Goal: Task Accomplishment & Management: Manage account settings

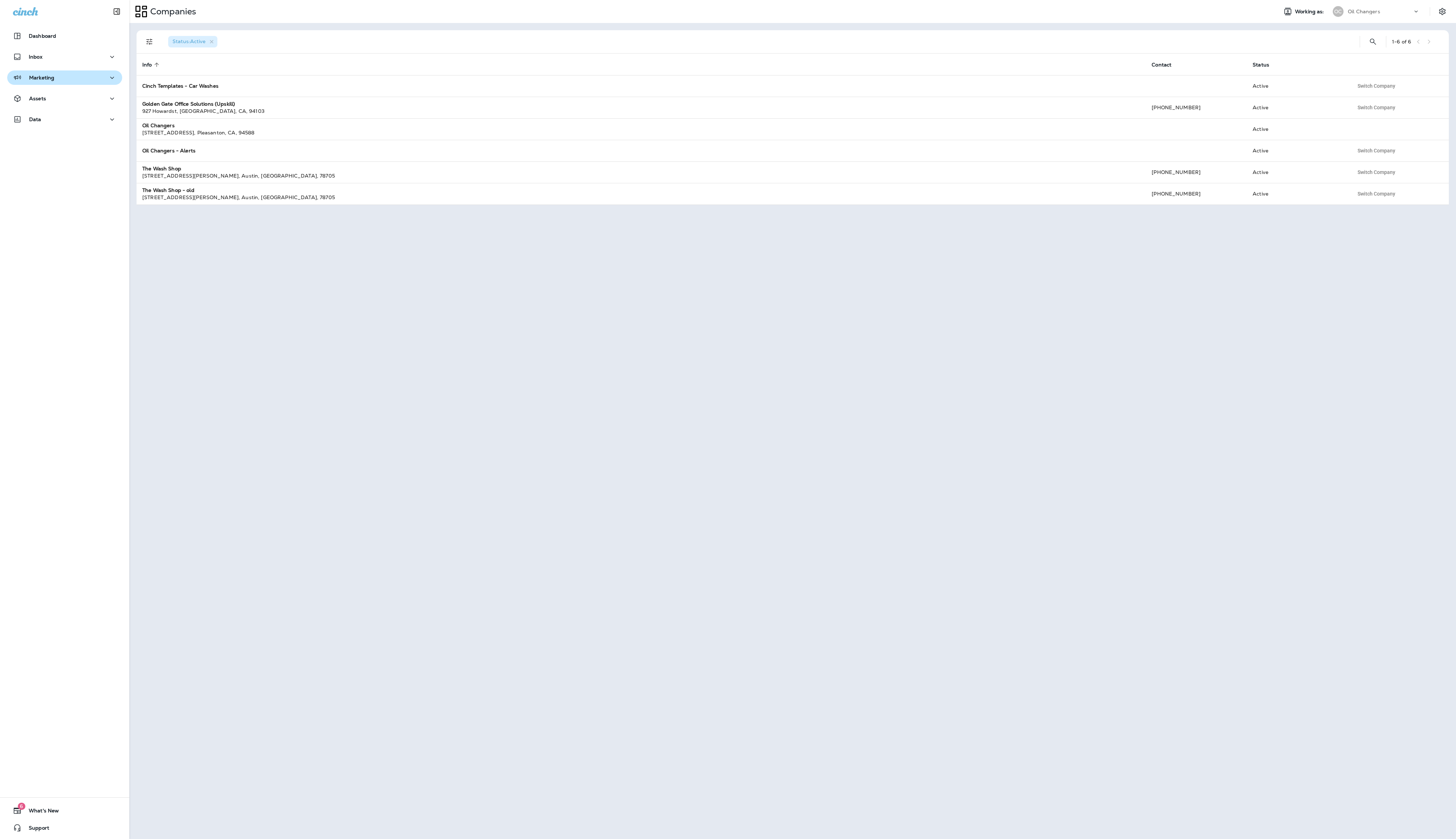
click at [50, 83] on button "Marketing" at bounding box center [64, 77] width 115 height 15
click at [55, 158] on div "Assets" at bounding box center [64, 155] width 103 height 9
click at [65, 178] on div "Segments" at bounding box center [64, 173] width 109 height 11
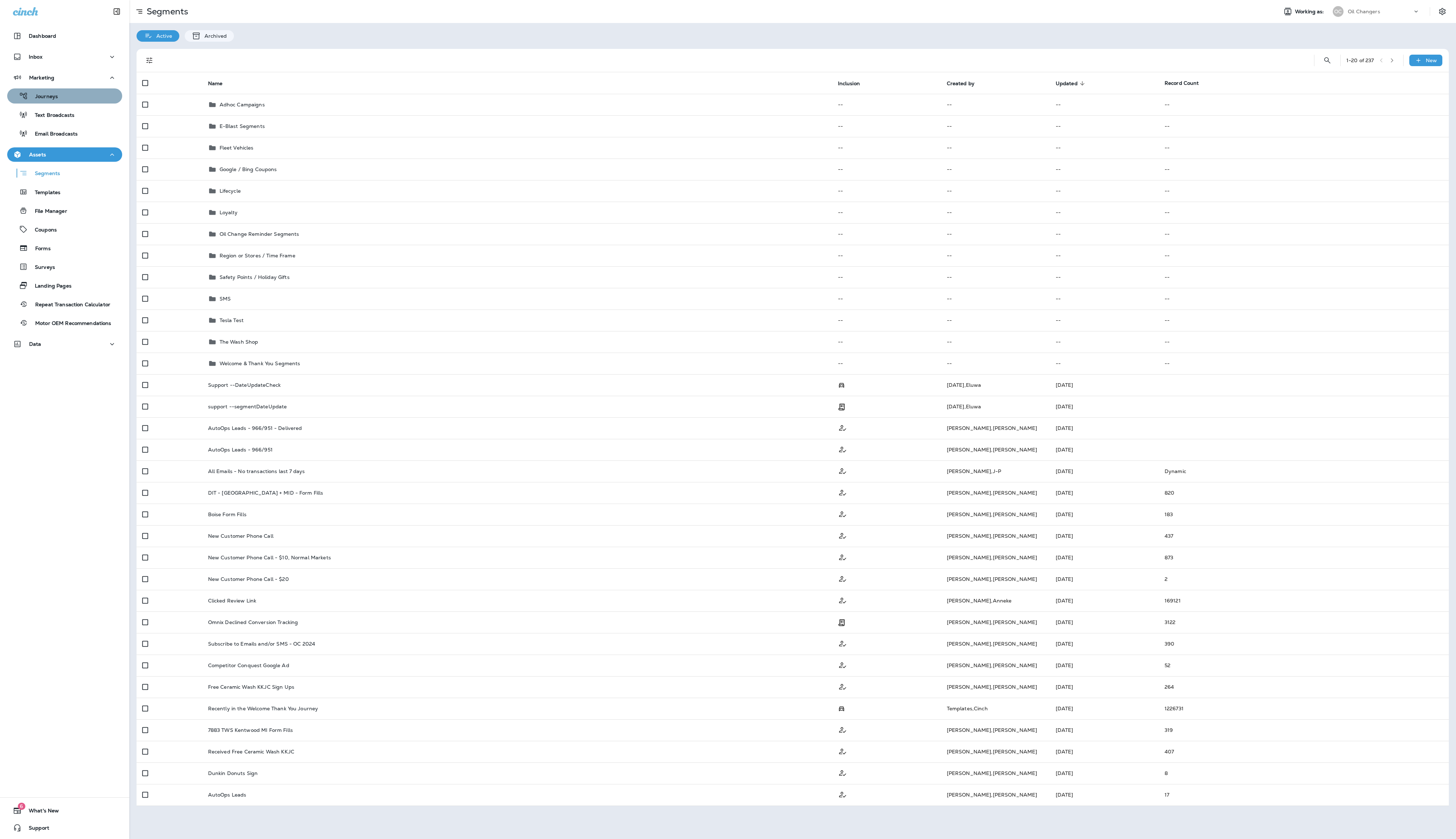
click at [61, 90] on div "Journeys" at bounding box center [64, 96] width 109 height 11
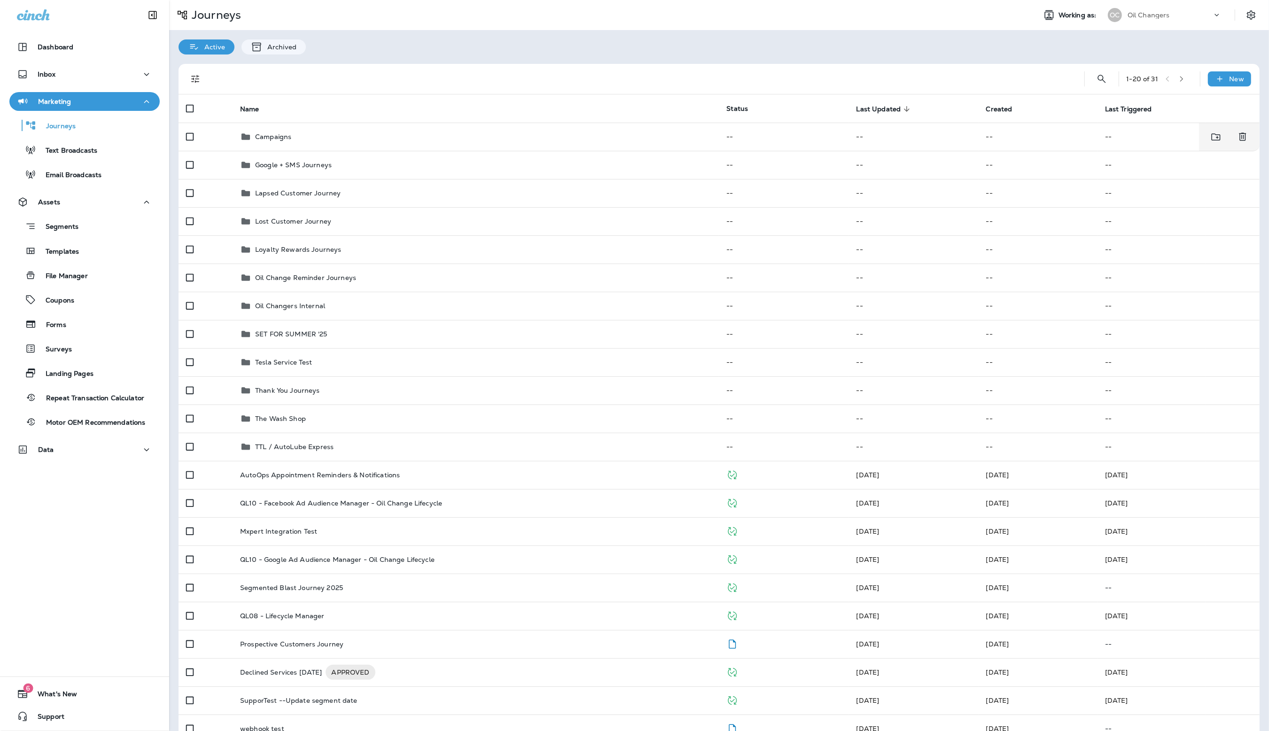
scroll to position [151, 0]
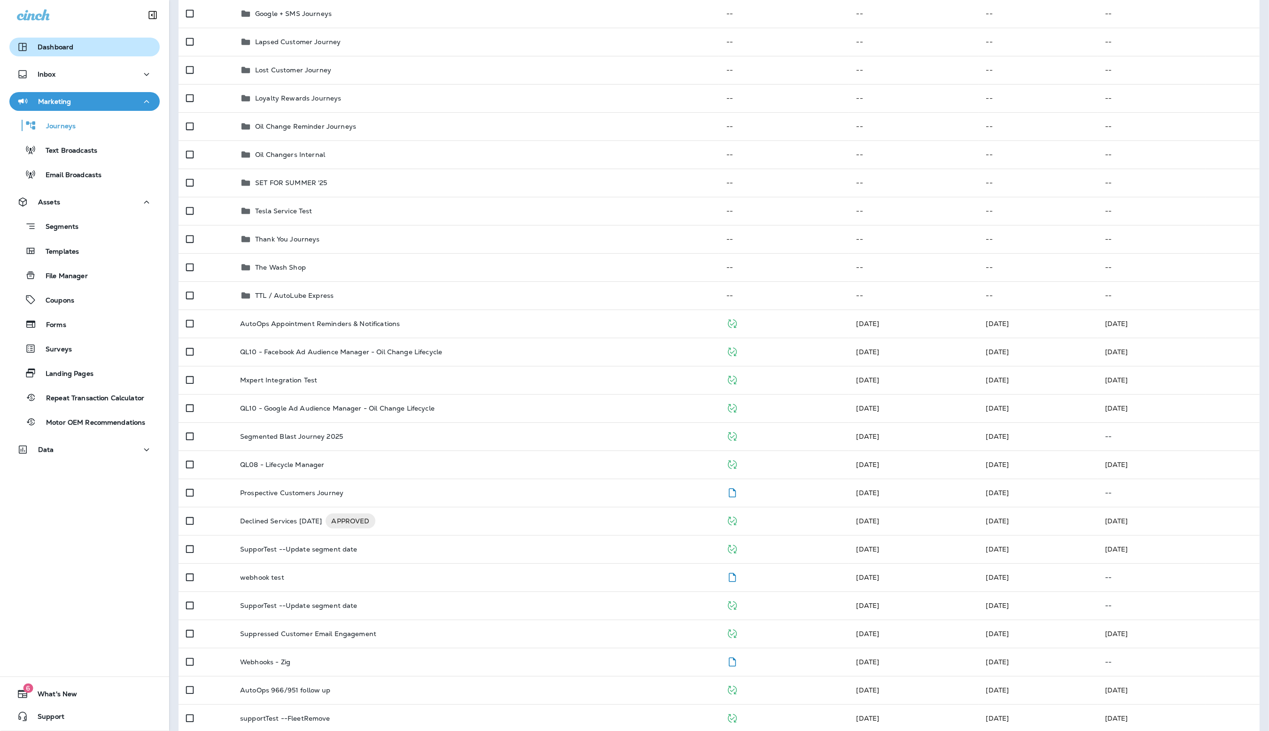
click at [82, 46] on div "Dashboard" at bounding box center [84, 46] width 135 height 11
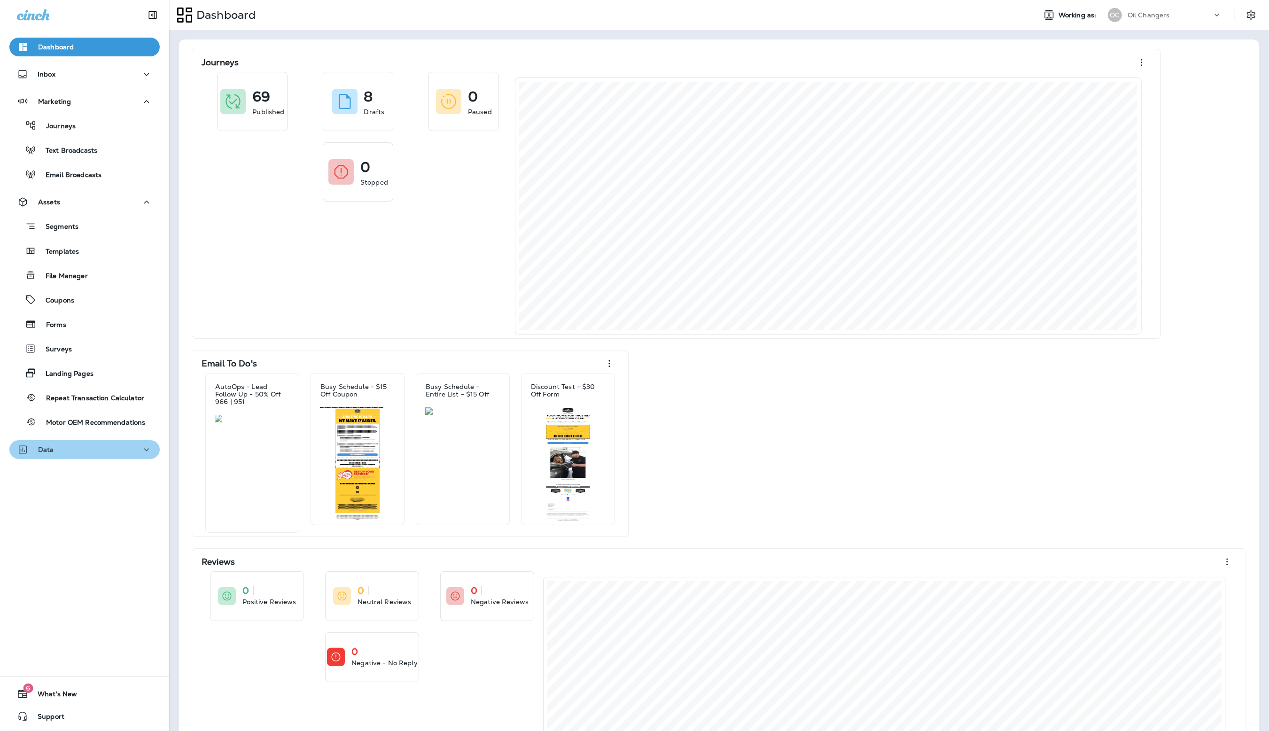
drag, startPoint x: 38, startPoint y: 453, endPoint x: 46, endPoint y: 452, distance: 8.0
click at [38, 453] on p "Data" at bounding box center [46, 450] width 16 height 8
click at [78, 543] on p "Customer Groups" at bounding box center [69, 547] width 67 height 9
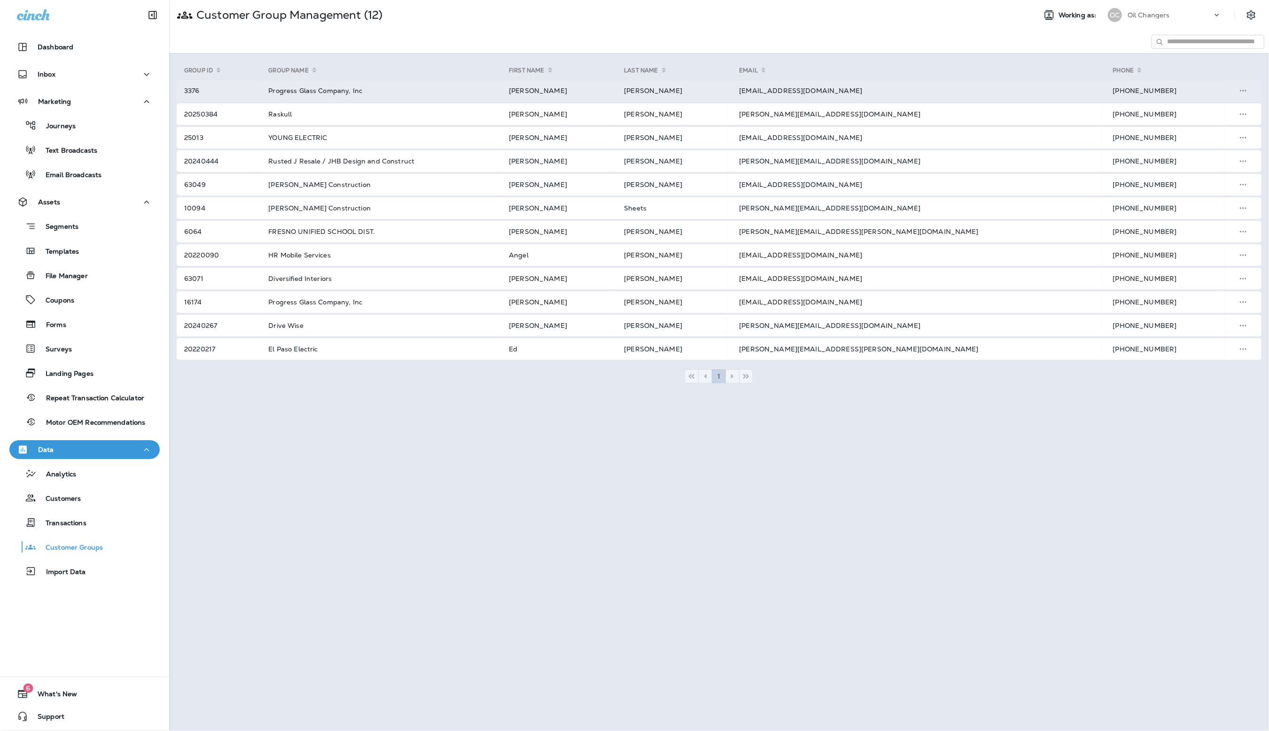
click at [886, 98] on td "mmeschi@progressglass.com" at bounding box center [913, 91] width 373 height 22
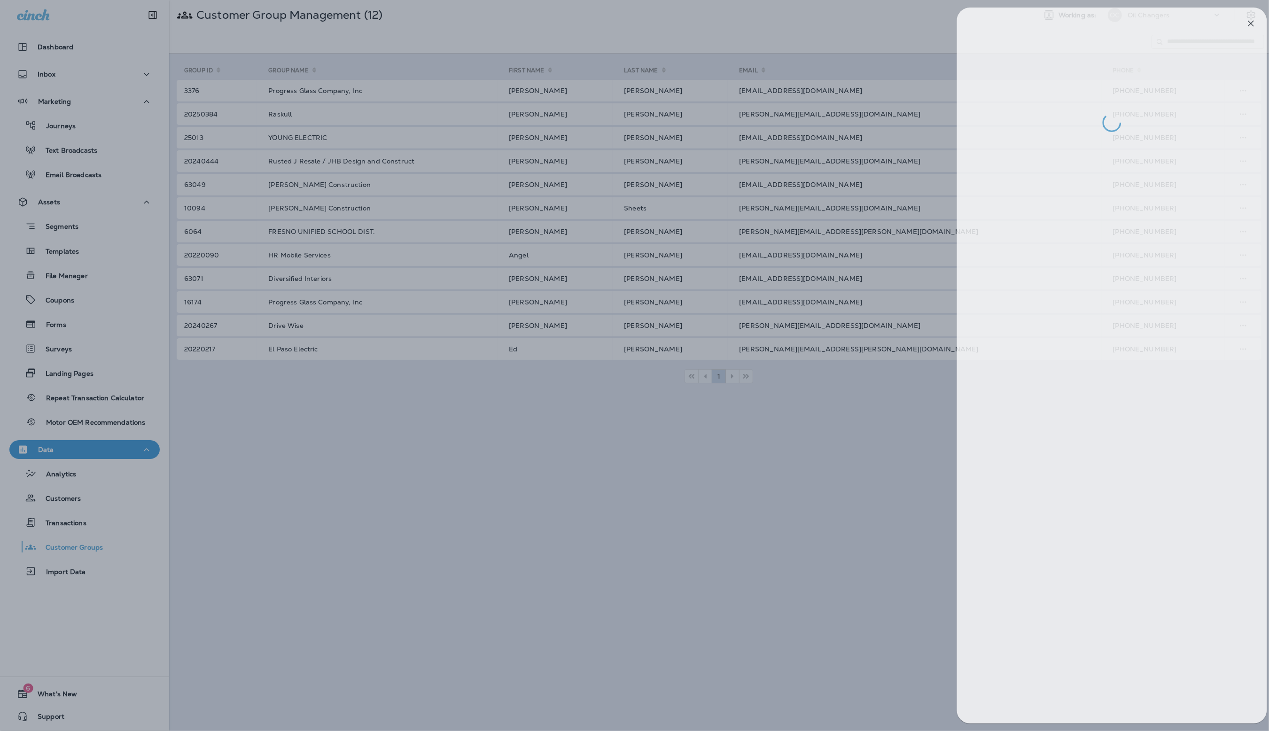
drag, startPoint x: 853, startPoint y: 31, endPoint x: 858, endPoint y: 38, distance: 8.5
click at [854, 31] on div at bounding box center [644, 365] width 1269 height 731
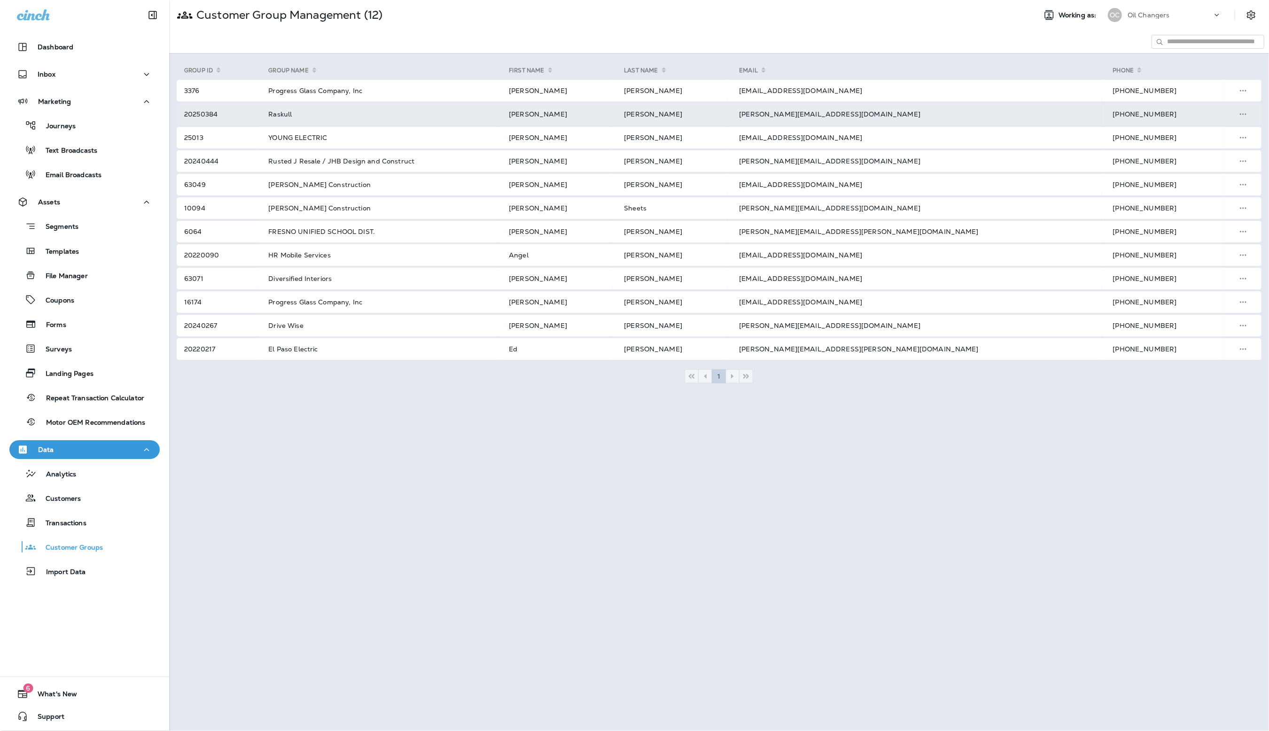
click at [707, 120] on td "Neal" at bounding box center [669, 114] width 115 height 22
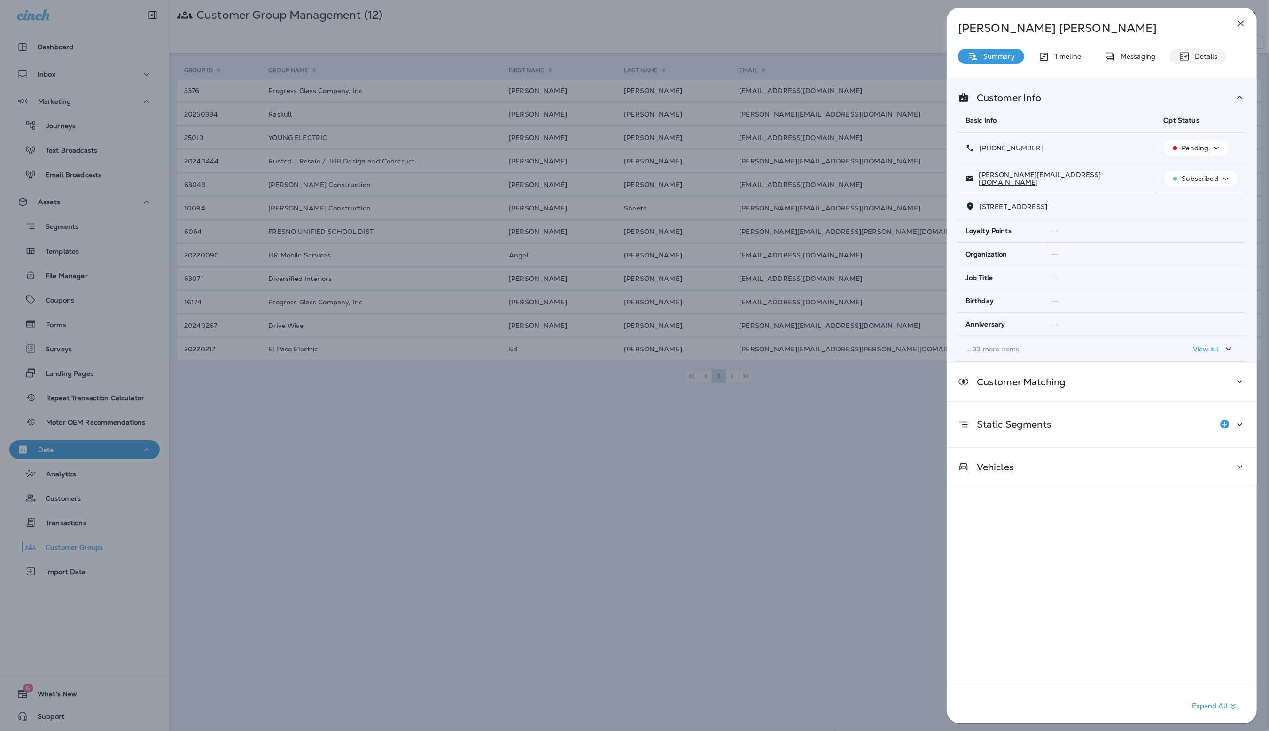
click at [1214, 57] on p "Details" at bounding box center [1203, 57] width 27 height 8
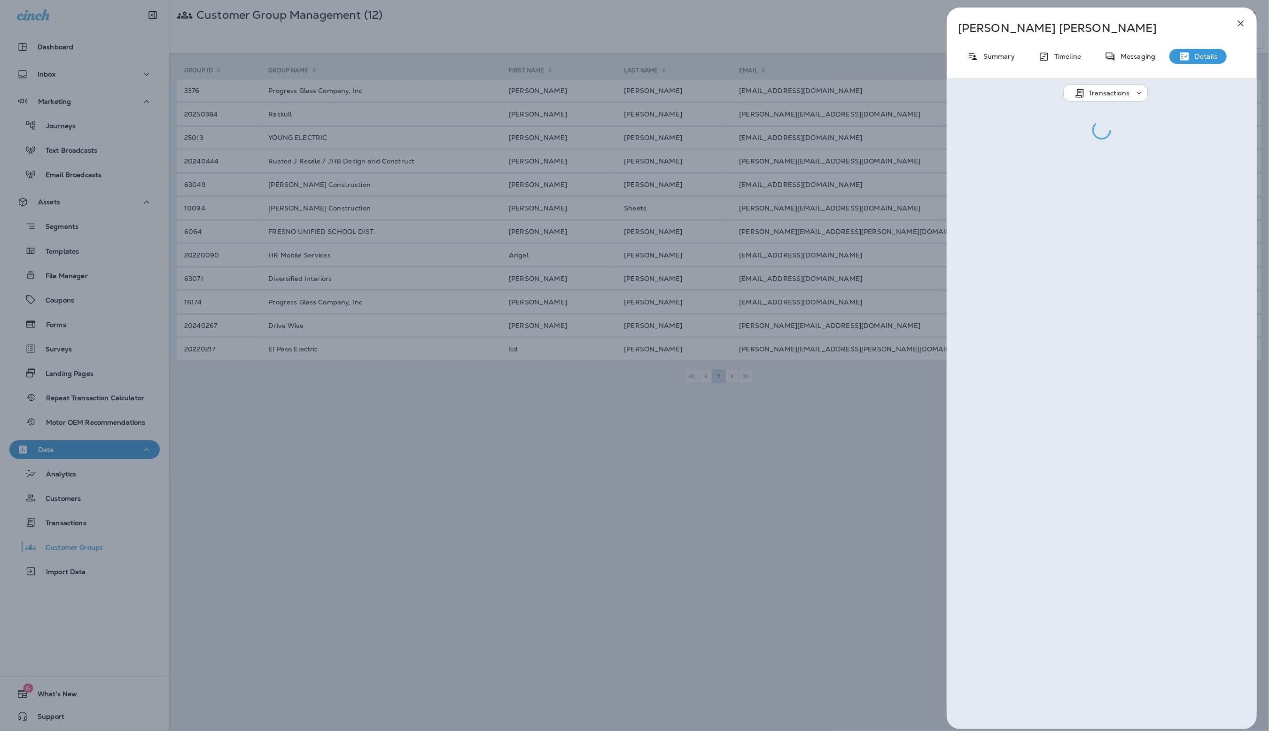
click at [1157, 55] on div "Messaging" at bounding box center [1130, 56] width 70 height 15
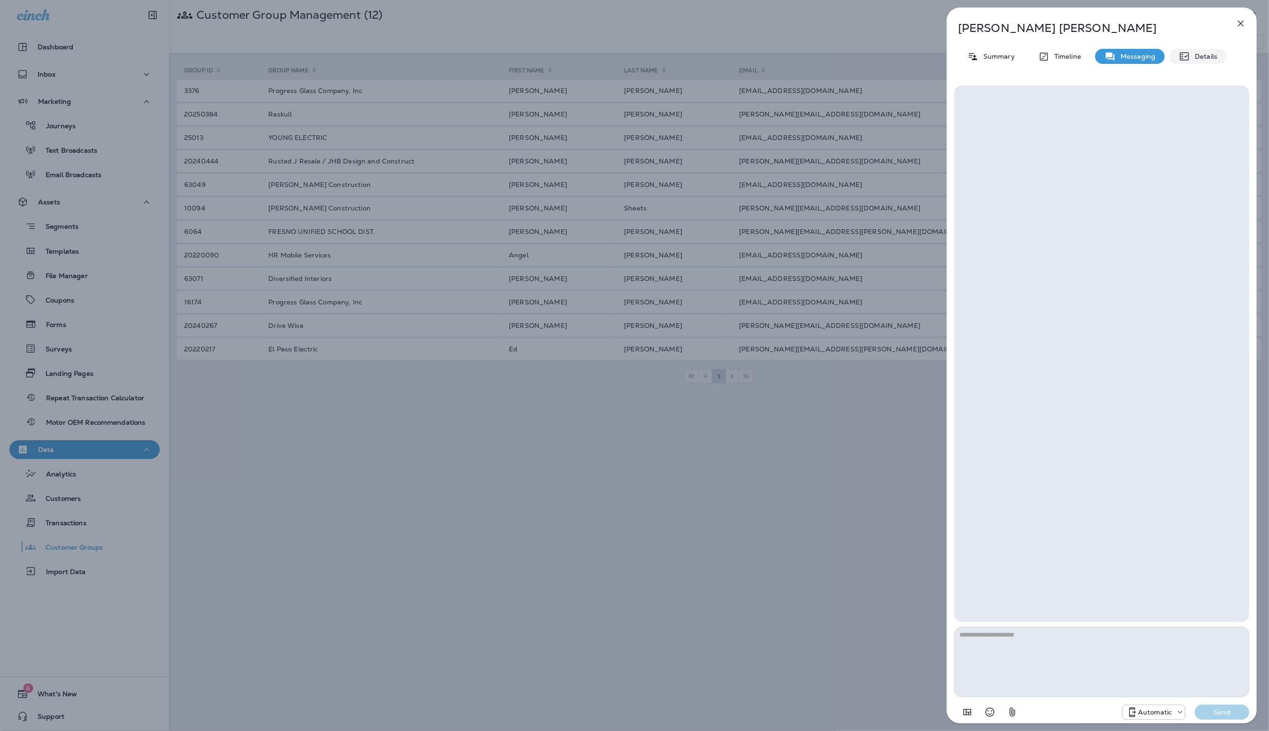
click at [1196, 53] on p "Details" at bounding box center [1203, 57] width 27 height 8
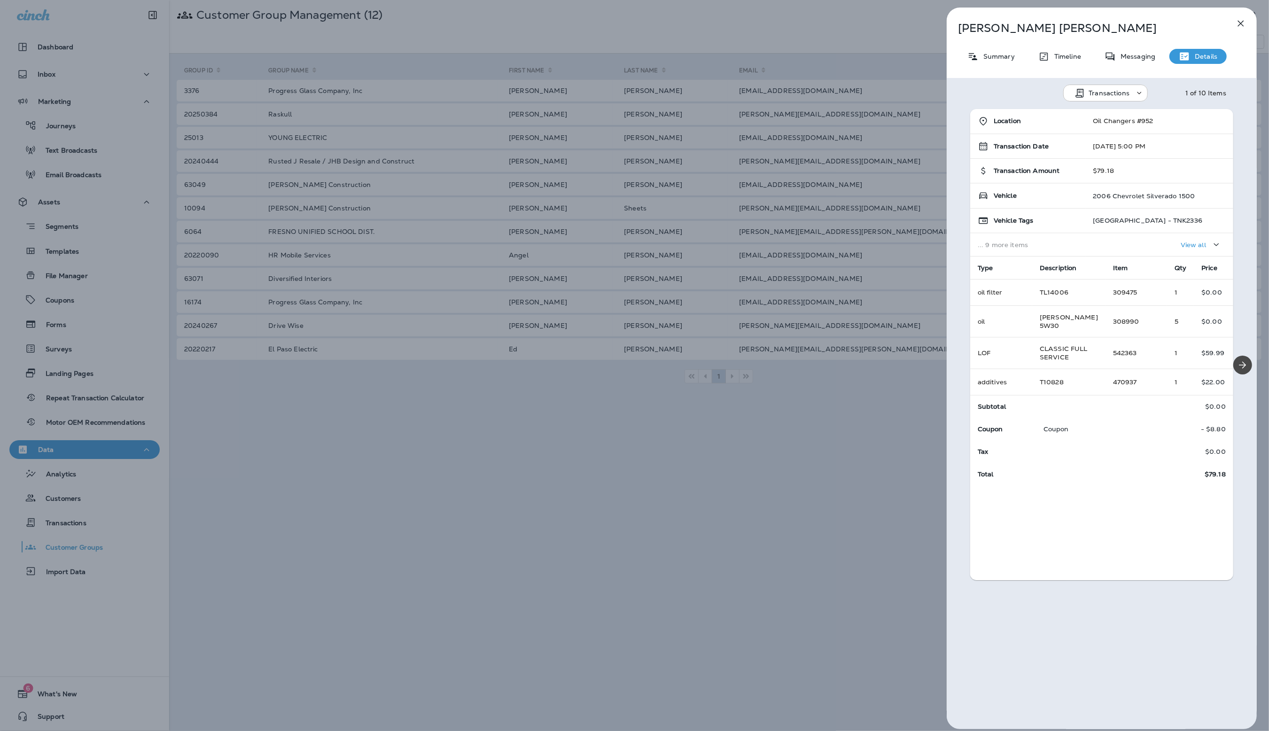
click at [1025, 43] on div "Logan Neal Summary Timeline Messaging Details Transactions 1 of 10 Items Locati…" at bounding box center [1101, 368] width 310 height 721
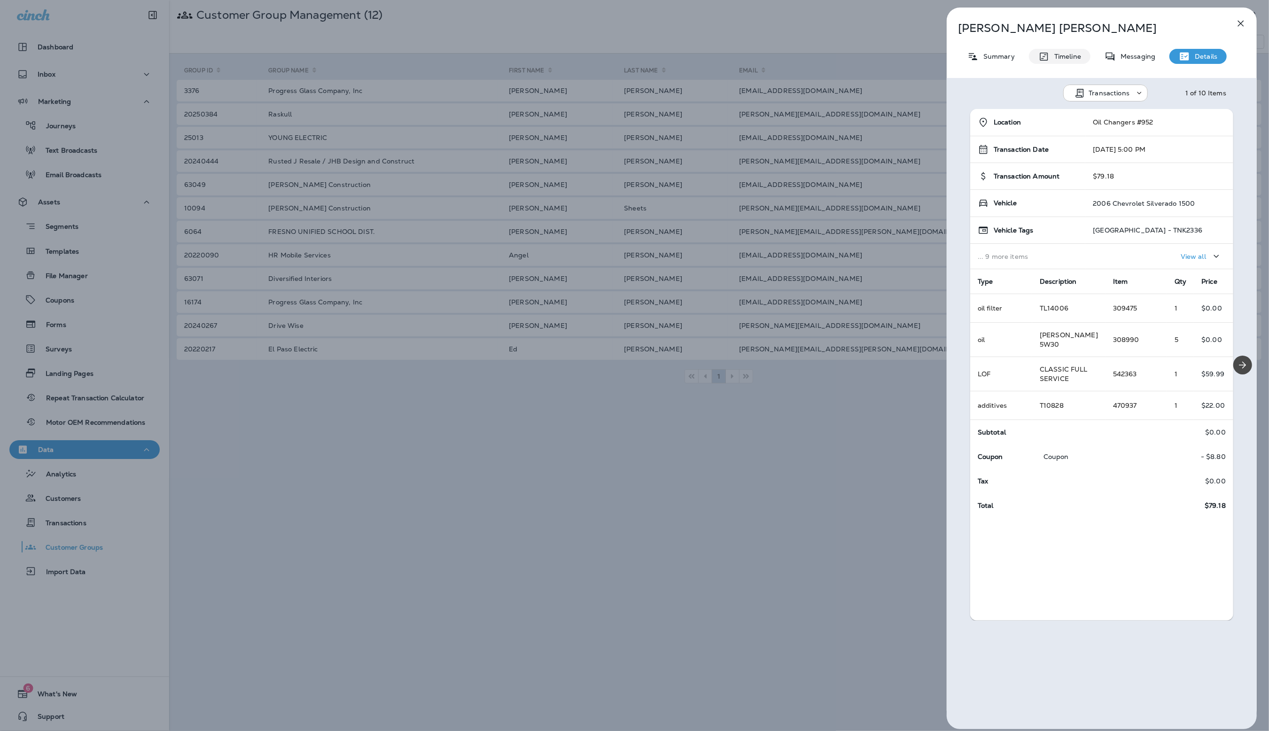
click at [1067, 58] on p "Timeline" at bounding box center [1064, 57] width 31 height 8
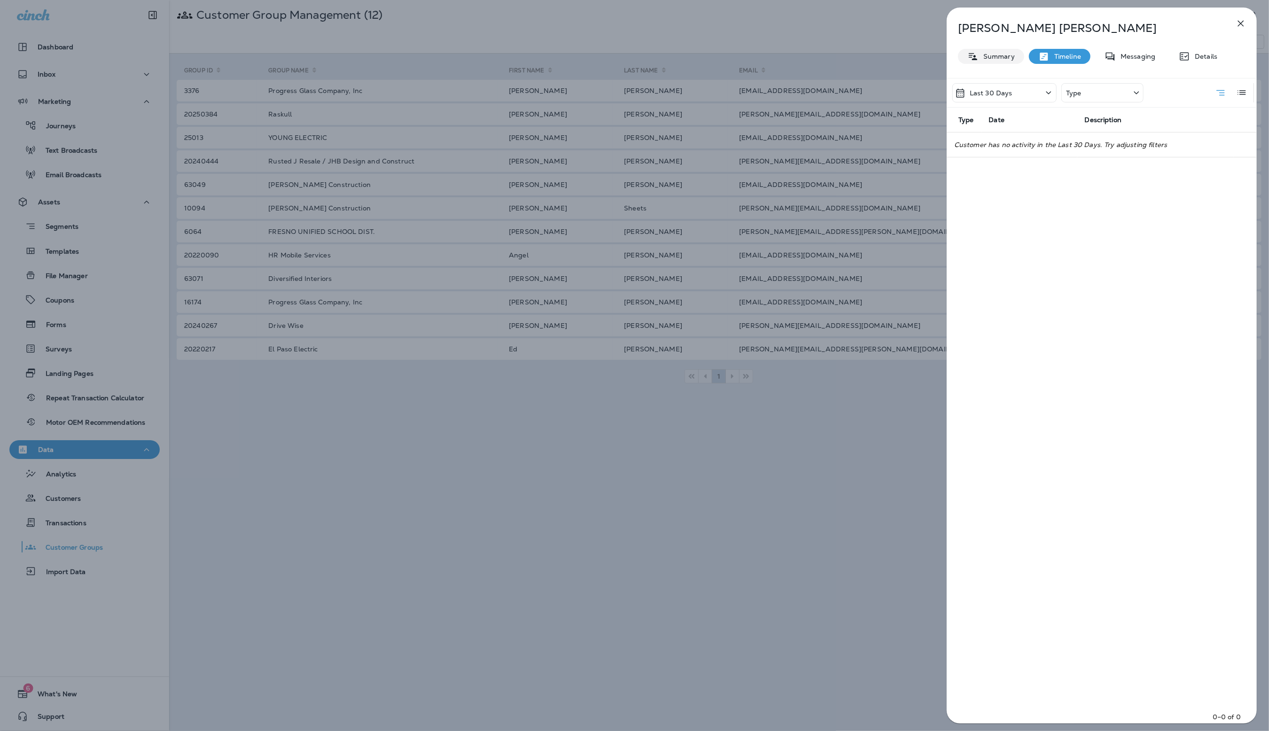
click at [1022, 58] on div "Summary" at bounding box center [991, 56] width 66 height 15
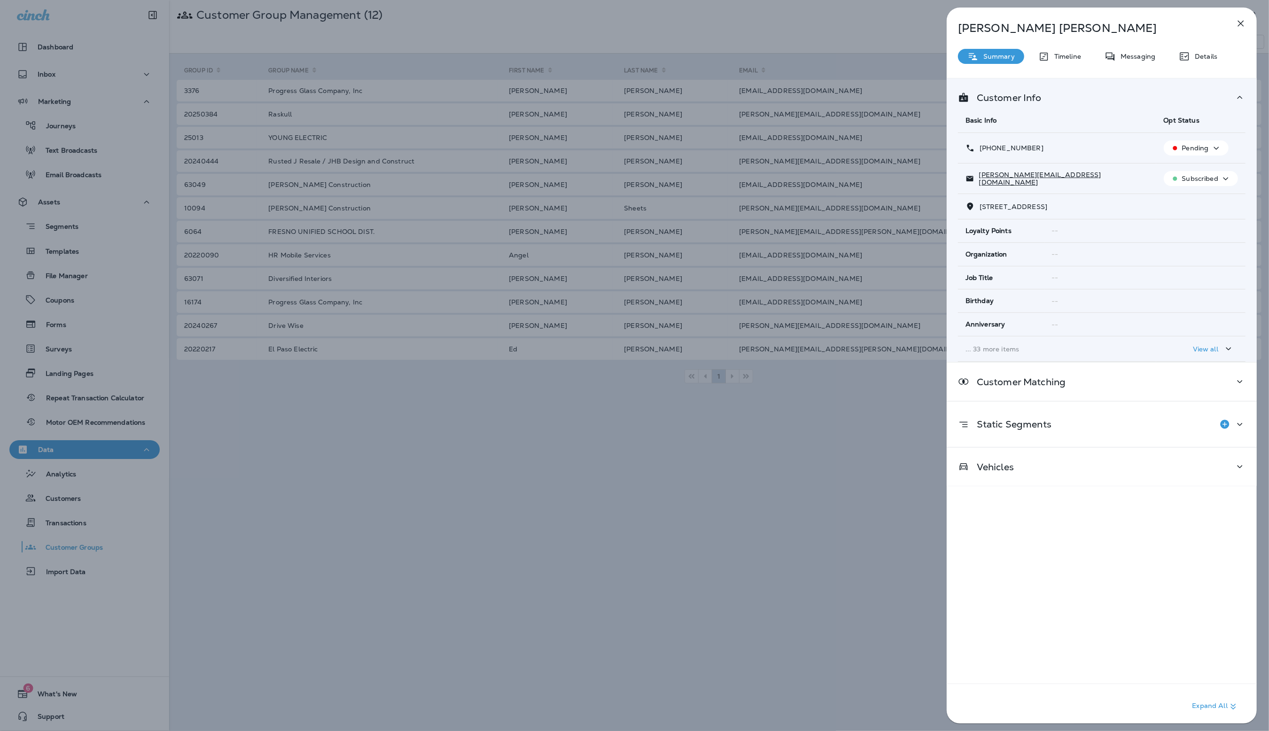
click at [1035, 492] on div "Customer Info Basic Info Opt Status +1 (806) 300-8007 Pending logan@raskull.com…" at bounding box center [1101, 403] width 310 height 651
click at [1043, 479] on div "Vehicles" at bounding box center [1101, 467] width 310 height 38
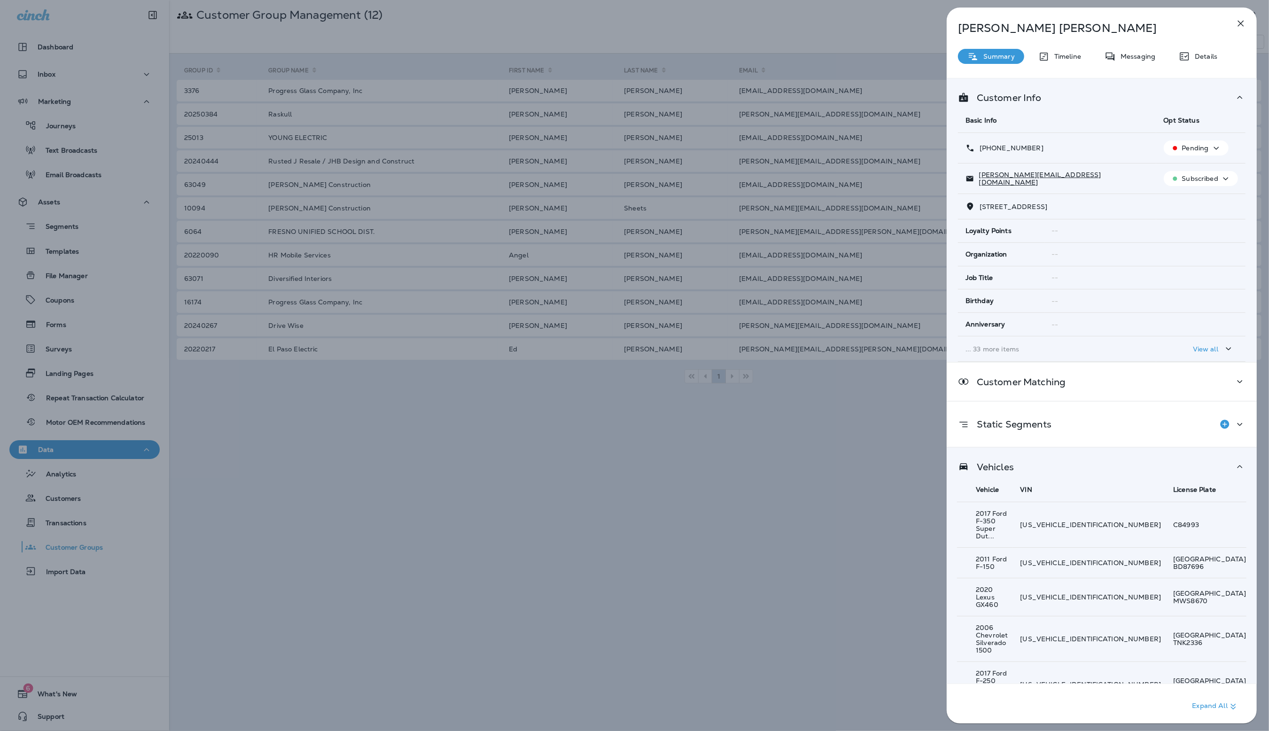
click at [1237, 22] on icon "button" at bounding box center [1240, 23] width 11 height 11
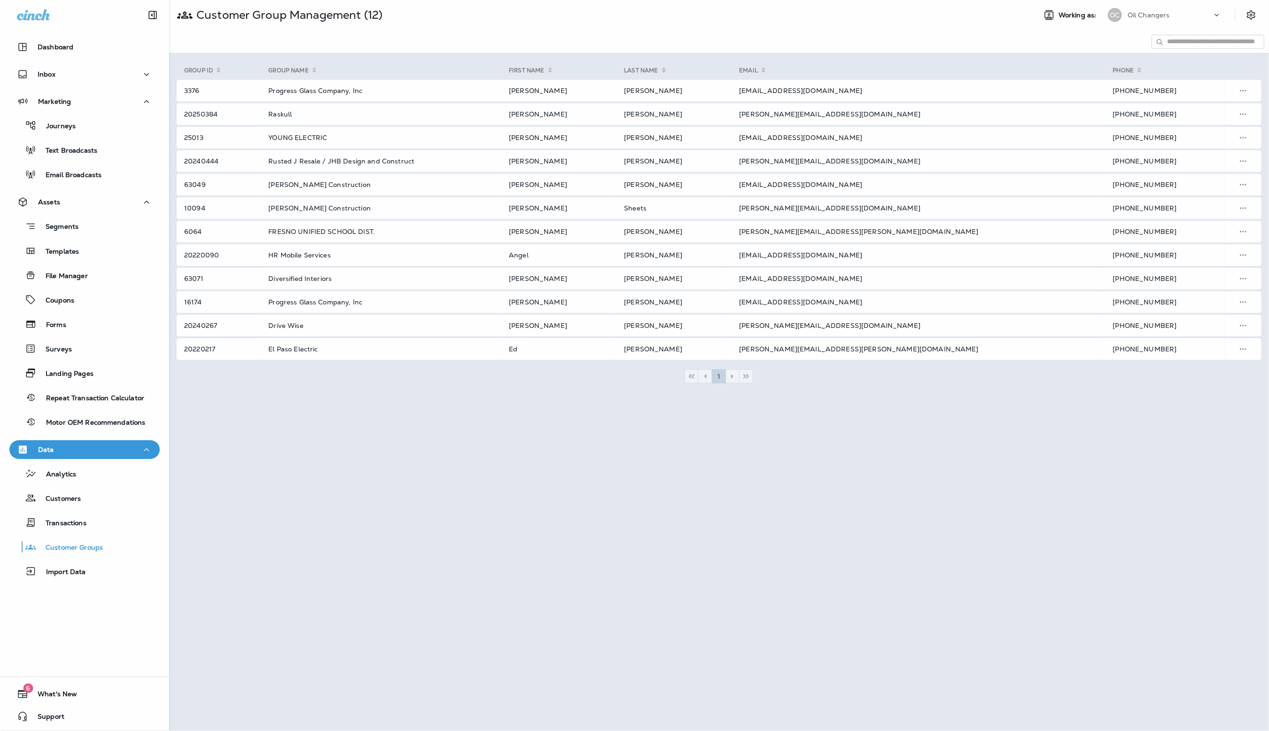
click at [536, 500] on div at bounding box center [634, 365] width 1269 height 731
click at [56, 126] on p "Journeys" at bounding box center [56, 126] width 39 height 9
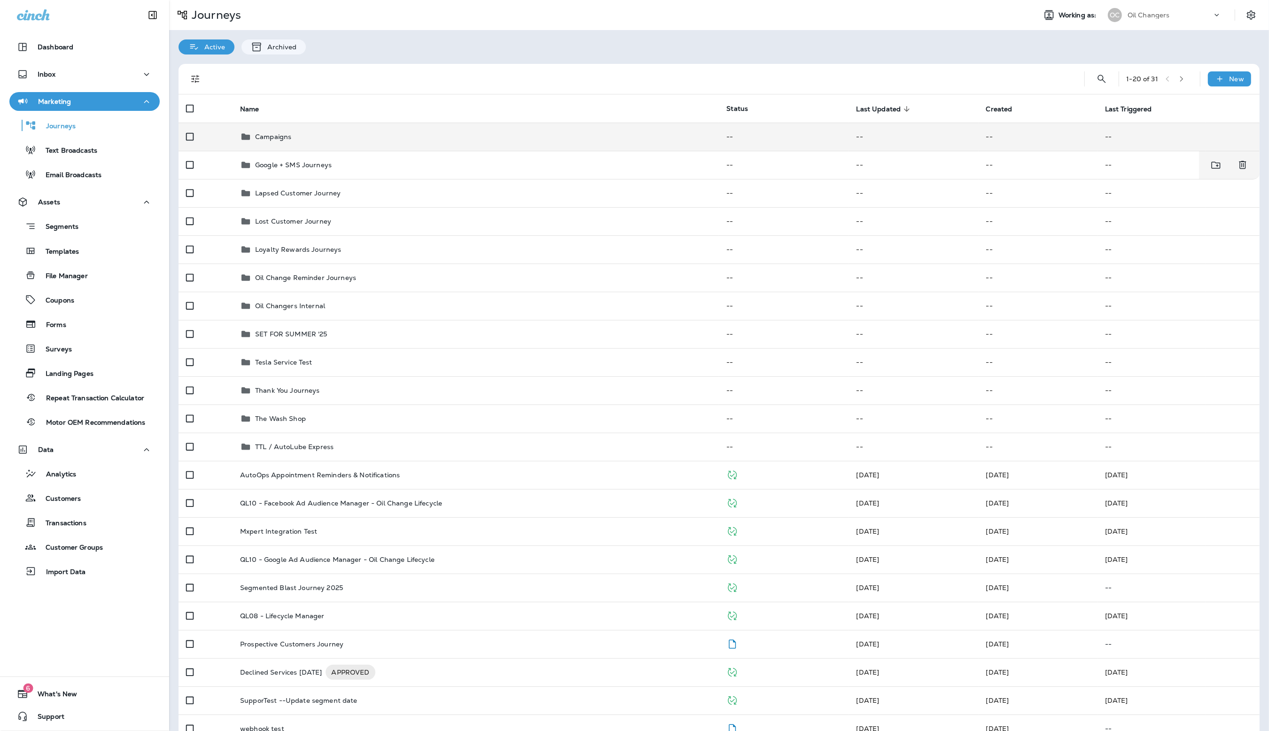
scroll to position [9, 0]
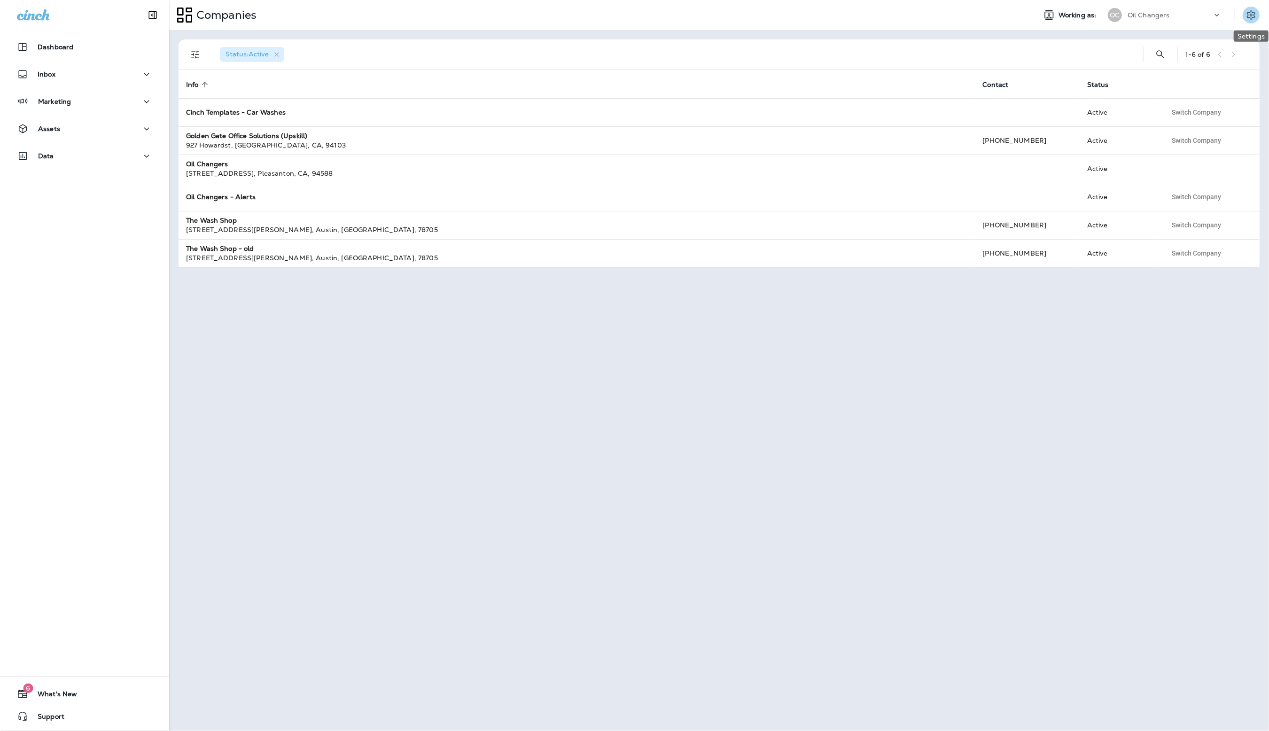
click at [1250, 15] on icon "Settings" at bounding box center [1250, 14] width 8 height 9
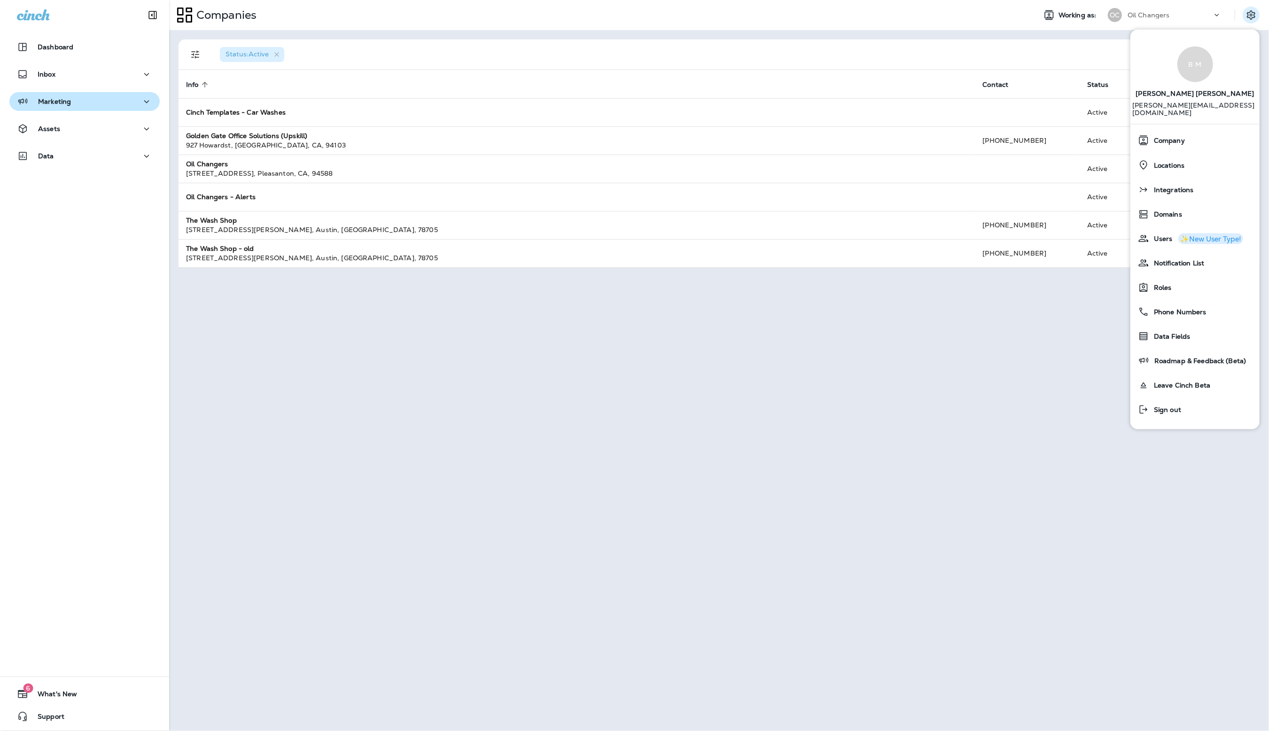
click at [72, 98] on div "Marketing" at bounding box center [84, 102] width 135 height 12
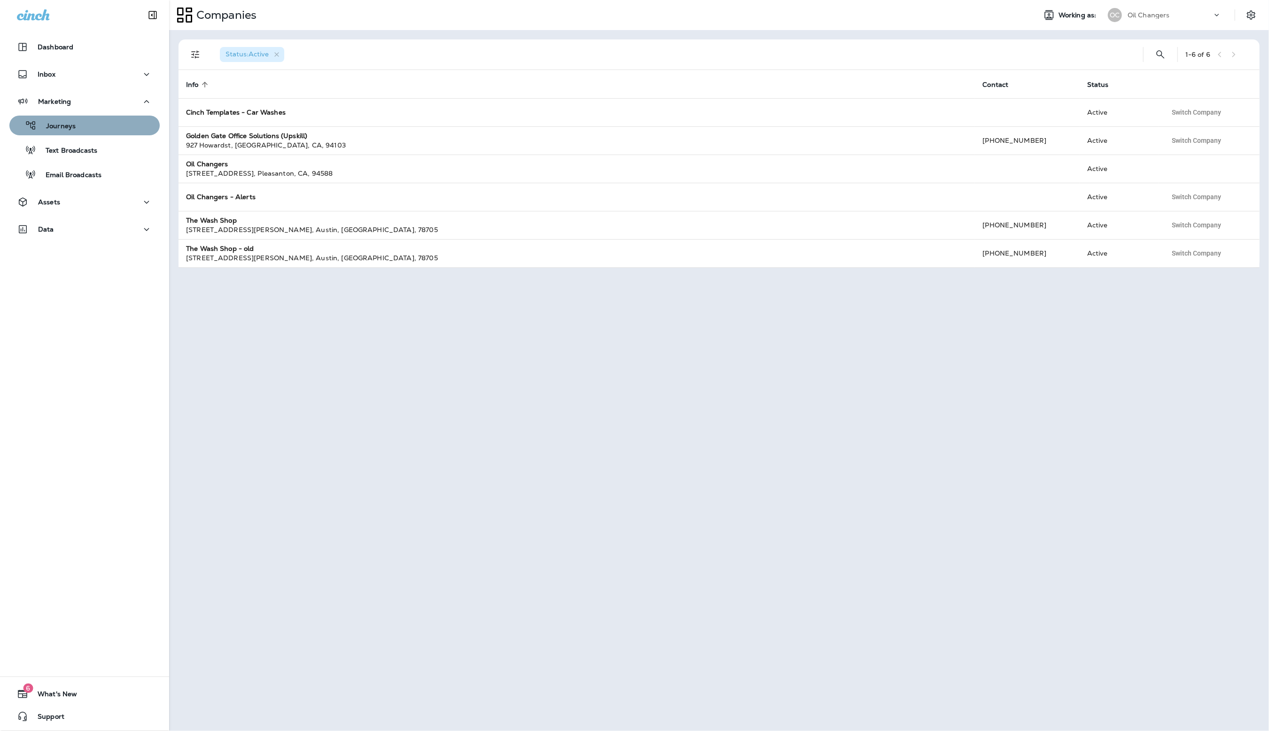
click at [67, 122] on p "Journeys" at bounding box center [56, 126] width 39 height 9
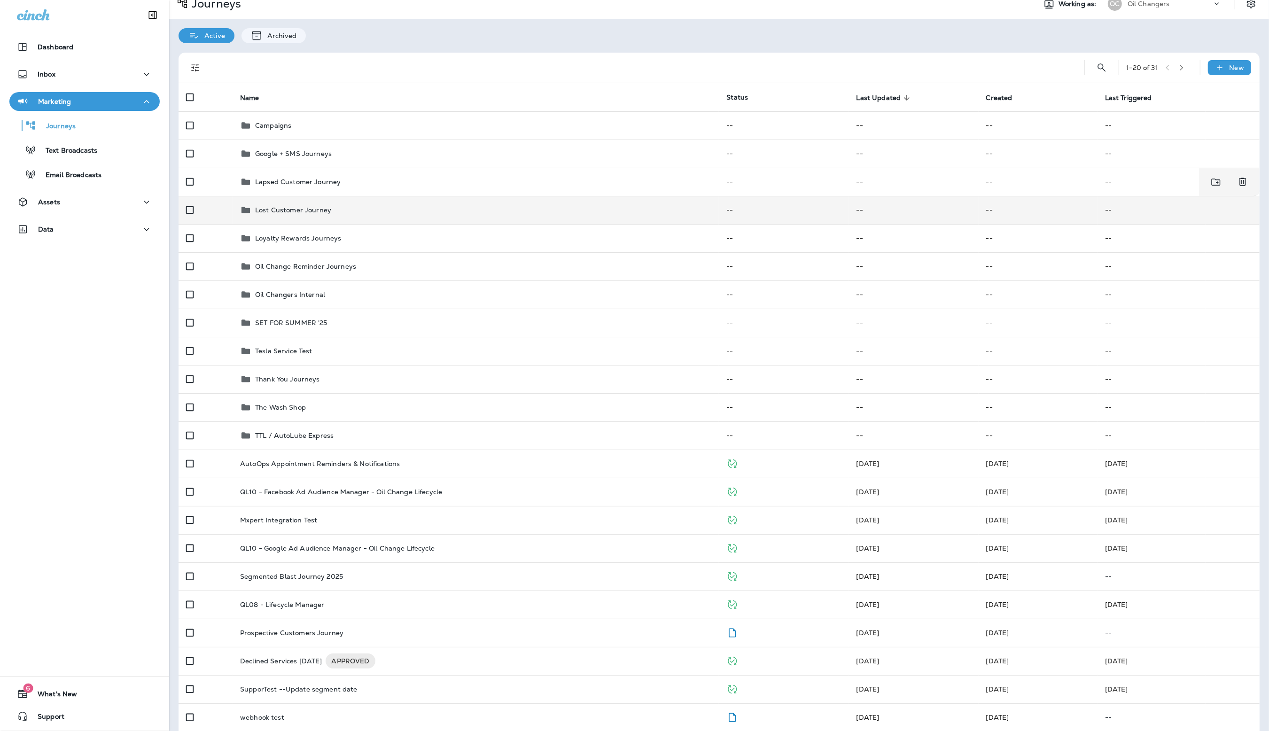
scroll to position [14, 0]
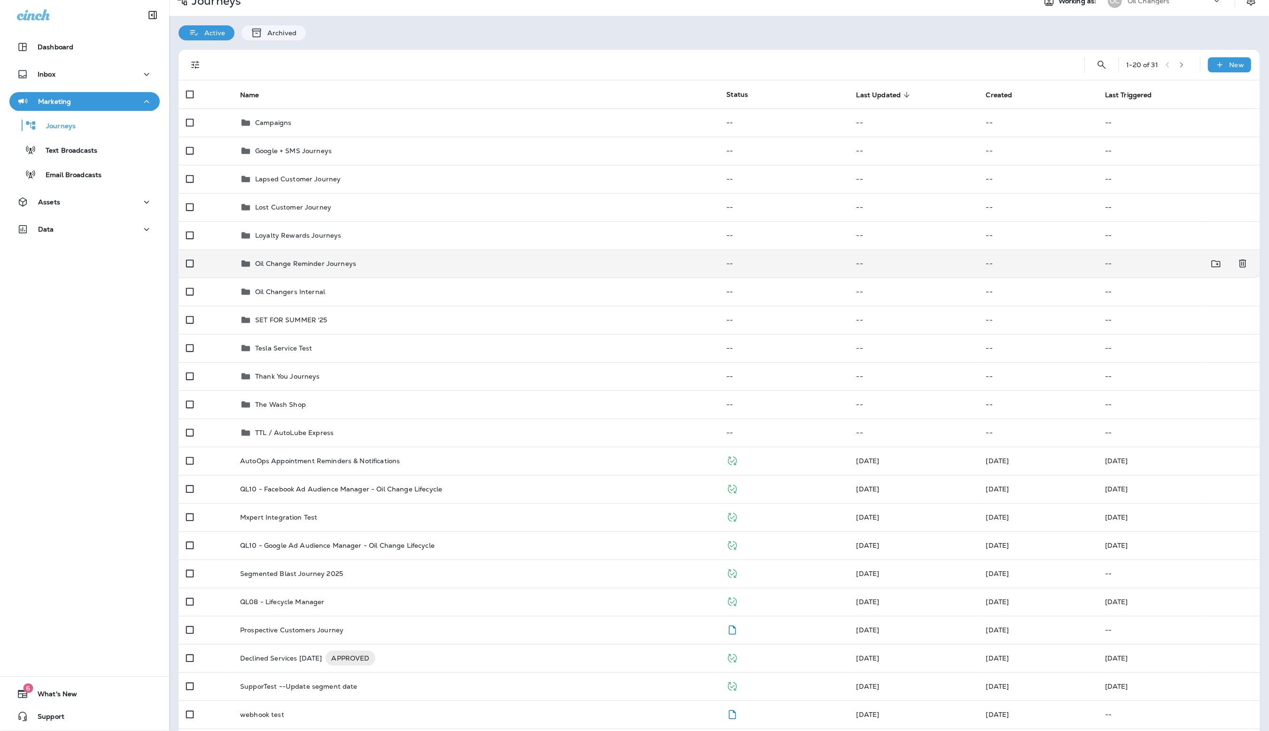
click at [399, 261] on div "Oil Change Reminder Journeys" at bounding box center [475, 263] width 471 height 11
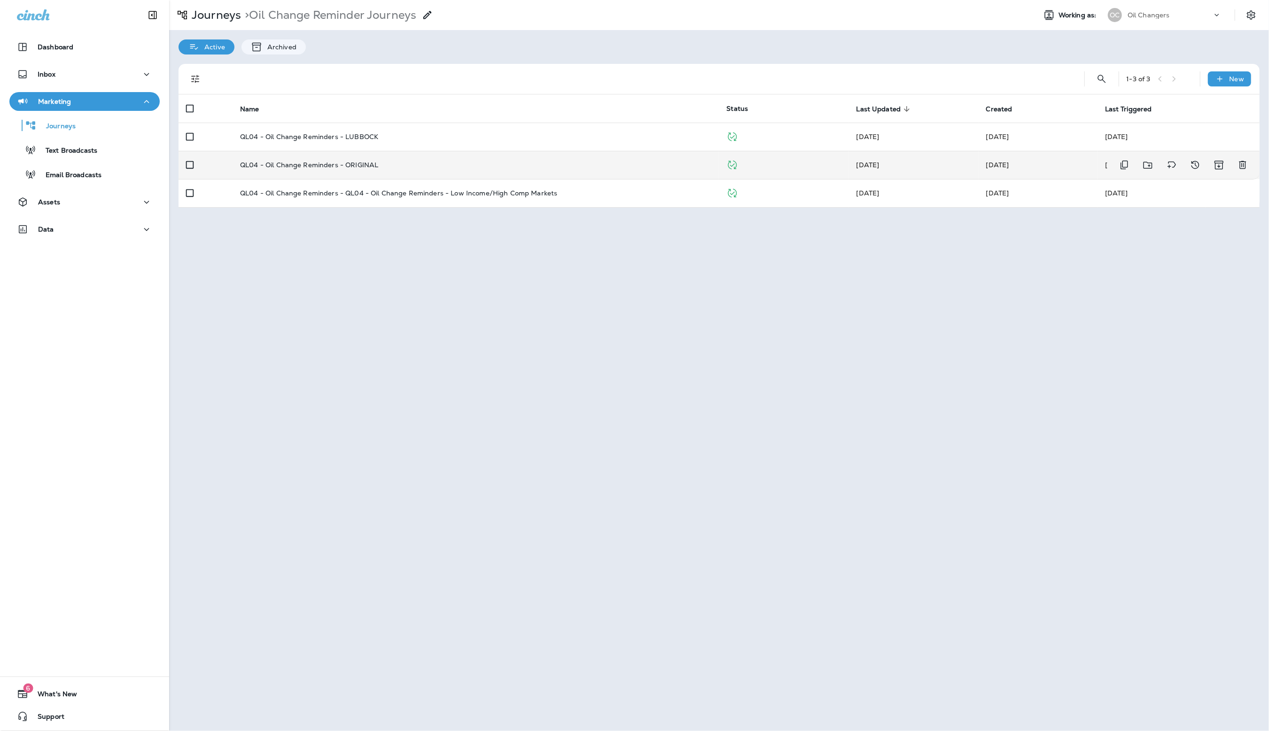
click at [459, 170] on td "QL04 - Oil Change Reminders - ORIGINAL" at bounding box center [475, 165] width 486 height 28
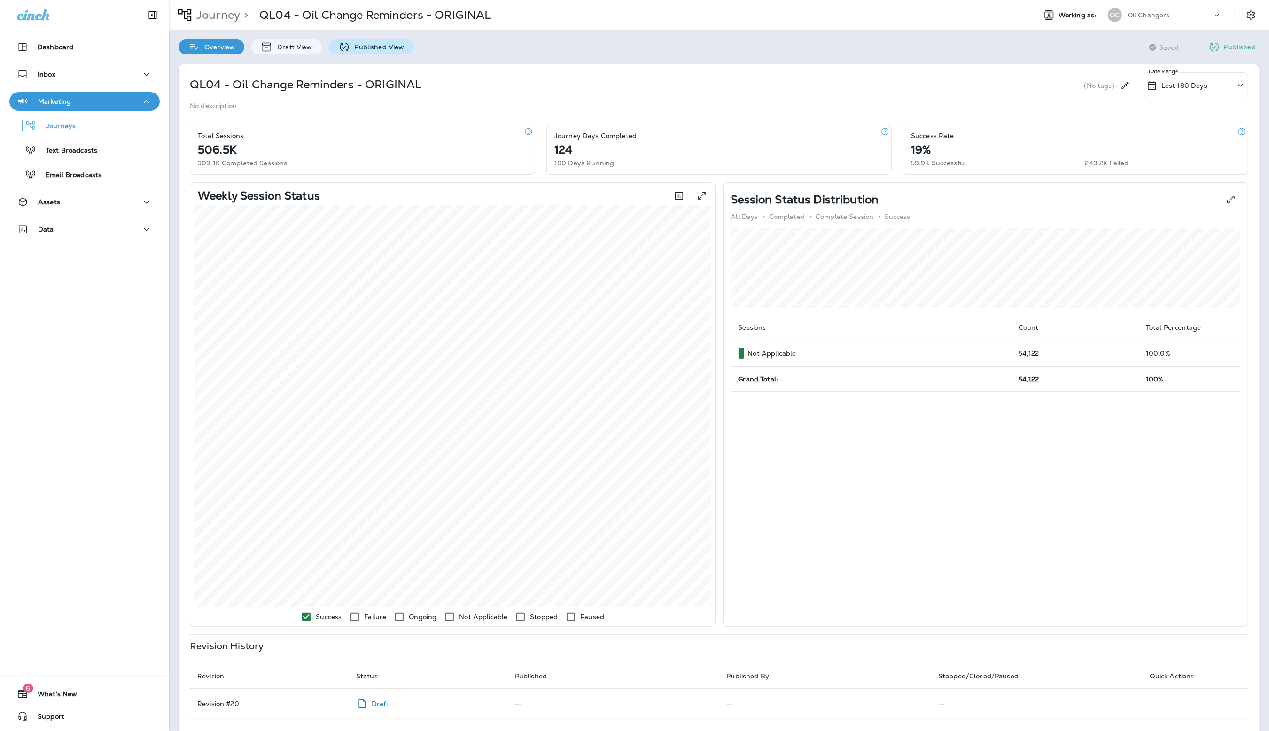
click at [394, 51] on div "Published View" at bounding box center [371, 46] width 85 height 15
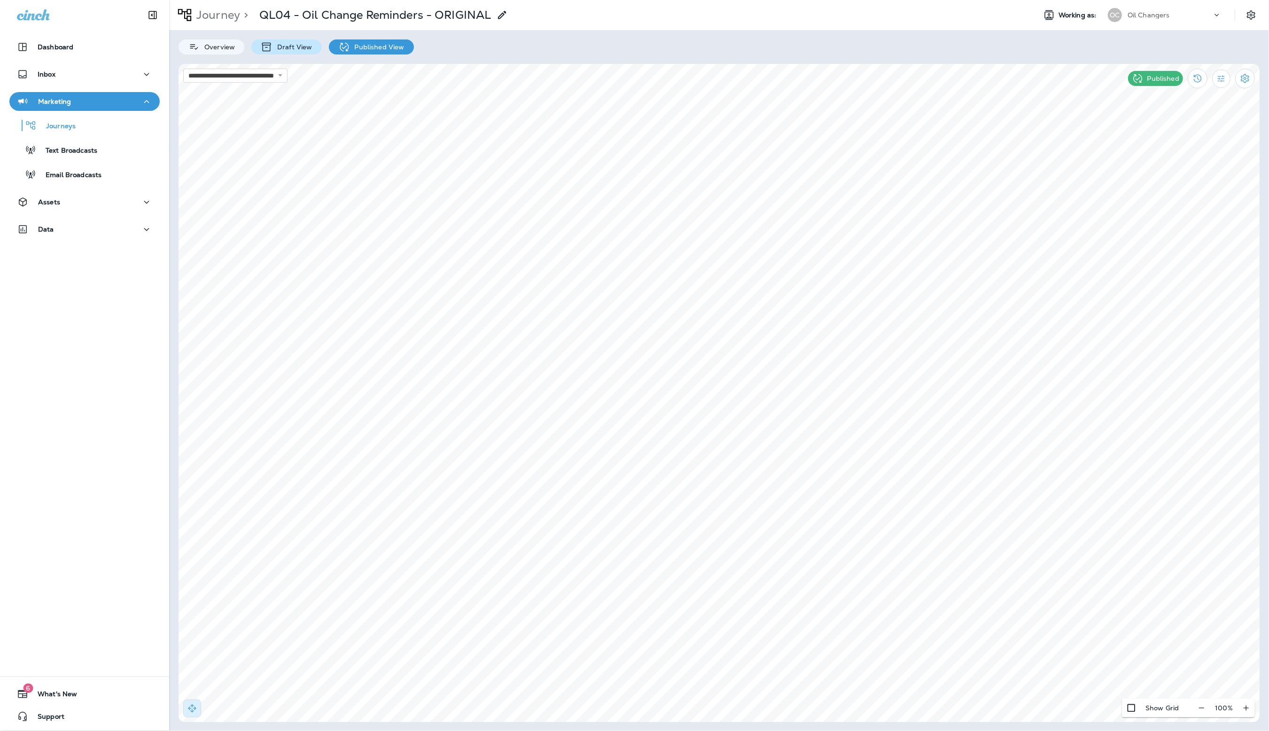
drag, startPoint x: 292, startPoint y: 57, endPoint x: 292, endPoint y: 52, distance: 5.2
click at [292, 57] on div "**********" at bounding box center [718, 365] width 1099 height 731
click at [292, 50] on p "Draft View" at bounding box center [291, 47] width 39 height 8
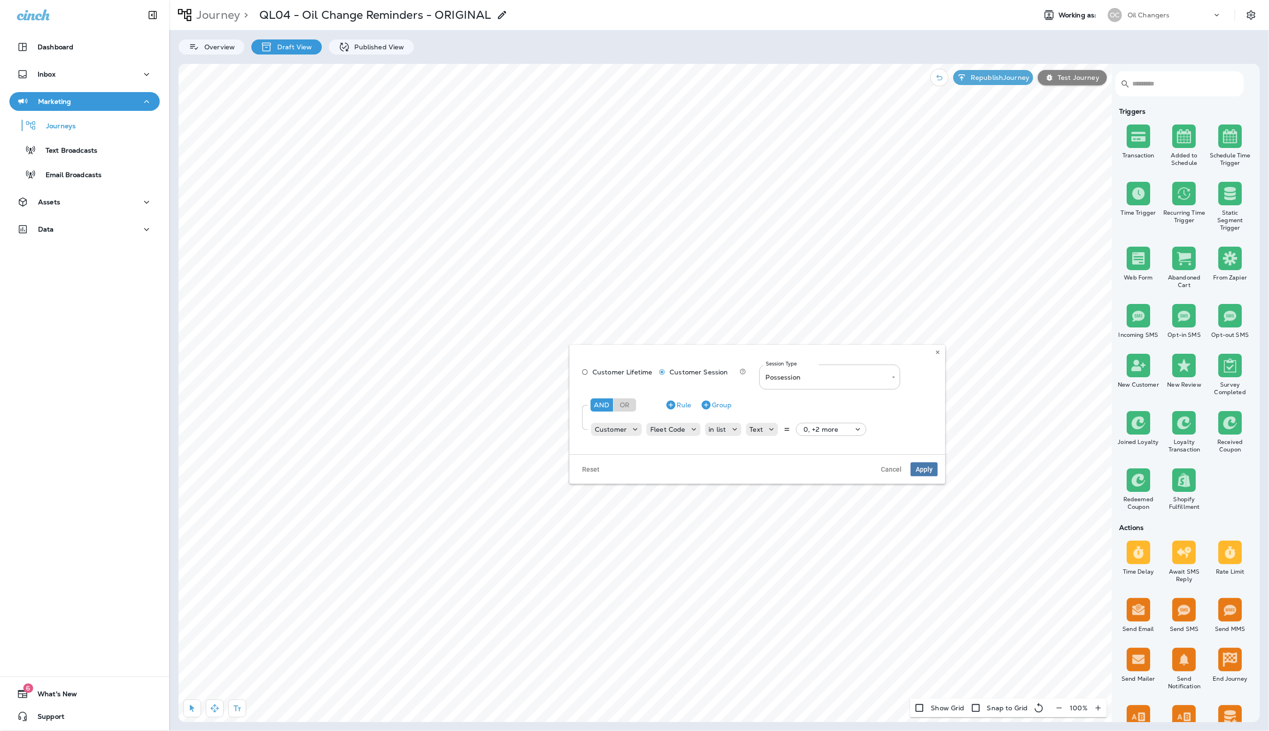
click at [605, 373] on span "Customer Lifetime" at bounding box center [622, 372] width 60 height 8
click at [624, 424] on p "Customer" at bounding box center [611, 422] width 32 height 8
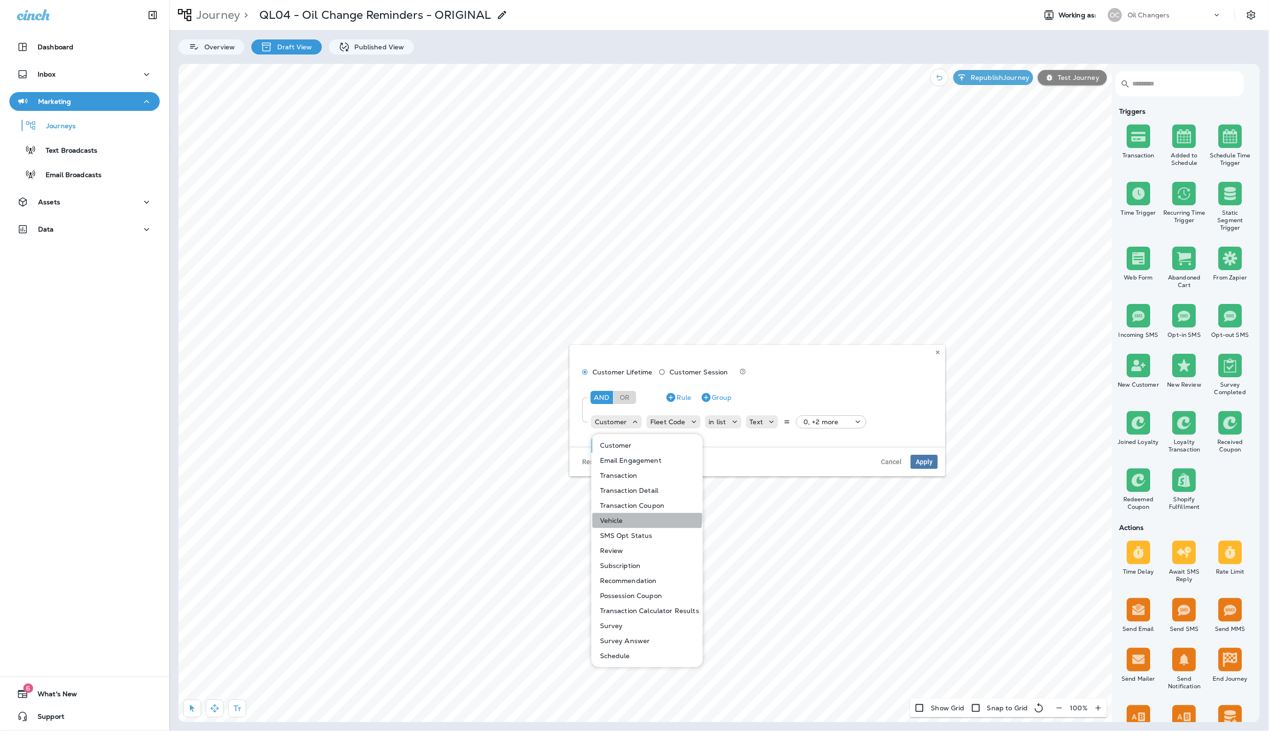
click at [625, 518] on button "Vehicle" at bounding box center [647, 520] width 110 height 15
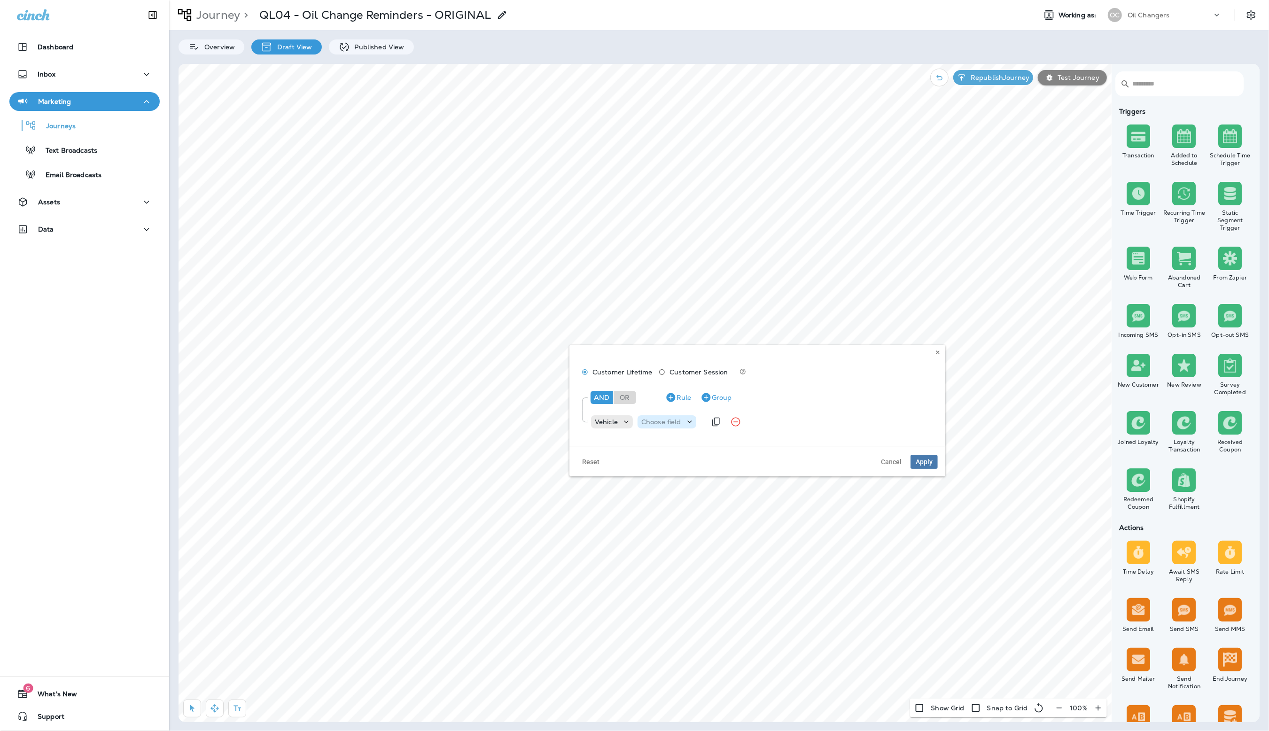
click at [669, 423] on p "Choose field" at bounding box center [661, 422] width 40 height 8
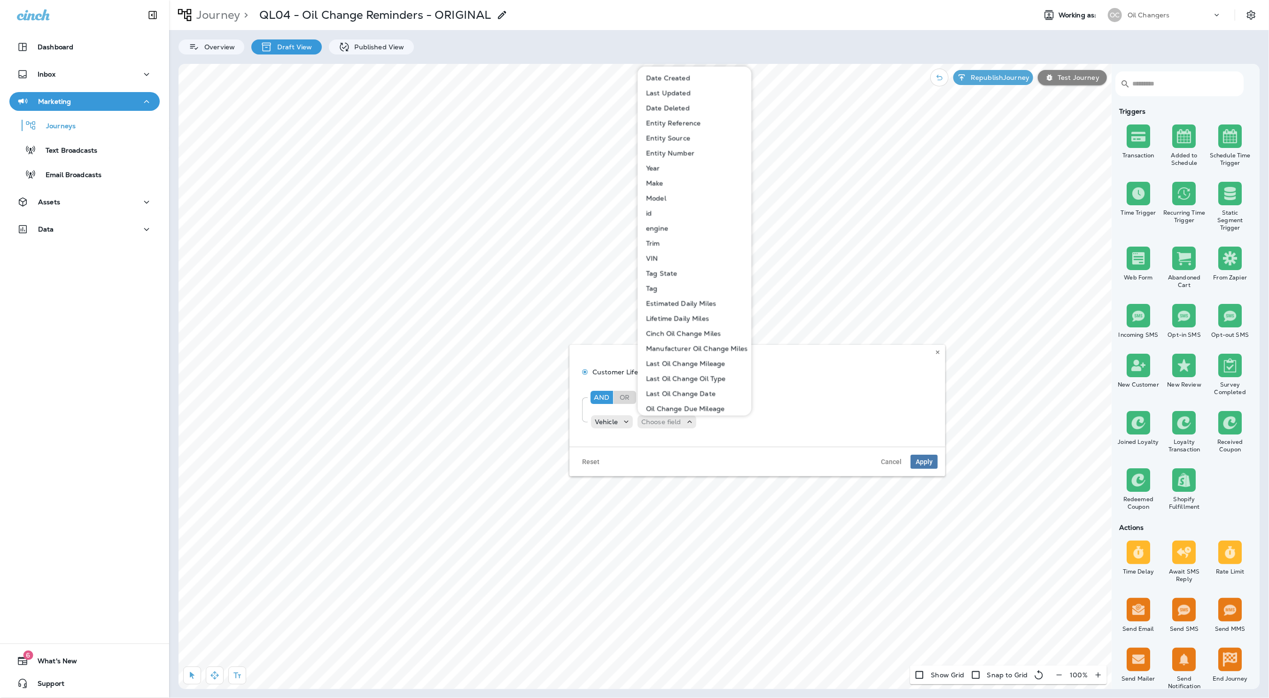
click at [699, 363] on p "Last Oil Change Mileage" at bounding box center [683, 364] width 83 height 8
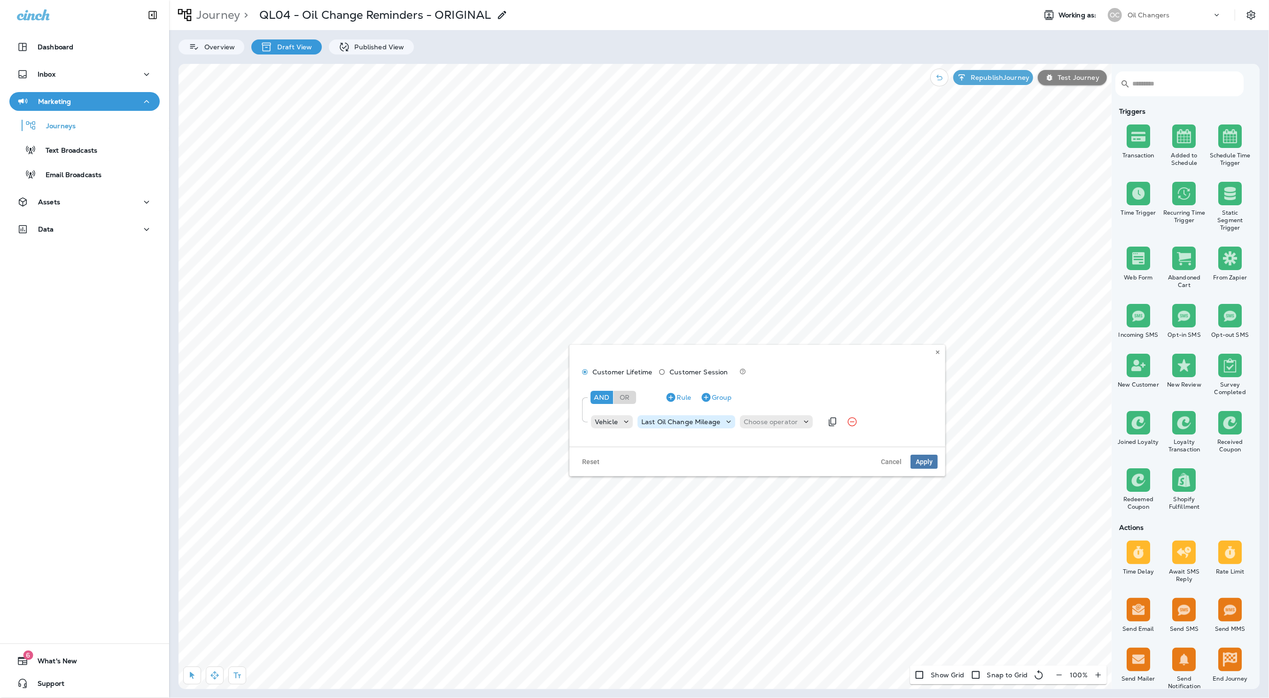
click at [712, 426] on div "Last Oil Change Mileage" at bounding box center [686, 421] width 98 height 9
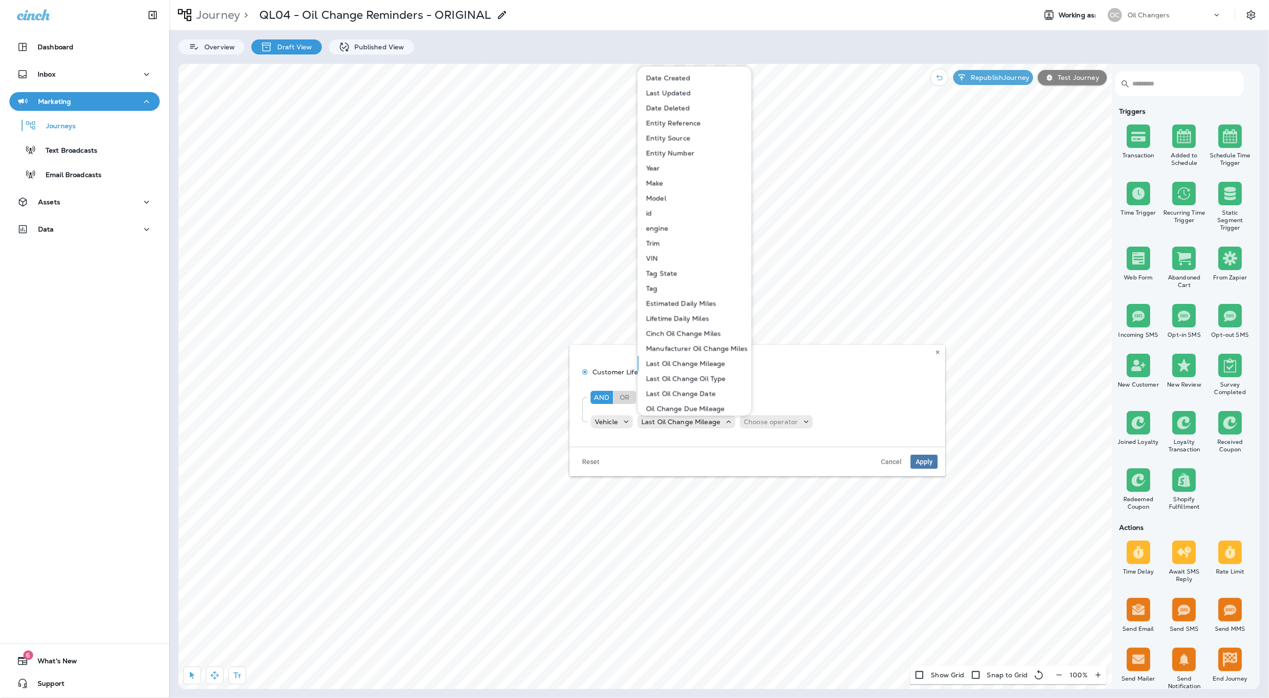
scroll to position [19, 0]
click at [706, 390] on p "Oil Change Due Mileage" at bounding box center [683, 390] width 82 height 8
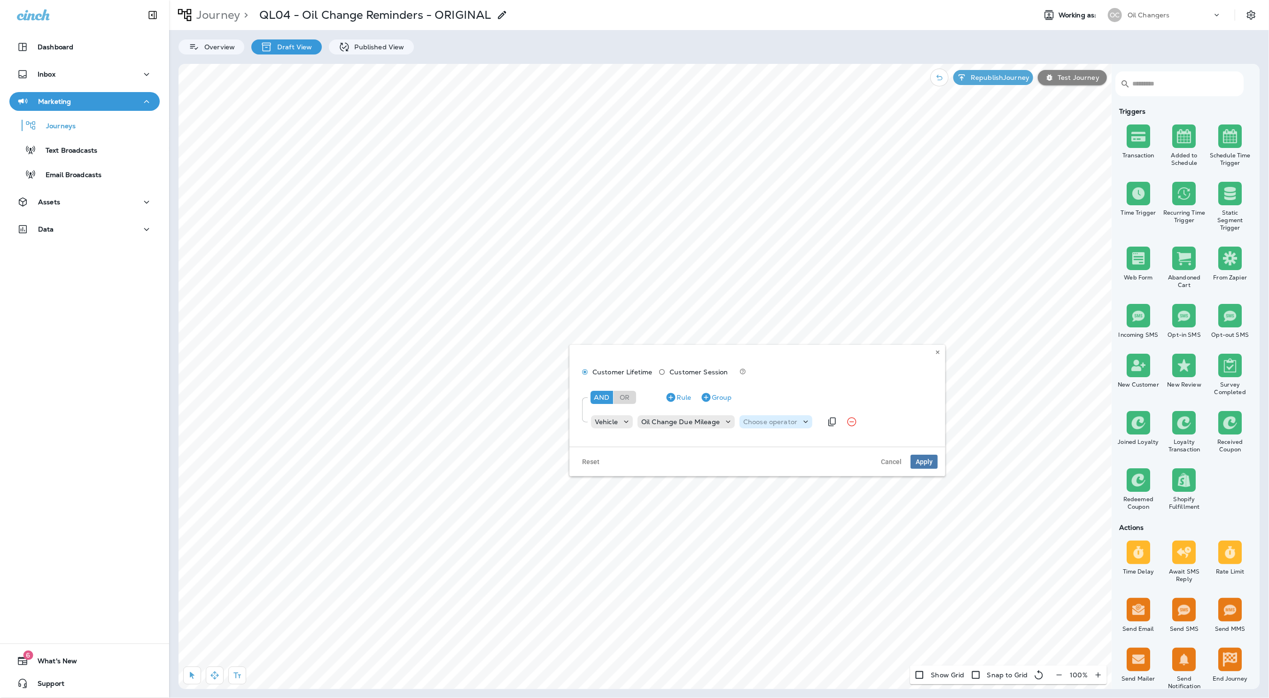
click at [766, 421] on p "Choose operator" at bounding box center [770, 422] width 54 height 8
click at [772, 488] on p "is greater or equal" at bounding box center [775, 491] width 64 height 8
click at [830, 426] on p "Choose query type" at bounding box center [841, 421] width 56 height 15
click at [829, 445] on p "Number" at bounding box center [830, 445] width 31 height 8
click at [854, 424] on input "number" at bounding box center [840, 422] width 56 height 12
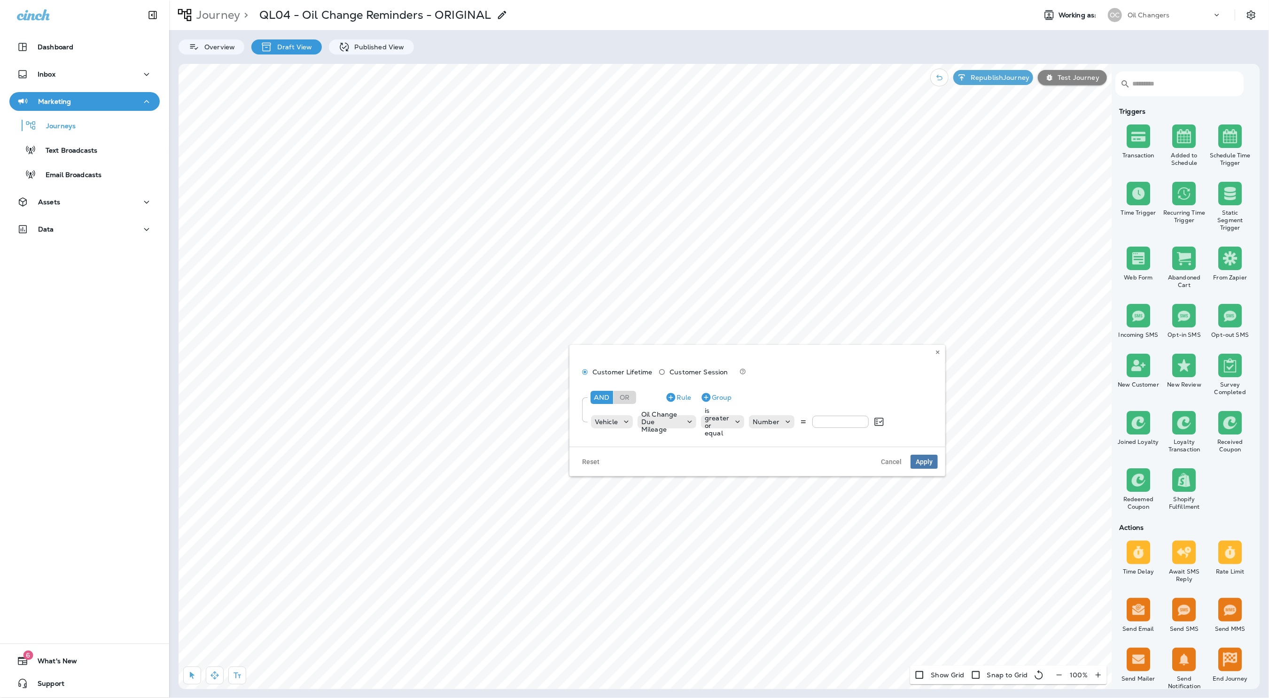
type input "*"
click at [885, 404] on div "And Or Rule Group" at bounding box center [760, 397] width 345 height 23
click at [876, 420] on icon at bounding box center [878, 421] width 11 height 11
click at [842, 425] on input "*****" at bounding box center [840, 422] width 56 height 12
click at [862, 422] on input "*****" at bounding box center [840, 422] width 56 height 12
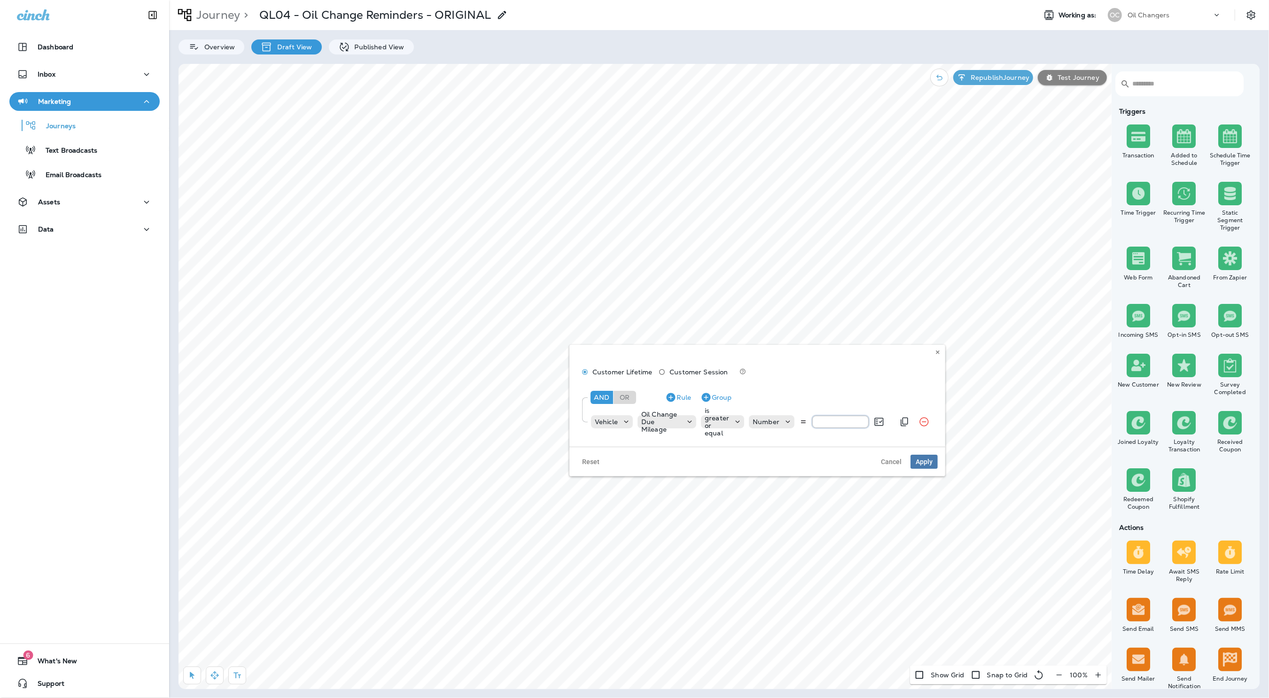
type input "*****"
click at [861, 421] on input "*****" at bounding box center [840, 422] width 56 height 12
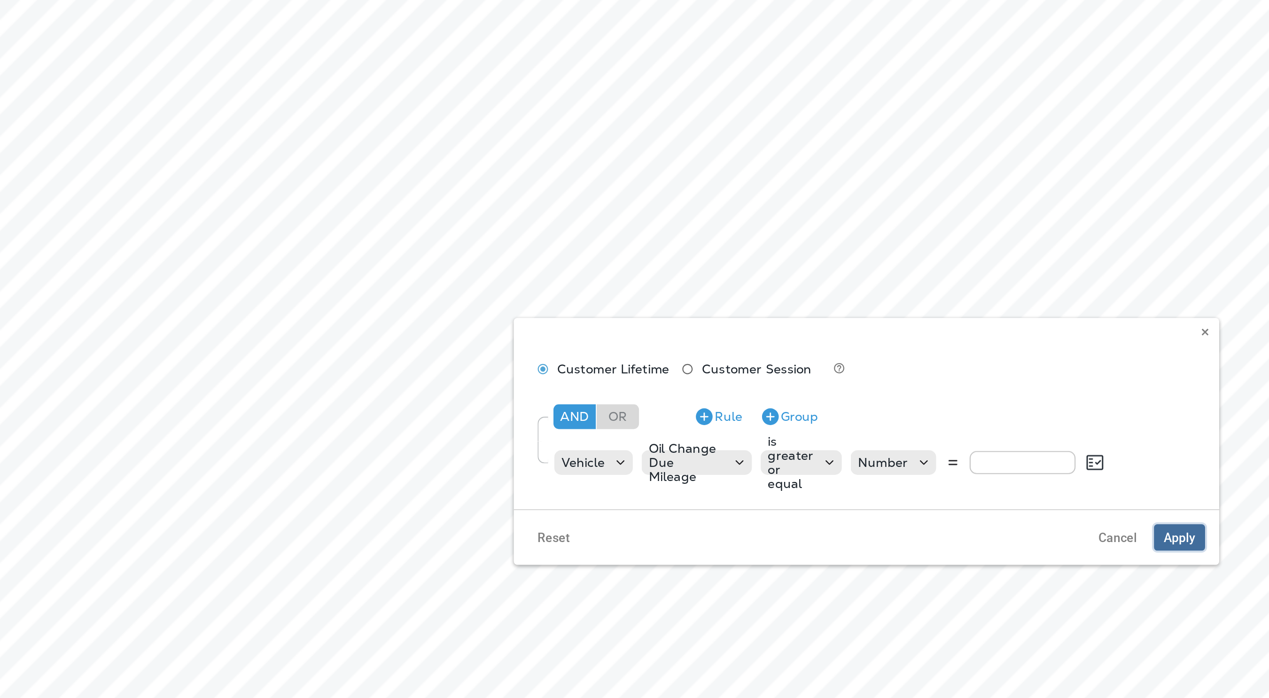
click at [935, 463] on button "Apply" at bounding box center [923, 462] width 27 height 14
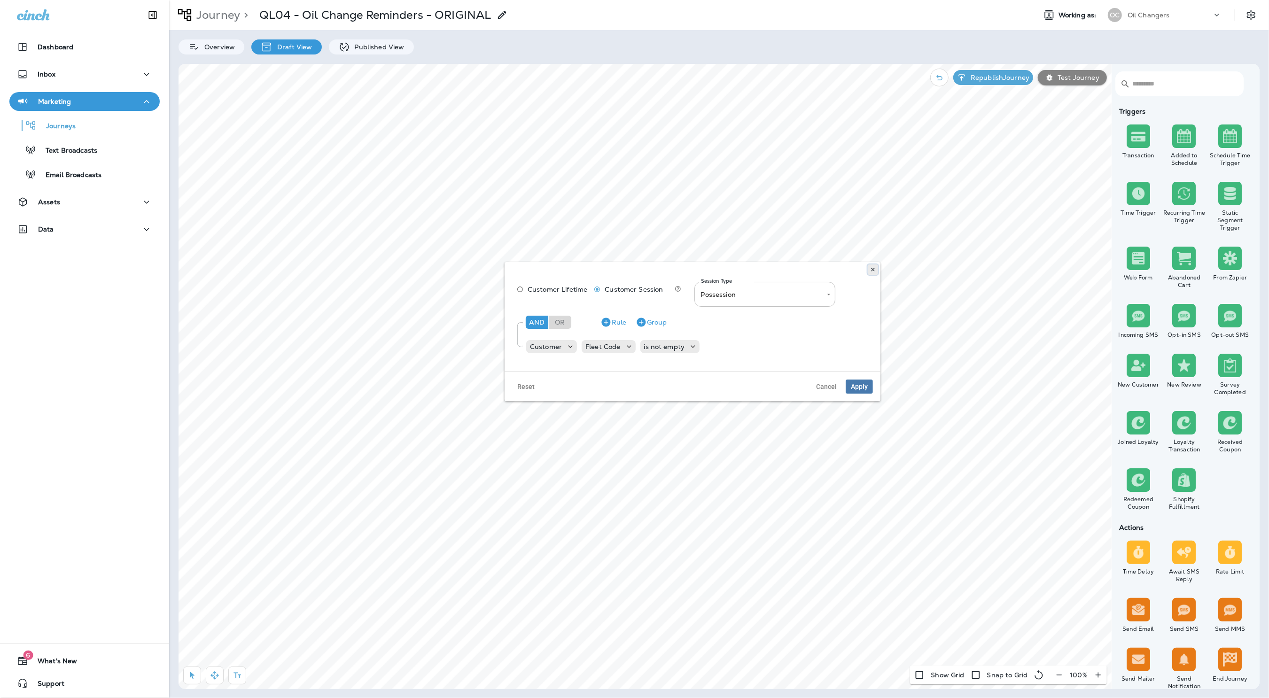
click at [869, 270] on button at bounding box center [872, 269] width 10 height 10
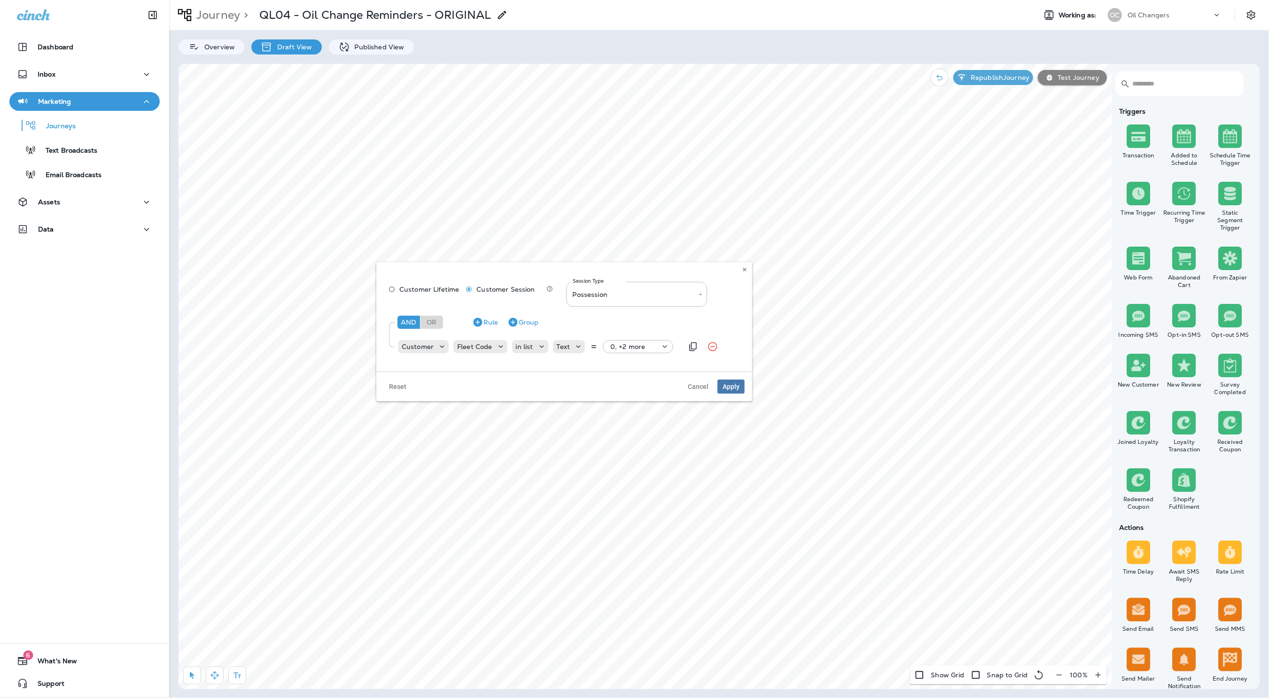
click at [639, 347] on p "0, +2 more" at bounding box center [627, 347] width 35 height 8
click at [658, 348] on button "Cancel" at bounding box center [647, 349] width 36 height 15
click at [697, 387] on span "Cancel" at bounding box center [698, 386] width 21 height 7
click at [386, 47] on p "Published View" at bounding box center [377, 47] width 54 height 8
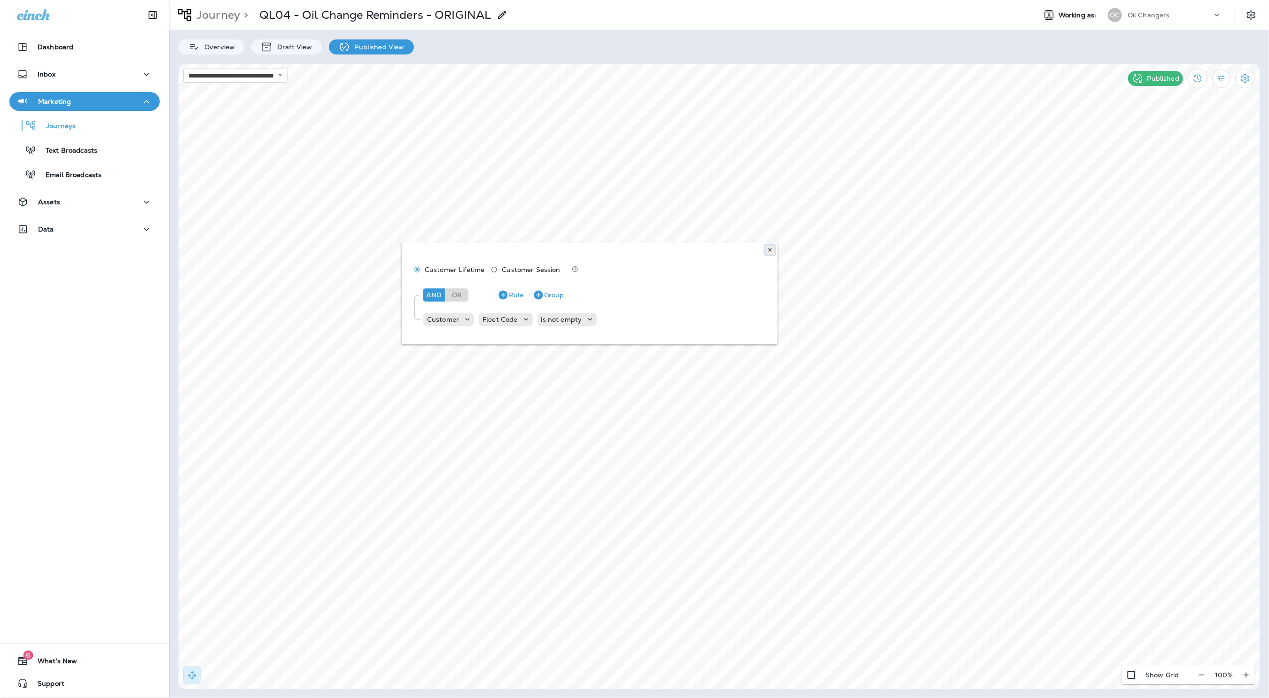
click at [773, 251] on button at bounding box center [770, 250] width 10 height 10
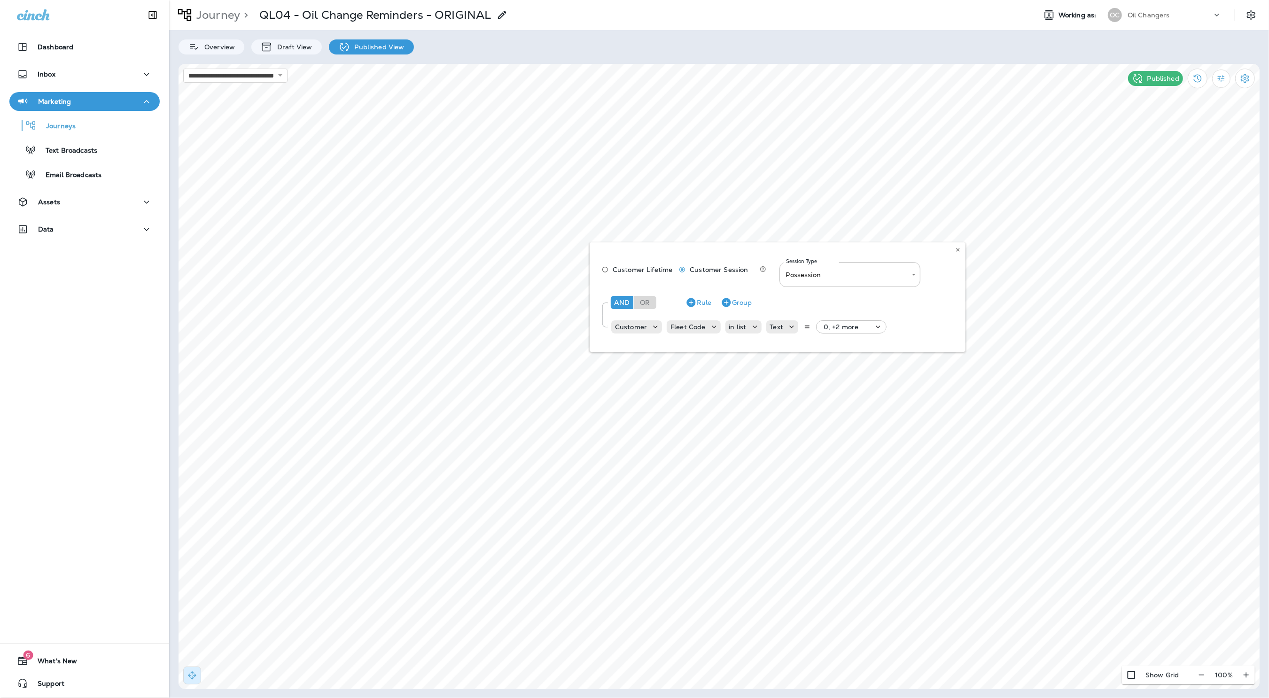
click at [882, 324] on div "**********" at bounding box center [777, 296] width 376 height 109
click at [874, 328] on div "**********" at bounding box center [777, 296] width 376 height 109
drag, startPoint x: 880, startPoint y: 326, endPoint x: 857, endPoint y: 327, distance: 23.5
click at [880, 326] on div "**********" at bounding box center [777, 296] width 376 height 109
click at [958, 251] on use at bounding box center [957, 250] width 3 height 4
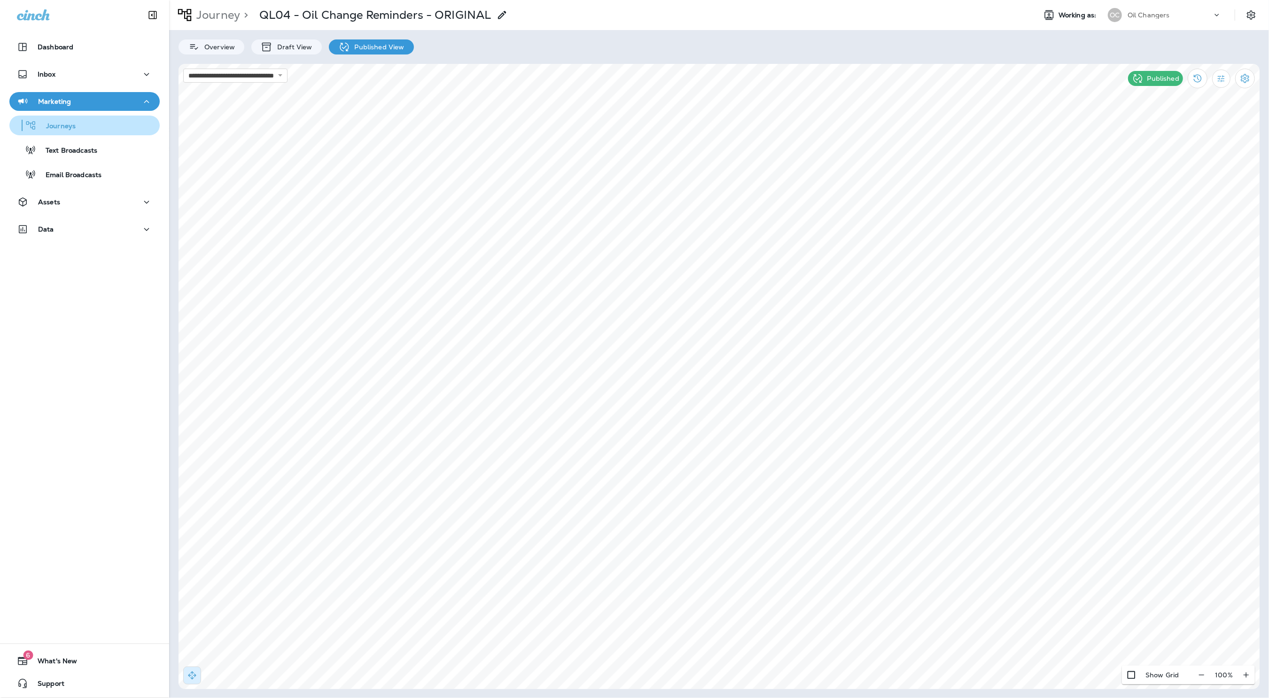
click at [79, 122] on div "Journeys" at bounding box center [84, 125] width 143 height 14
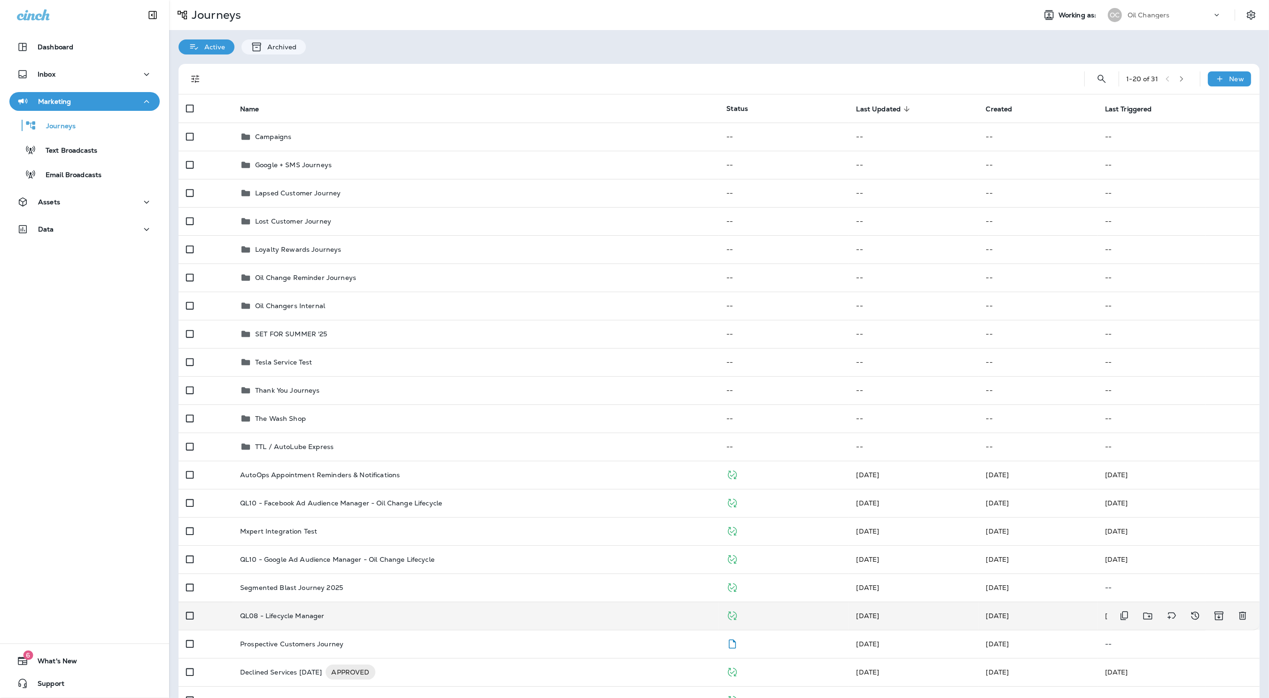
click at [360, 621] on td "QL08 - Lifecycle Manager" at bounding box center [475, 616] width 486 height 28
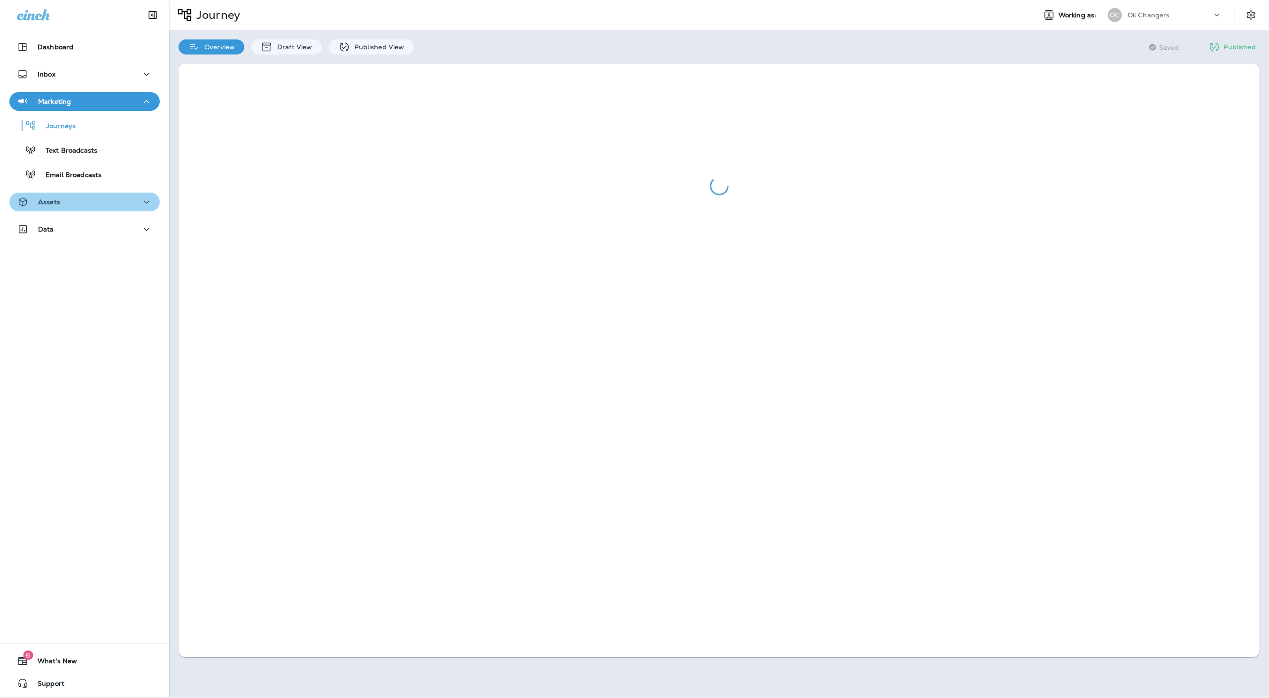
click at [72, 203] on div "Assets" at bounding box center [84, 202] width 135 height 12
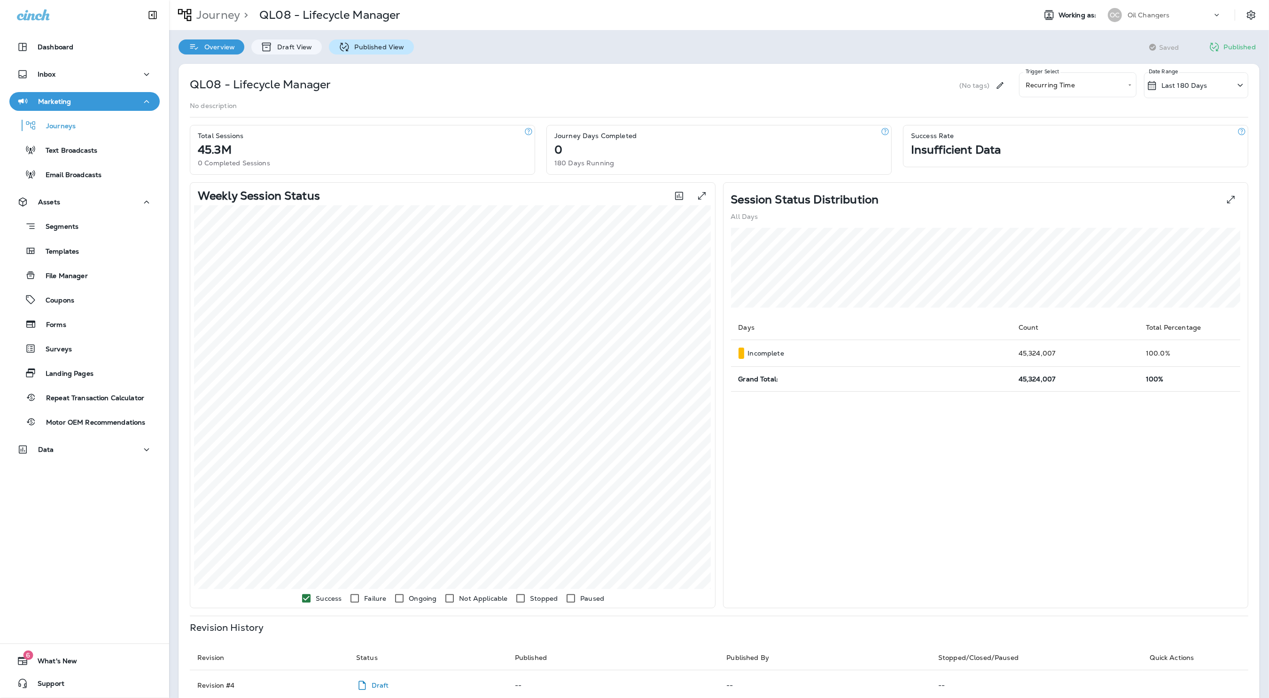
click at [374, 57] on div "**********" at bounding box center [718, 482] width 1099 height 857
click at [376, 53] on div "Published View" at bounding box center [371, 46] width 85 height 15
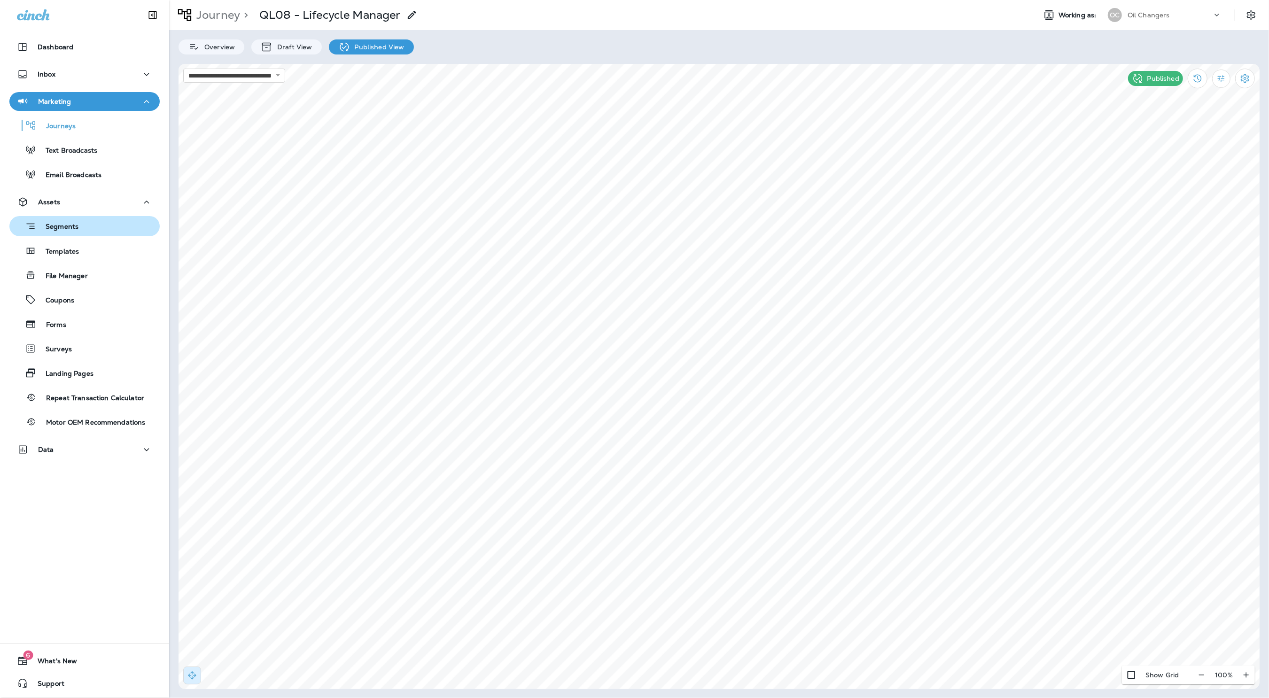
click at [117, 223] on div "Segments" at bounding box center [84, 226] width 143 height 15
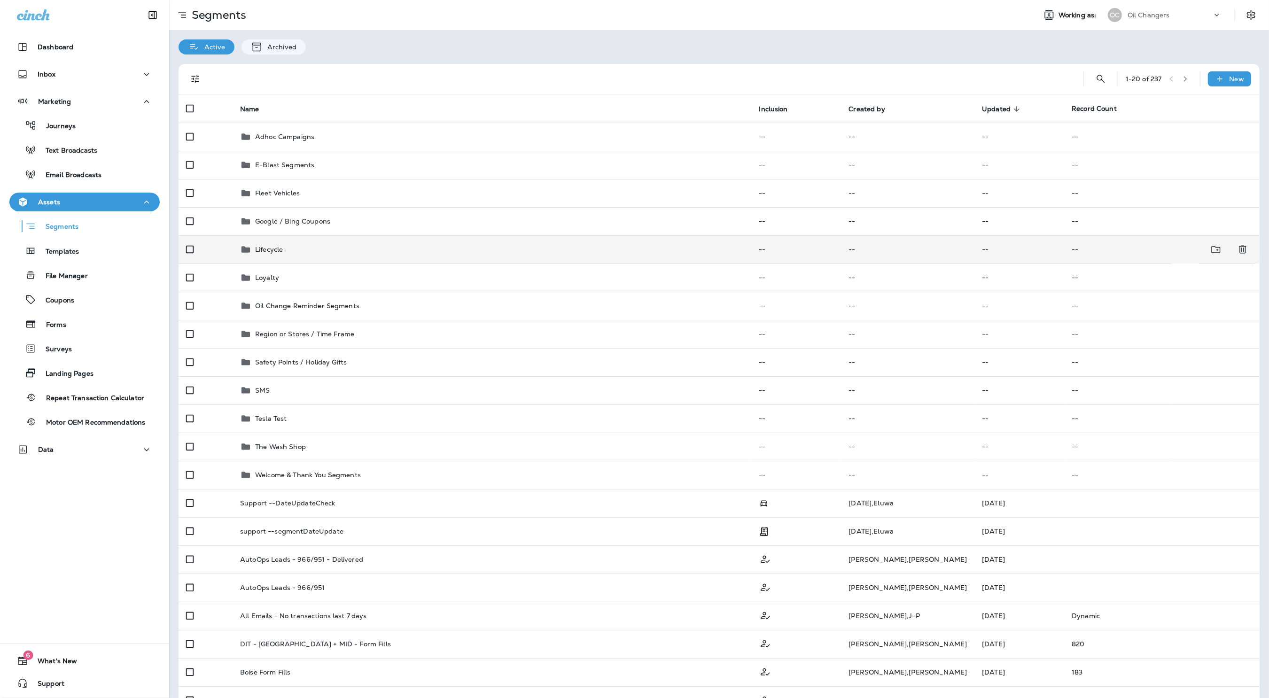
click at [356, 249] on div "Lifecycle" at bounding box center [491, 249] width 503 height 11
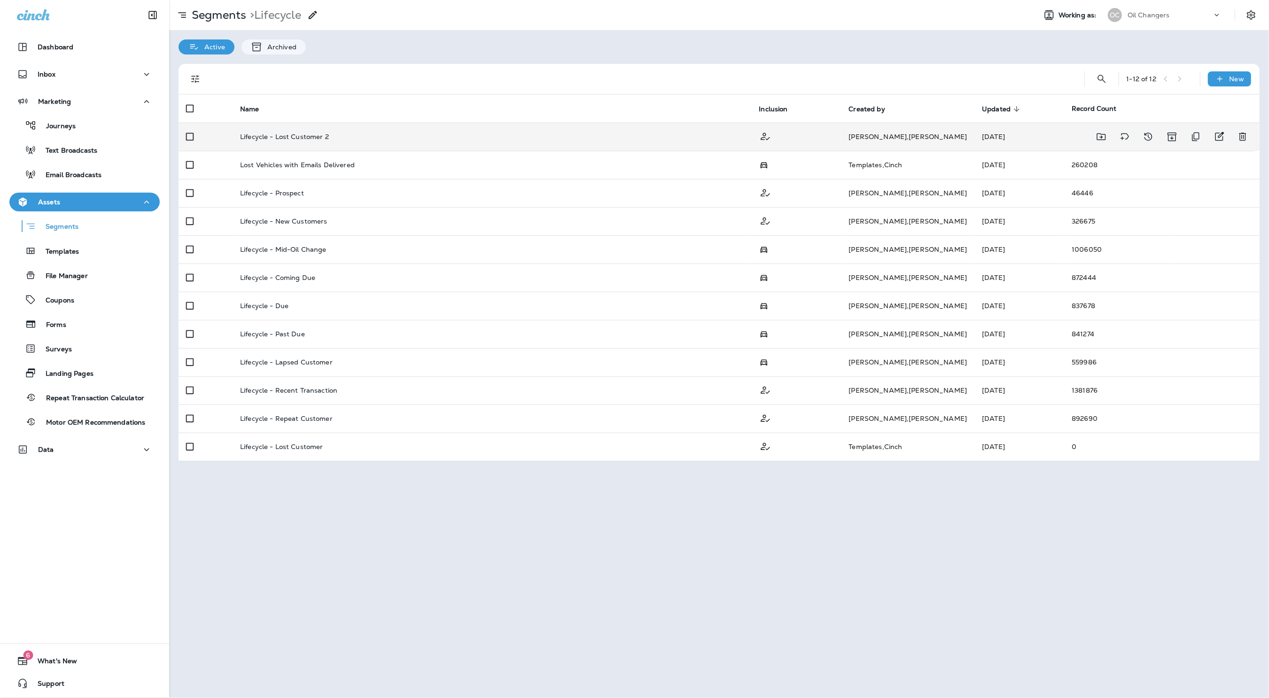
drag, startPoint x: 983, startPoint y: 137, endPoint x: 920, endPoint y: 135, distance: 62.5
click at [918, 135] on tr "Lifecycle - Lost Customer 2 Miller , Brookelynn Aug 15, 2025" at bounding box center [718, 137] width 1081 height 28
click at [984, 137] on td "Aug 15, 2025" at bounding box center [1019, 137] width 90 height 28
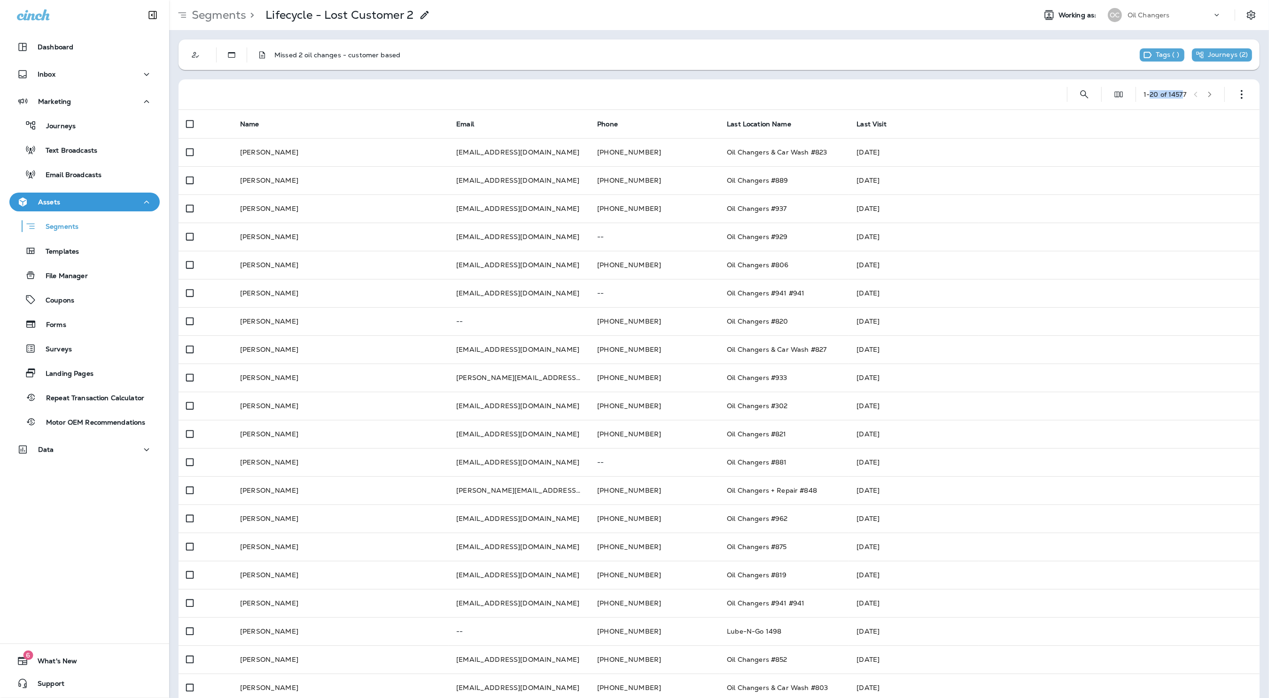
drag, startPoint x: 1181, startPoint y: 94, endPoint x: 1160, endPoint y: 92, distance: 21.2
click at [1146, 91] on div "1 - 20 of 14577" at bounding box center [1164, 95] width 43 height 8
click at [1162, 92] on div "1 - 20 of 14577" at bounding box center [1164, 95] width 43 height 8
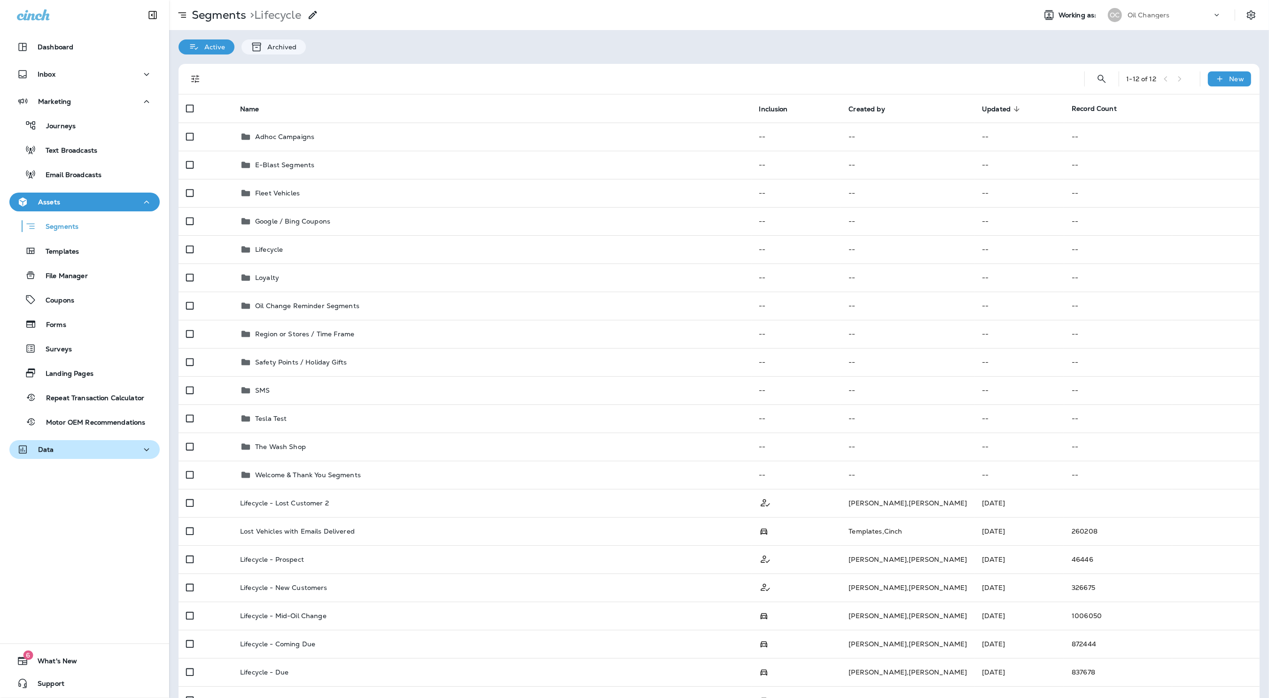
click at [87, 444] on div "Data" at bounding box center [84, 450] width 135 height 12
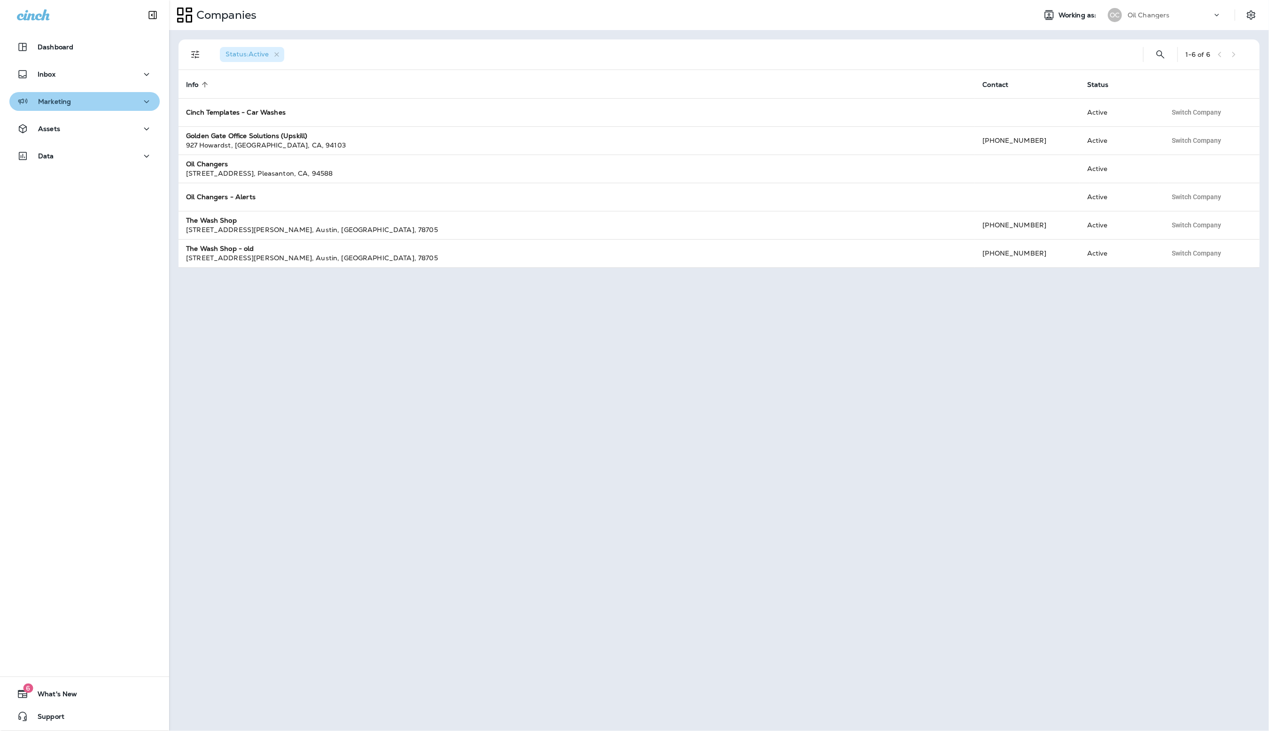
click at [75, 100] on div "Marketing" at bounding box center [84, 102] width 135 height 12
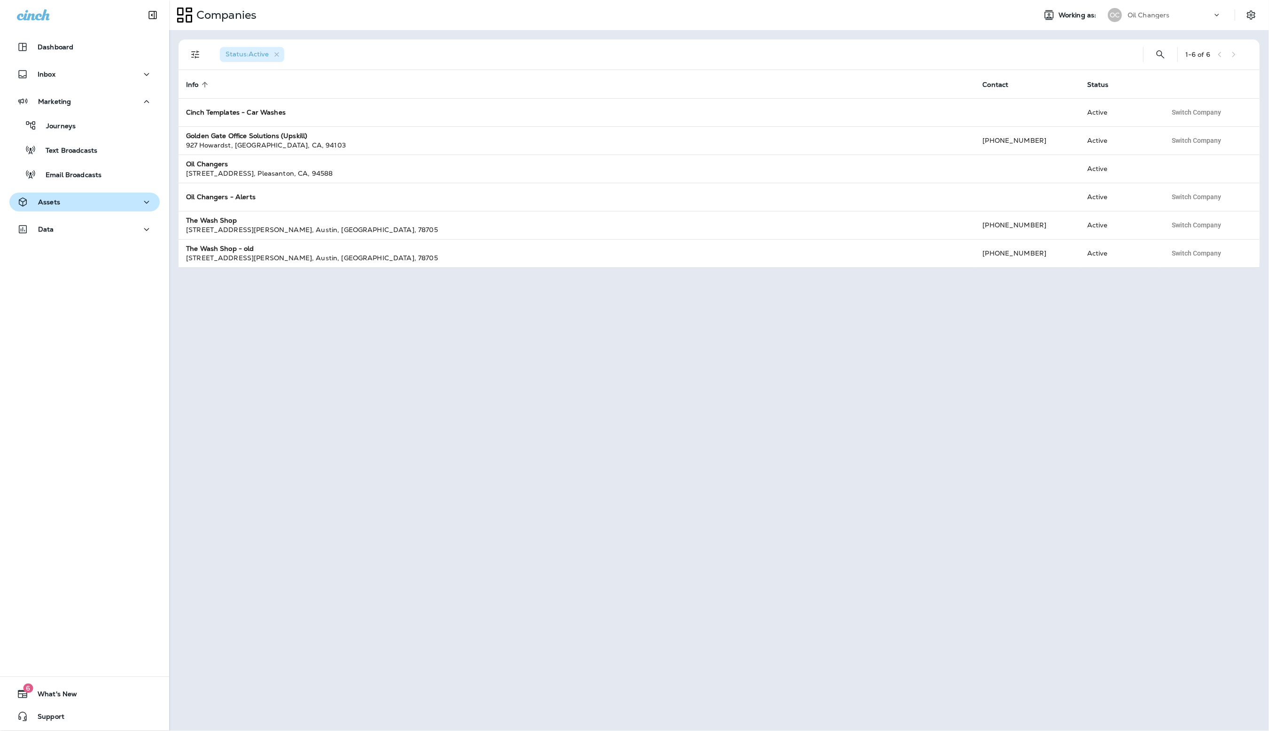
click at [76, 208] on button "Assets" at bounding box center [84, 202] width 150 height 19
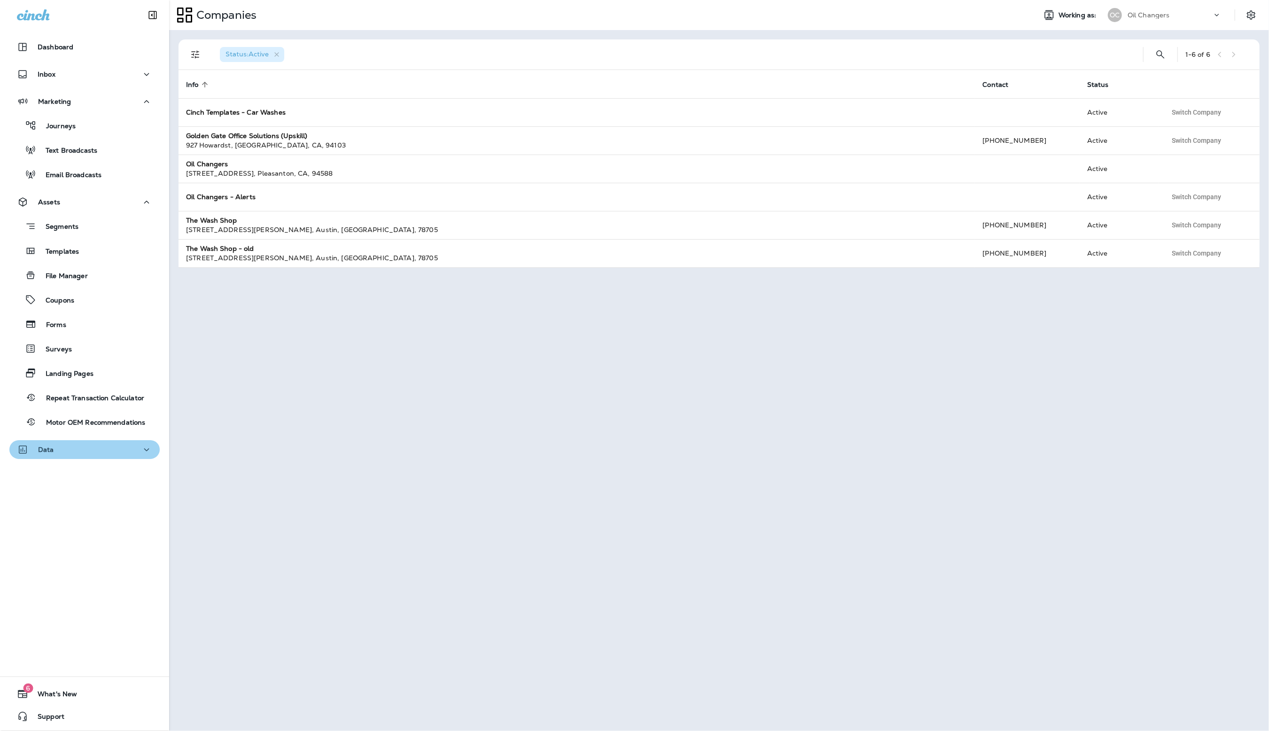
click at [69, 445] on div "Data" at bounding box center [84, 450] width 135 height 12
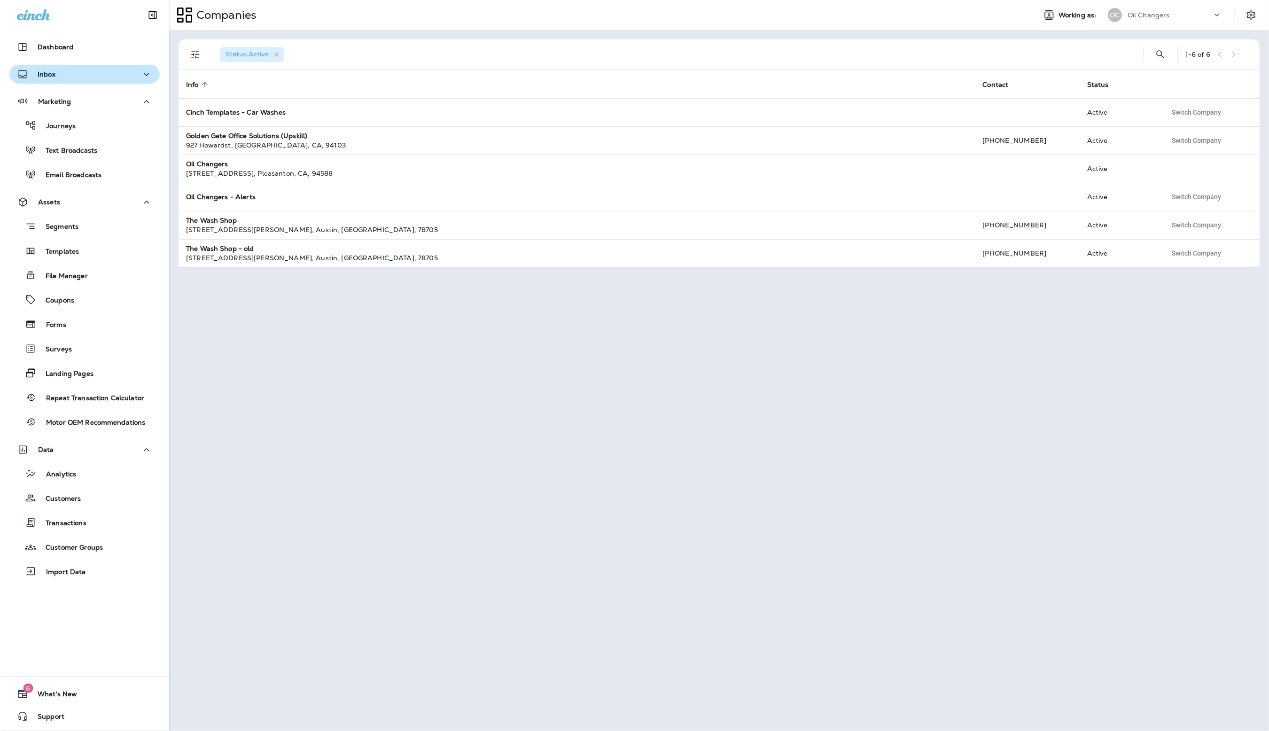
click at [61, 77] on div "Inbox" at bounding box center [84, 75] width 135 height 12
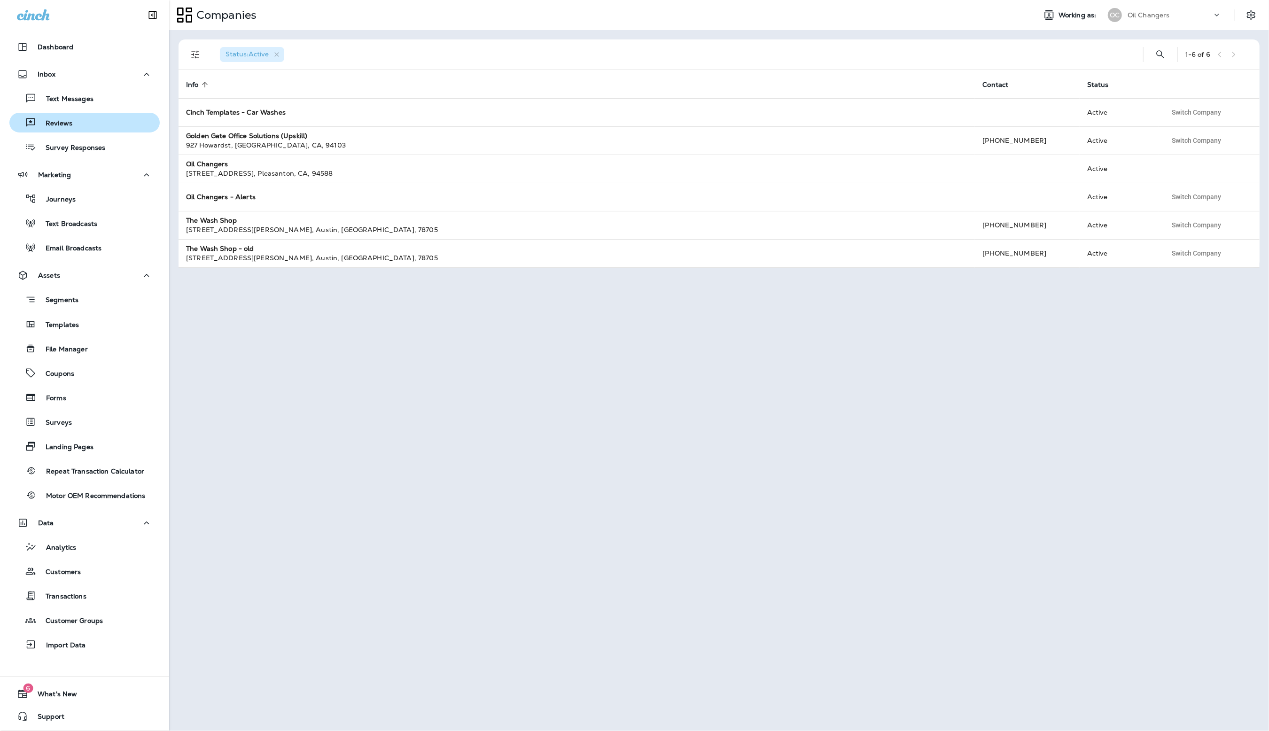
click at [63, 124] on p "Reviews" at bounding box center [54, 123] width 36 height 9
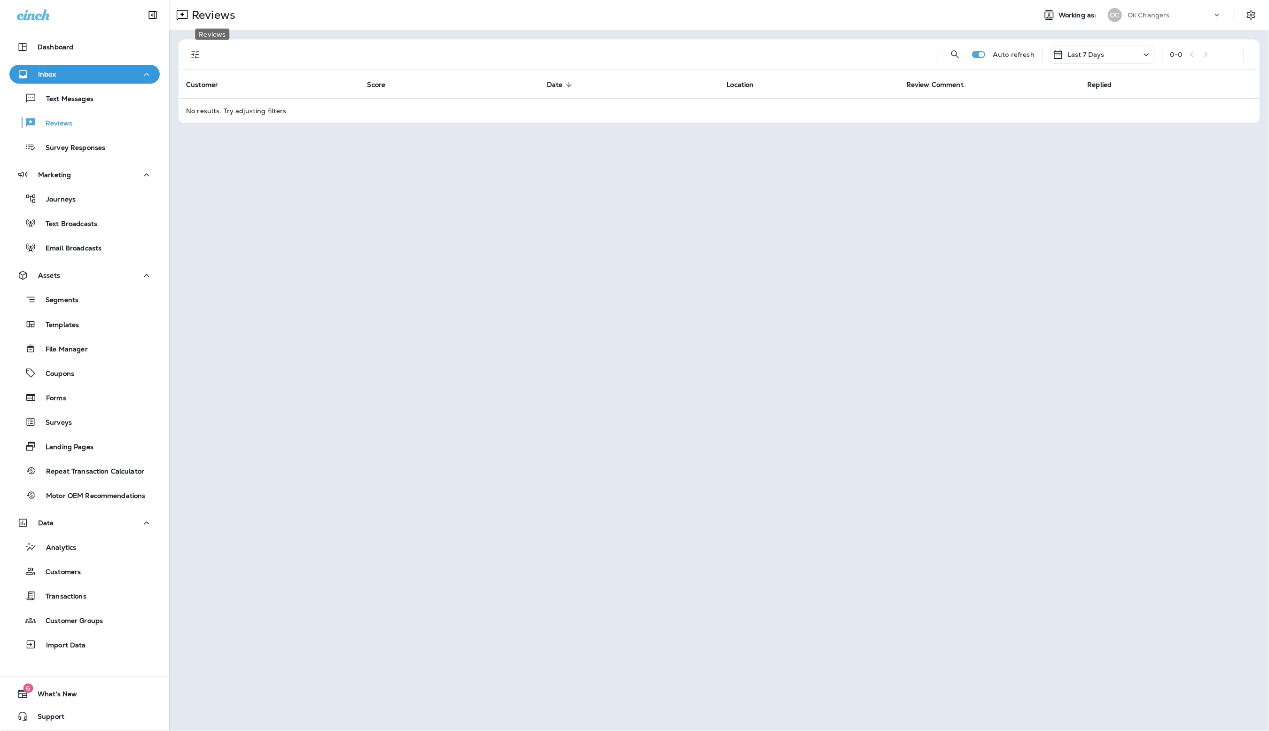
click at [188, 14] on p "Reviews" at bounding box center [211, 15] width 47 height 14
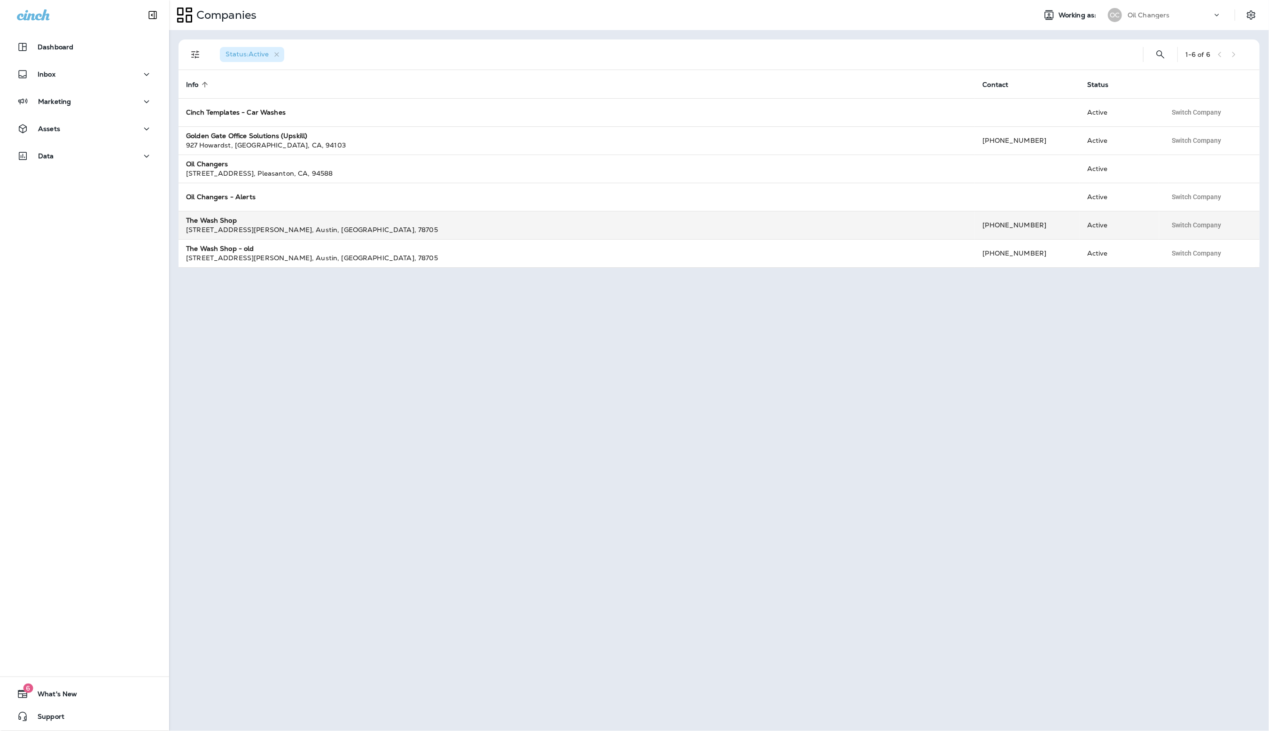
click at [316, 226] on div "3120 Guadalupe St , Austin , TX , 78705" at bounding box center [576, 229] width 781 height 9
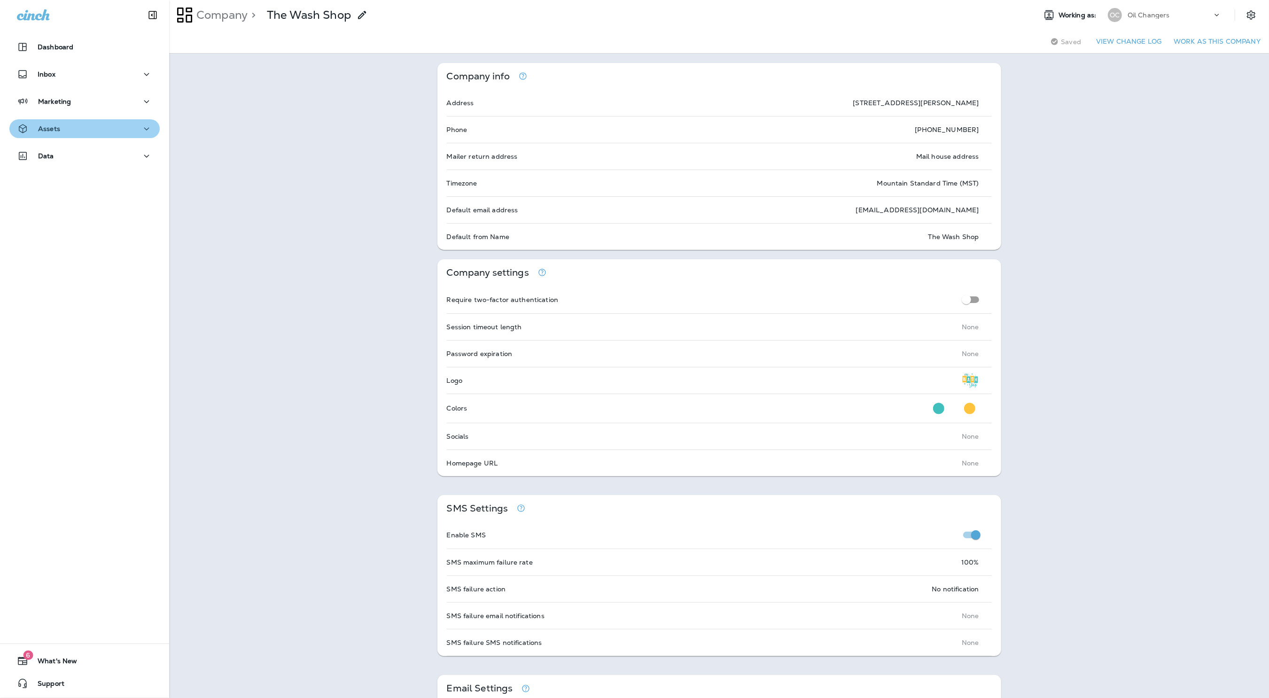
click at [54, 131] on p "Assets" at bounding box center [49, 129] width 22 height 8
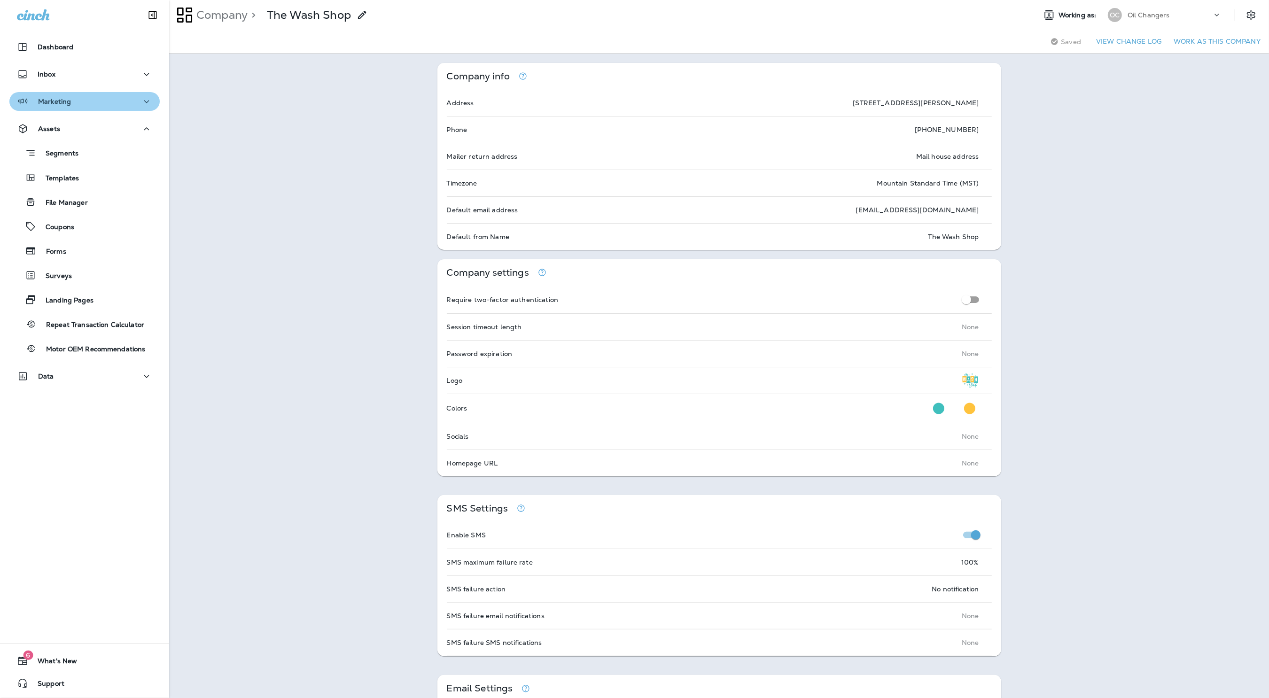
click at [65, 103] on p "Marketing" at bounding box center [54, 102] width 33 height 8
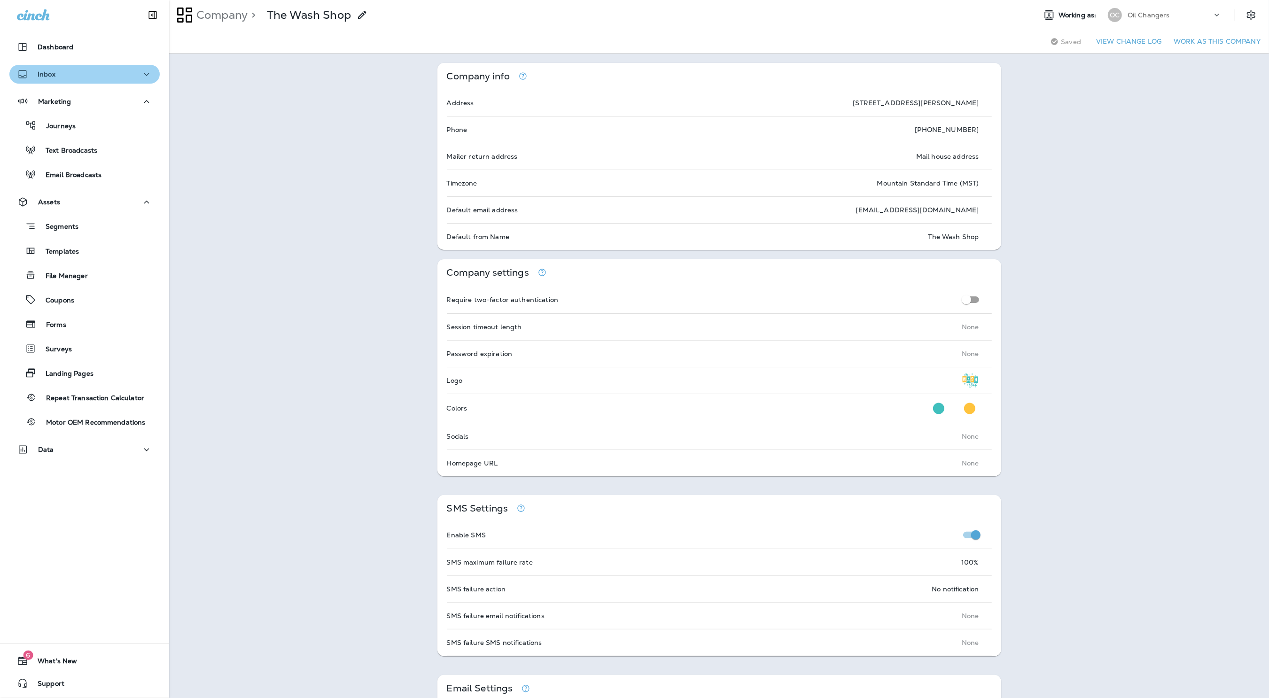
click at [58, 73] on div "Inbox" at bounding box center [84, 75] width 135 height 12
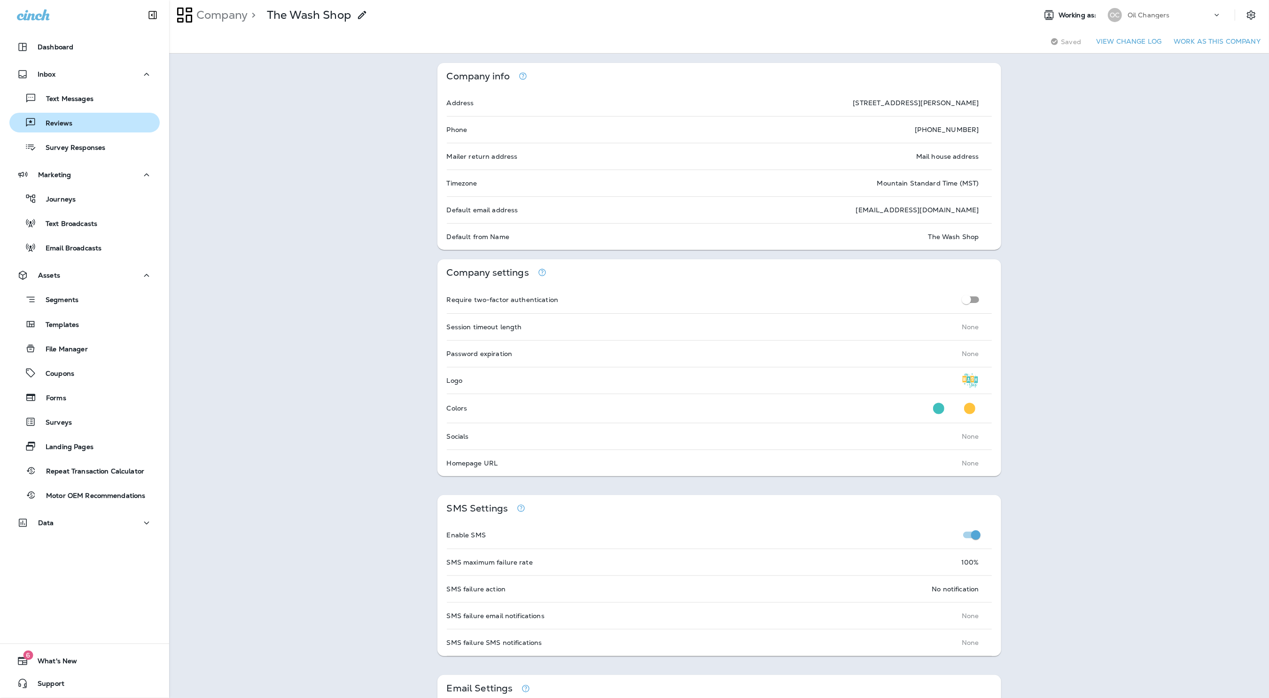
click at [82, 124] on div "Reviews" at bounding box center [84, 123] width 143 height 14
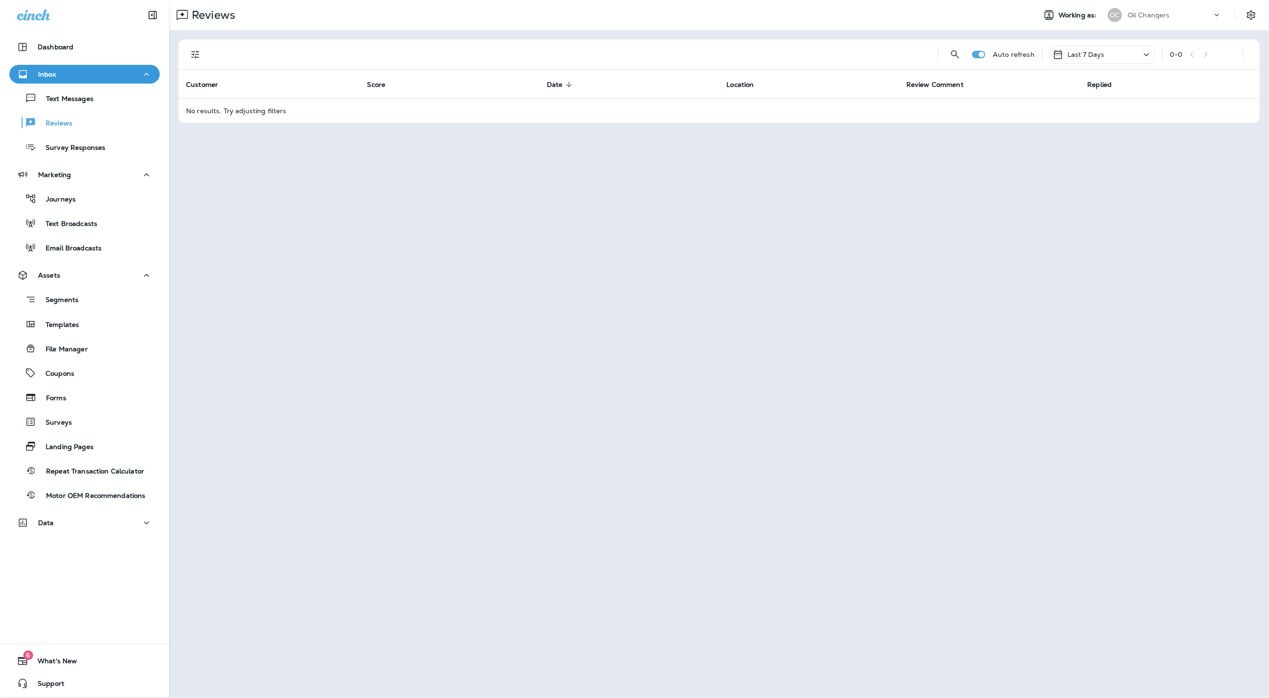
click at [1125, 11] on div "OC" at bounding box center [1114, 15] width 25 height 14
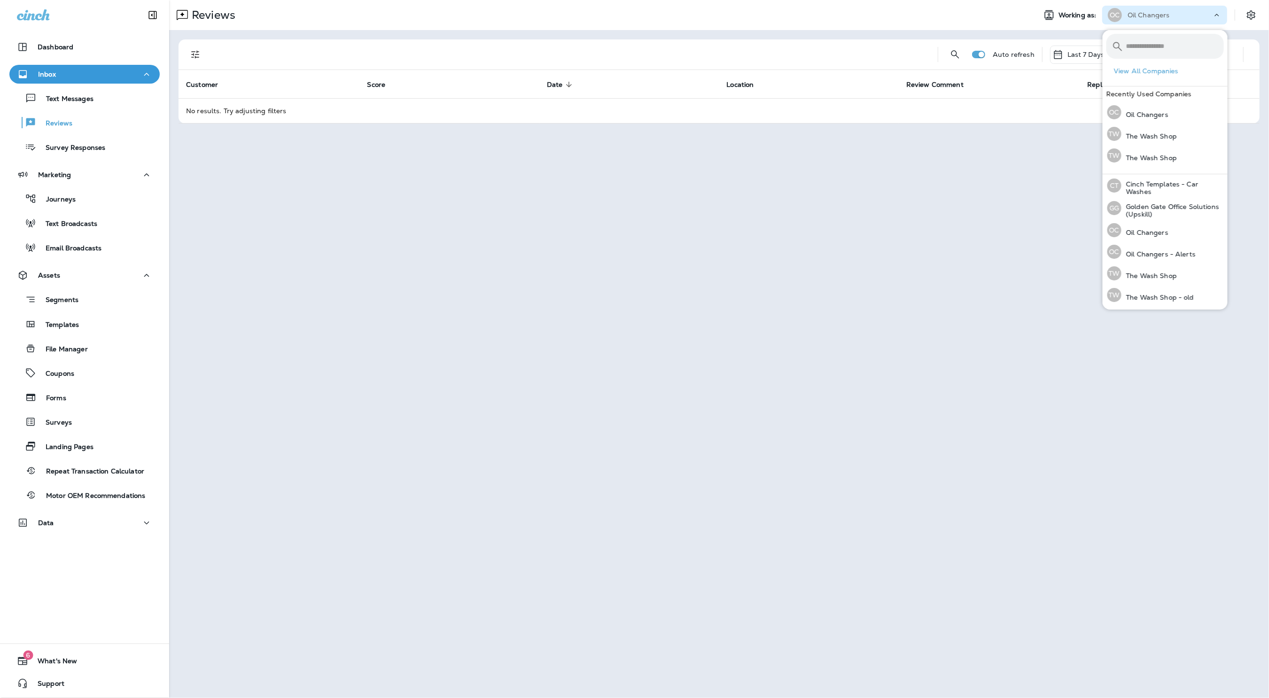
drag, startPoint x: 894, startPoint y: 186, endPoint x: 926, endPoint y: 167, distance: 37.3
click at [894, 186] on div "Reviews Working as: OC Oil Changers Auto refresh Last 7 Days 0 - 0 Customer Sco…" at bounding box center [718, 349] width 1099 height 698
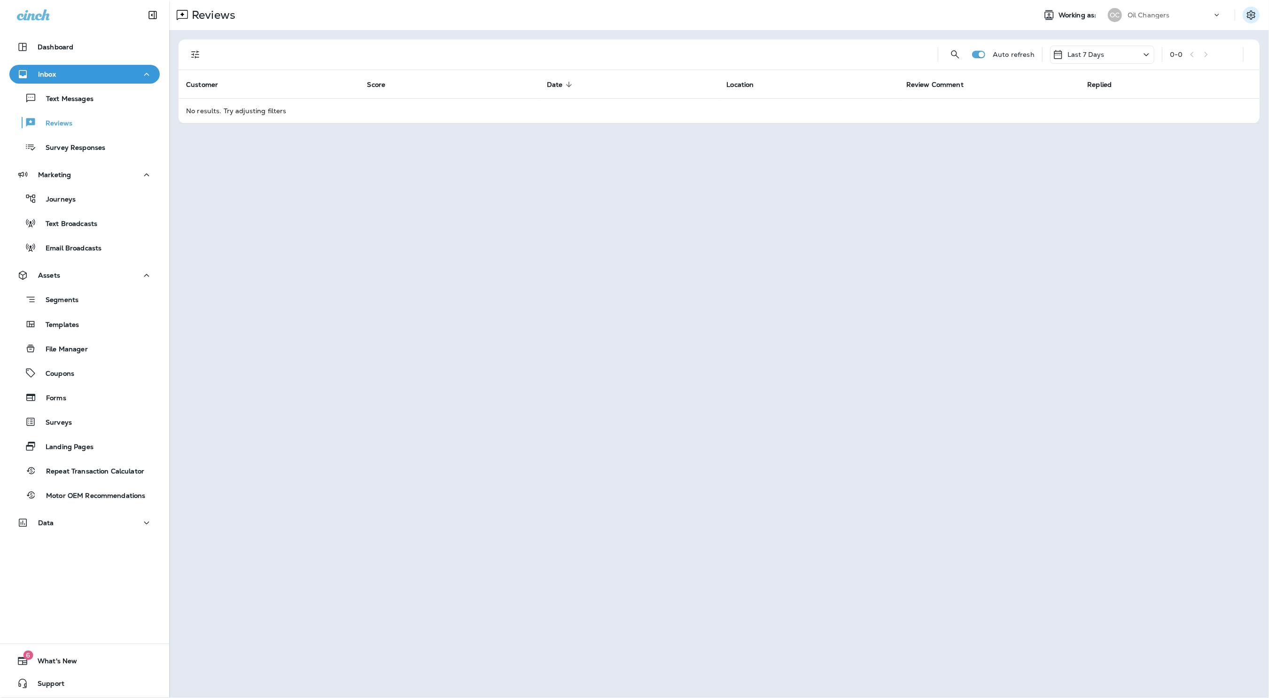
click at [1247, 14] on icon "Settings" at bounding box center [1250, 14] width 8 height 9
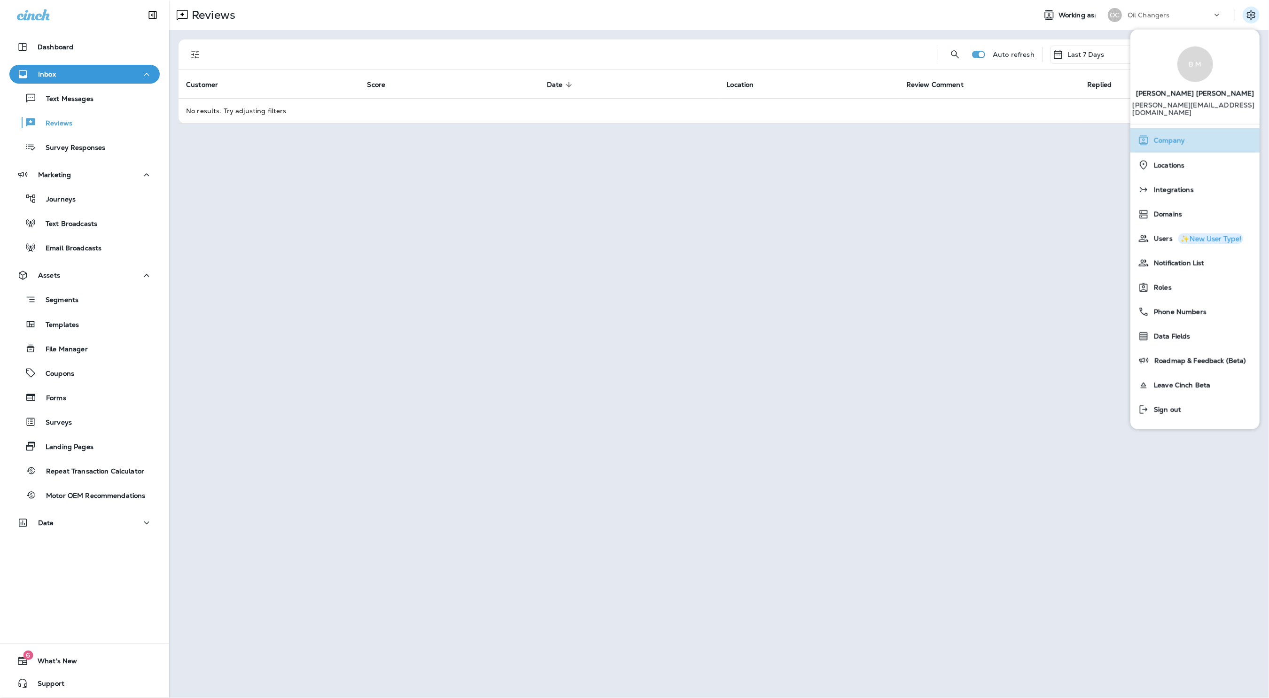
click at [1179, 131] on div "Company" at bounding box center [1195, 140] width 122 height 19
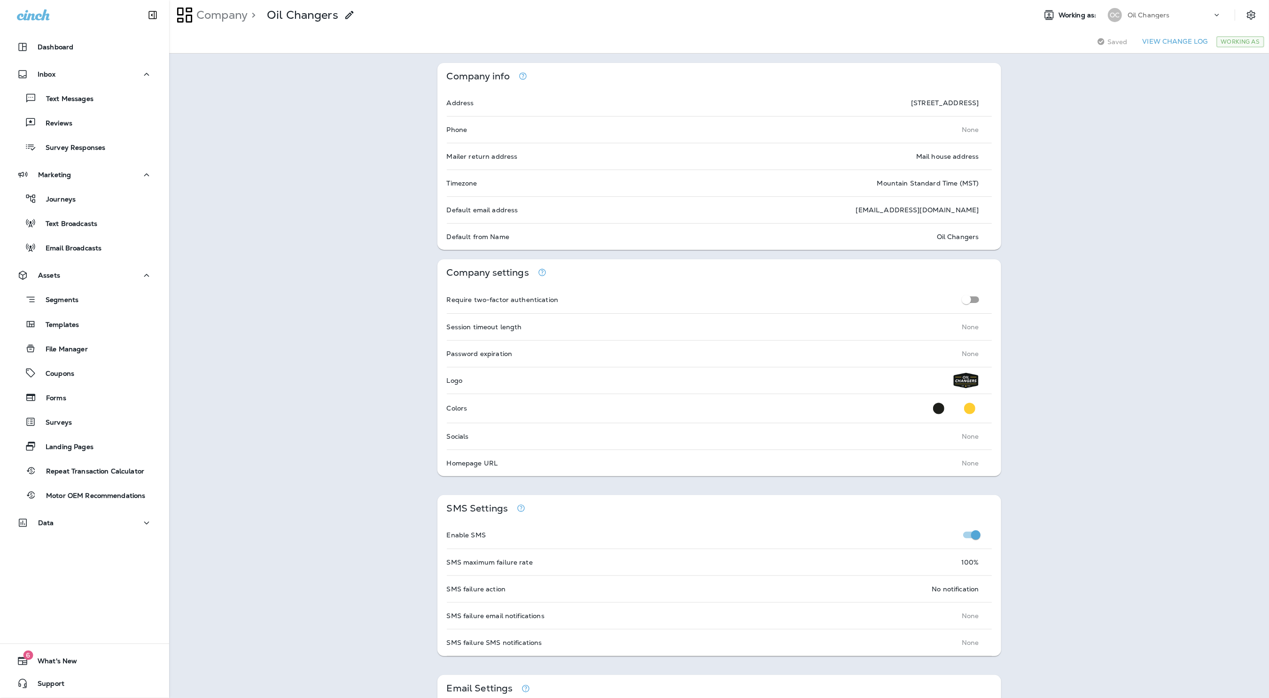
click at [1197, 12] on div "Oil Changers" at bounding box center [1169, 15] width 85 height 14
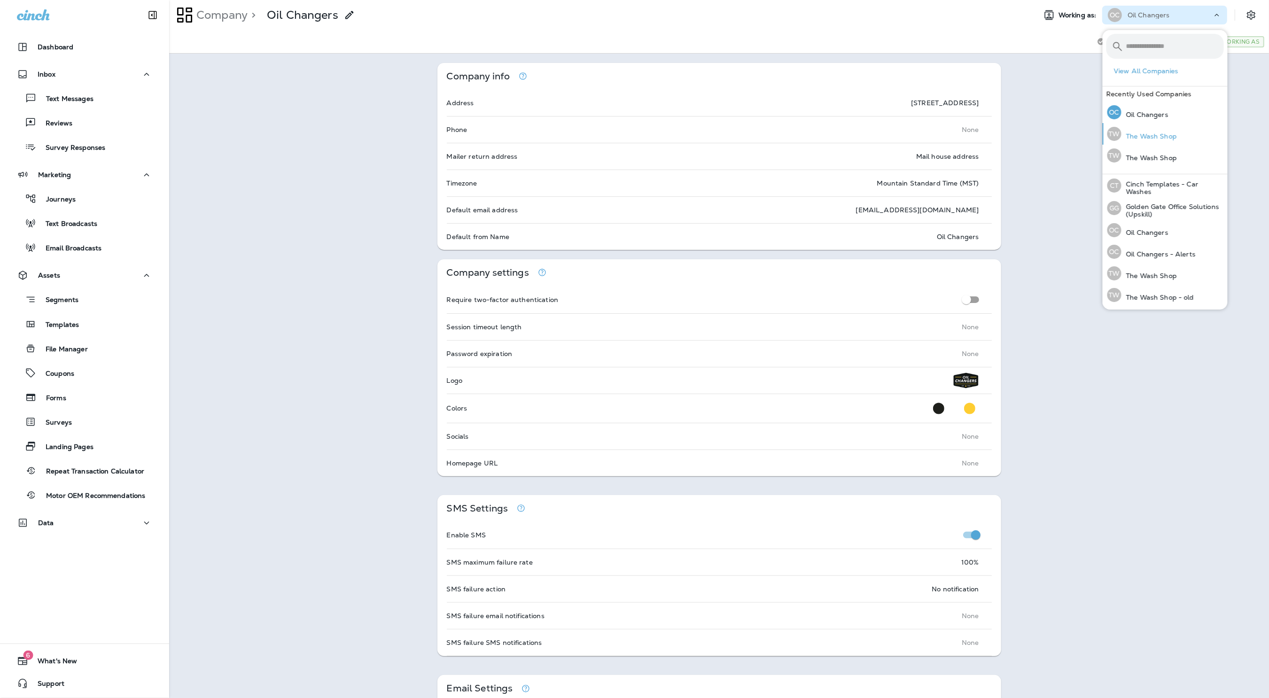
click at [1156, 137] on p "The Wash Shop" at bounding box center [1148, 136] width 55 height 8
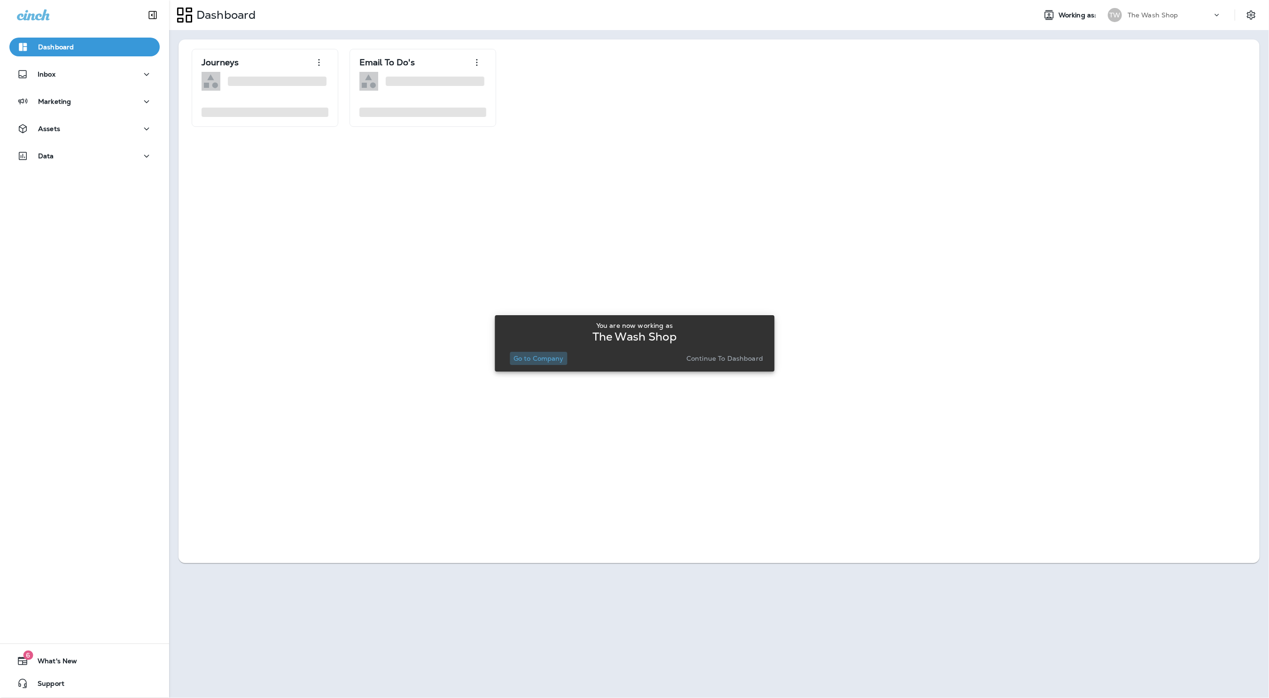
click at [535, 360] on p "Go to Company" at bounding box center [538, 359] width 50 height 8
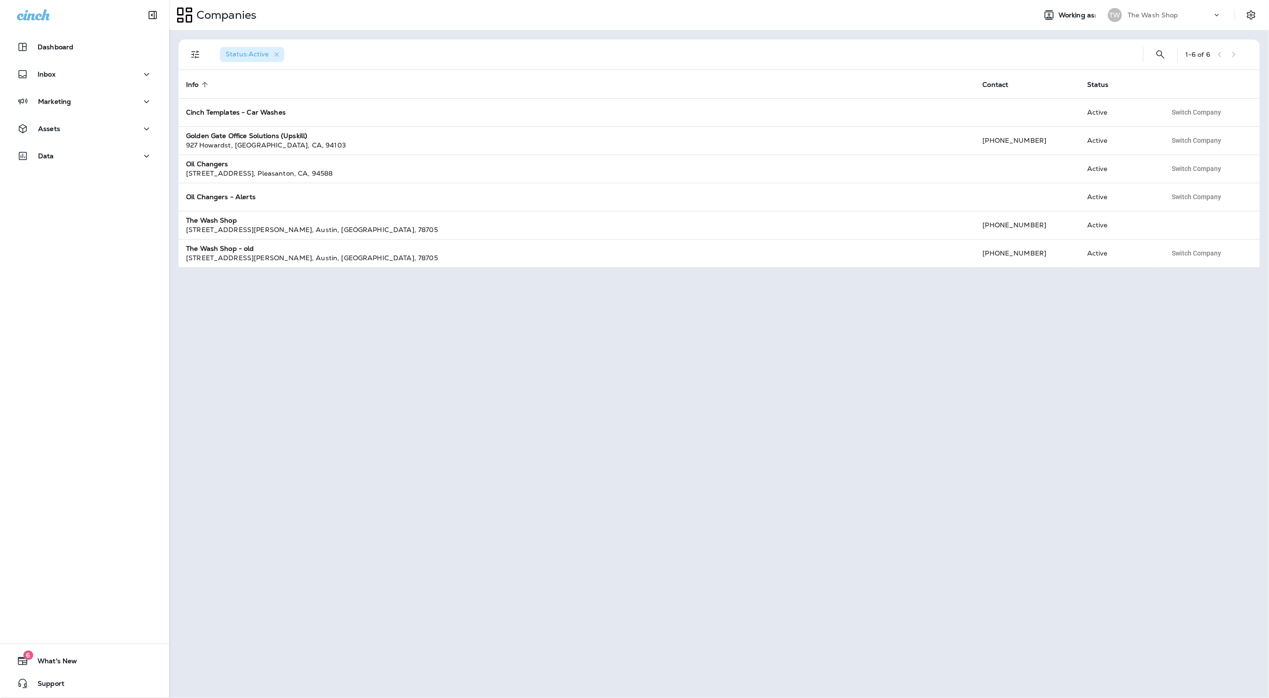
click at [1243, 23] on div at bounding box center [1255, 15] width 26 height 17
click at [1247, 13] on icon "Settings" at bounding box center [1250, 14] width 11 height 11
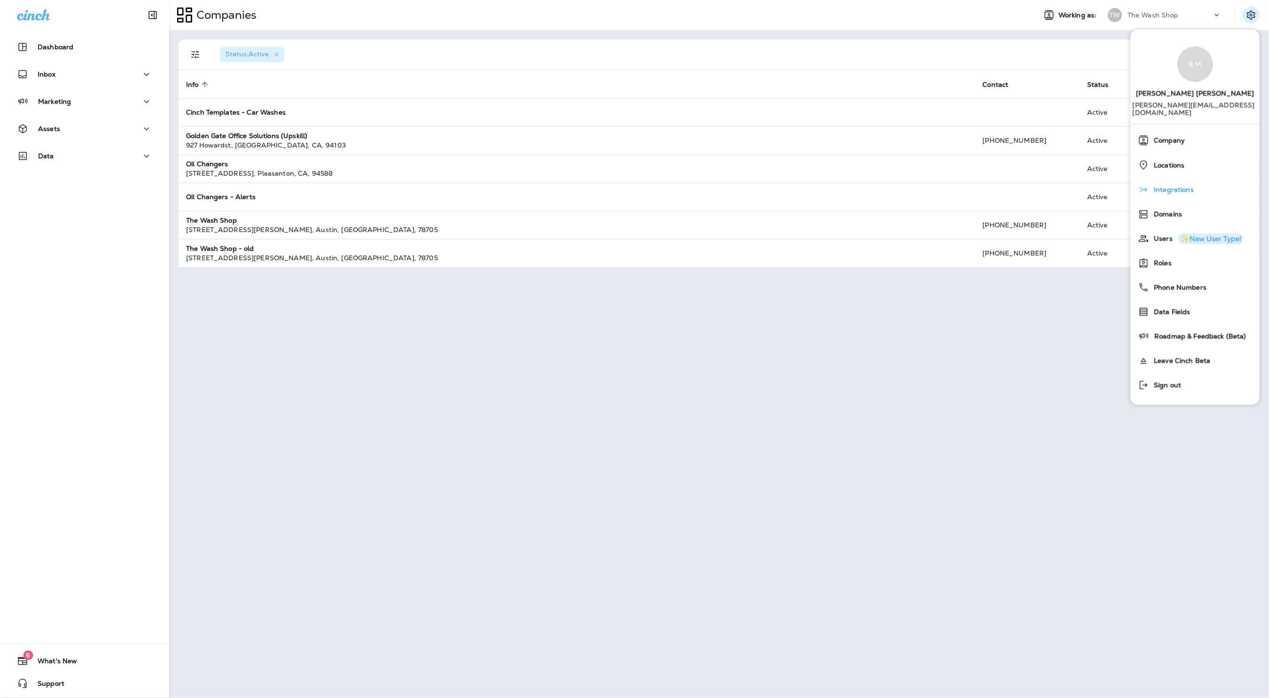
click at [1192, 180] on div "Integrations" at bounding box center [1195, 189] width 122 height 19
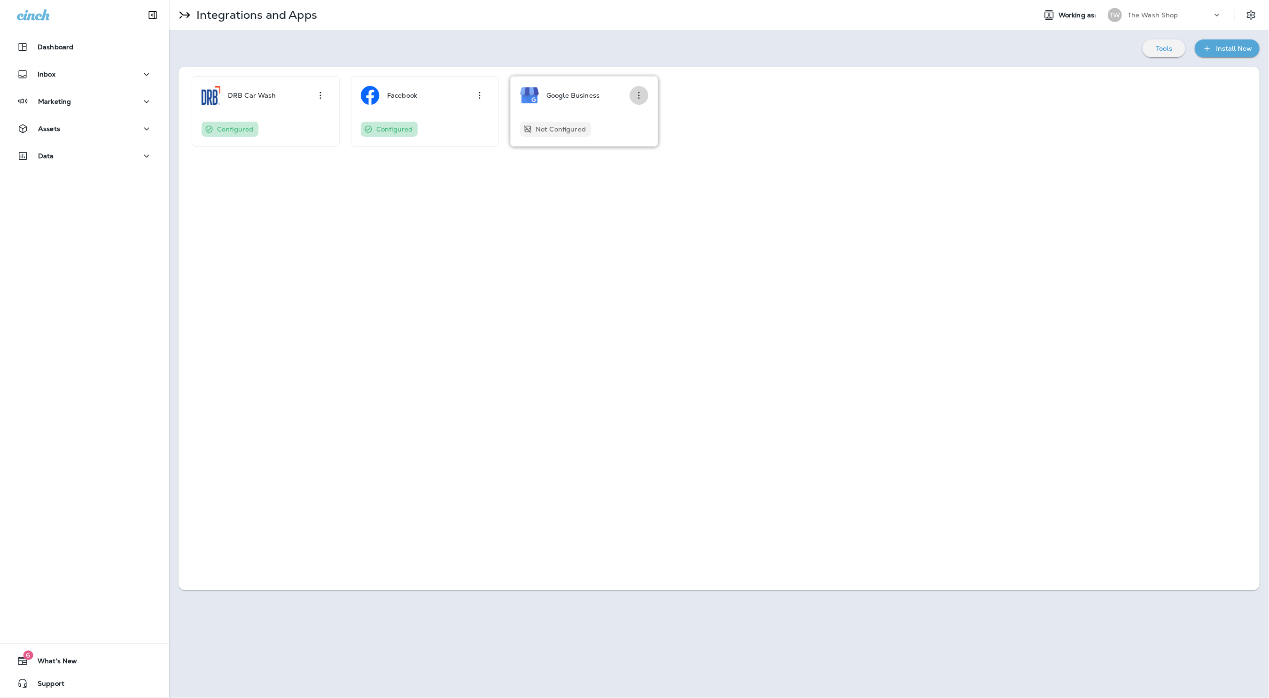
click at [634, 98] on icon "button" at bounding box center [638, 95] width 11 height 11
click at [626, 122] on div "Configure" at bounding box center [624, 121] width 32 height 11
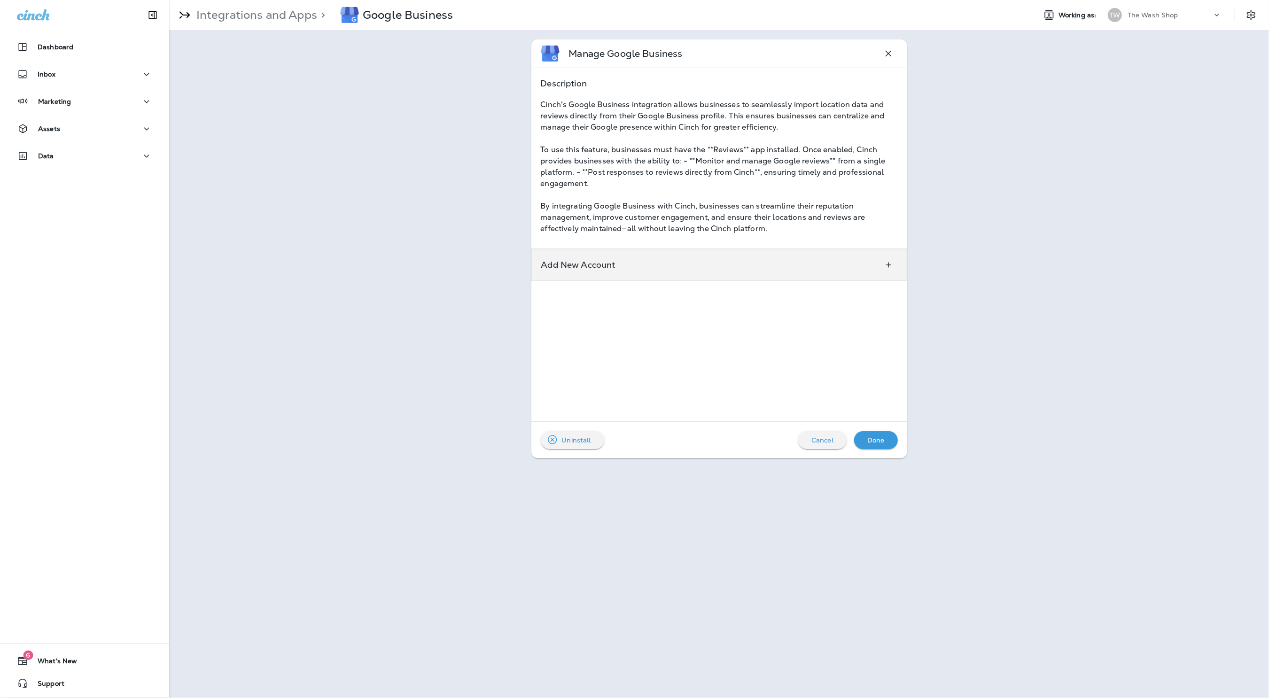
click at [632, 267] on div "Add New Account" at bounding box center [719, 265] width 376 height 32
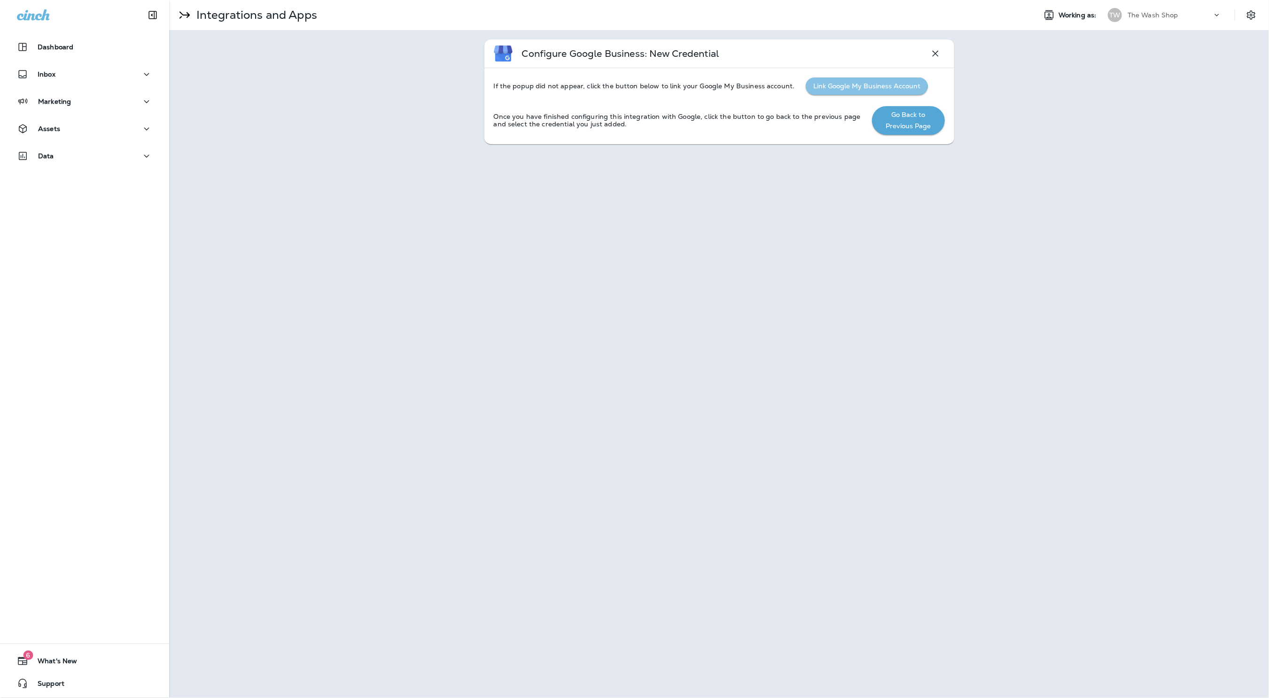
click at [835, 85] on button "Link Google My Business Account" at bounding box center [866, 85] width 122 height 17
click at [990, 71] on div "Configure Google Business: New Credential If the popup did not appear, click th…" at bounding box center [718, 92] width 1099 height 124
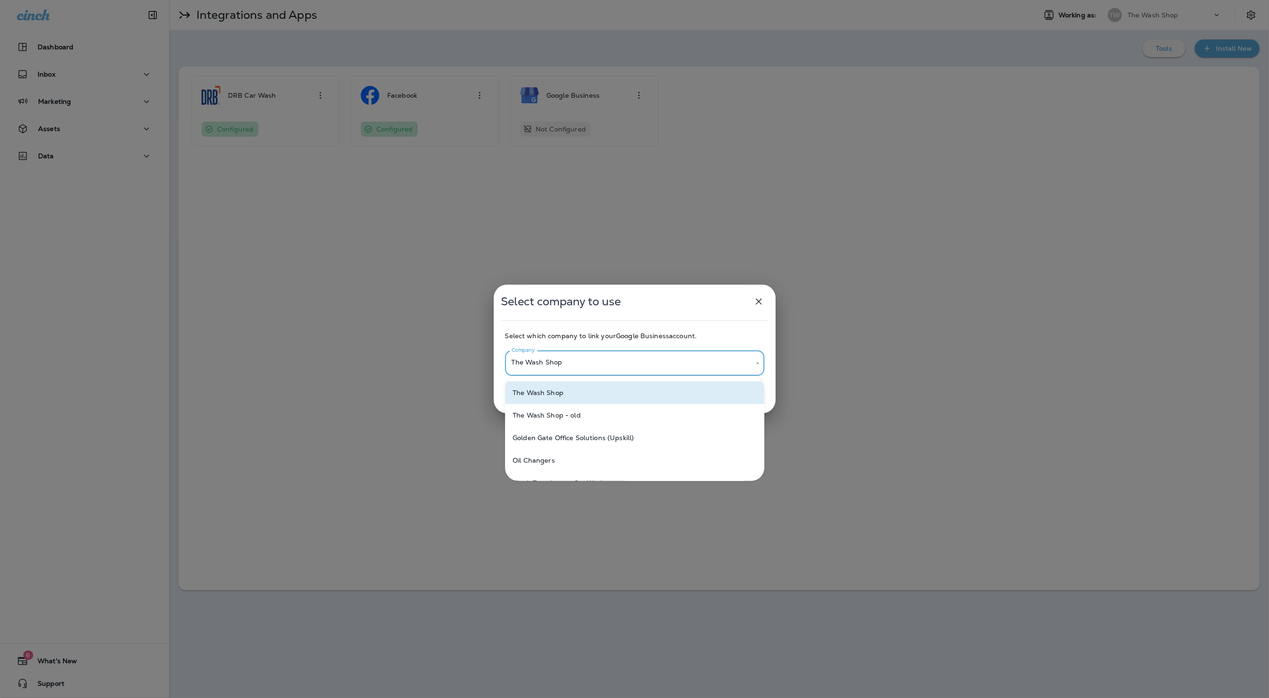
click at [625, 0] on body "**********" at bounding box center [634, 0] width 1269 height 0
click at [625, 357] on div at bounding box center [634, 349] width 1269 height 698
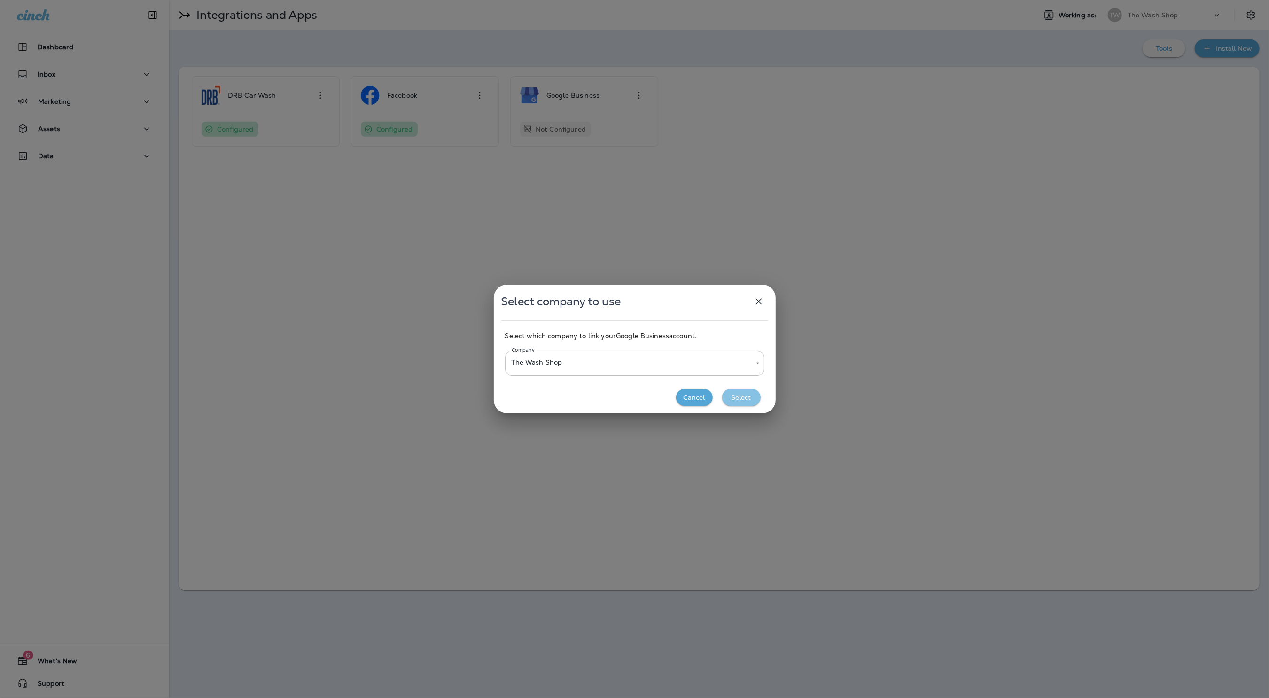
click at [759, 397] on button "Select" at bounding box center [741, 397] width 39 height 17
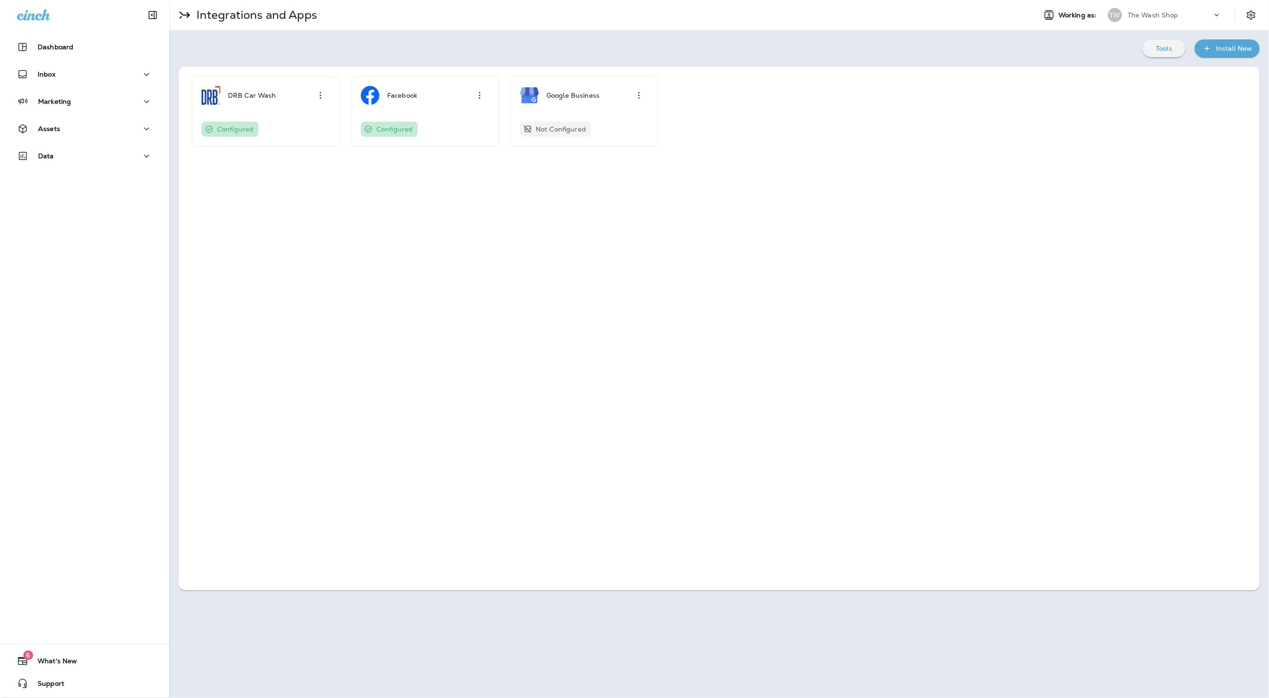
click at [634, 161] on div "DRB Car Wash Configured Facebook Configured Google Business Not Configured" at bounding box center [718, 329] width 1081 height 524
click at [578, 96] on p "Google Business" at bounding box center [572, 96] width 53 height 8
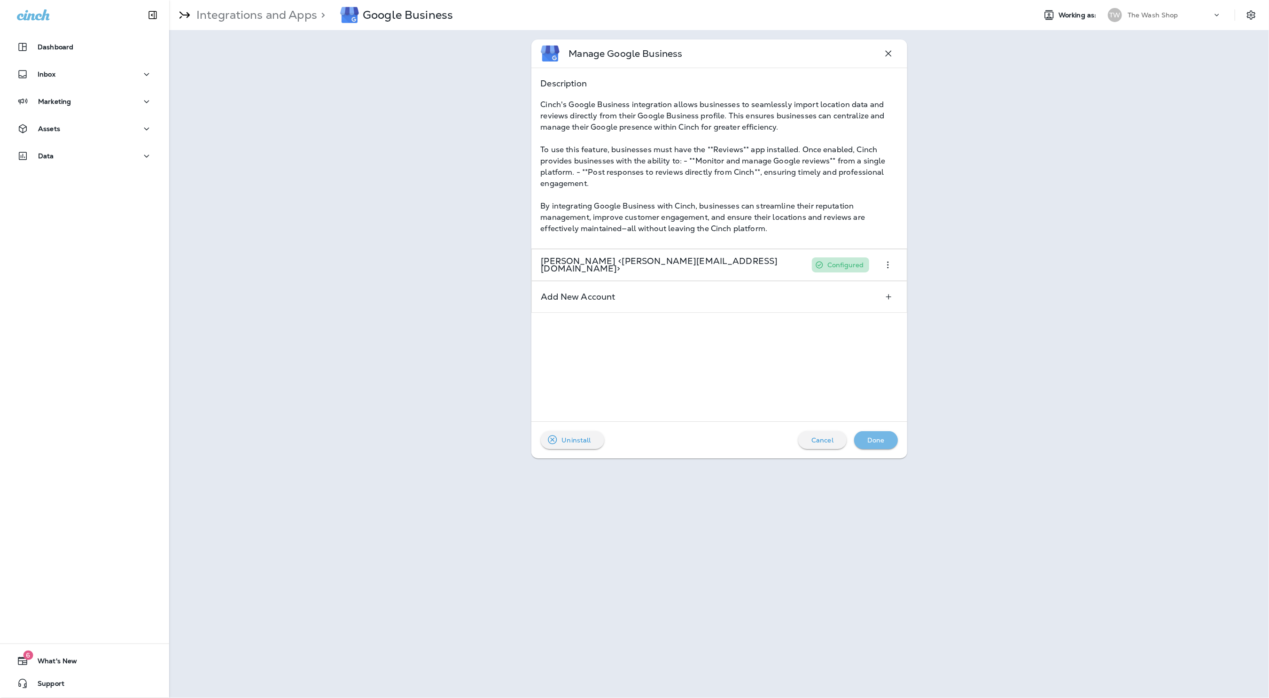
click at [884, 442] on div "Done" at bounding box center [875, 440] width 29 height 12
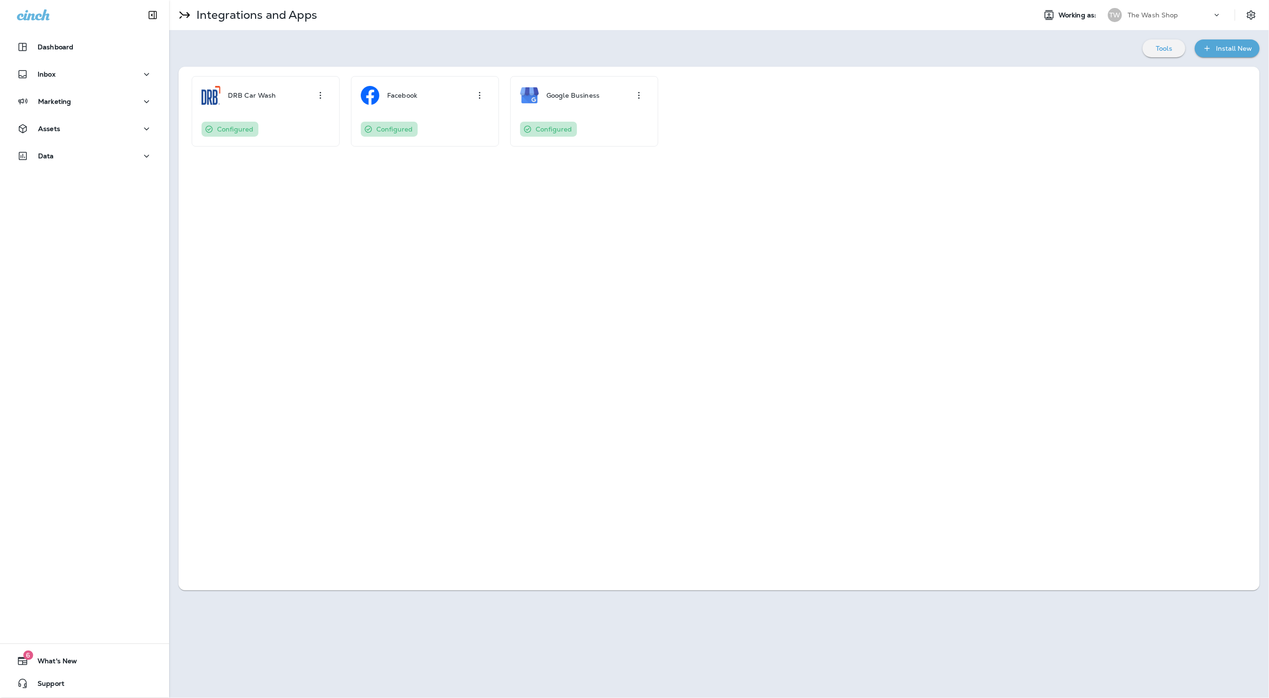
click at [884, 442] on div "DRB Car Wash Configured Facebook Configured Google Business Configured" at bounding box center [718, 329] width 1081 height 524
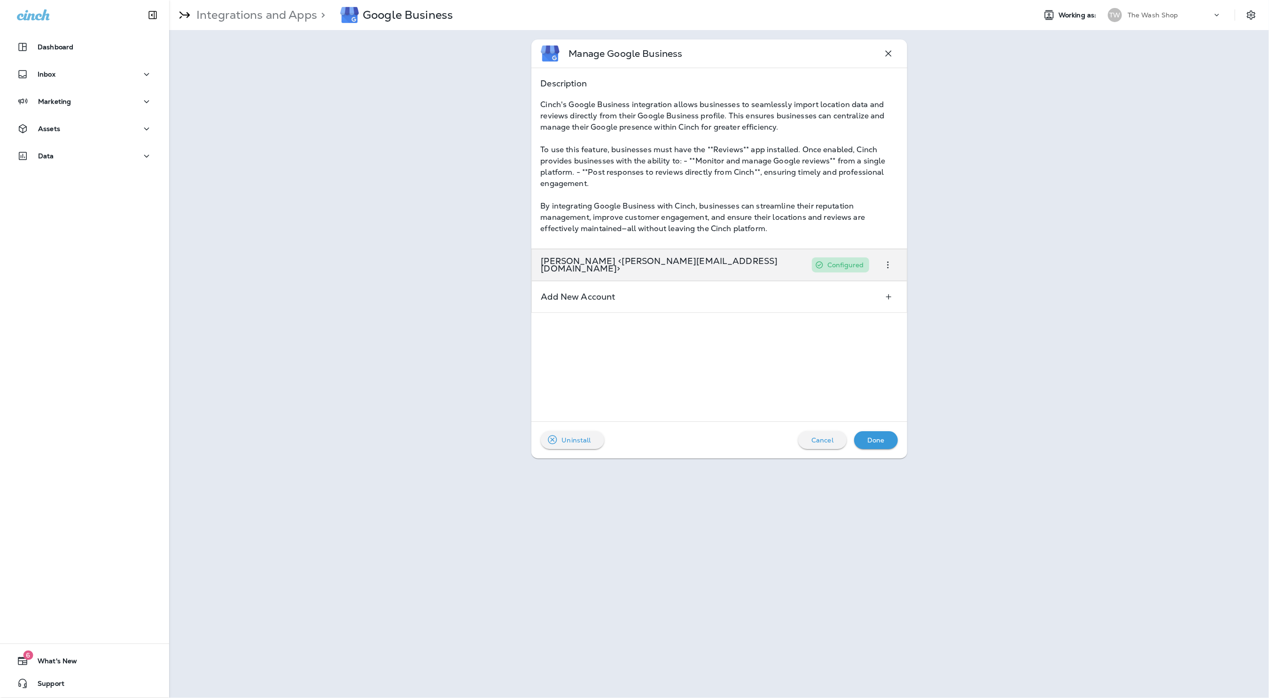
click at [887, 271] on button "button" at bounding box center [887, 264] width 19 height 19
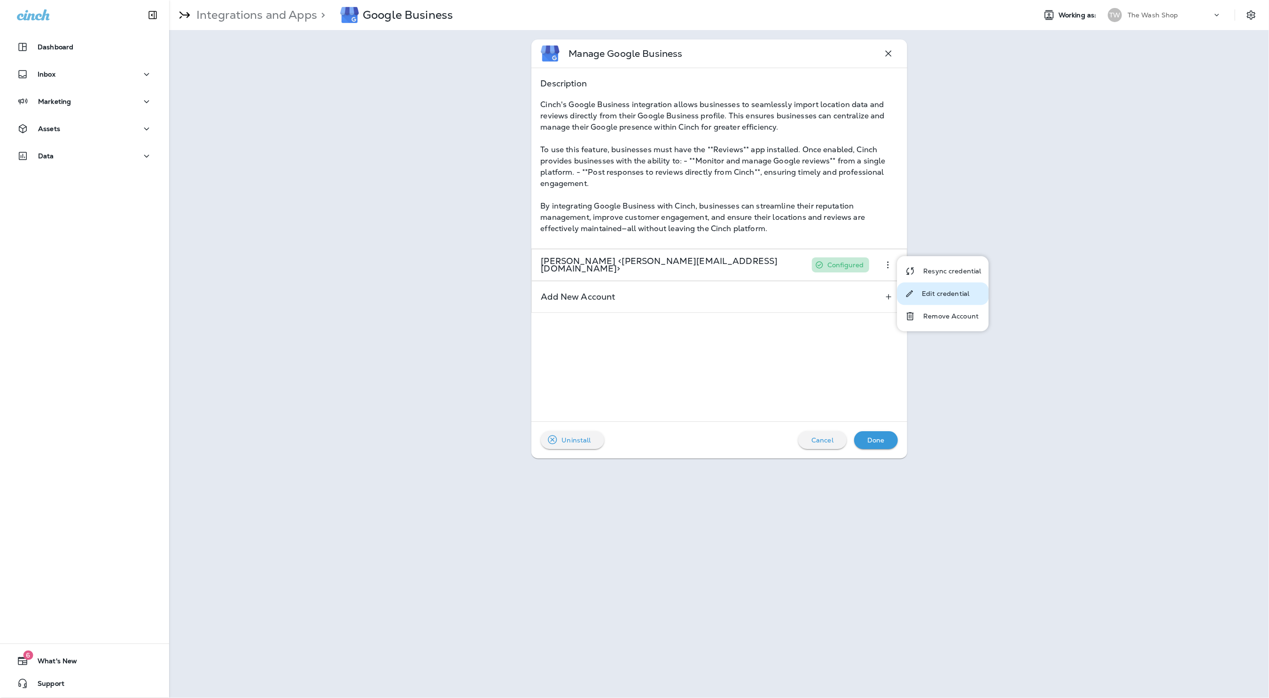
click at [938, 291] on p "Edit credential" at bounding box center [944, 294] width 47 height 8
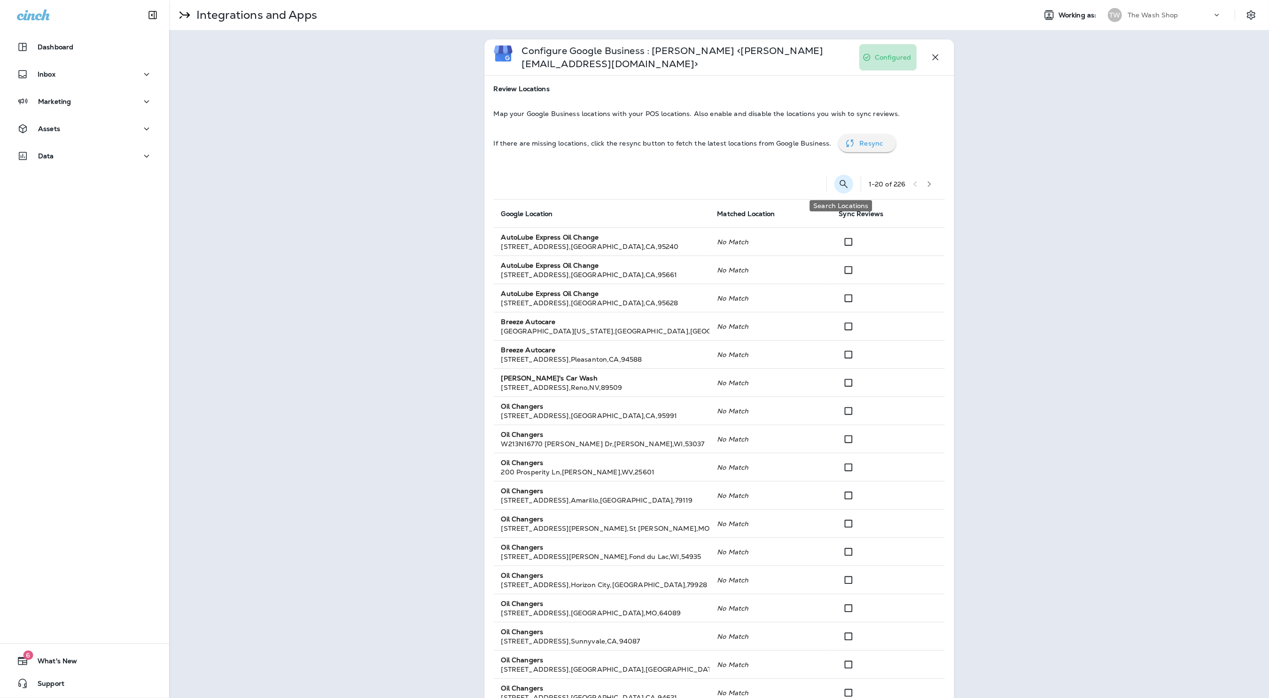
click at [839, 181] on icon "Search Locations" at bounding box center [843, 183] width 11 height 11
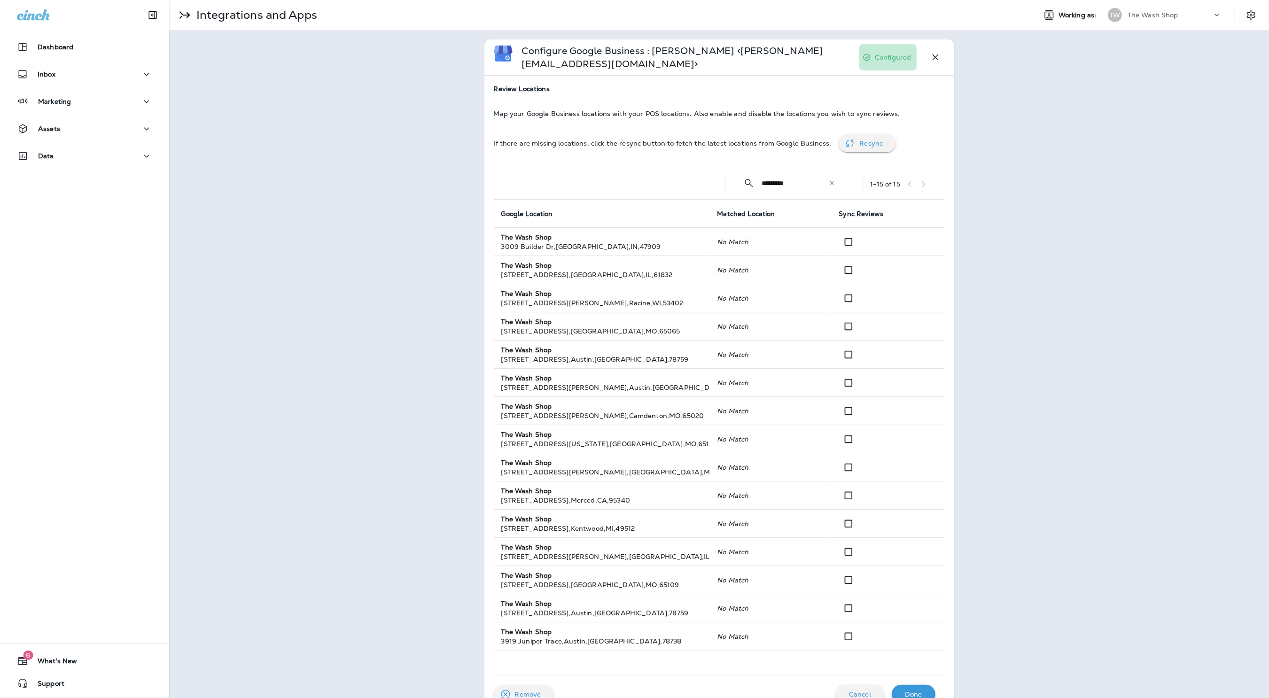
type input "*********"
click at [1047, 232] on div "Configure Google Business : Brookelynn Miller <brookelynn.miller@oilchangers.co…" at bounding box center [718, 376] width 1099 height 692
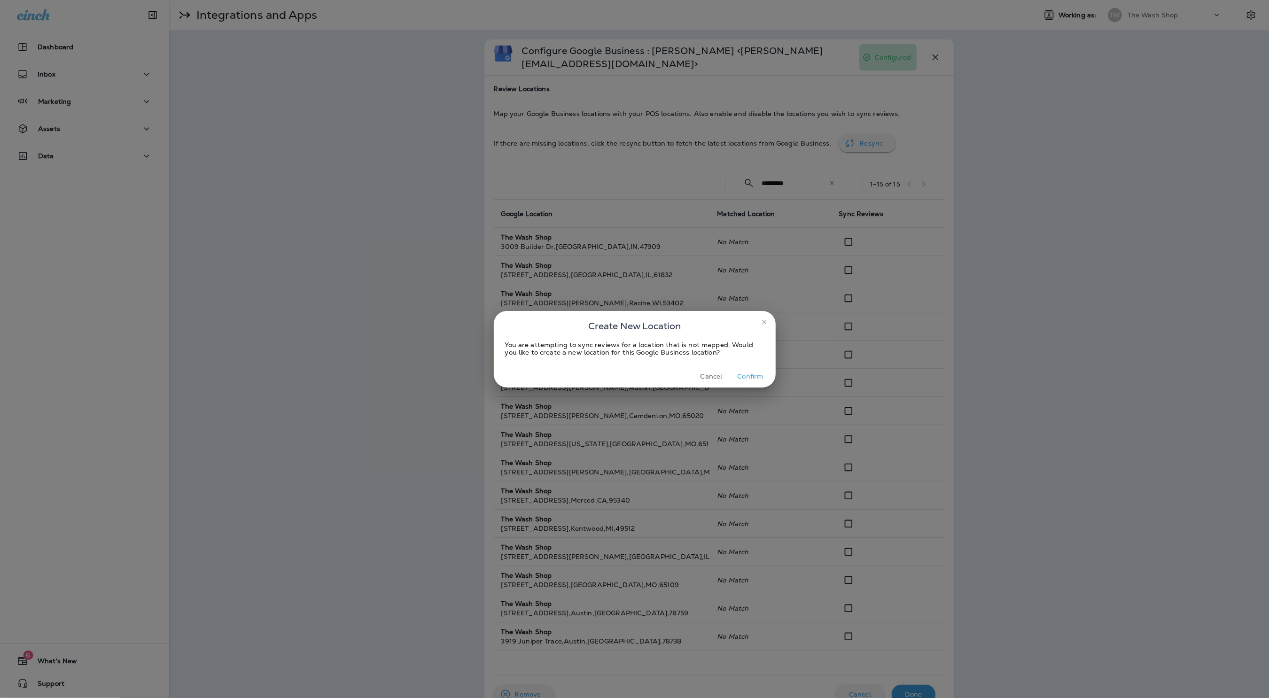
click at [707, 371] on button "Cancel" at bounding box center [711, 376] width 35 height 15
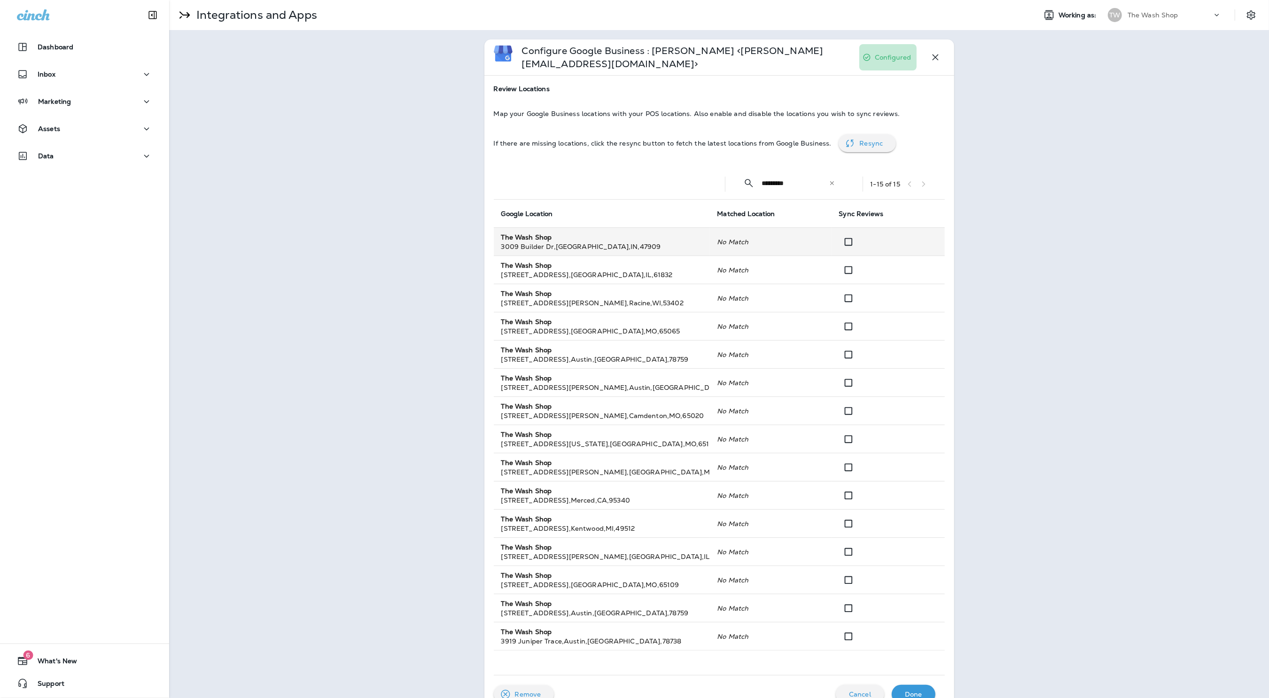
click at [745, 245] on icon "No Match" at bounding box center [732, 242] width 31 height 8
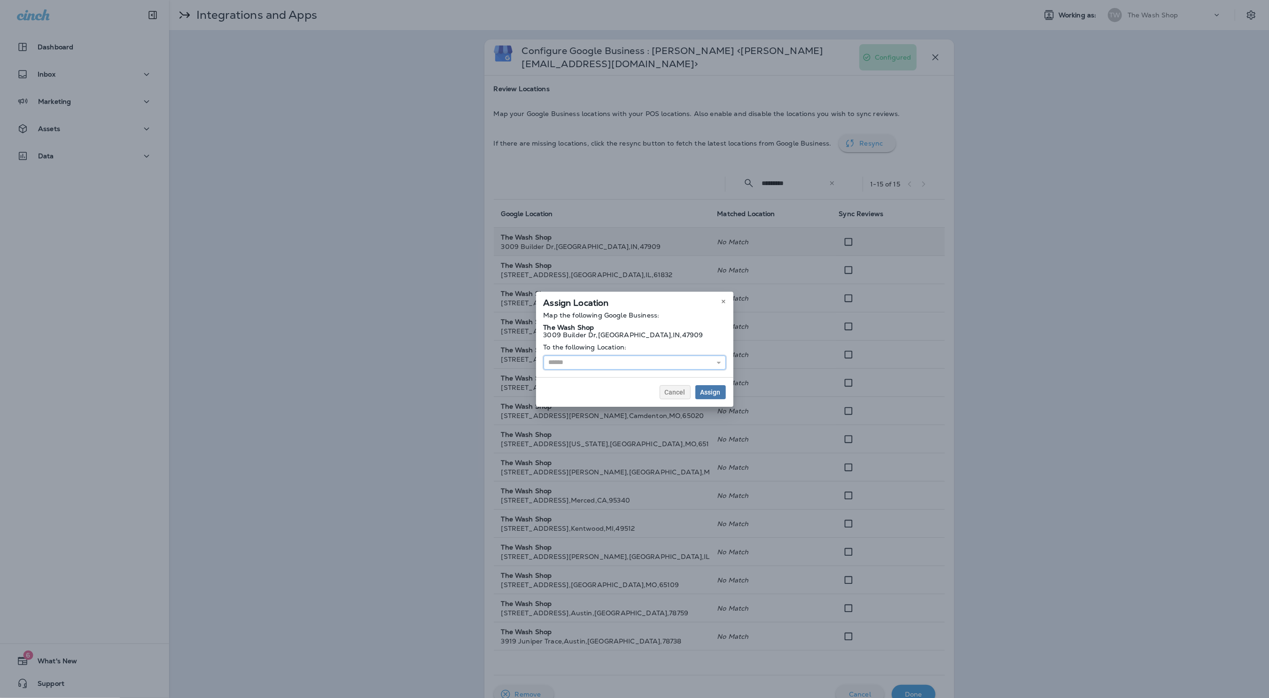
click at [636, 367] on input "text" at bounding box center [634, 363] width 182 height 14
type input "**********"
click at [637, 379] on div "**********" at bounding box center [634, 349] width 197 height 115
drag, startPoint x: 713, startPoint y: 390, endPoint x: 733, endPoint y: 325, distance: 68.3
click at [712, 390] on span "Assign" at bounding box center [710, 392] width 20 height 7
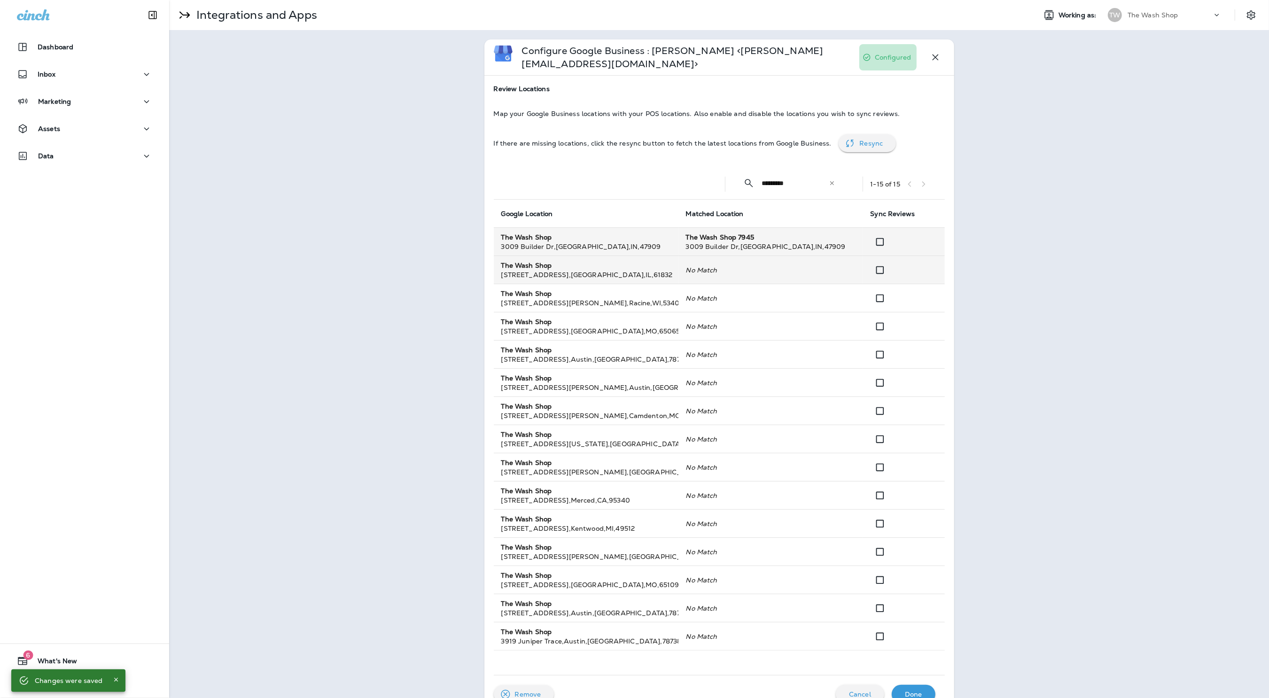
click at [713, 271] on icon "No Match" at bounding box center [701, 270] width 31 height 8
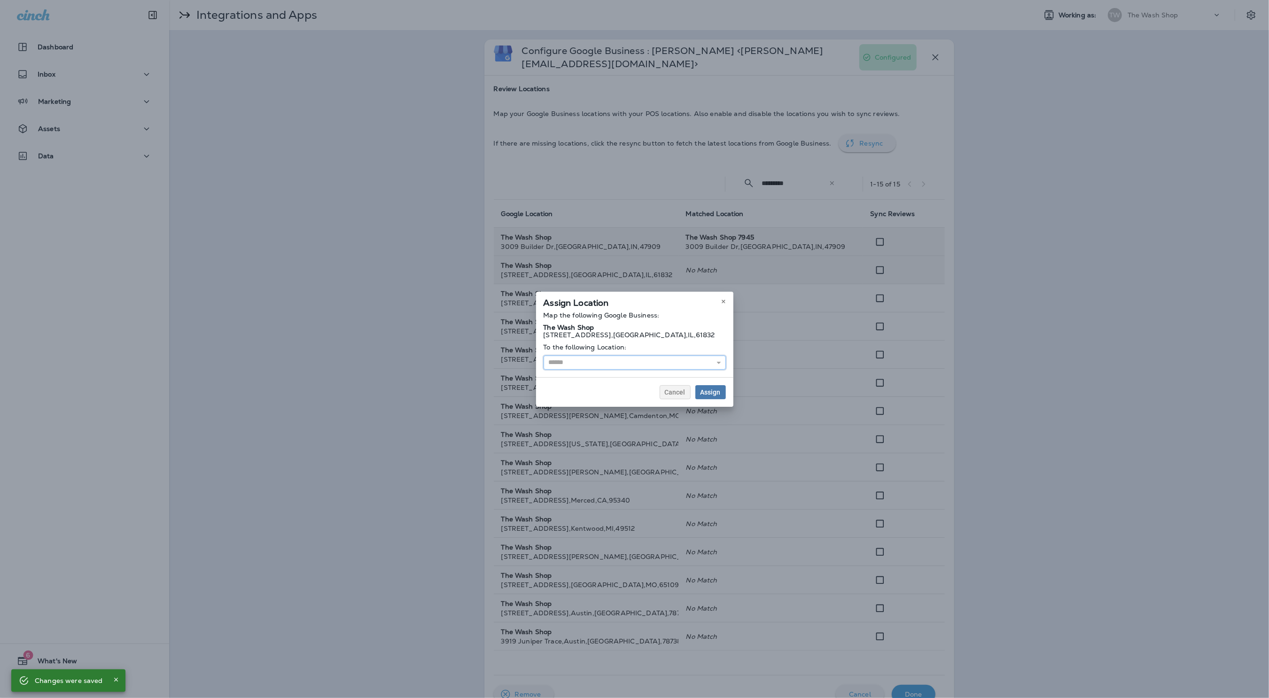
click at [631, 360] on input "text" at bounding box center [634, 363] width 182 height 14
type input "**********"
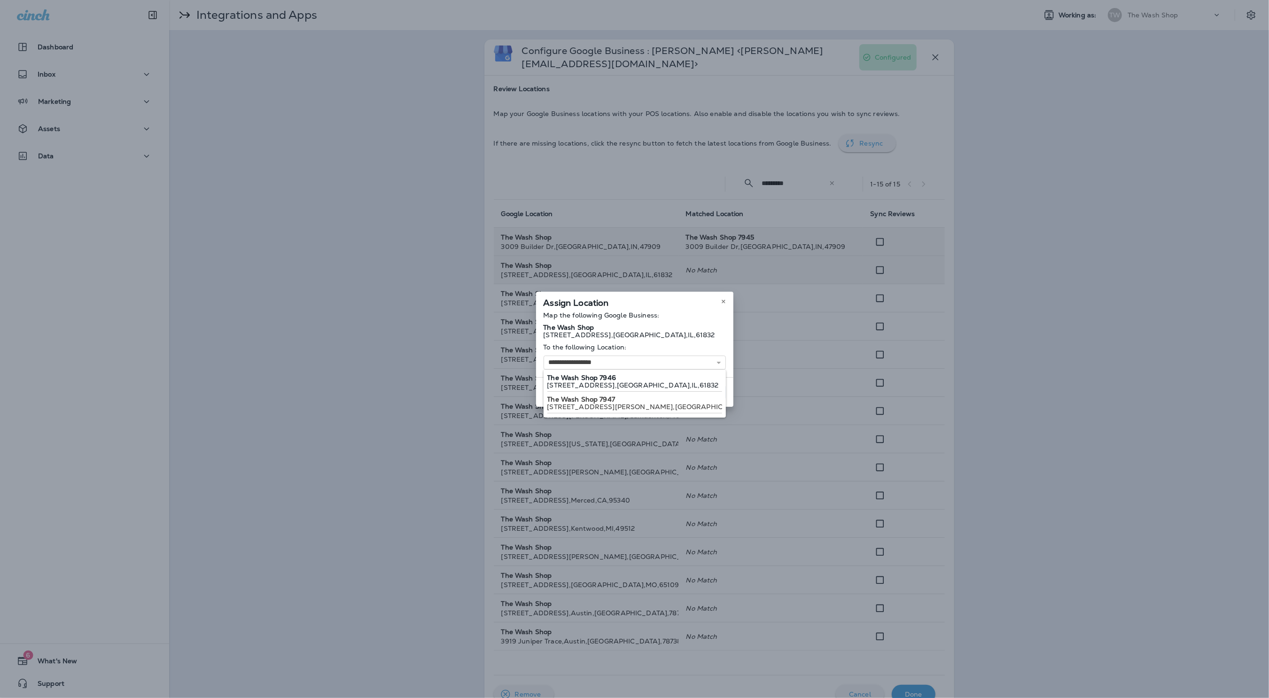
click at [635, 381] on div "**********" at bounding box center [634, 349] width 197 height 115
click at [707, 389] on span "Assign" at bounding box center [710, 392] width 20 height 7
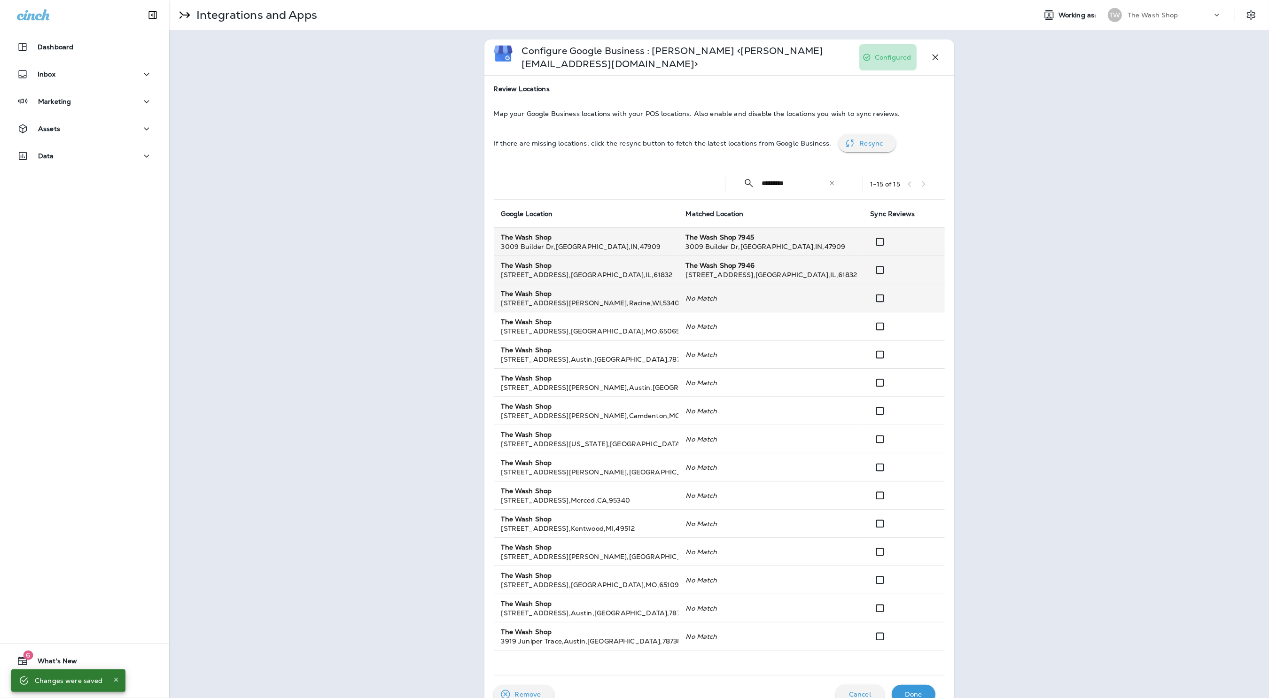
click at [715, 299] on icon "No Match" at bounding box center [701, 298] width 31 height 8
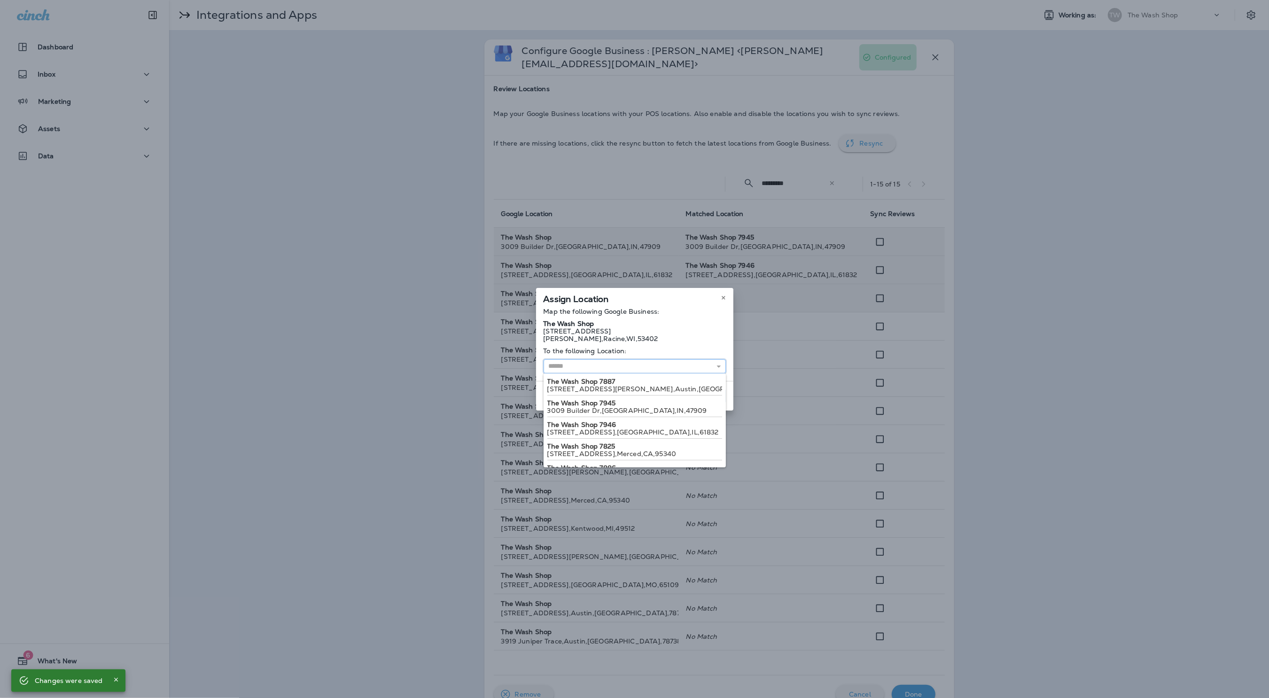
click at [605, 368] on input "text" at bounding box center [634, 366] width 182 height 14
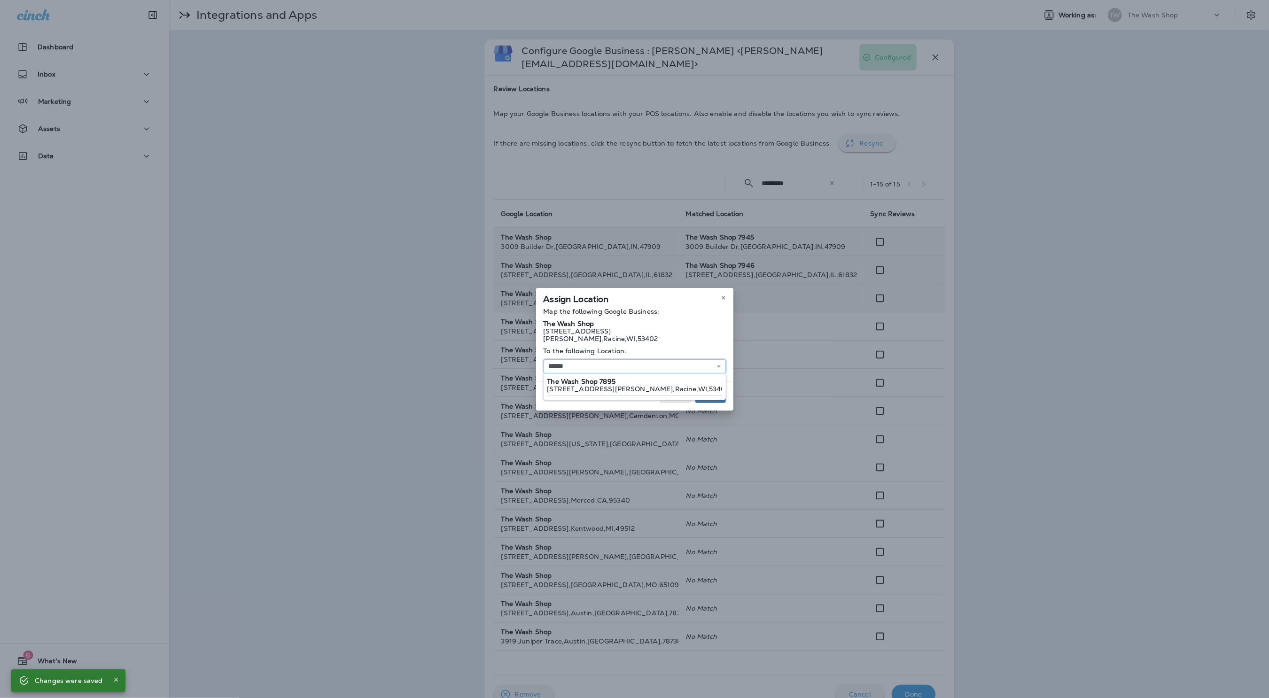
type input "**********"
click at [636, 385] on div "**********" at bounding box center [634, 349] width 197 height 123
drag, startPoint x: 718, startPoint y: 393, endPoint x: 714, endPoint y: 336, distance: 57.4
click at [717, 393] on span "Assign" at bounding box center [710, 396] width 20 height 7
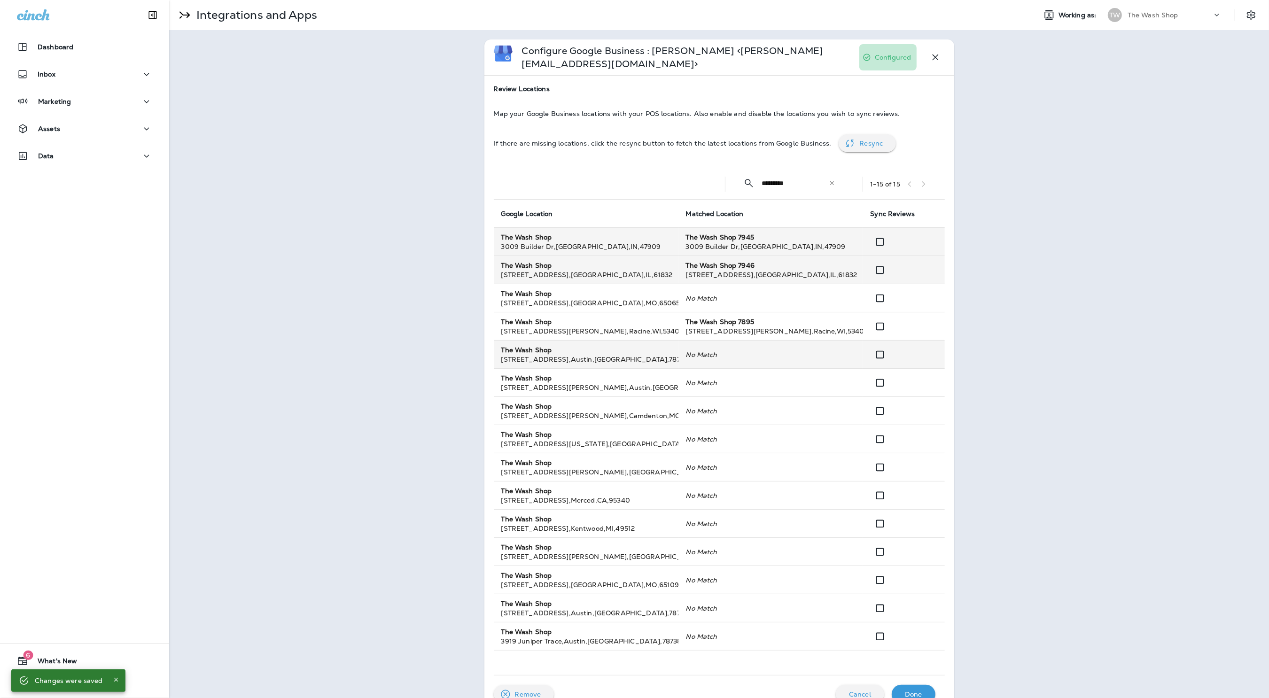
click at [705, 358] on icon "No Match" at bounding box center [701, 354] width 31 height 8
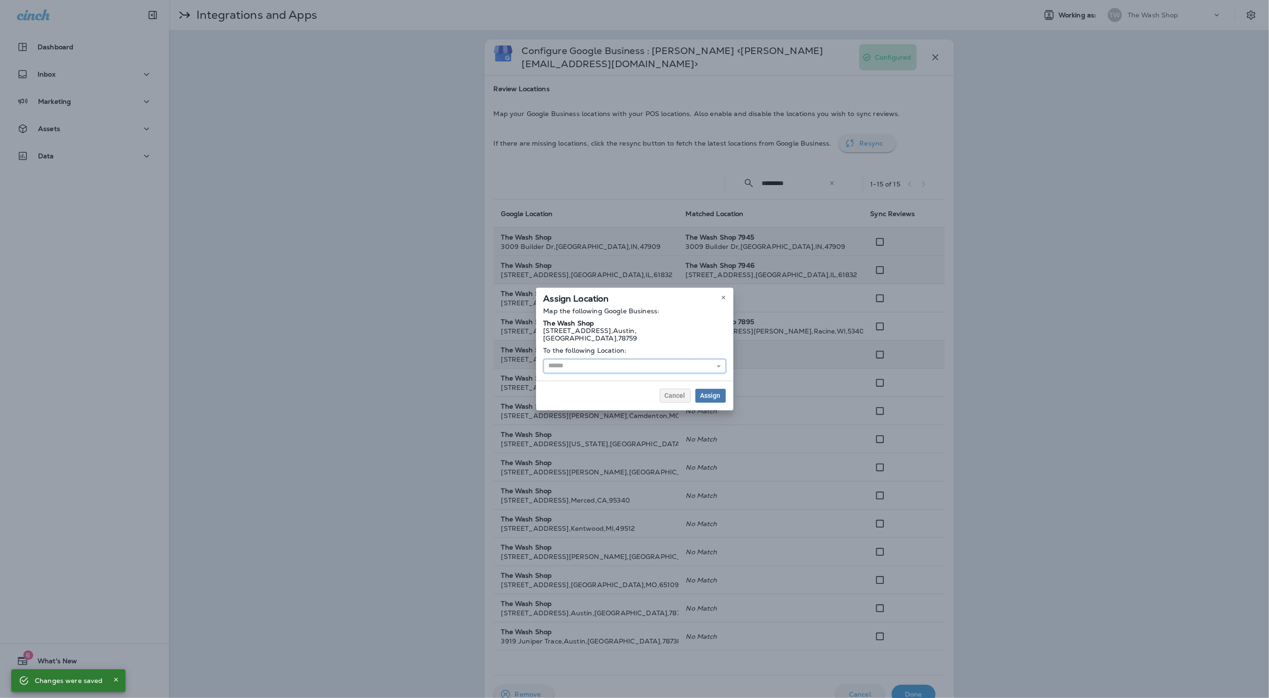
click at [674, 359] on input "text" at bounding box center [634, 366] width 182 height 14
type input "**********"
click at [643, 378] on div "**********" at bounding box center [634, 349] width 197 height 123
click at [702, 393] on span "Assign" at bounding box center [710, 396] width 20 height 7
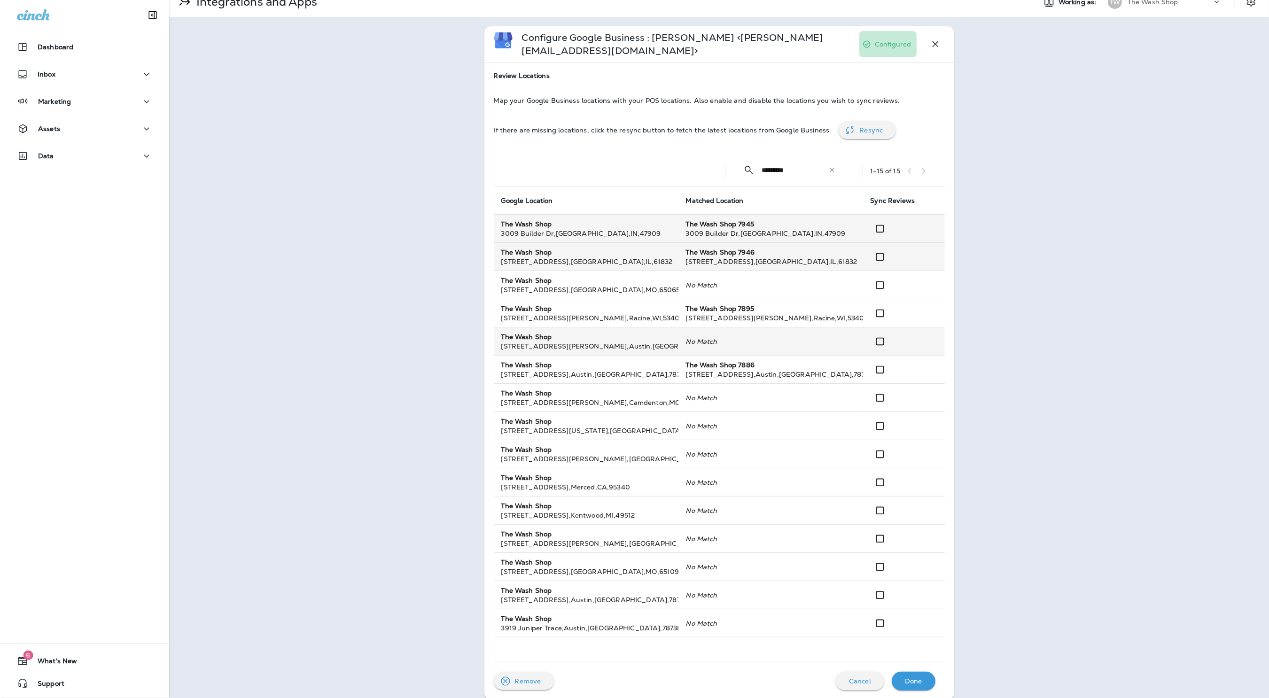
scroll to position [7, 0]
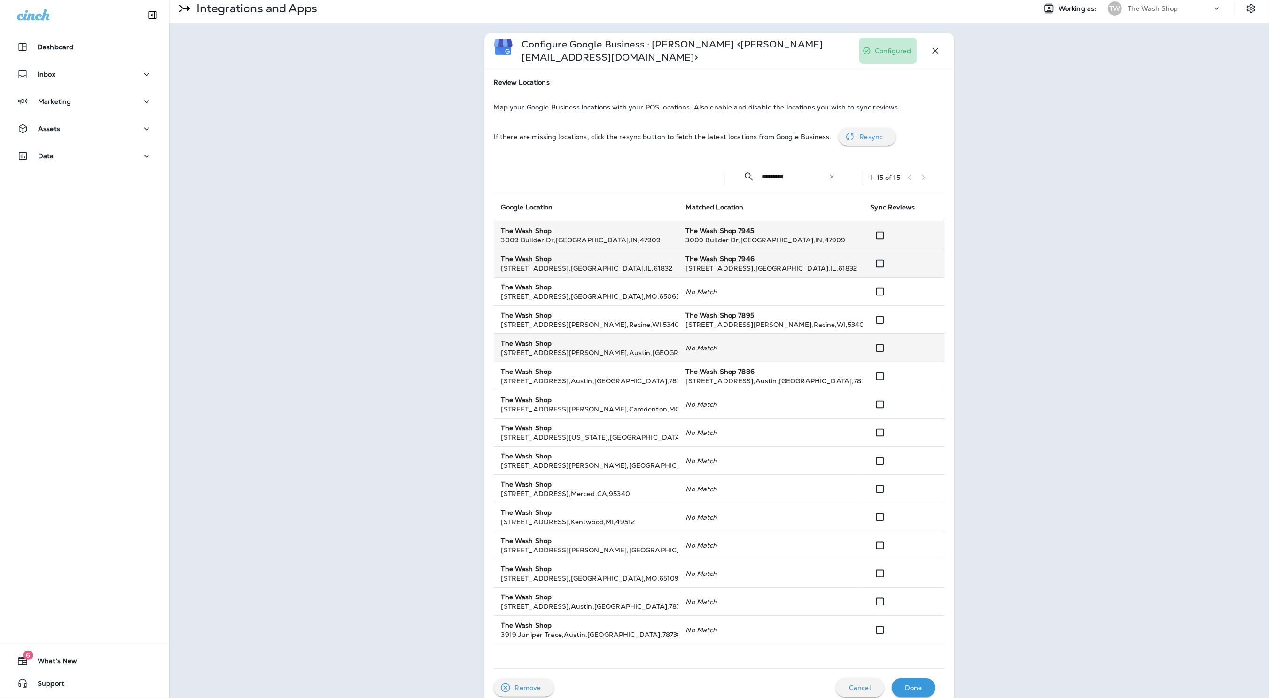
click at [711, 347] on icon "No Match" at bounding box center [701, 348] width 31 height 8
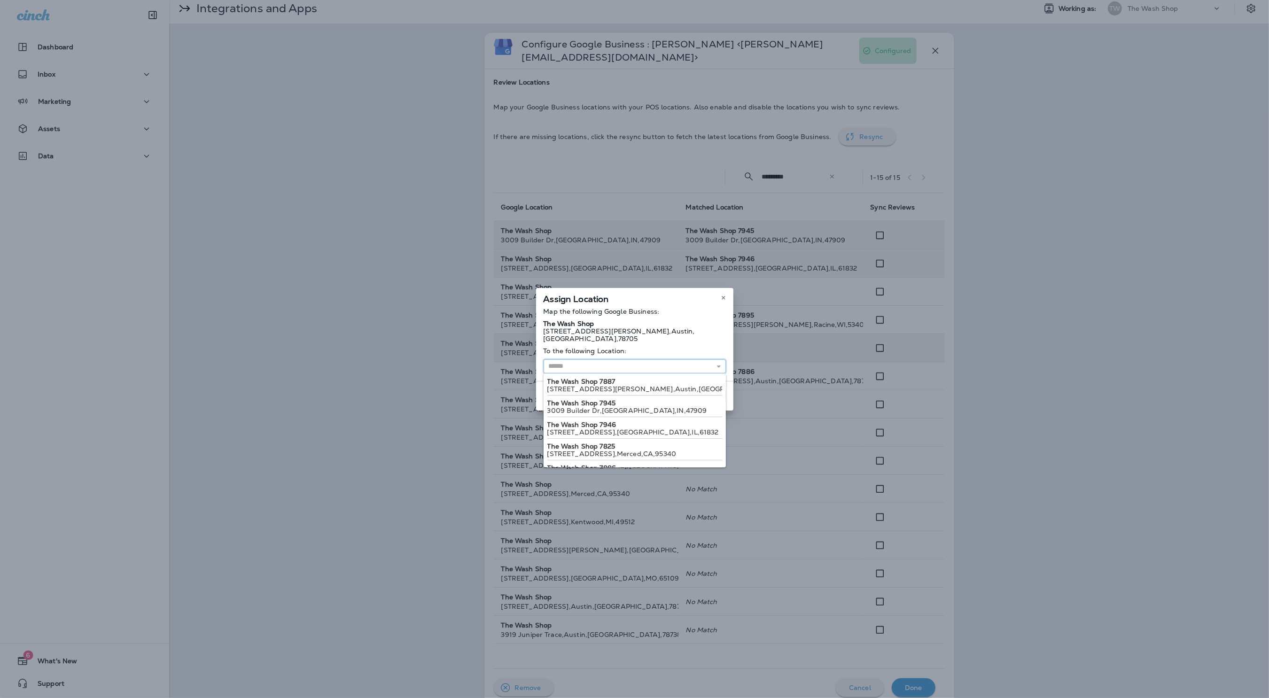
click at [674, 360] on input "text" at bounding box center [634, 366] width 182 height 14
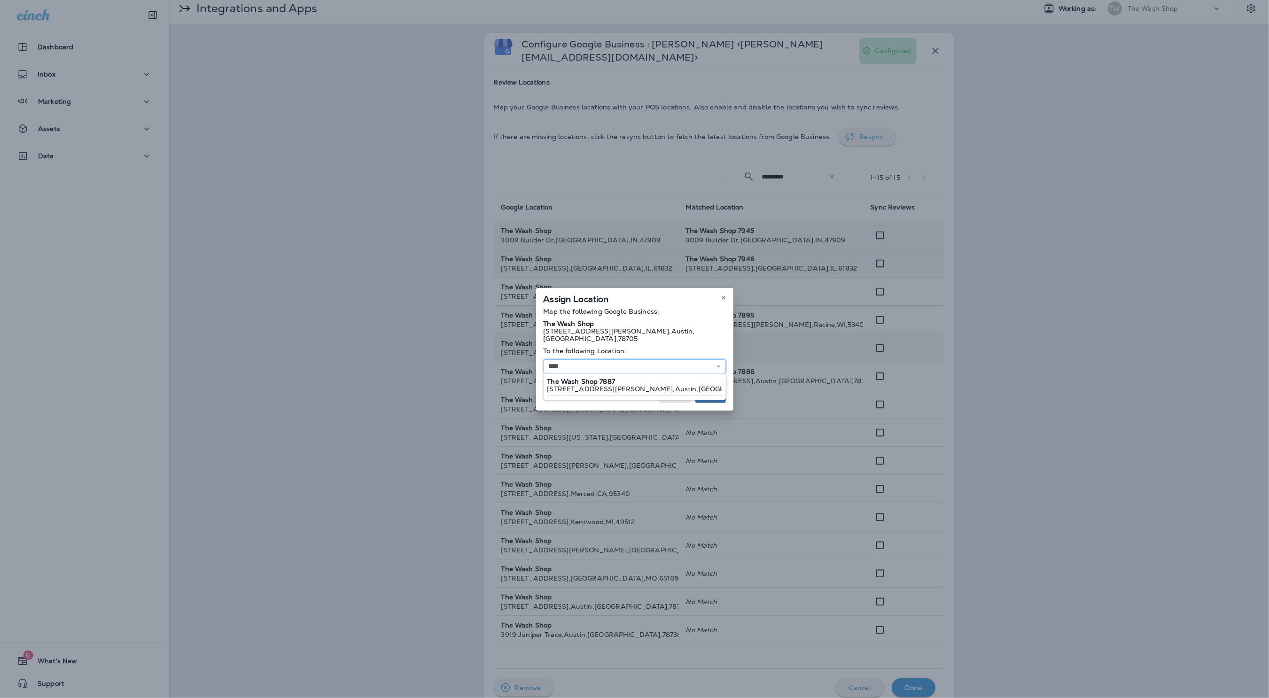
type input "**********"
click at [682, 372] on div "**********" at bounding box center [634, 344] width 197 height 73
click at [706, 393] on span "Assign" at bounding box center [710, 396] width 20 height 7
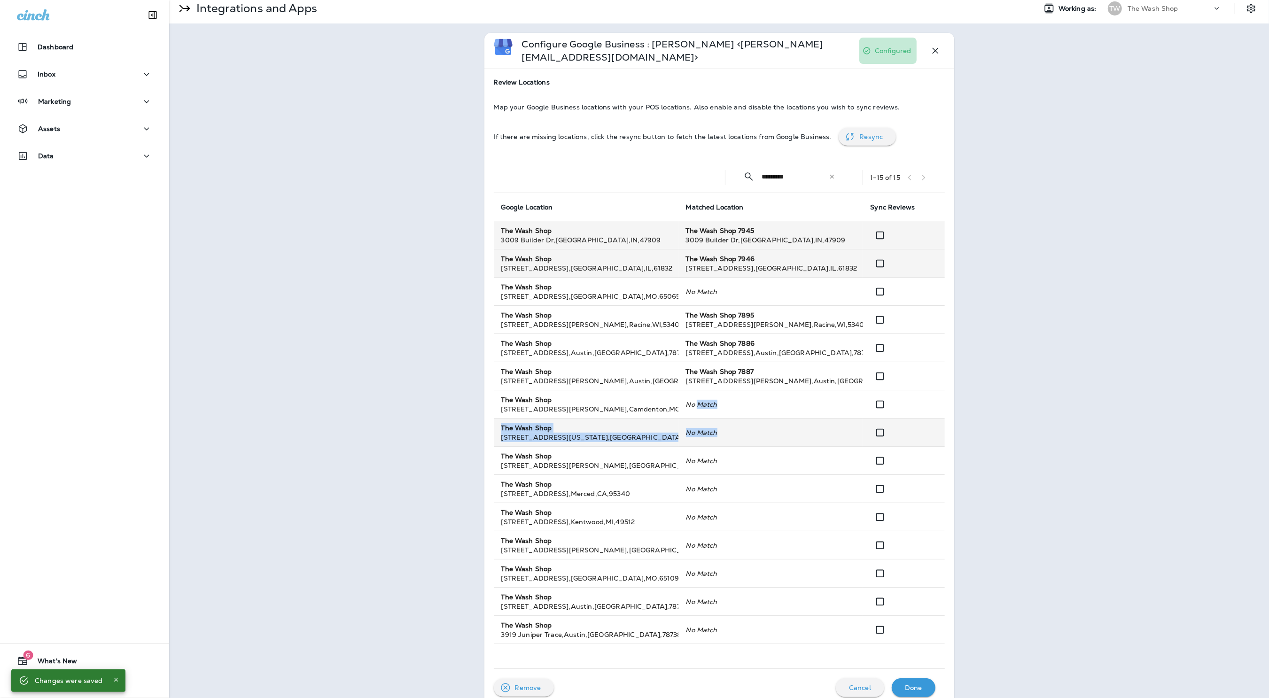
drag, startPoint x: 696, startPoint y: 402, endPoint x: 709, endPoint y: 438, distance: 37.9
click at [709, 438] on tbody "The Wash Shop 3009 Builder Dr , Lafayette , IN , 47909 The Wash Shop 7945 3009 …" at bounding box center [719, 432] width 451 height 423
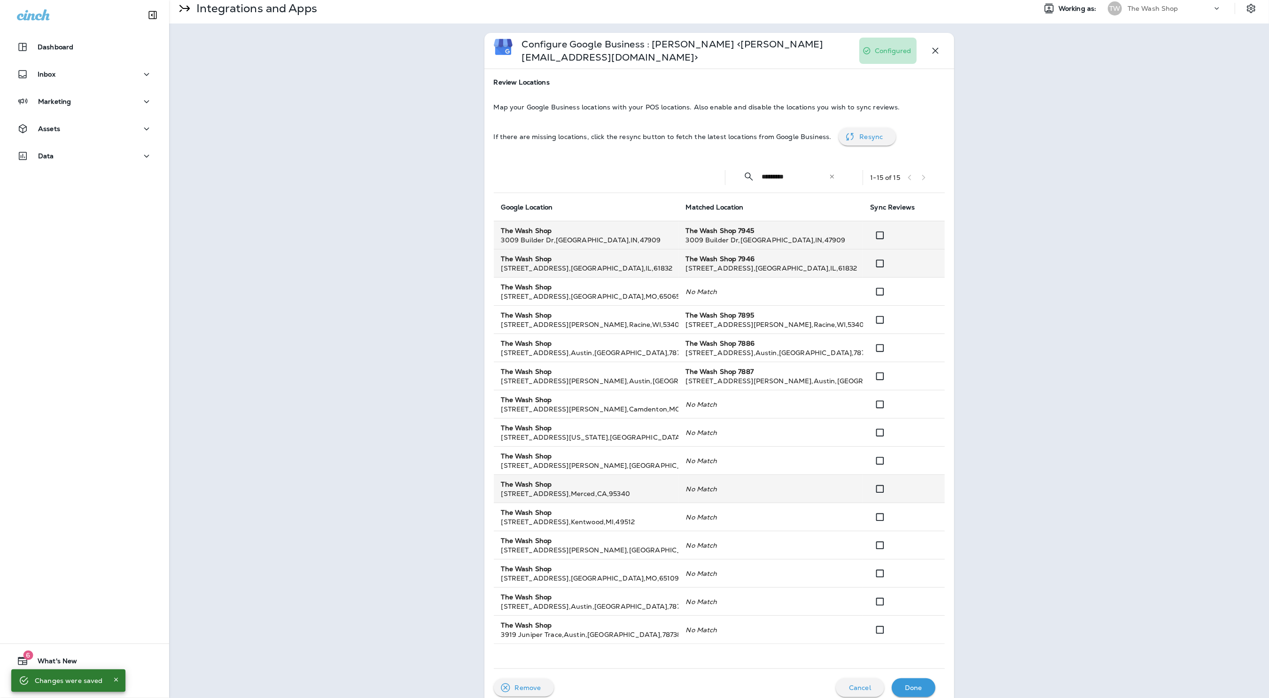
click at [710, 487] on icon "No Match" at bounding box center [701, 489] width 31 height 8
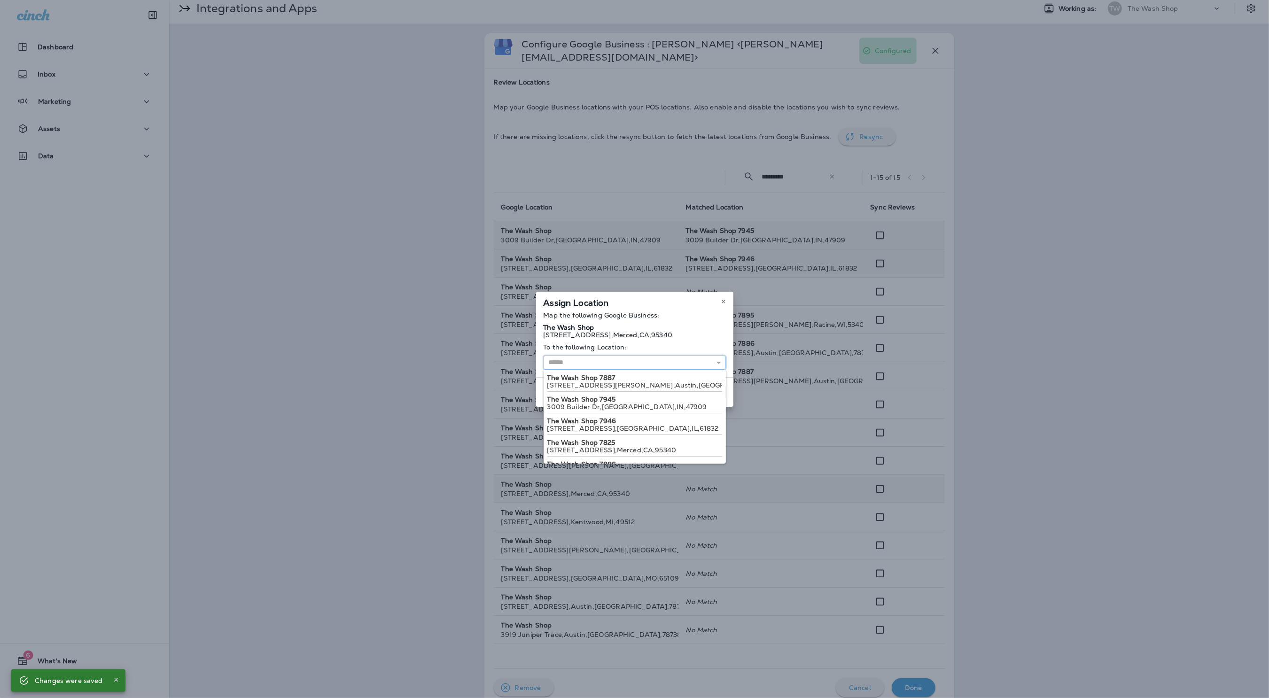
click at [637, 366] on input "text" at bounding box center [634, 363] width 182 height 14
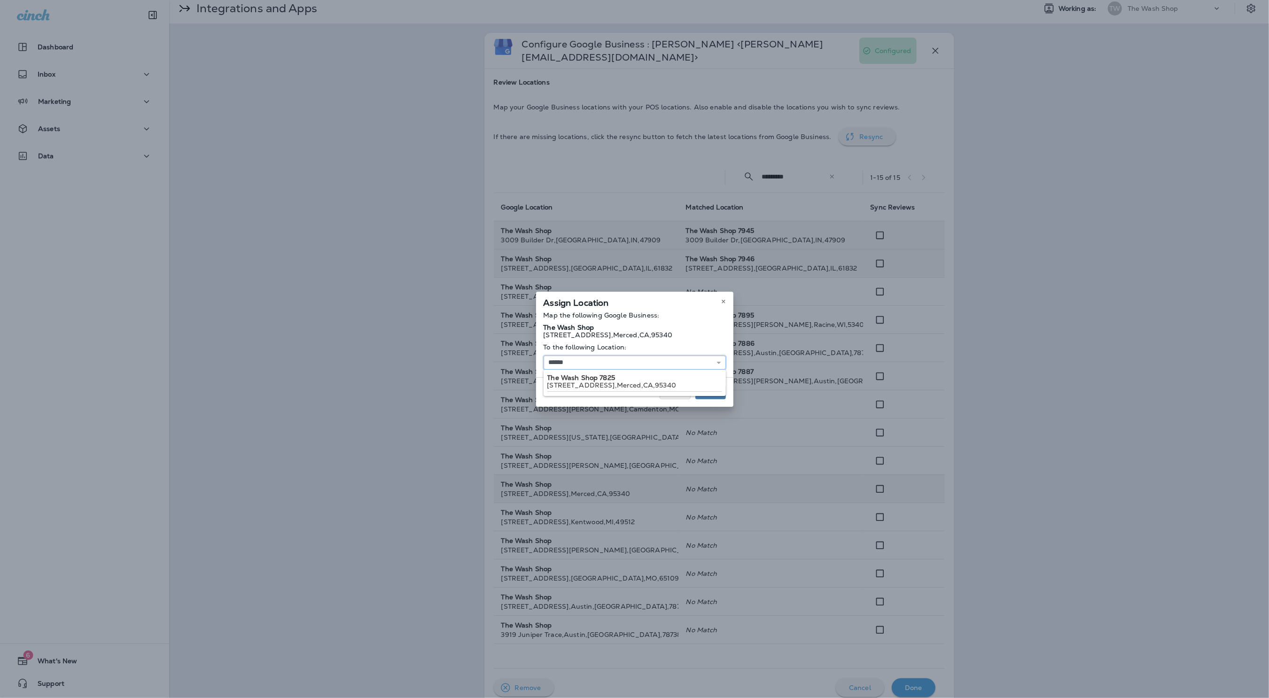
type input "**********"
click at [638, 384] on div "**********" at bounding box center [634, 349] width 197 height 115
click at [719, 396] on button "Assign" at bounding box center [710, 392] width 31 height 14
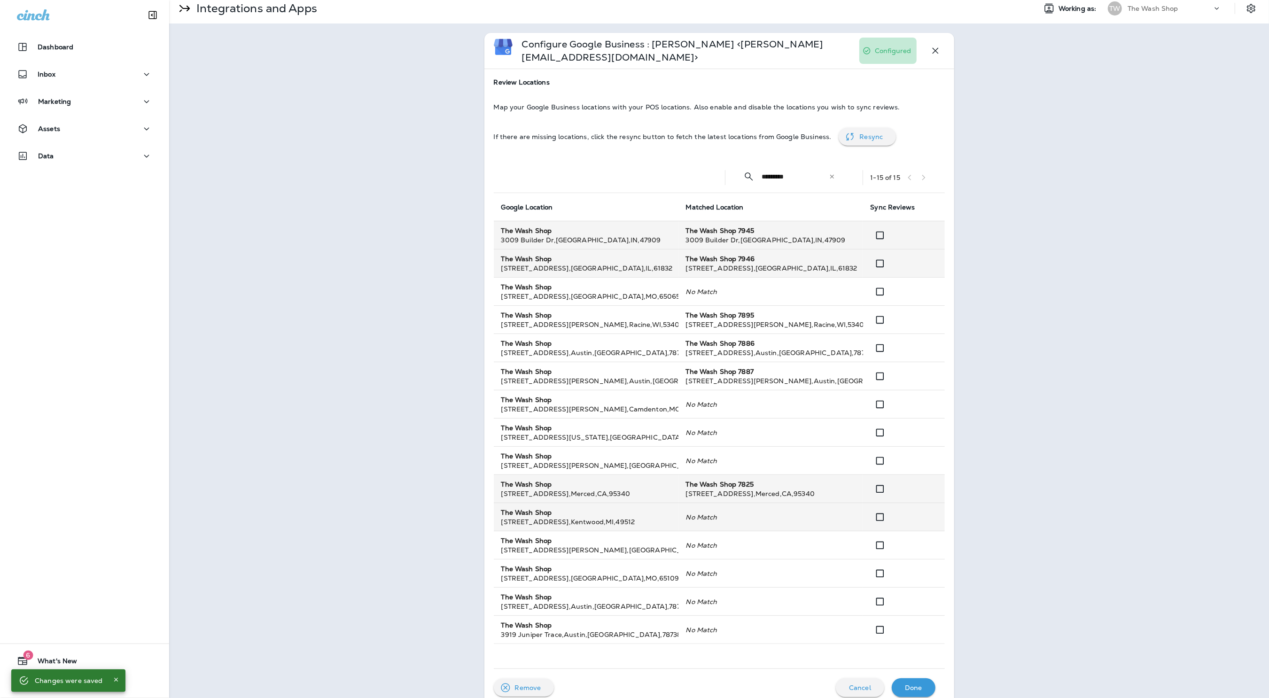
click at [715, 517] on icon "No Match" at bounding box center [701, 517] width 31 height 8
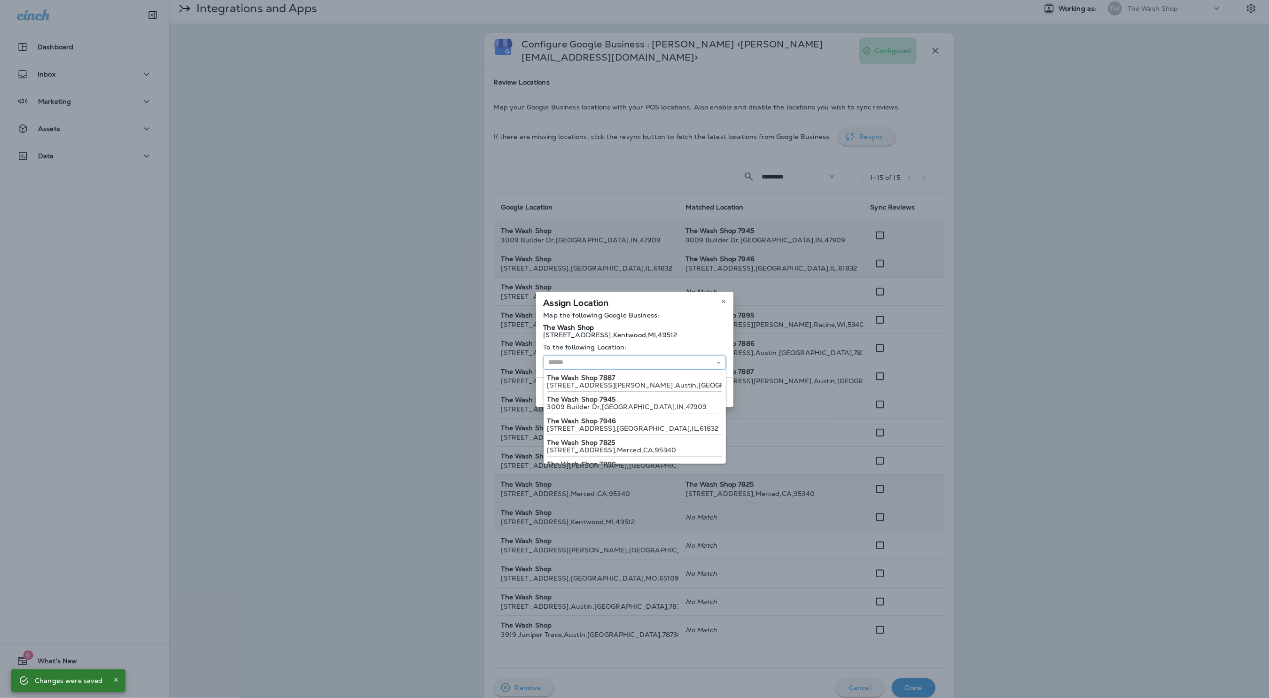
click at [684, 363] on input "text" at bounding box center [634, 363] width 182 height 14
type input "*"
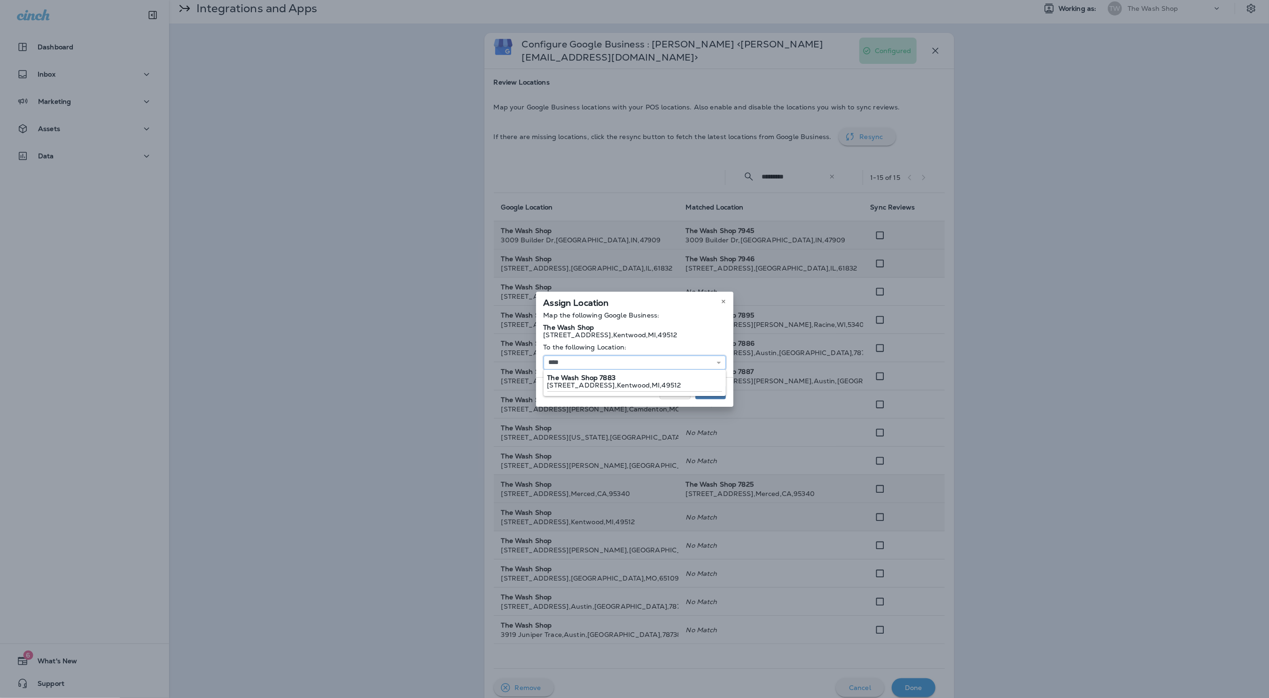
type input "**********"
drag, startPoint x: 689, startPoint y: 374, endPoint x: 699, endPoint y: 379, distance: 11.1
click at [689, 373] on div "**********" at bounding box center [634, 344] width 197 height 66
click at [719, 389] on span "Assign" at bounding box center [710, 392] width 20 height 7
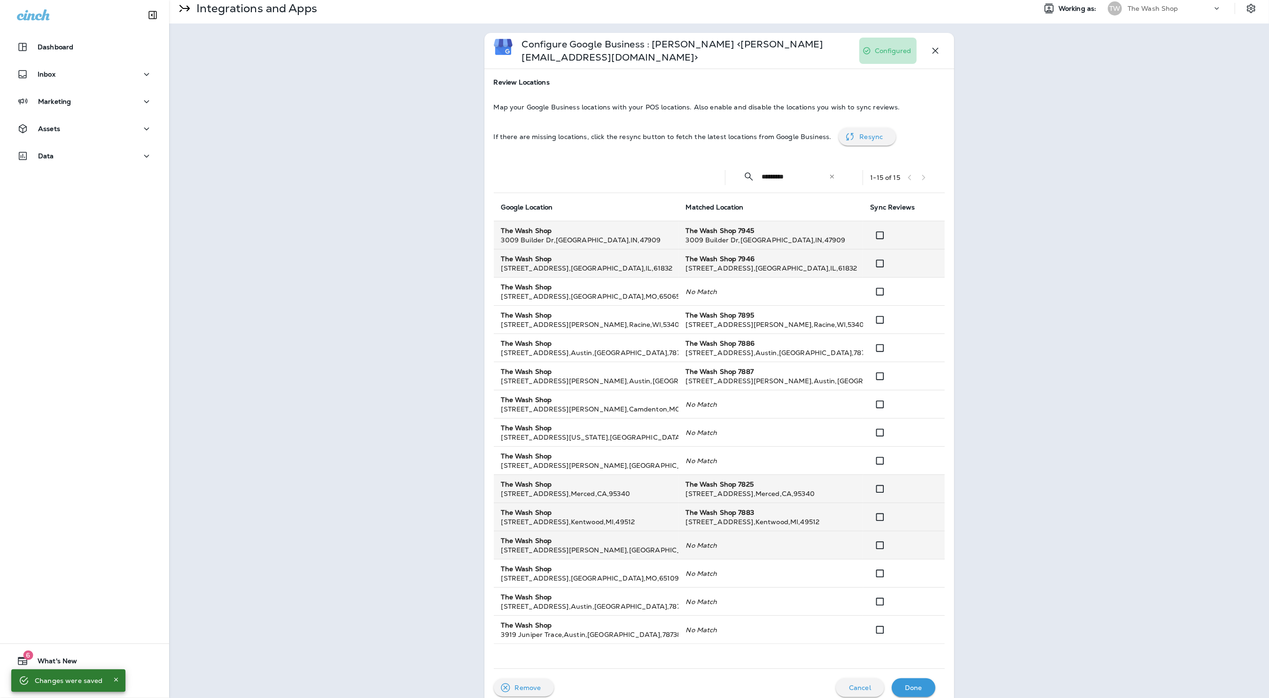
click at [701, 542] on icon "No Match" at bounding box center [701, 545] width 31 height 8
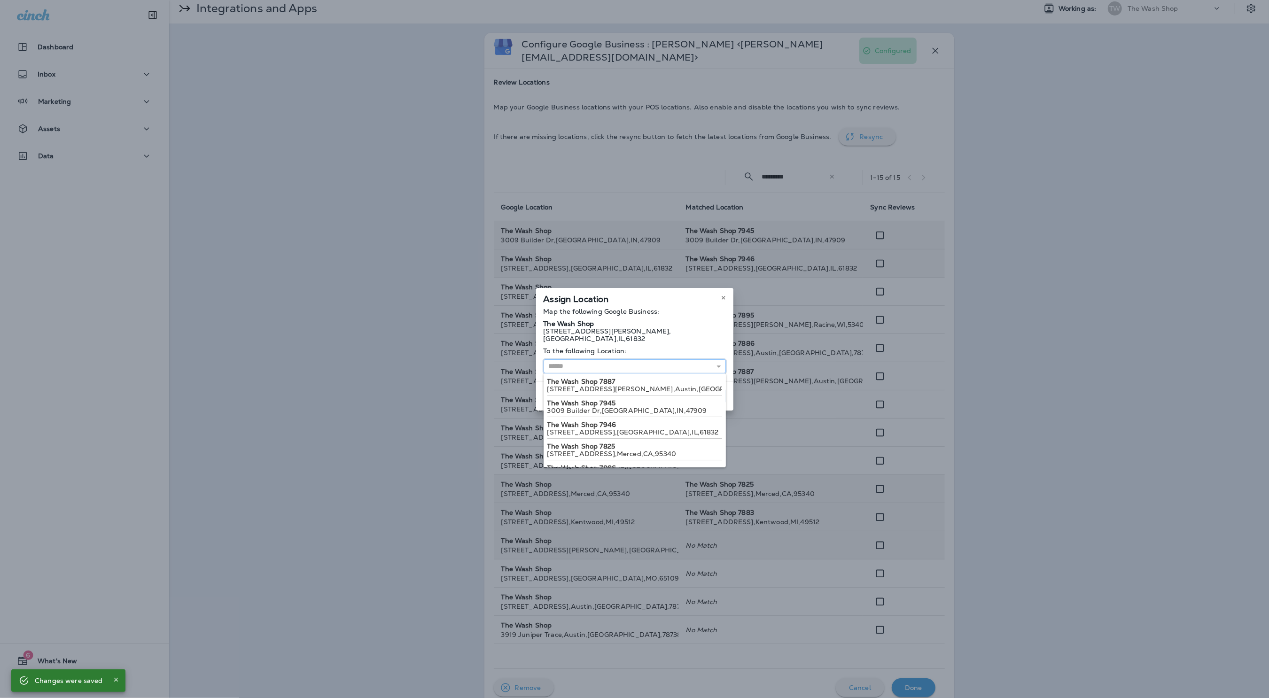
click at [587, 359] on input "text" at bounding box center [634, 366] width 182 height 14
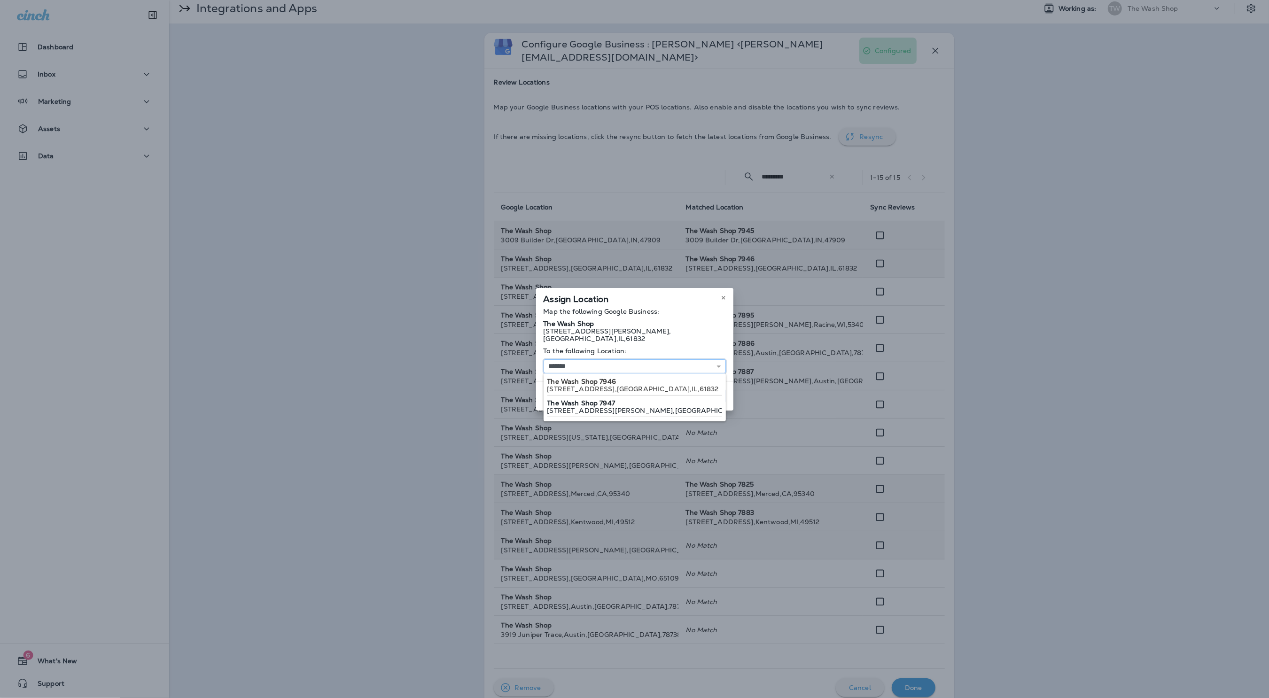
type input "**********"
click at [577, 398] on div "**********" at bounding box center [634, 349] width 197 height 123
click at [704, 393] on span "Assign" at bounding box center [710, 396] width 20 height 7
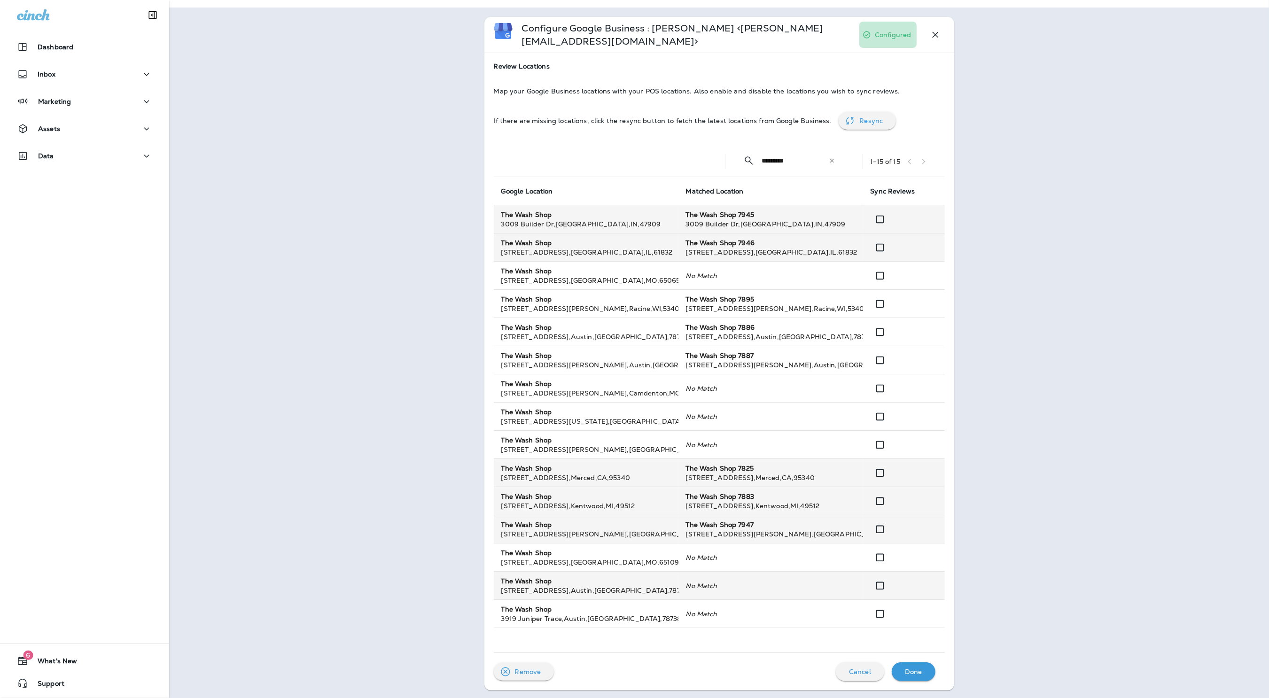
click at [726, 585] on td "No Match" at bounding box center [770, 586] width 185 height 28
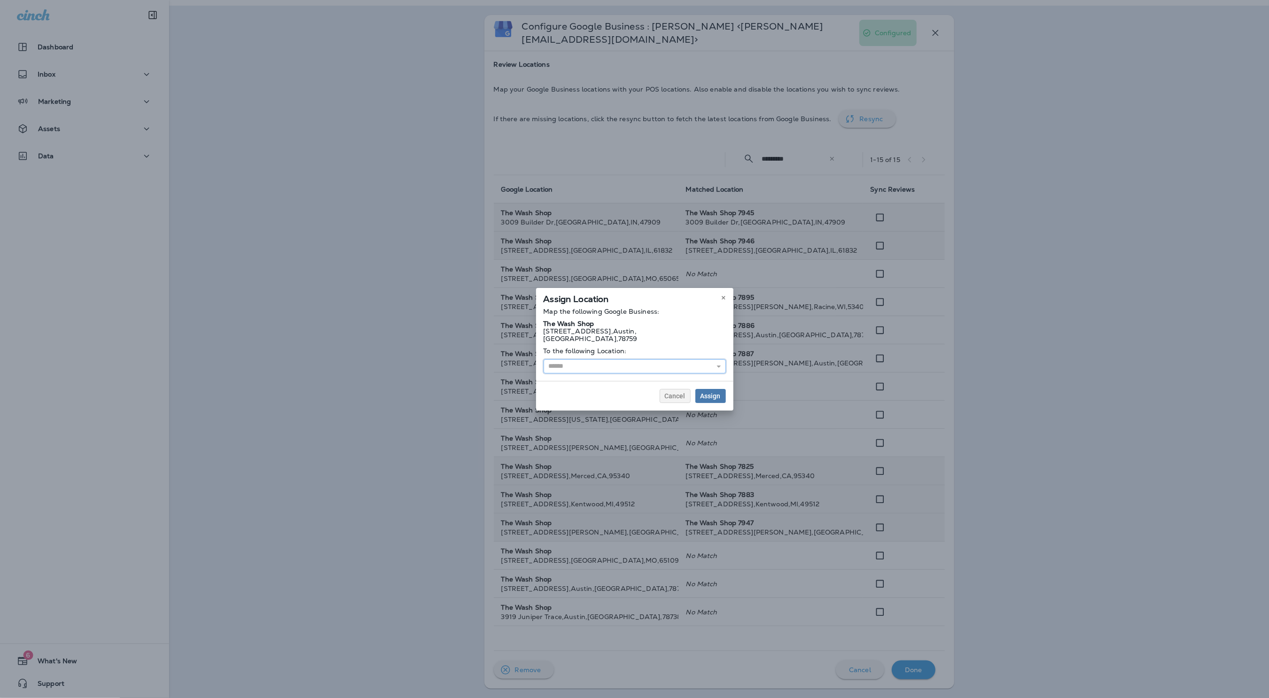
click at [606, 362] on input "text" at bounding box center [634, 366] width 182 height 14
type input "**********"
click at [615, 387] on div "**********" at bounding box center [634, 349] width 197 height 123
click at [711, 395] on span "Assign" at bounding box center [710, 396] width 20 height 7
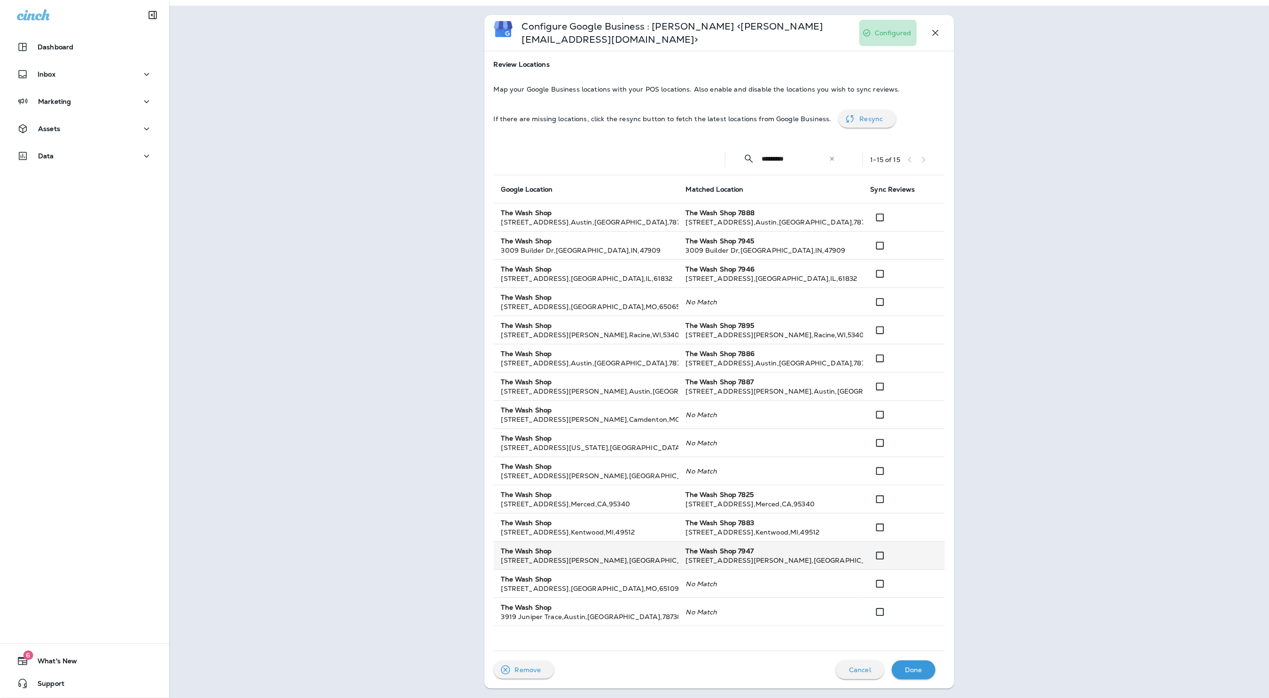
scroll to position [25, 0]
click at [712, 610] on icon "No Match" at bounding box center [701, 612] width 31 height 8
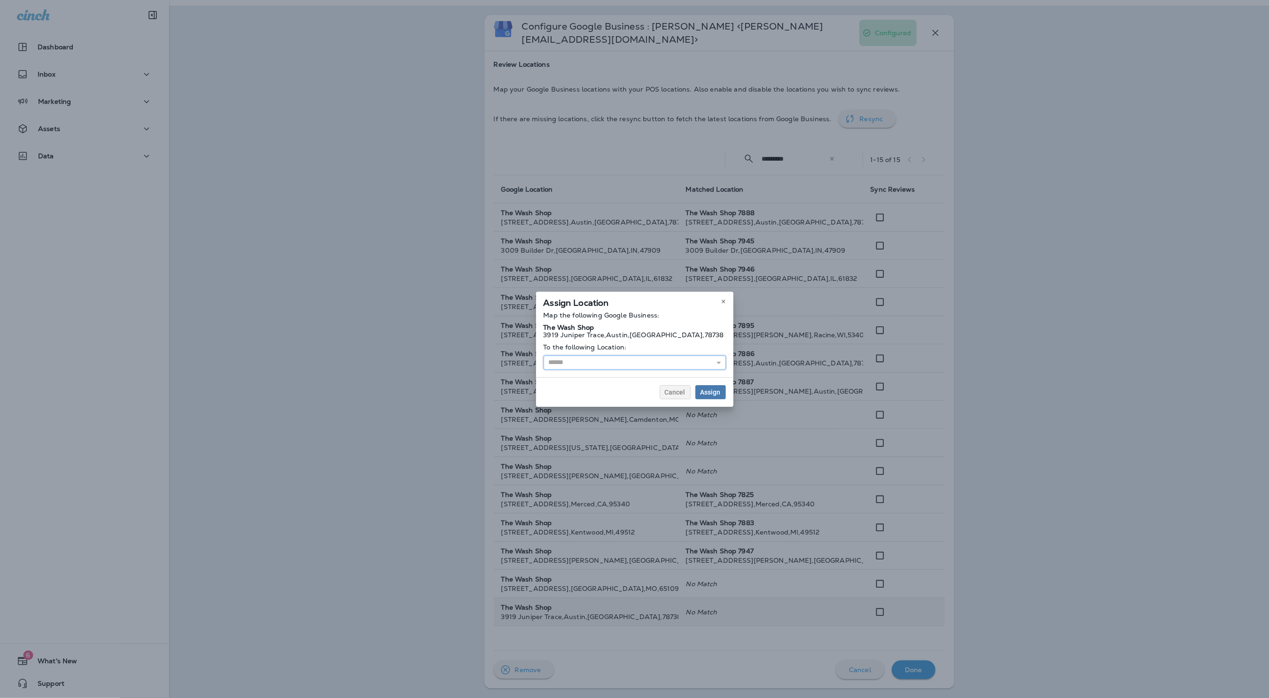
click at [568, 361] on input "text" at bounding box center [634, 363] width 182 height 14
type input "**********"
click at [580, 386] on div "**********" at bounding box center [634, 349] width 197 height 115
drag, startPoint x: 710, startPoint y: 391, endPoint x: 733, endPoint y: 410, distance: 29.3
click at [710, 391] on span "Assign" at bounding box center [710, 392] width 20 height 7
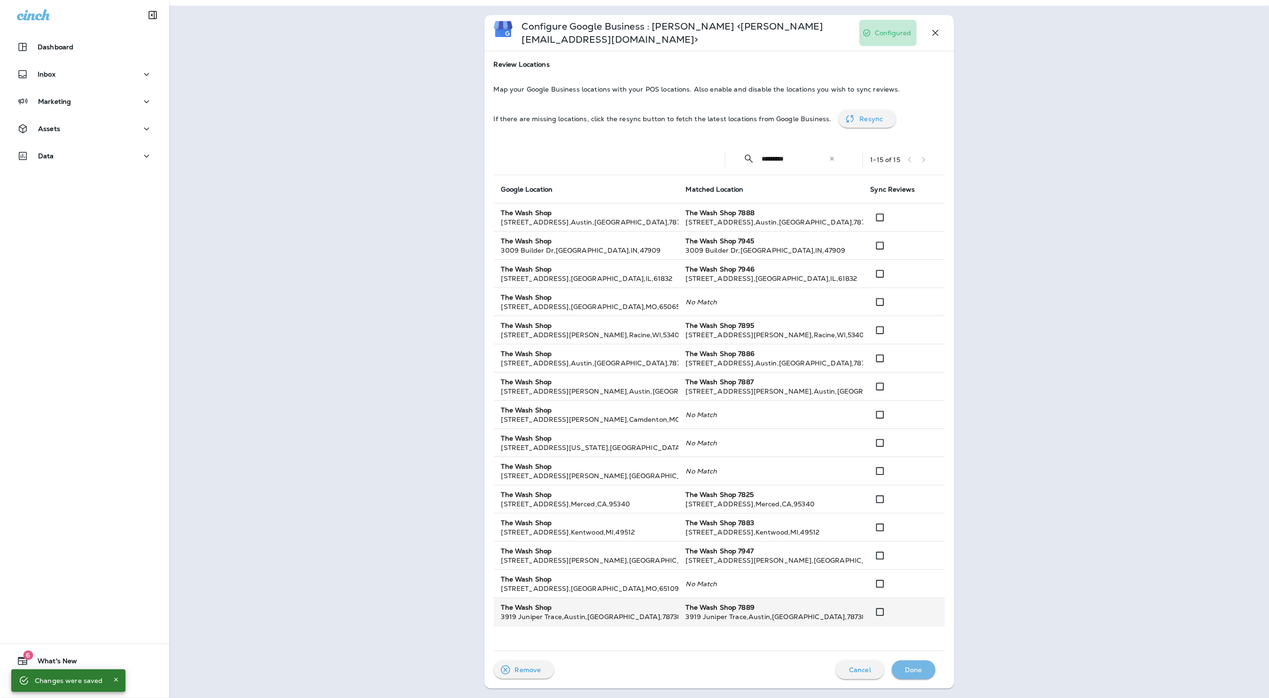
click at [926, 672] on div "Done" at bounding box center [913, 669] width 29 height 13
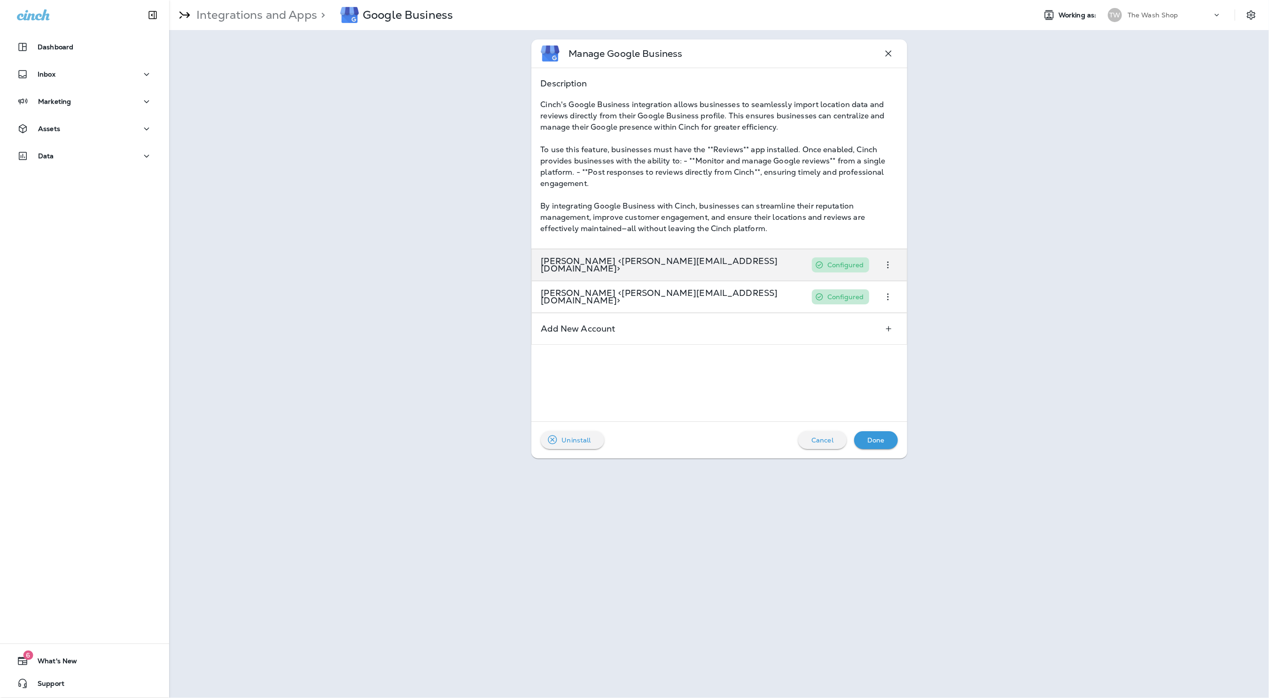
click at [887, 271] on button "button" at bounding box center [887, 264] width 19 height 19
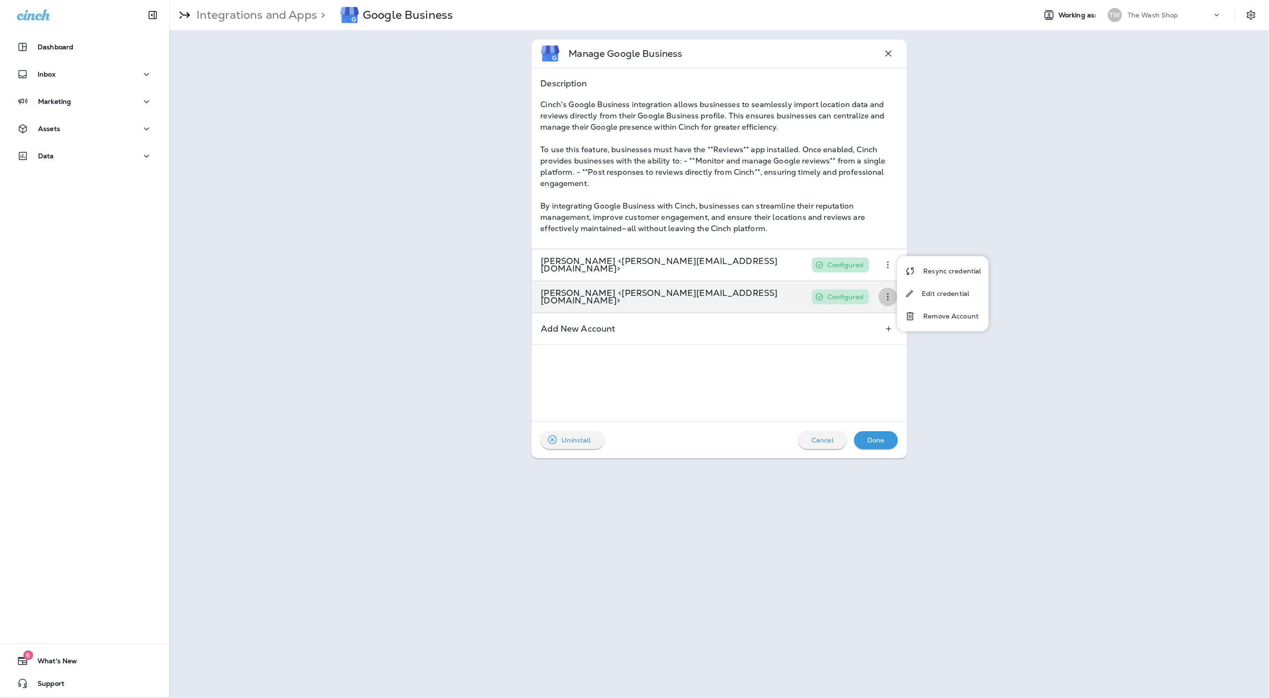
click at [889, 288] on button "button" at bounding box center [887, 296] width 19 height 19
click at [890, 290] on button "button" at bounding box center [887, 296] width 19 height 19
click at [924, 324] on p "Edit credential" at bounding box center [944, 326] width 47 height 8
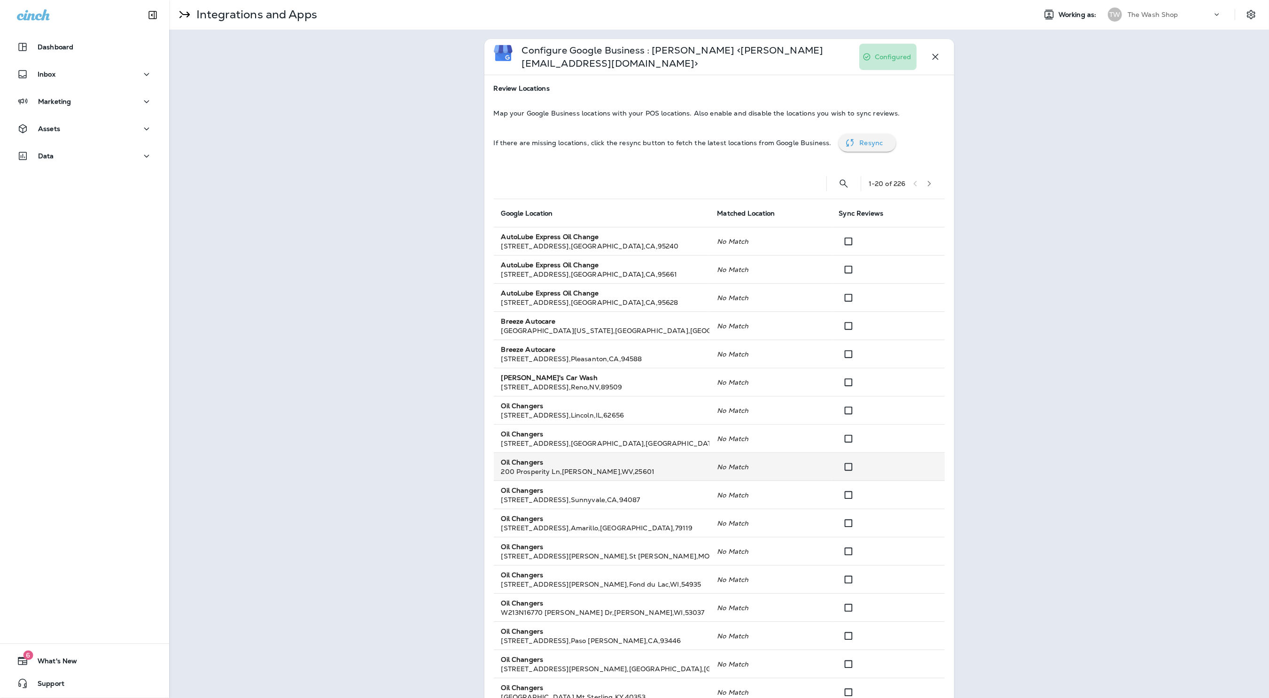
scroll to position [166, 0]
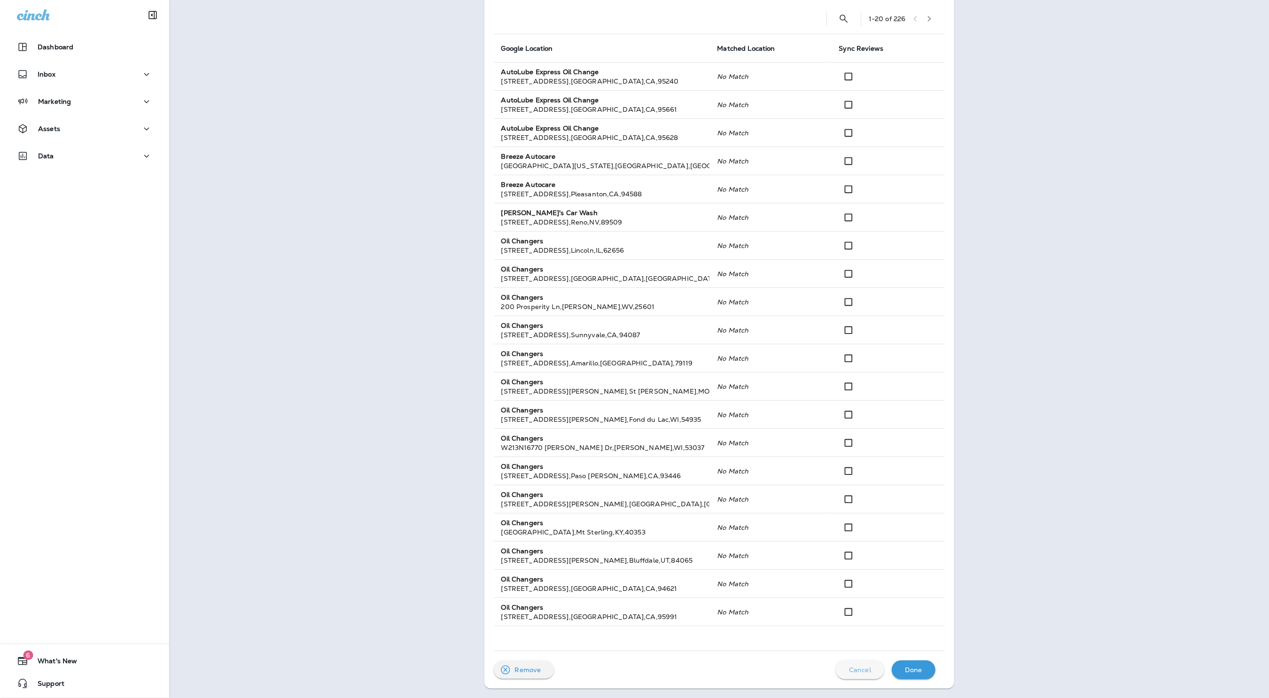
click at [865, 670] on p "Cancel" at bounding box center [860, 670] width 22 height 8
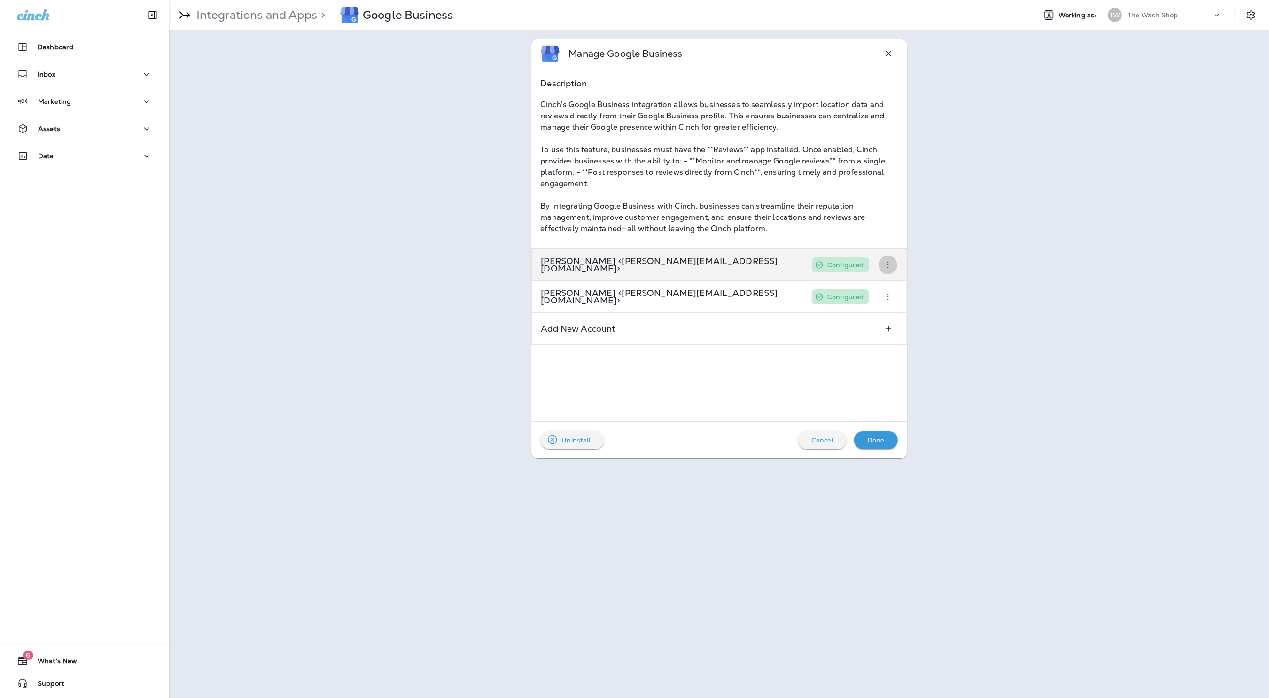
click at [880, 263] on button "button" at bounding box center [887, 264] width 19 height 19
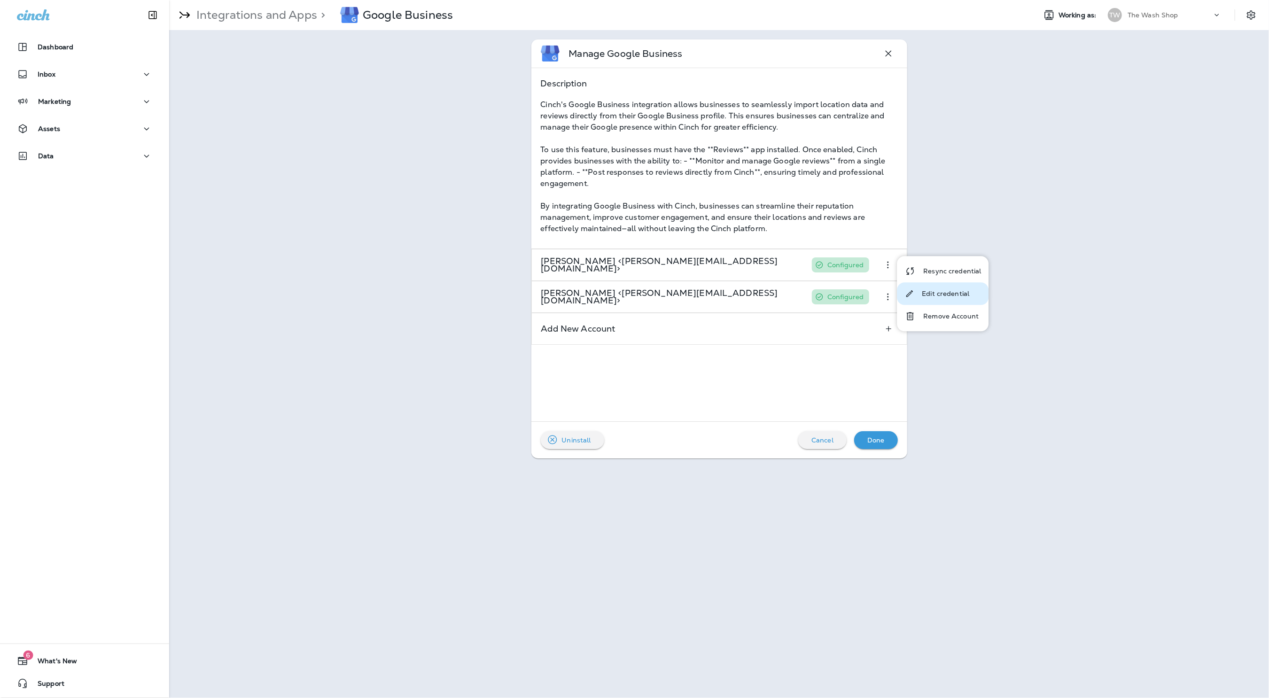
click at [926, 291] on p "Edit credential" at bounding box center [944, 294] width 47 height 8
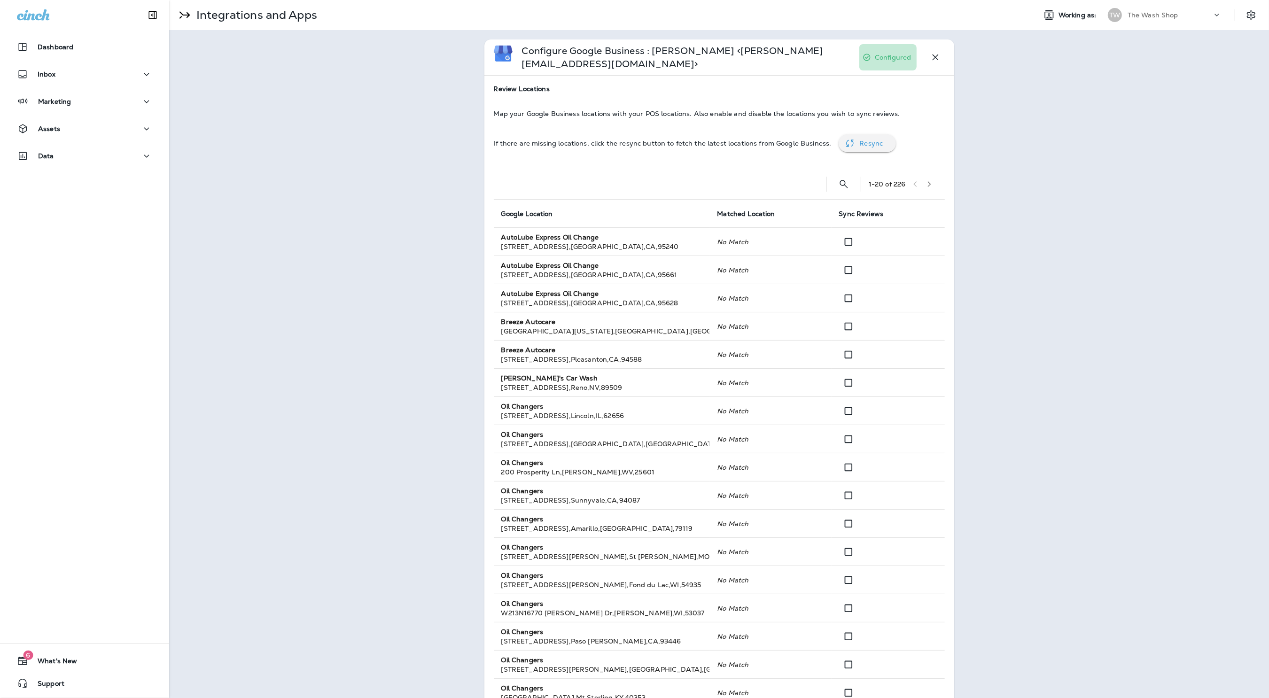
click at [888, 147] on div "If there are missing locations, click the resync button to fetch the latest loc…" at bounding box center [719, 143] width 451 height 18
click at [865, 148] on div "Resync" at bounding box center [873, 143] width 29 height 12
click at [838, 184] on icon "Search Locations" at bounding box center [843, 183] width 11 height 11
type input "*********"
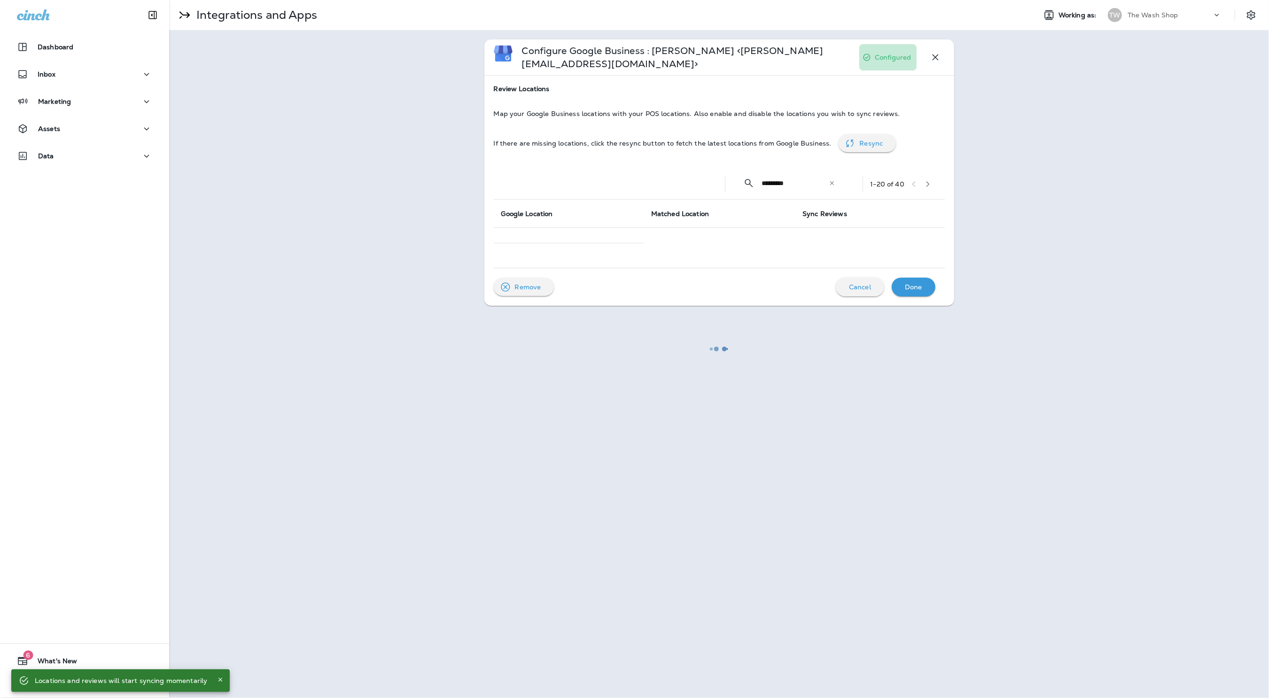
scroll to position [25, 0]
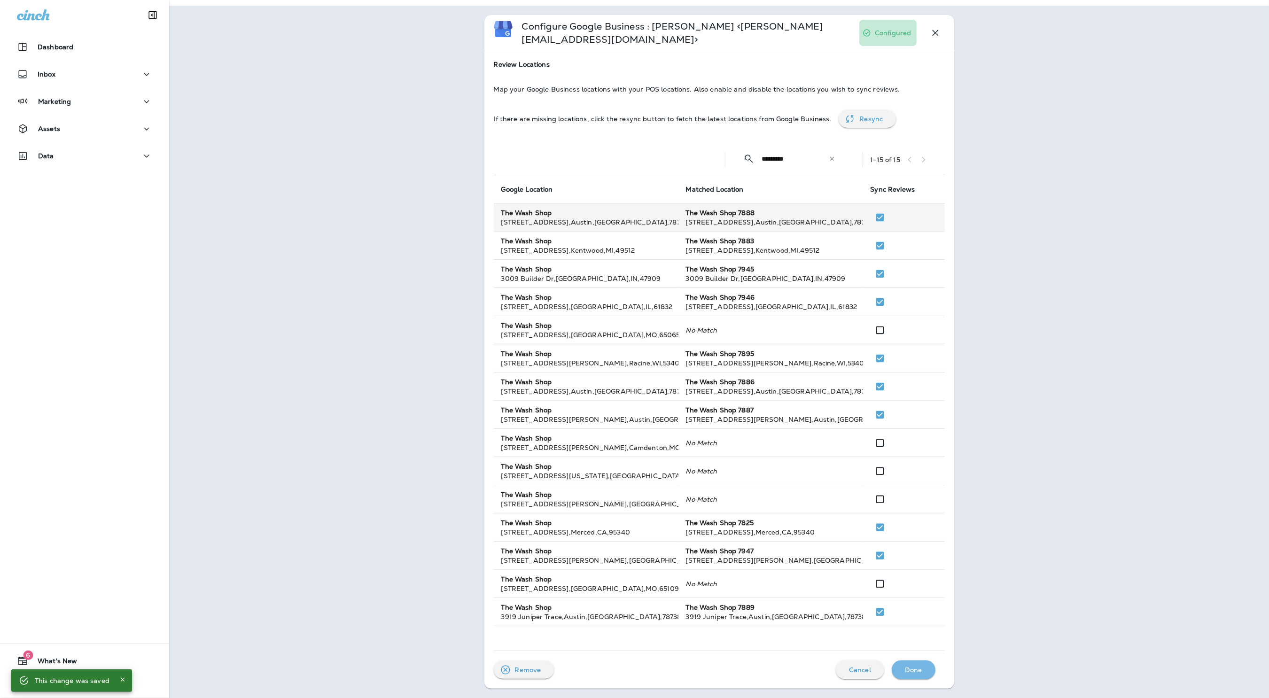
click at [916, 669] on p "Done" at bounding box center [913, 670] width 17 height 8
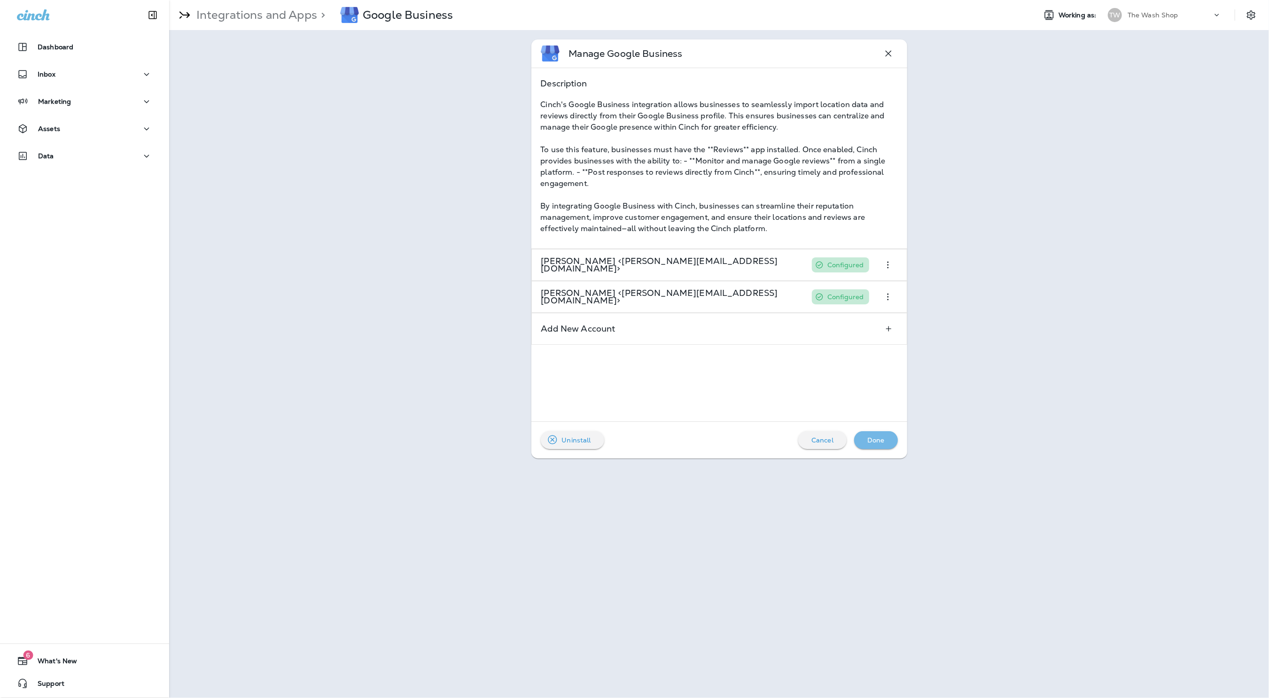
click at [889, 442] on div "Done" at bounding box center [875, 440] width 29 height 12
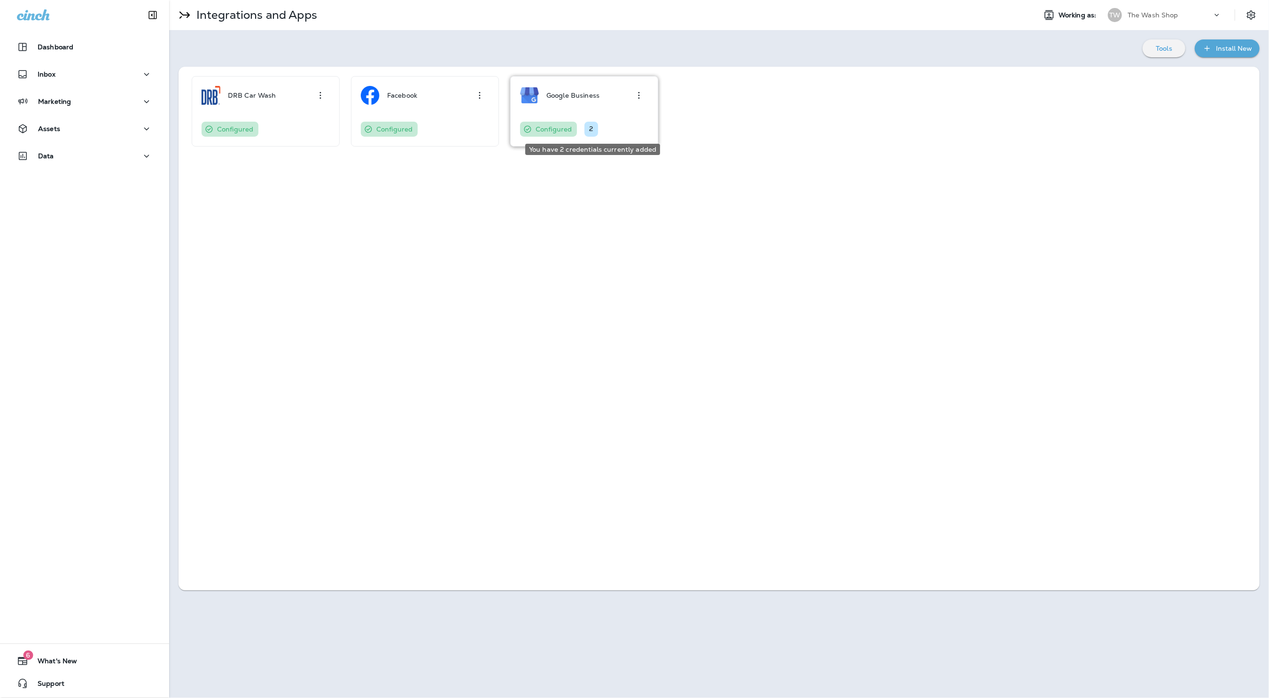
click at [591, 128] on div "2" at bounding box center [590, 129] width 13 height 15
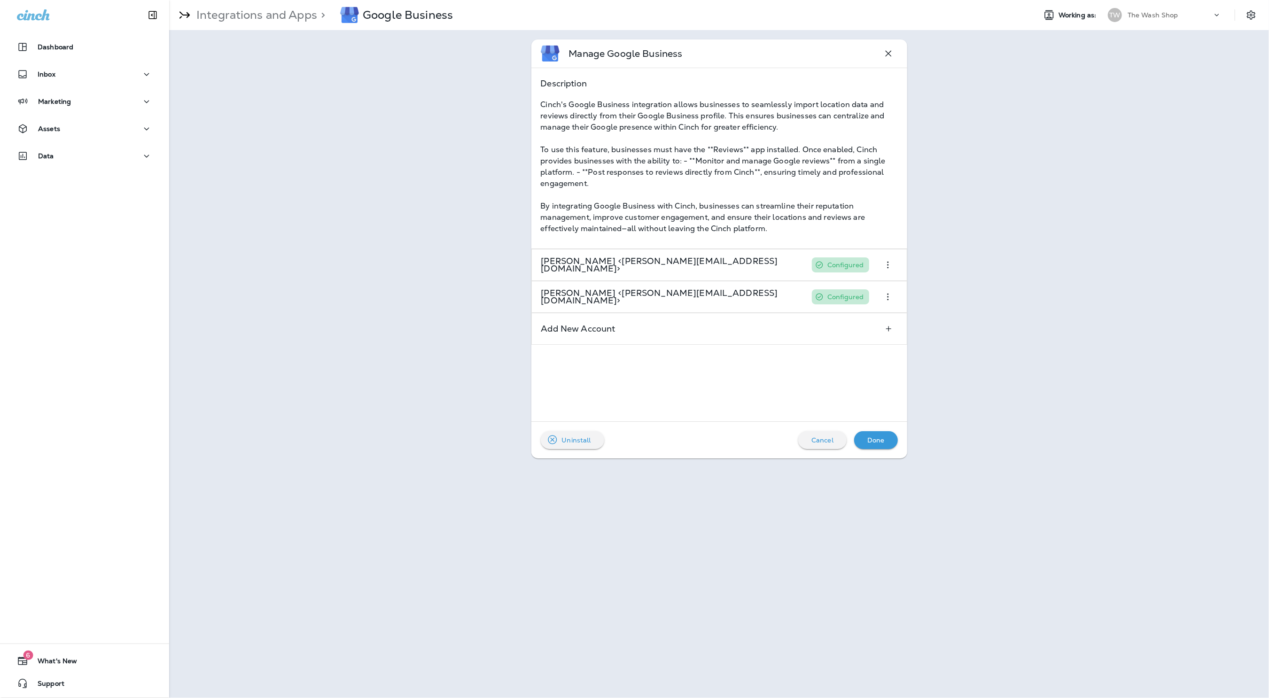
click at [1011, 177] on div "Manage Google Business Description Cinch's Google Business integration allows b…" at bounding box center [718, 249] width 1099 height 438
click at [884, 51] on icon "button" at bounding box center [887, 53] width 11 height 11
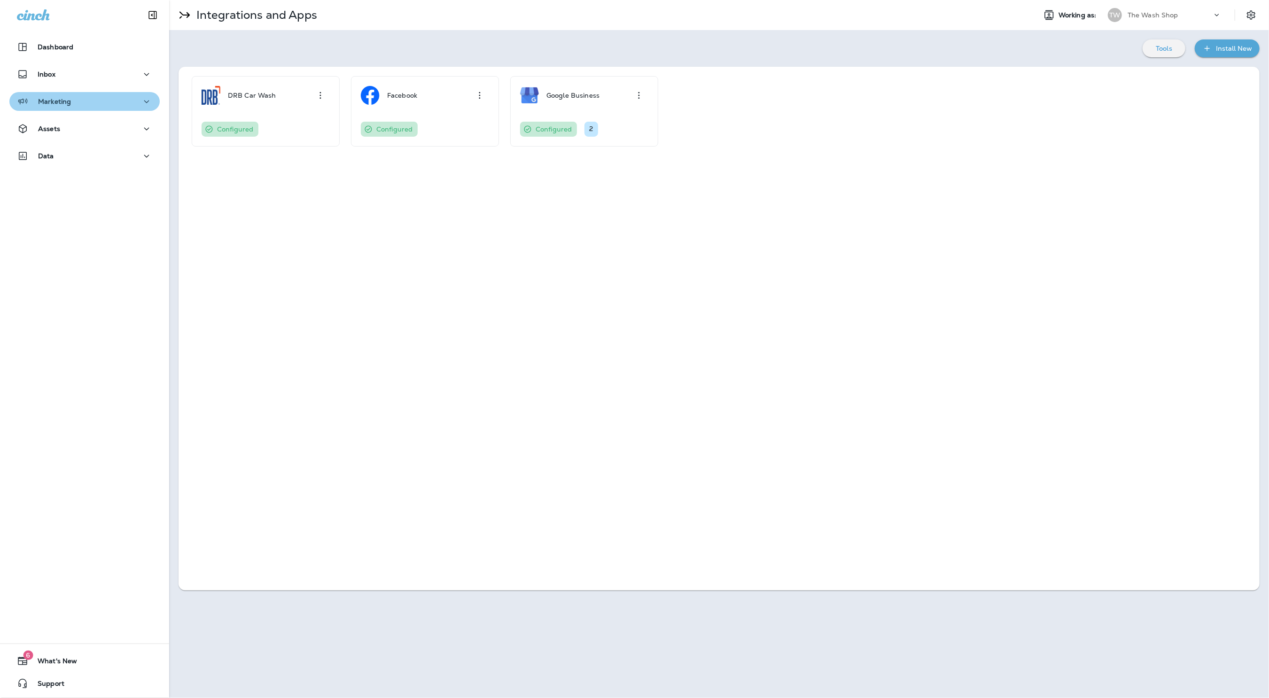
click at [66, 94] on button "Marketing" at bounding box center [84, 101] width 150 height 19
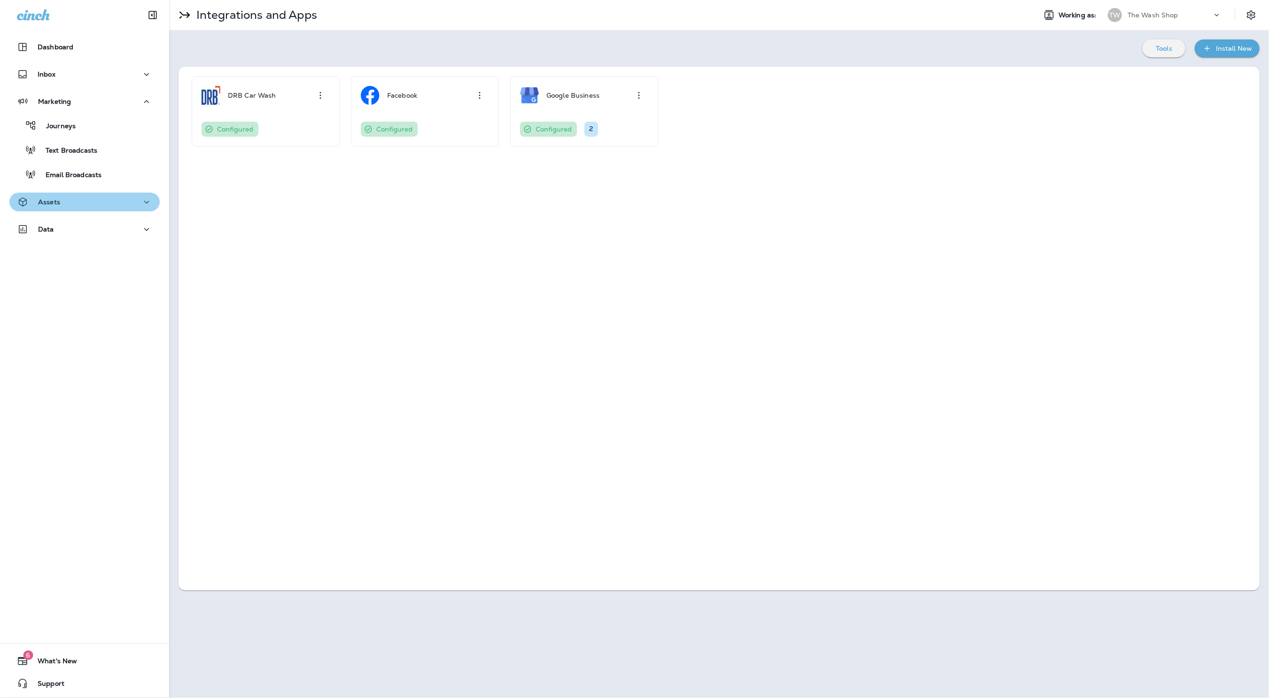
drag, startPoint x: 42, startPoint y: 208, endPoint x: 47, endPoint y: 203, distance: 7.3
click at [42, 208] on div "Assets" at bounding box center [38, 202] width 43 height 12
click at [74, 85] on div "Inbox" at bounding box center [84, 76] width 169 height 23
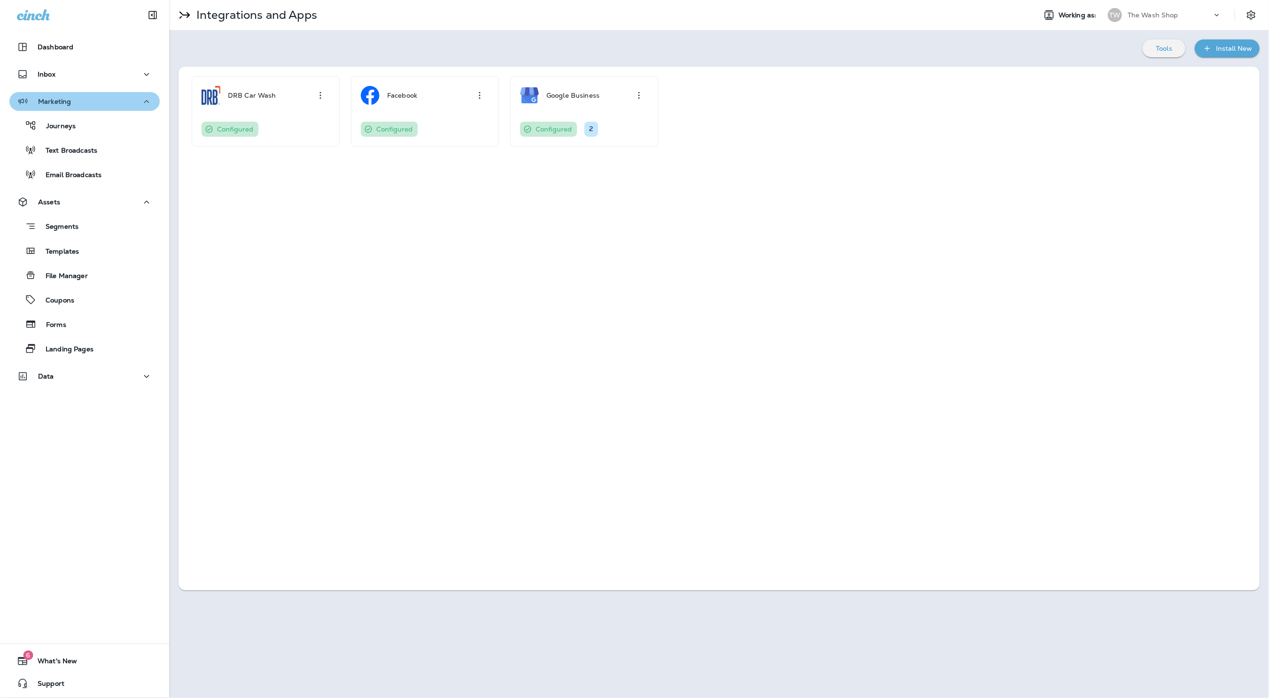
click at [73, 92] on button "Marketing" at bounding box center [84, 101] width 150 height 19
click at [73, 94] on button "Marketing" at bounding box center [84, 101] width 150 height 19
click at [56, 382] on button "Data" at bounding box center [84, 376] width 150 height 19
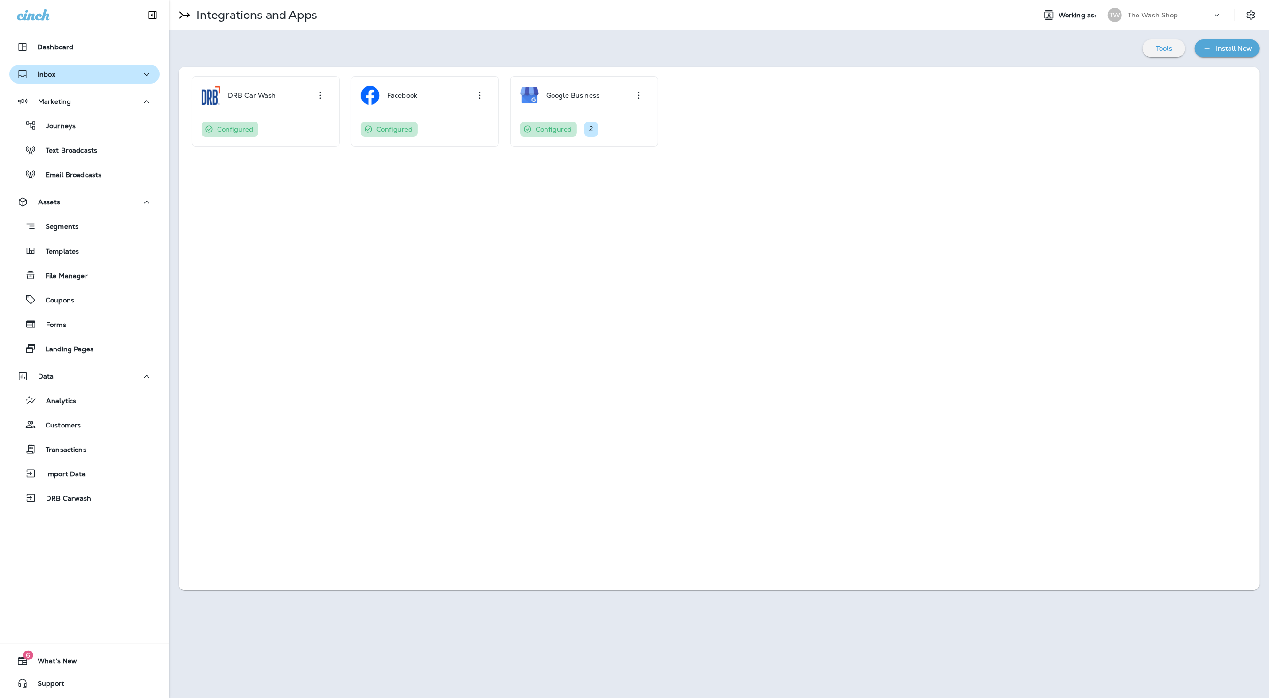
click at [75, 71] on div "Inbox" at bounding box center [84, 75] width 135 height 12
click at [77, 76] on div "Inbox" at bounding box center [84, 75] width 135 height 12
click at [91, 32] on div "Dashboard Inbox Marketing Journeys Text Broadcasts Email Broadcasts Assets Segm…" at bounding box center [84, 274] width 169 height 493
click at [82, 48] on div "Dashboard" at bounding box center [84, 46] width 135 height 11
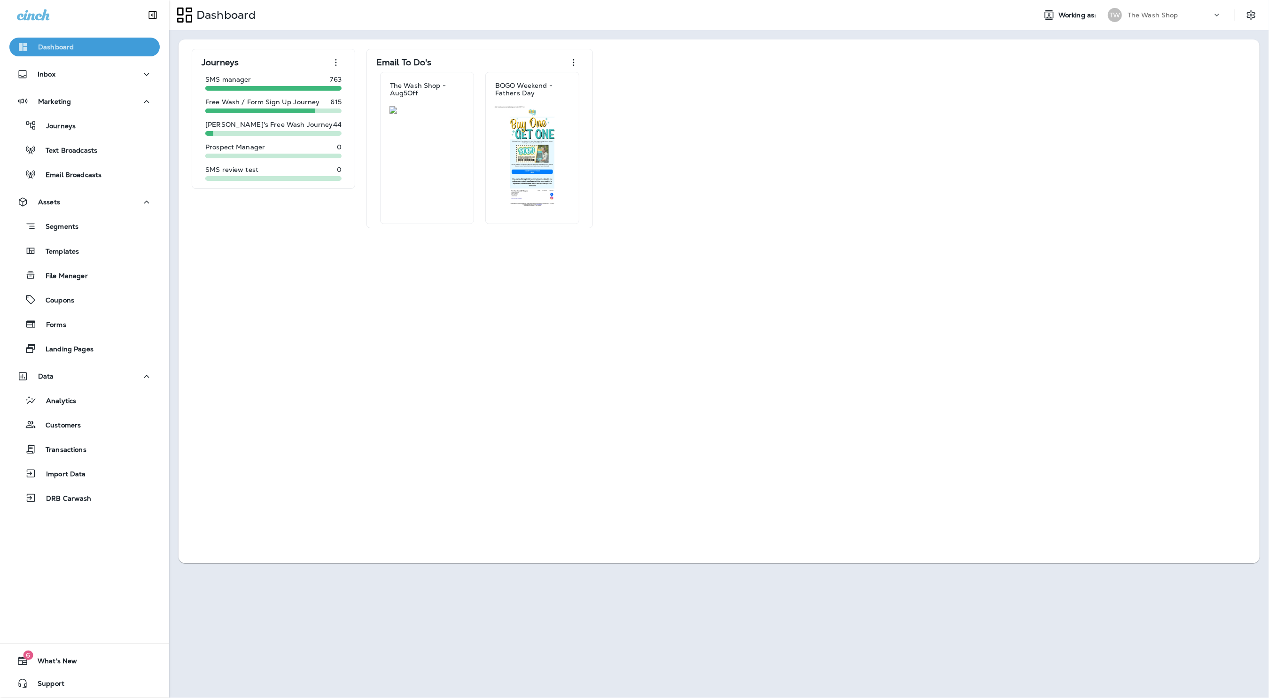
click at [82, 49] on div "Dashboard" at bounding box center [84, 46] width 135 height 11
click at [80, 69] on div "Inbox" at bounding box center [84, 75] width 135 height 12
click at [63, 82] on button "Inbox" at bounding box center [84, 74] width 150 height 19
click at [70, 78] on div "Inbox" at bounding box center [84, 75] width 135 height 12
click at [128, 214] on div "Dashboard Inbox Text Messages Marketing Journeys Text Broadcasts Email Broadcas…" at bounding box center [84, 286] width 169 height 517
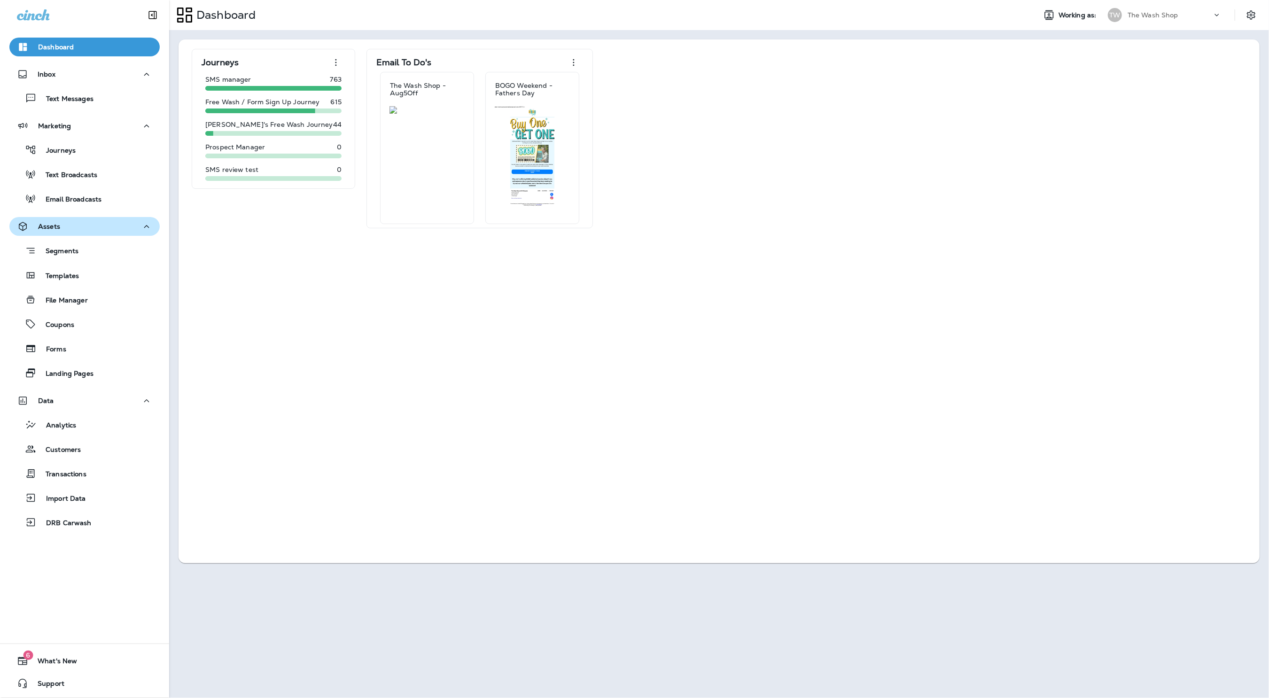
click at [129, 223] on div "Assets" at bounding box center [84, 227] width 135 height 12
click at [130, 224] on div "Assets" at bounding box center [84, 227] width 135 height 12
click at [141, 401] on icon "button" at bounding box center [146, 401] width 11 height 12
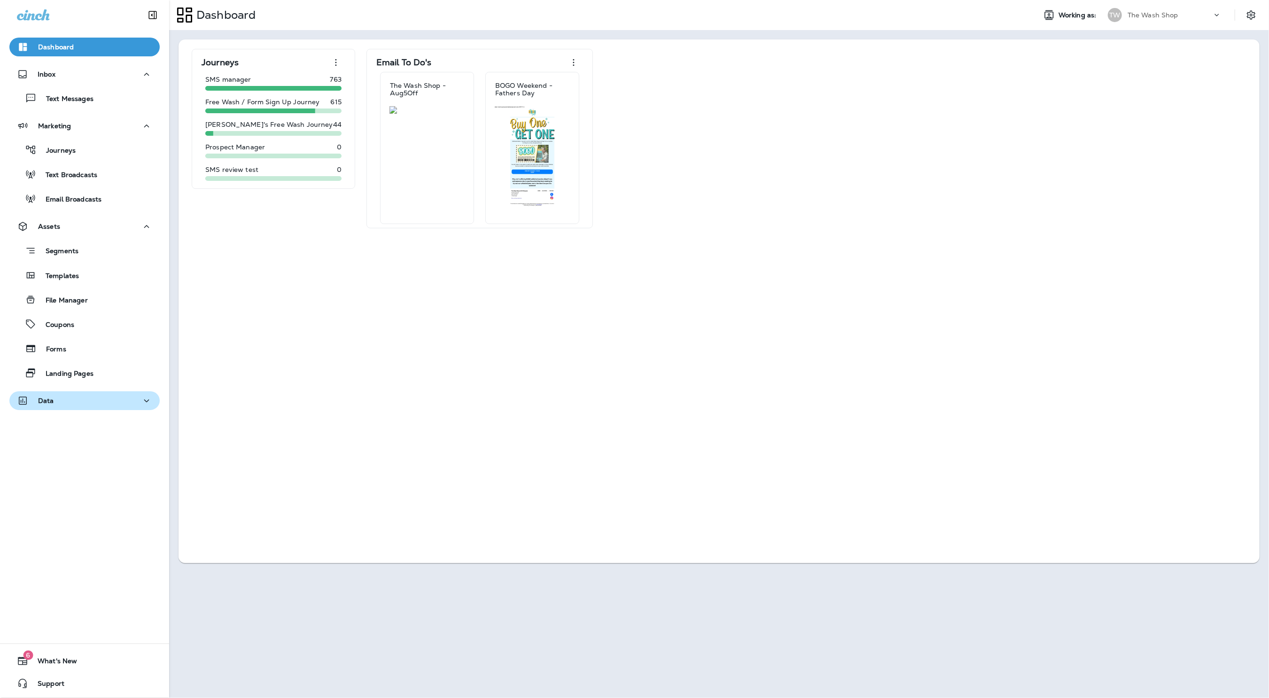
click at [141, 401] on icon "button" at bounding box center [146, 401] width 11 height 12
click at [1167, 15] on p "The Wash Shop" at bounding box center [1152, 15] width 51 height 8
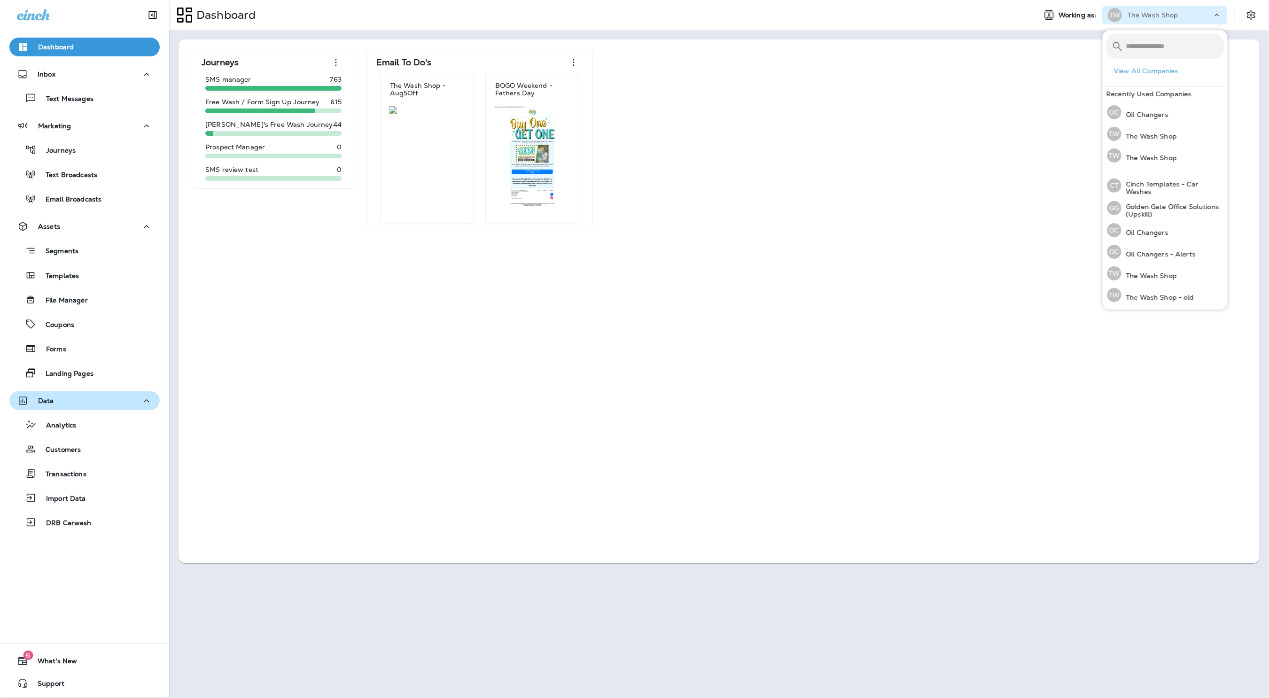
click at [878, 155] on div "Journeys SMS manager 763 Free Wash / Form Sign Up Journey 615 Hutch's Free Wash…" at bounding box center [719, 138] width 1062 height 179
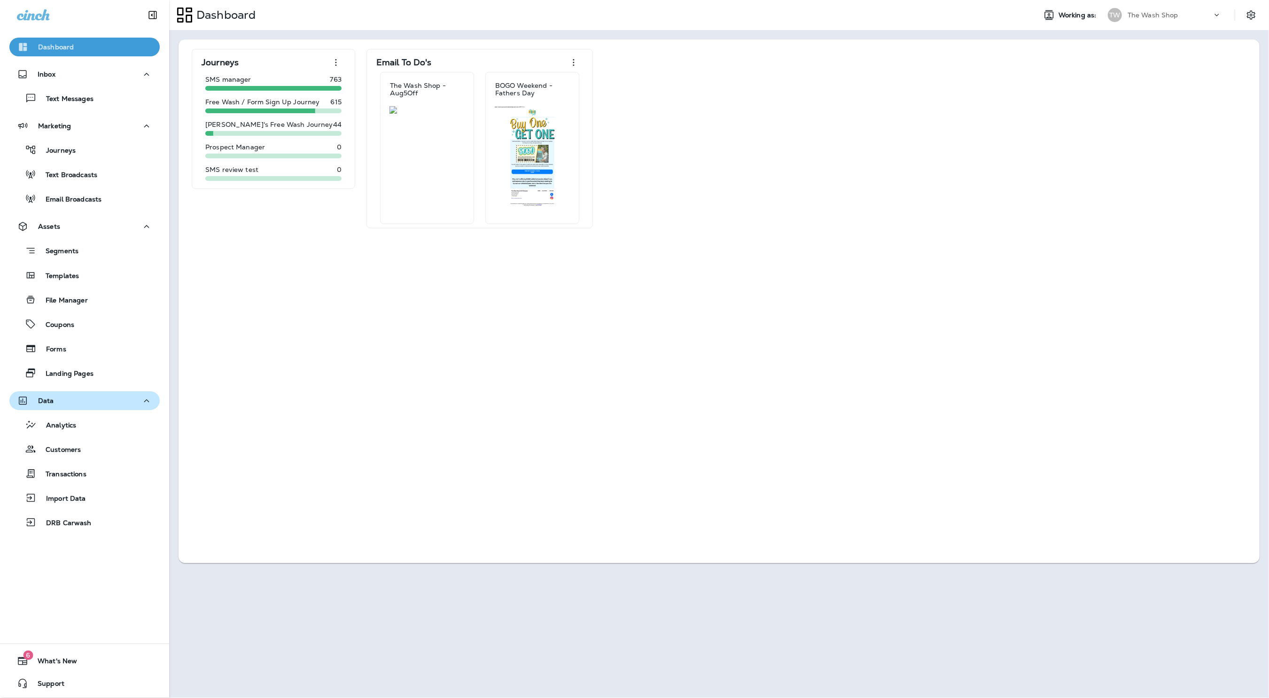
click at [73, 38] on button "Dashboard" at bounding box center [84, 47] width 150 height 19
click at [155, 13] on icon "Collapse Sidebar" at bounding box center [152, 14] width 11 height 11
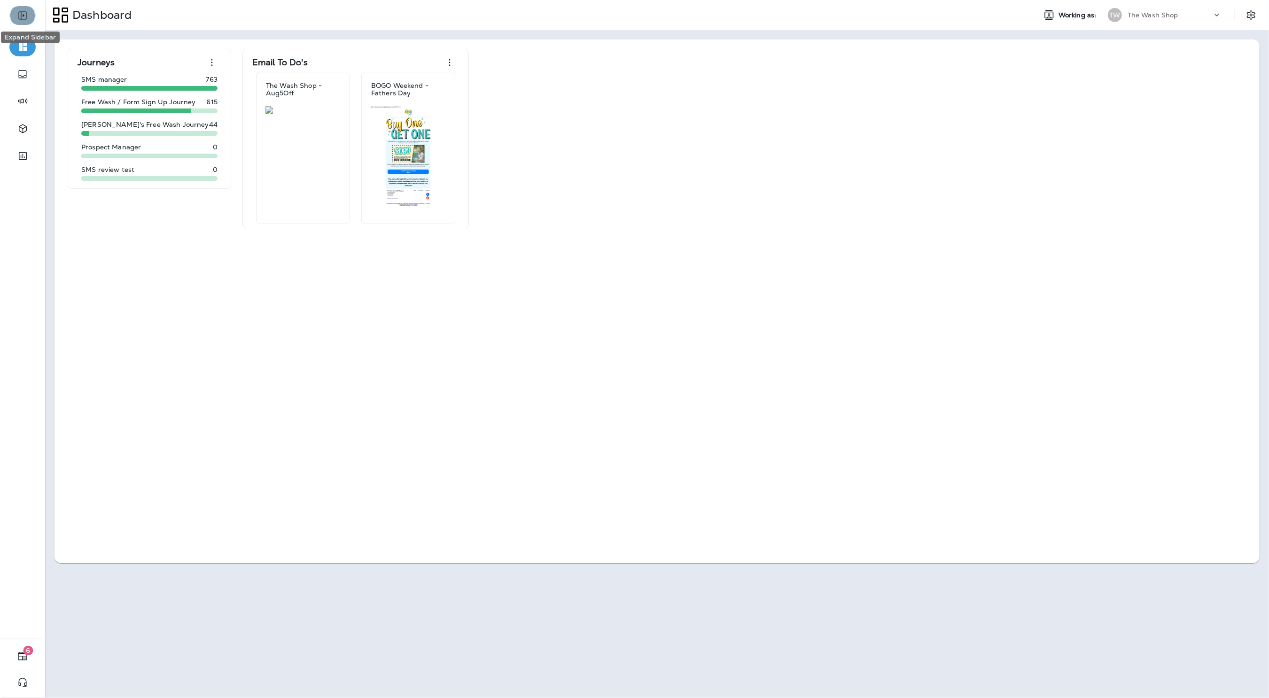
click at [17, 16] on icon "Expand Sidebar" at bounding box center [22, 15] width 11 height 11
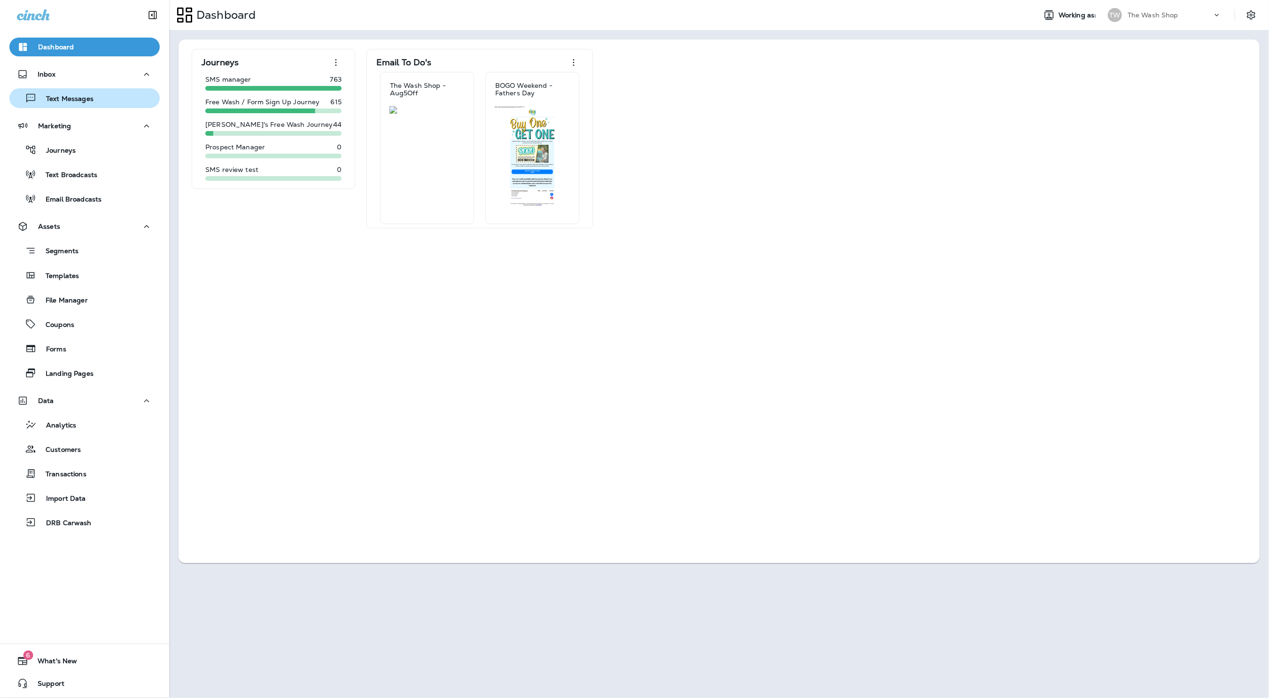
click at [64, 101] on p "Text Messages" at bounding box center [65, 99] width 57 height 9
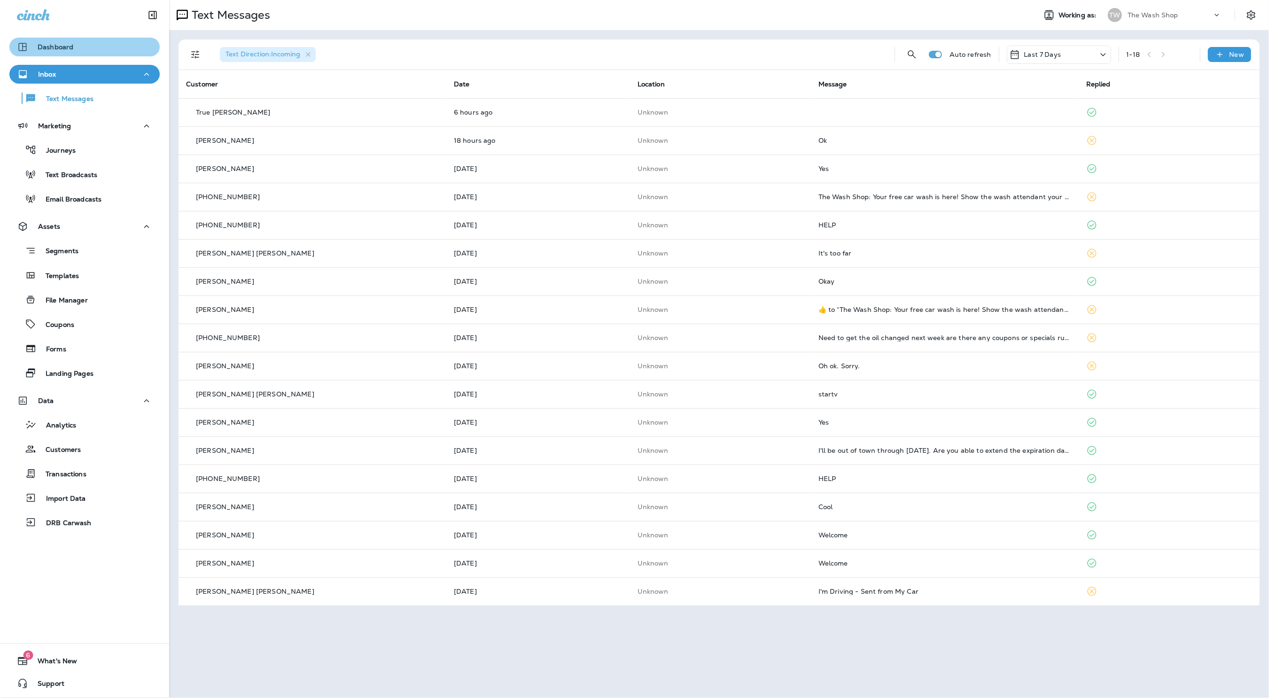
click at [75, 47] on div "Dashboard" at bounding box center [84, 46] width 135 height 11
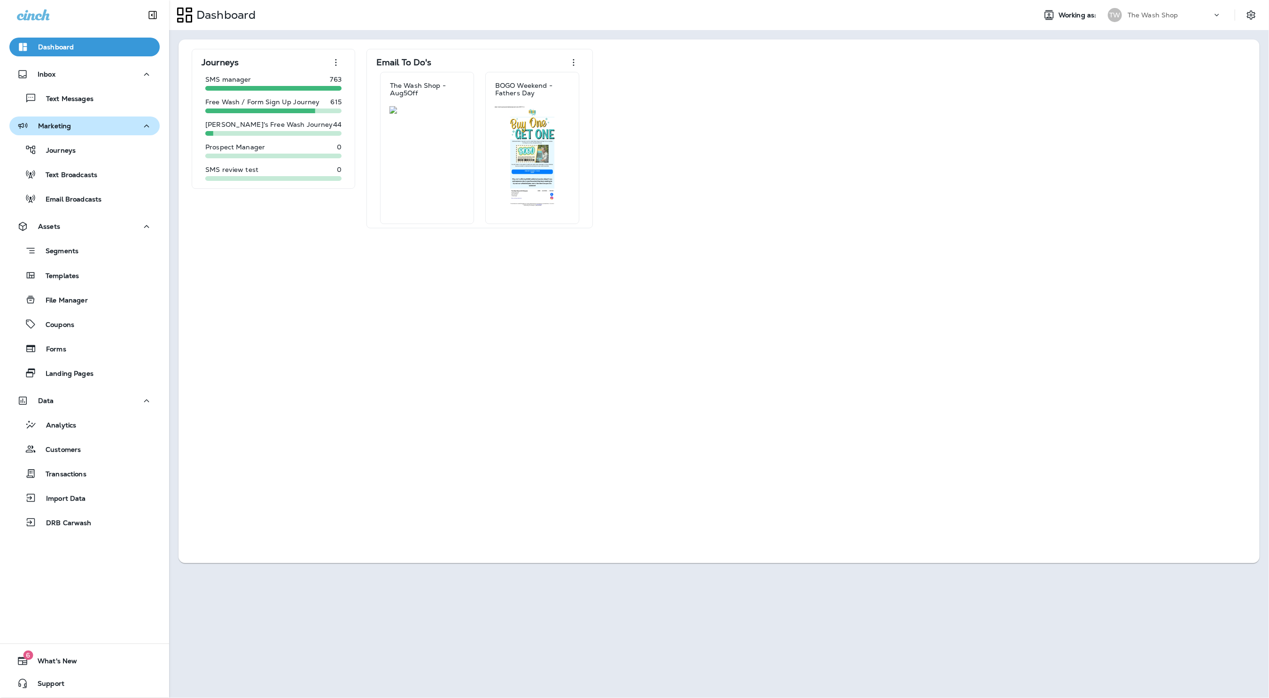
click at [69, 129] on p "Marketing" at bounding box center [54, 126] width 33 height 8
click at [50, 75] on p "Inbox" at bounding box center [47, 74] width 18 height 8
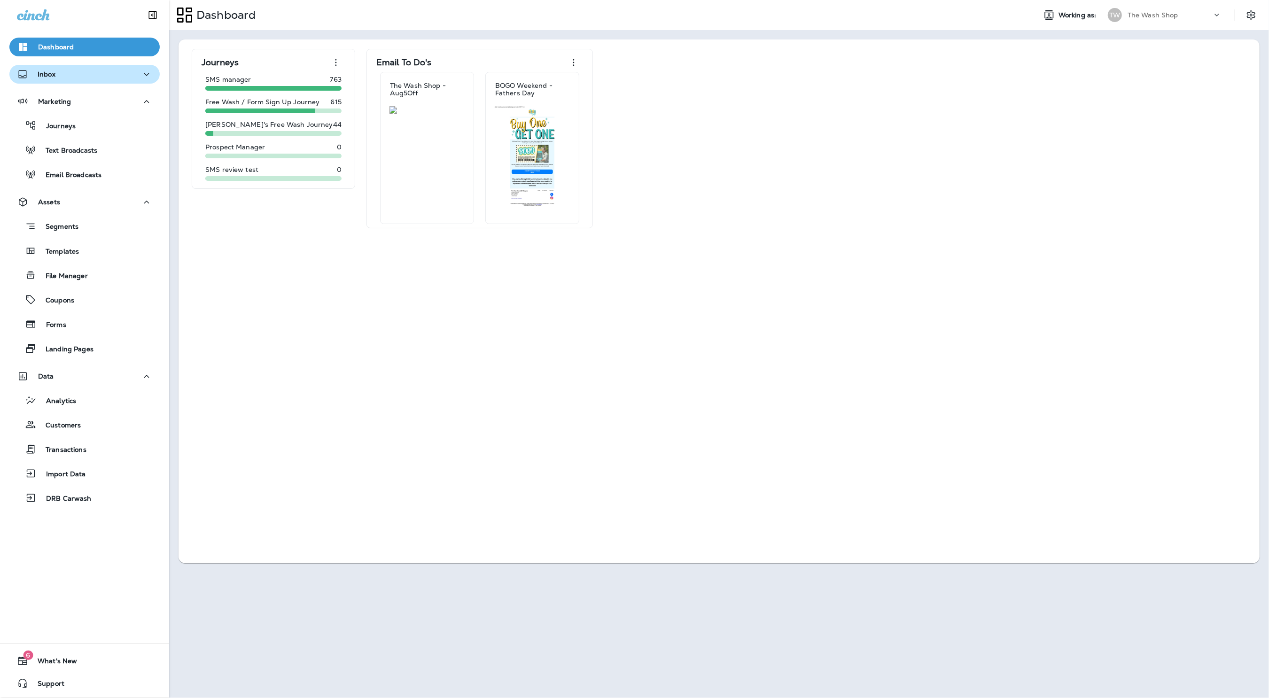
click at [50, 75] on p "Inbox" at bounding box center [47, 74] width 18 height 8
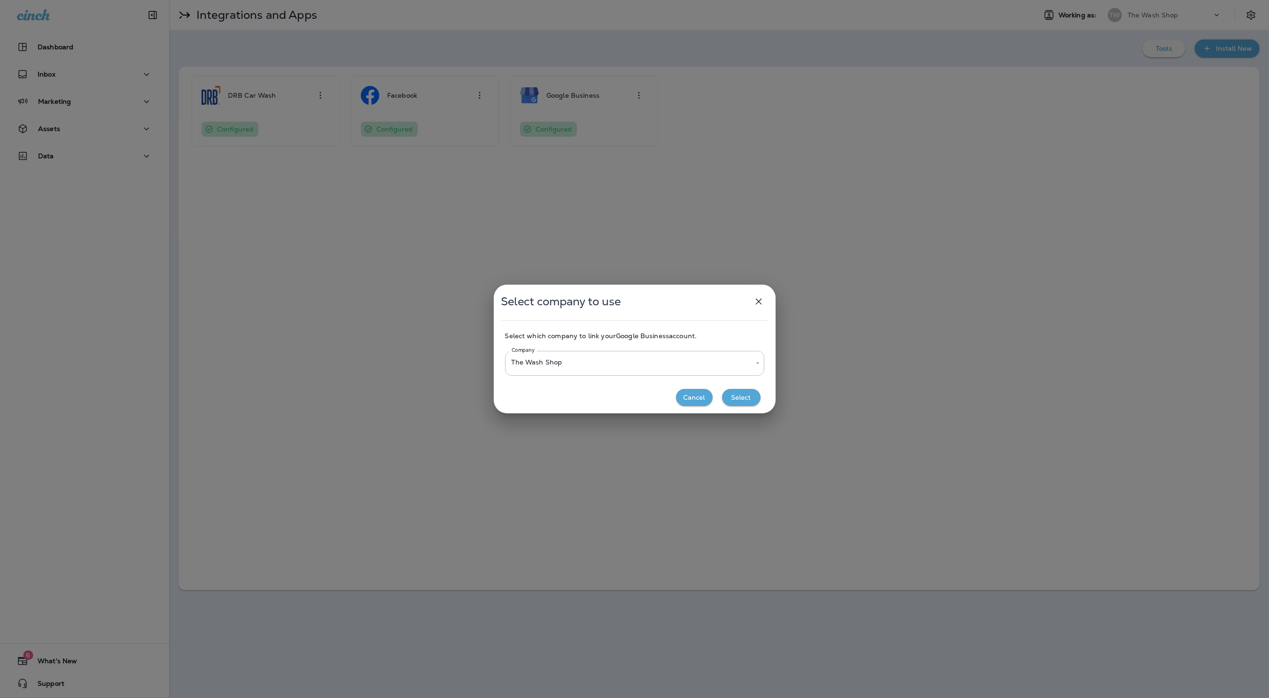
click at [755, 395] on button "Select" at bounding box center [741, 397] width 39 height 17
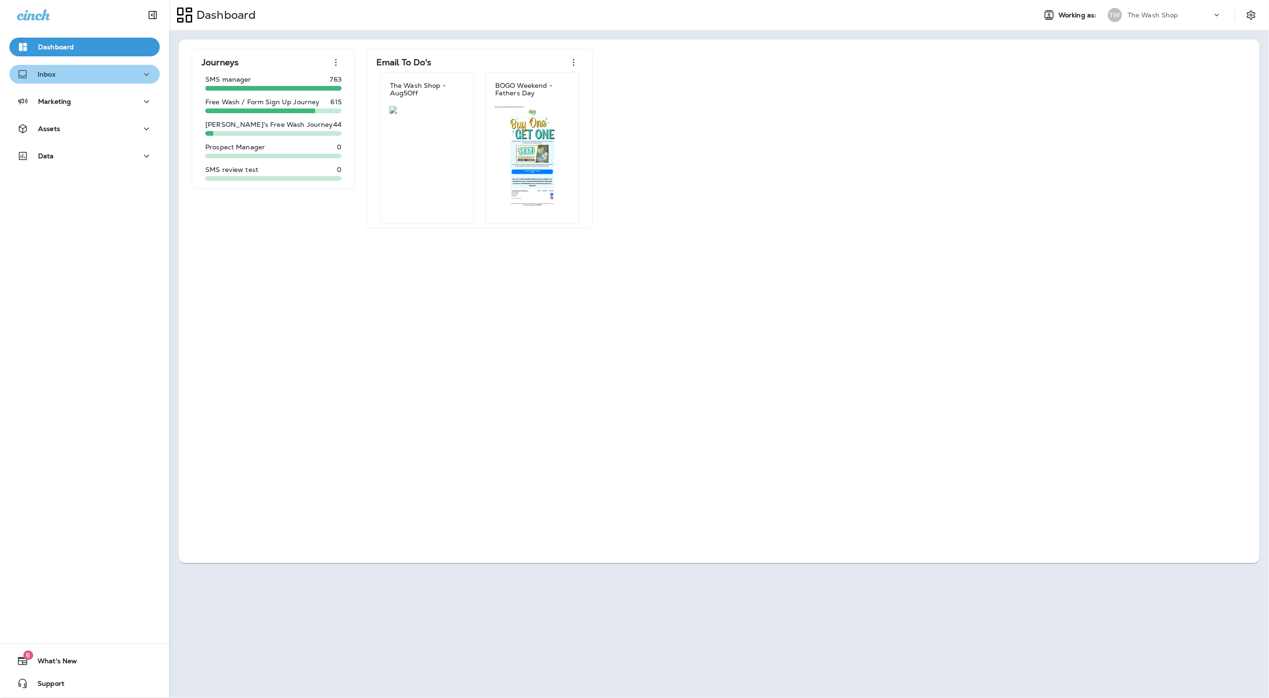
click at [60, 77] on div "Inbox" at bounding box center [84, 75] width 135 height 12
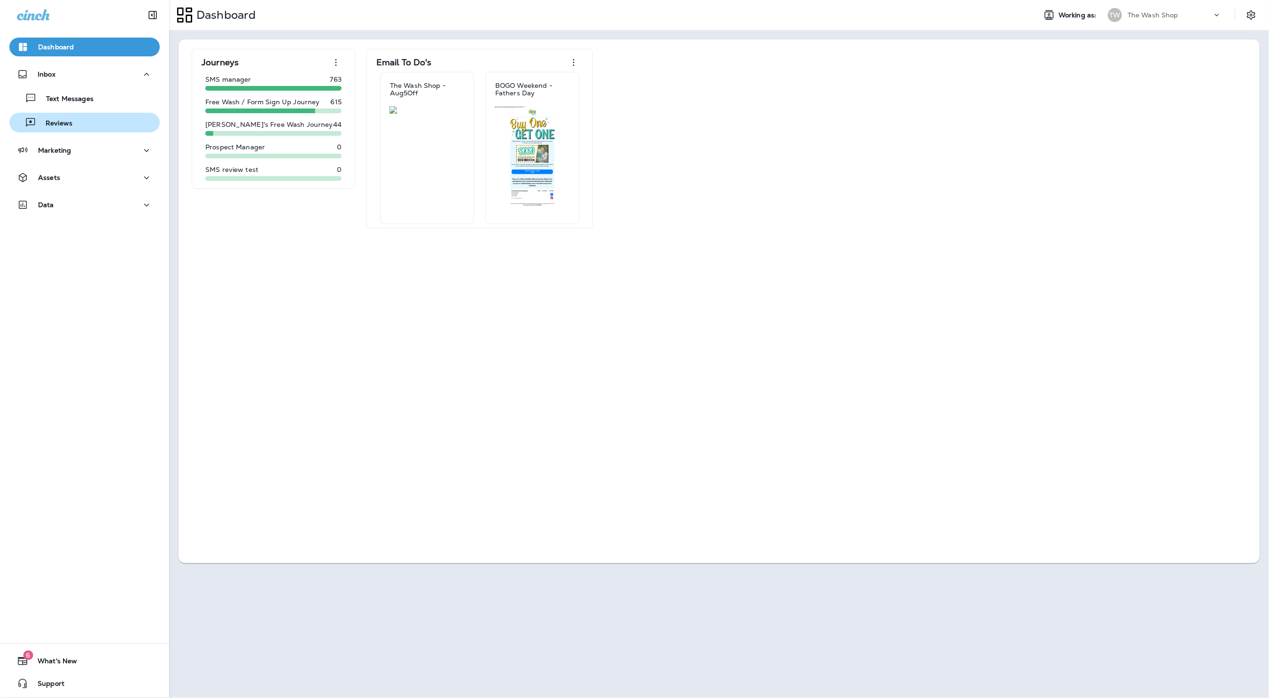
click at [66, 128] on div "Reviews" at bounding box center [42, 123] width 59 height 14
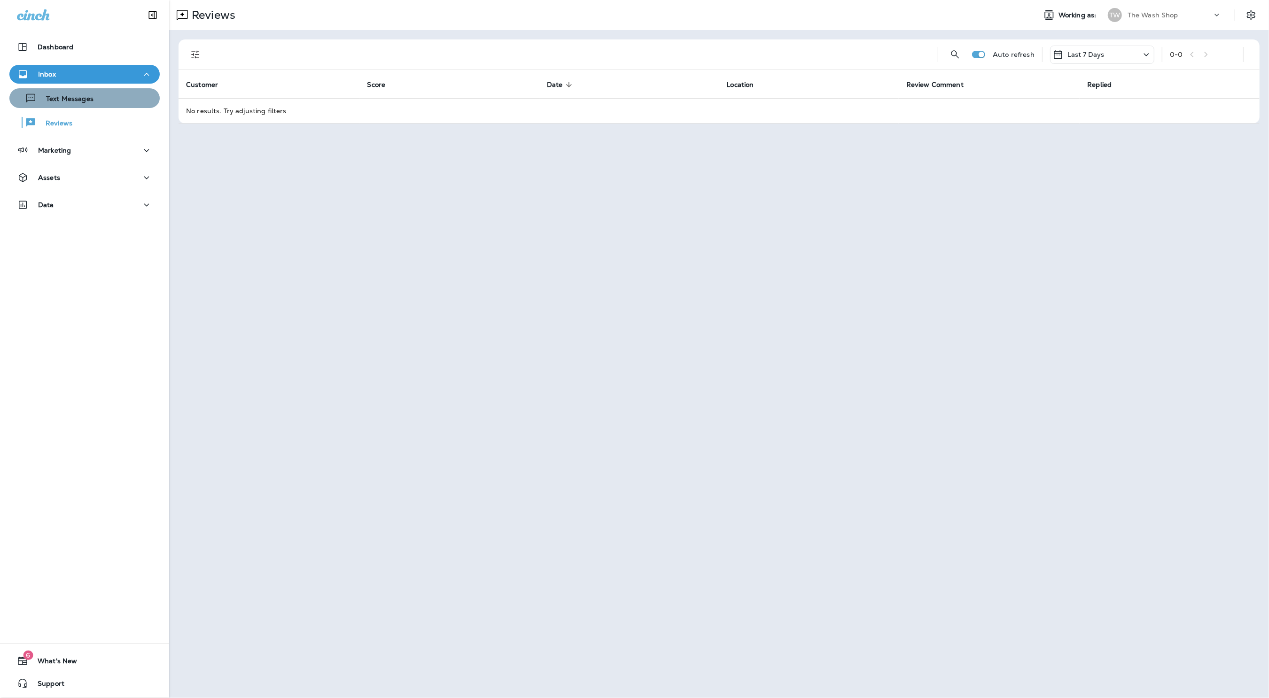
click at [70, 104] on div "Text Messages" at bounding box center [53, 98] width 80 height 14
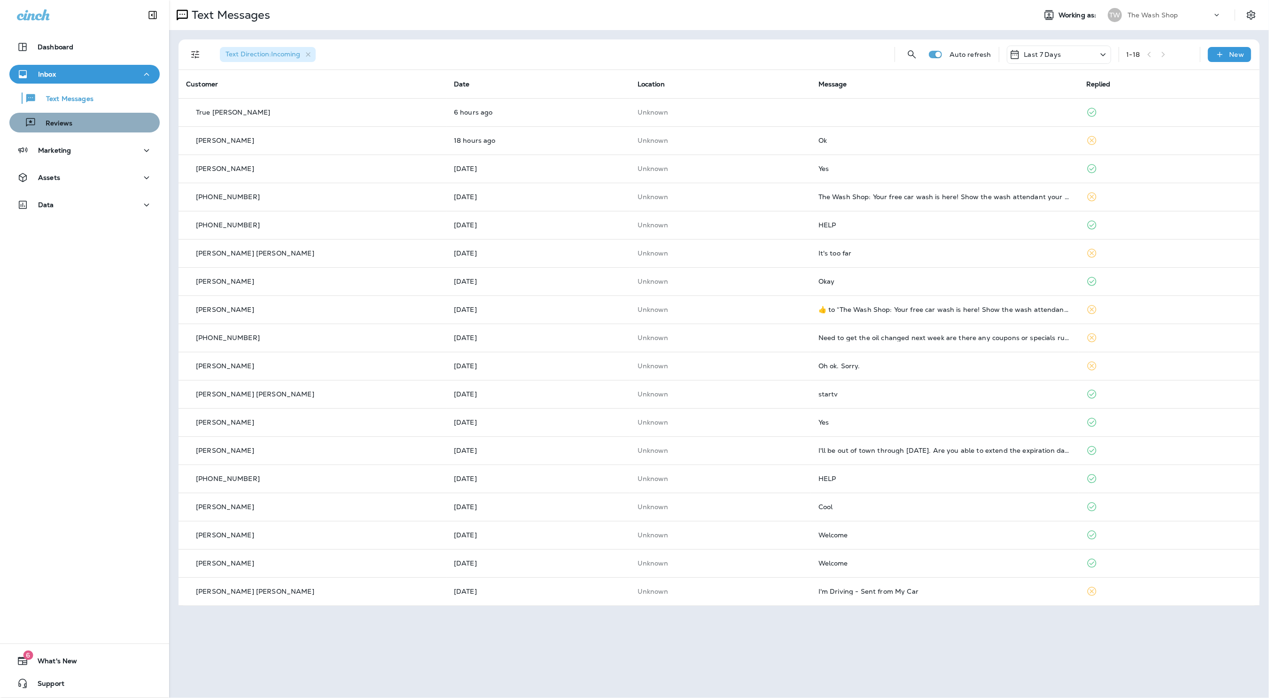
click at [56, 118] on div "Reviews" at bounding box center [42, 123] width 59 height 14
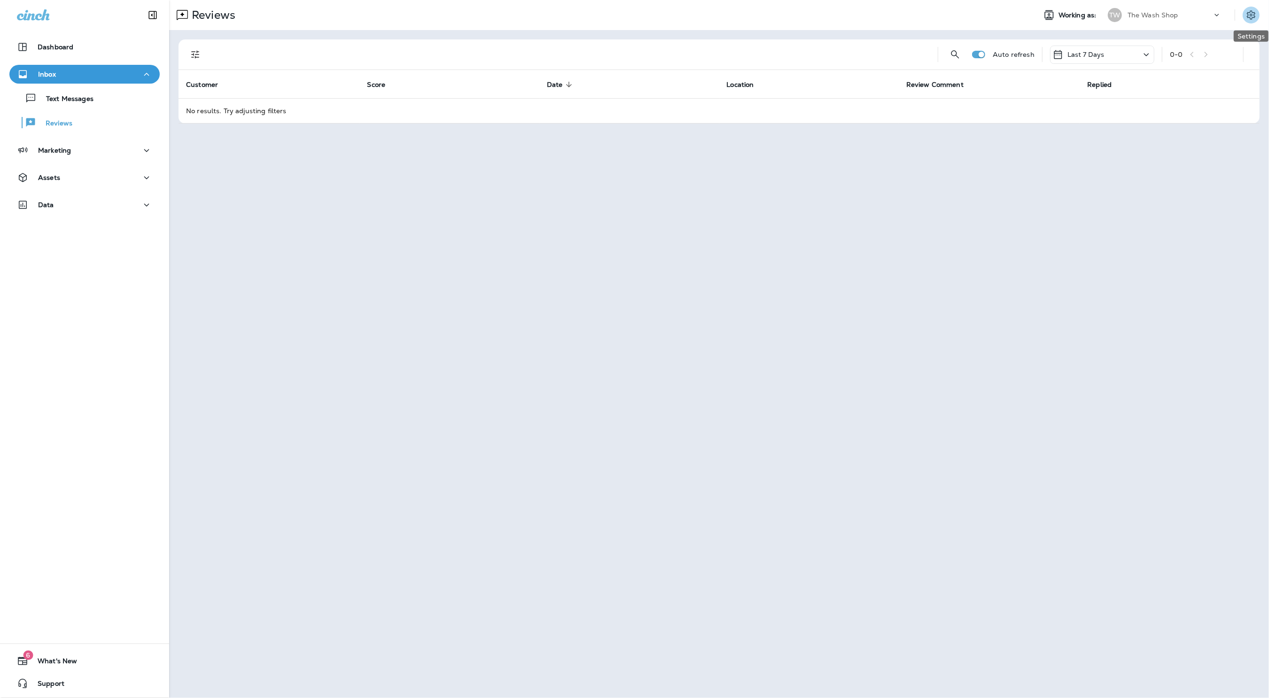
click at [1249, 12] on icon "Settings" at bounding box center [1250, 14] width 8 height 9
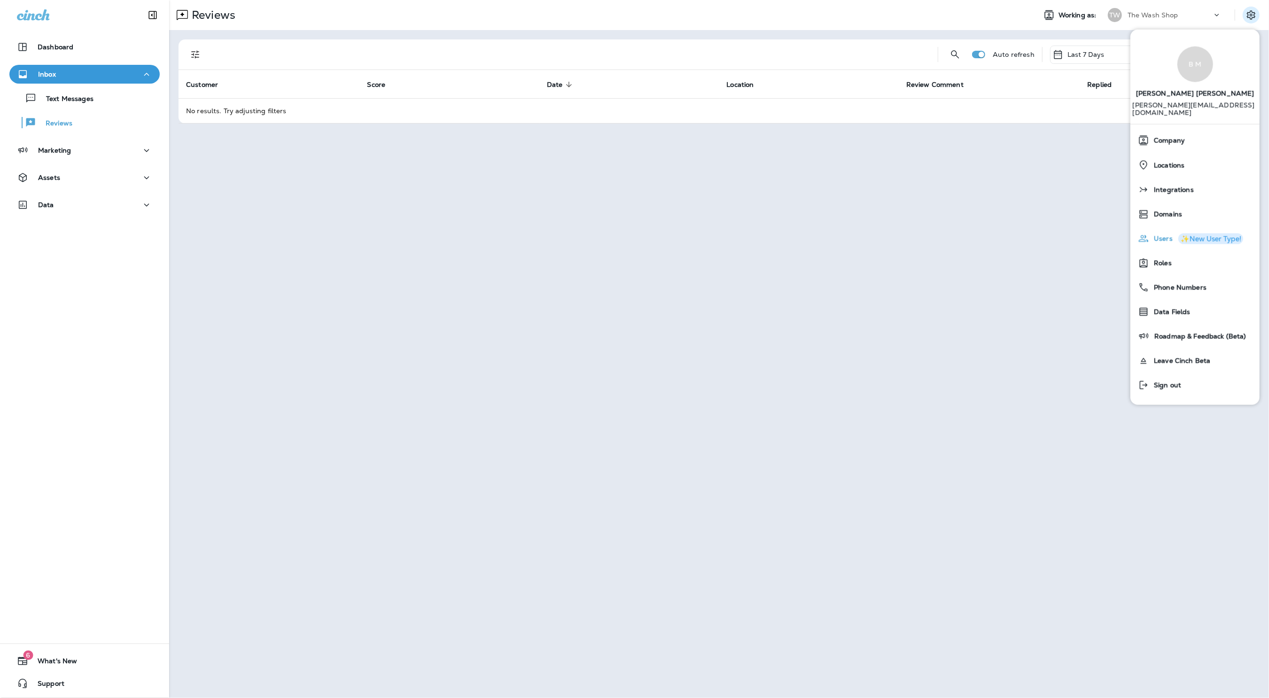
click at [1180, 235] on div "✨New User Type!" at bounding box center [1210, 238] width 61 height 7
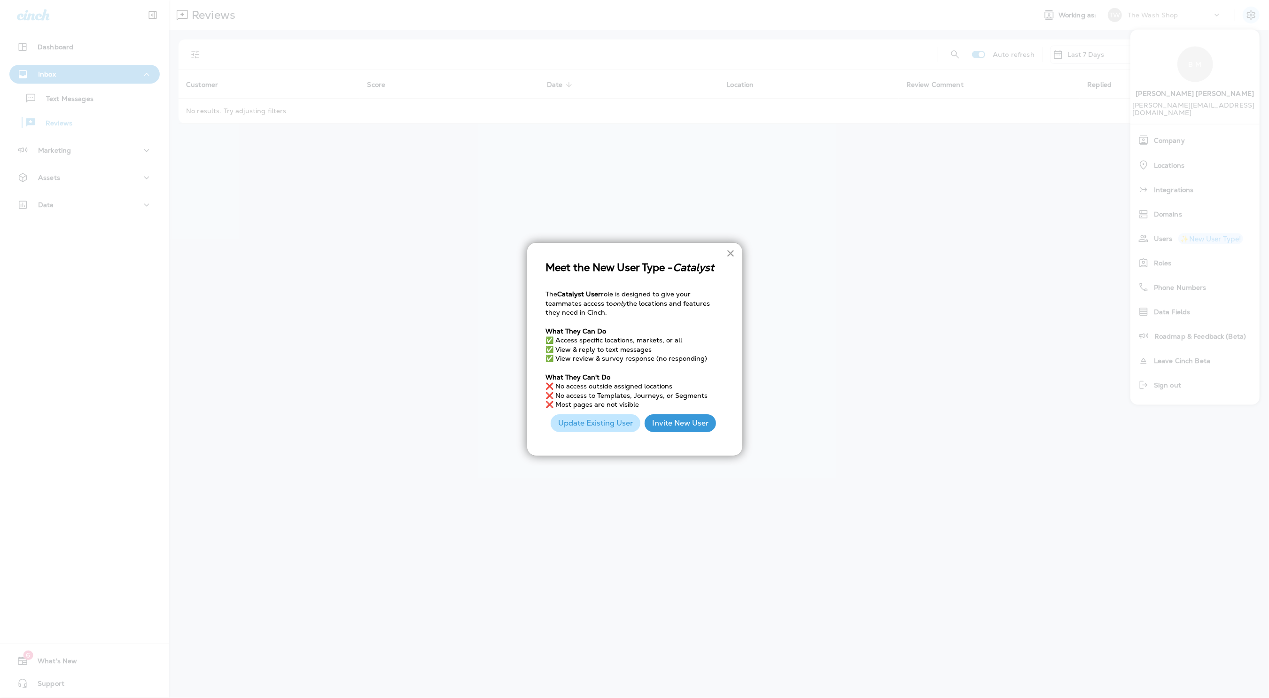
click at [728, 253] on button "×" at bounding box center [730, 253] width 9 height 15
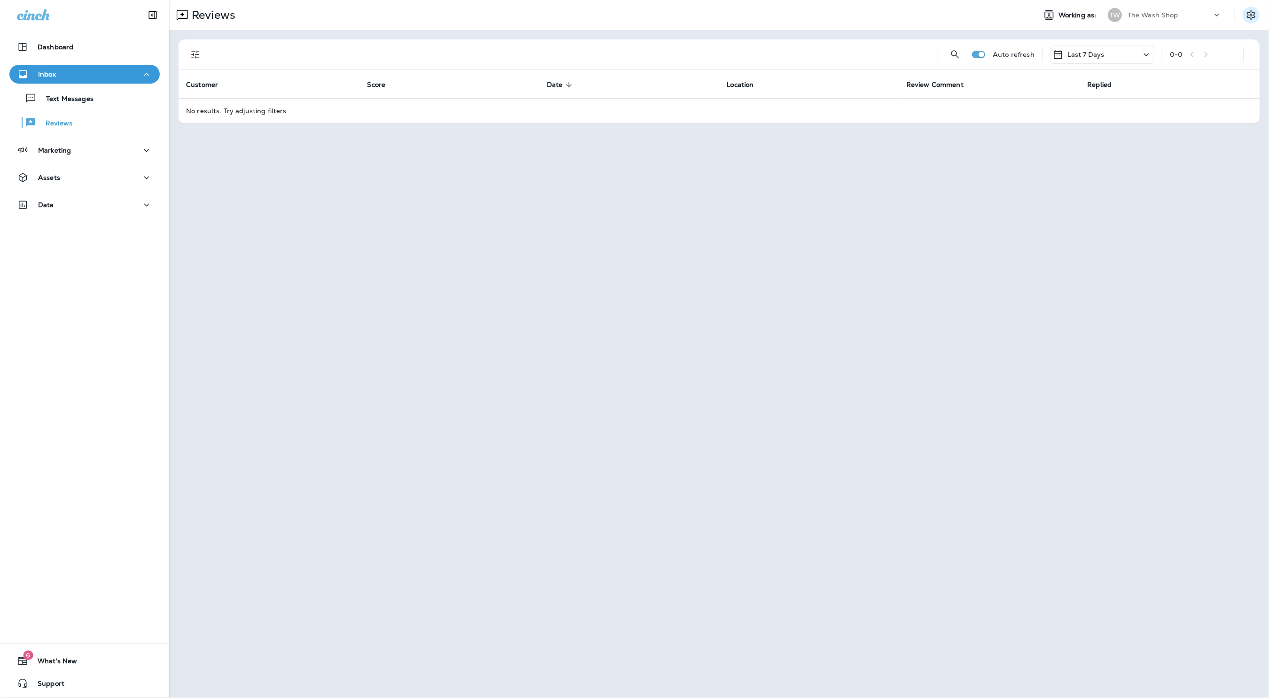
click at [1247, 15] on icon "Settings" at bounding box center [1250, 14] width 11 height 11
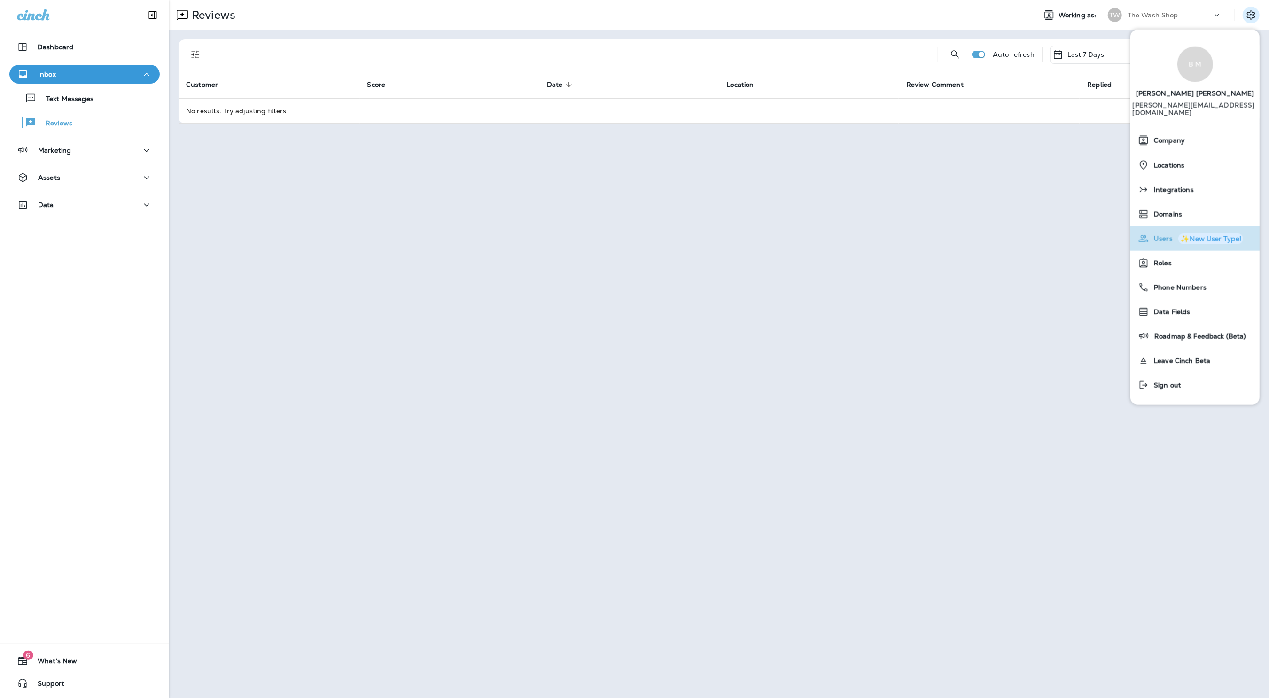
click at [1186, 235] on div "✨New User Type!" at bounding box center [1210, 238] width 61 height 7
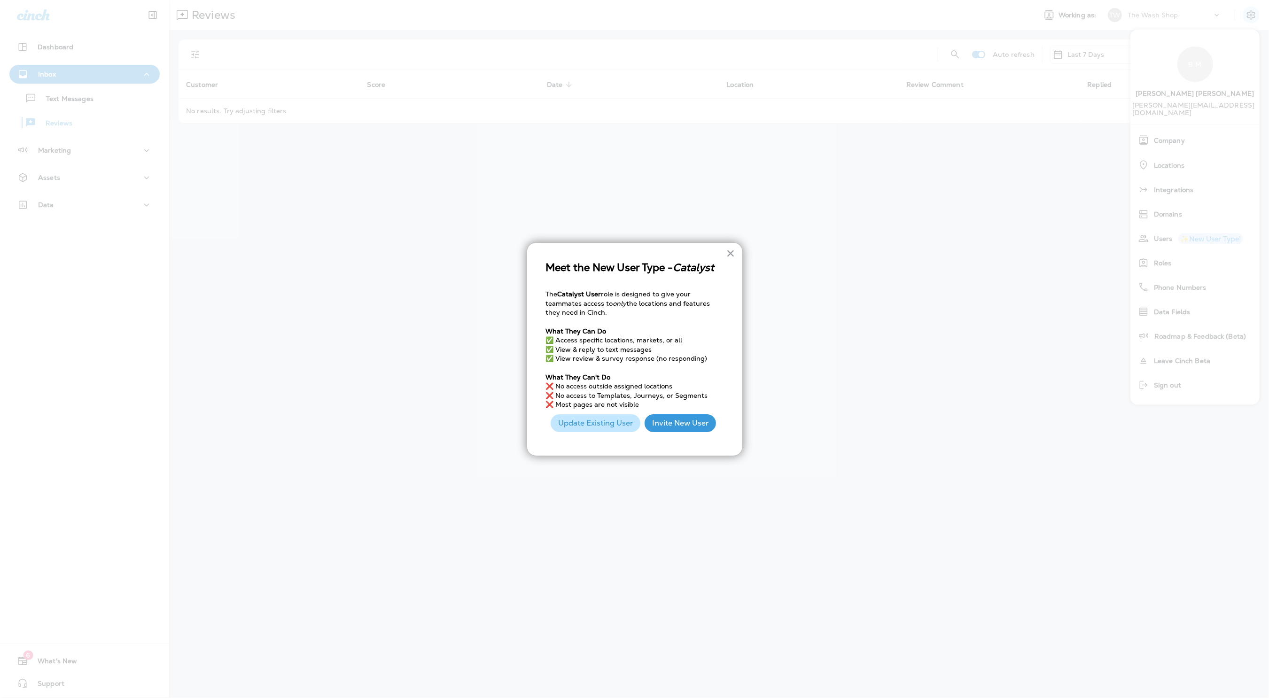
click at [719, 399] on p "❌ No access to Templates, Journeys, or Segments" at bounding box center [634, 395] width 177 height 9
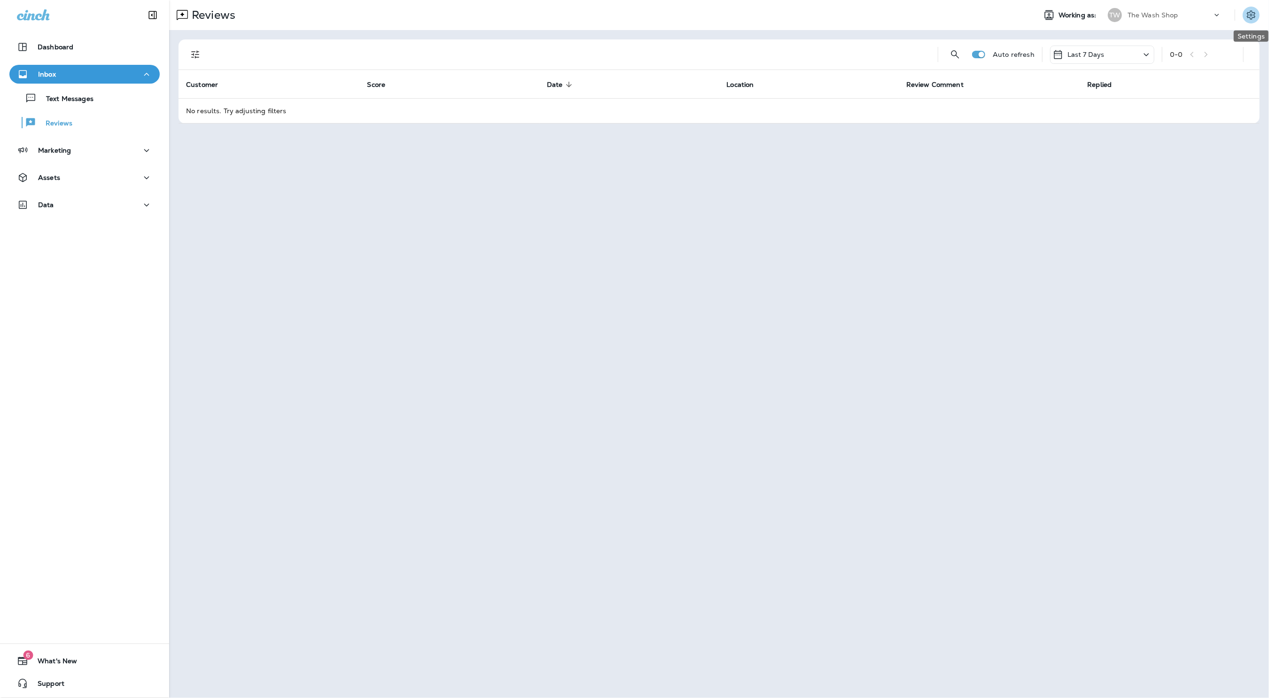
click at [1252, 18] on icon "Settings" at bounding box center [1250, 14] width 8 height 9
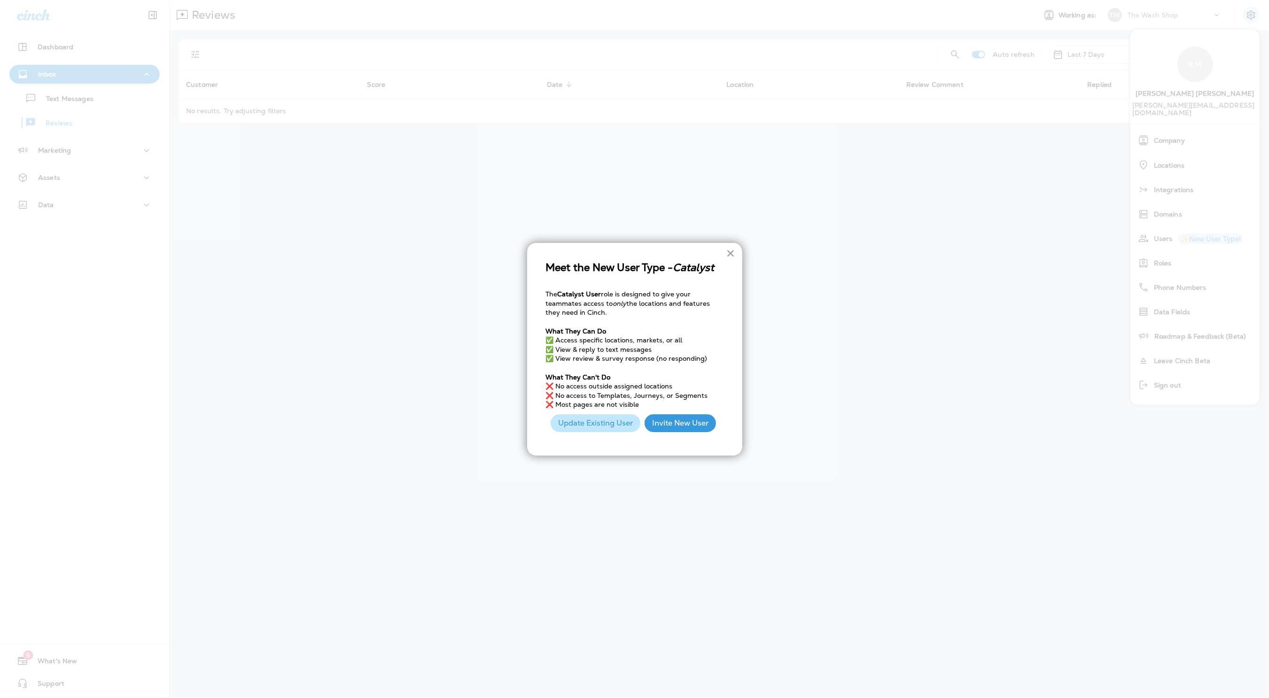
click at [726, 252] on button "×" at bounding box center [730, 253] width 9 height 15
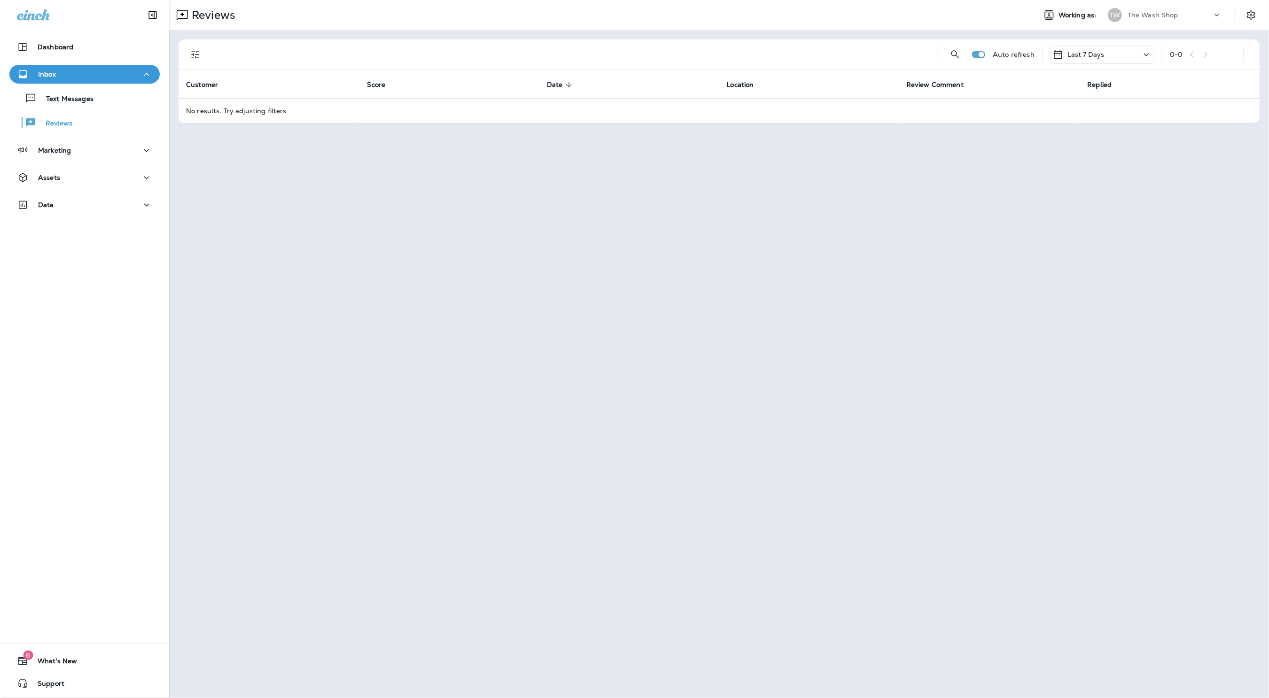
click at [1164, 12] on p "The Wash Shop" at bounding box center [1152, 15] width 51 height 8
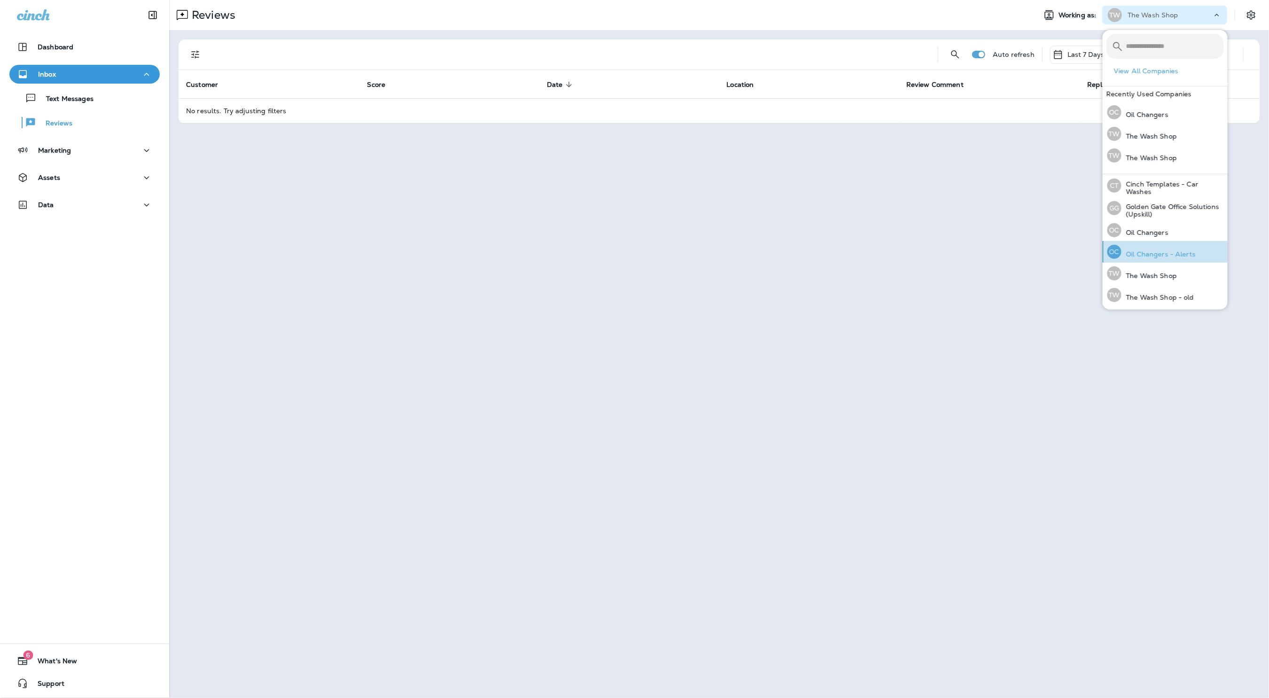
click at [1188, 253] on p "Oil Changers - Alerts" at bounding box center [1158, 254] width 74 height 8
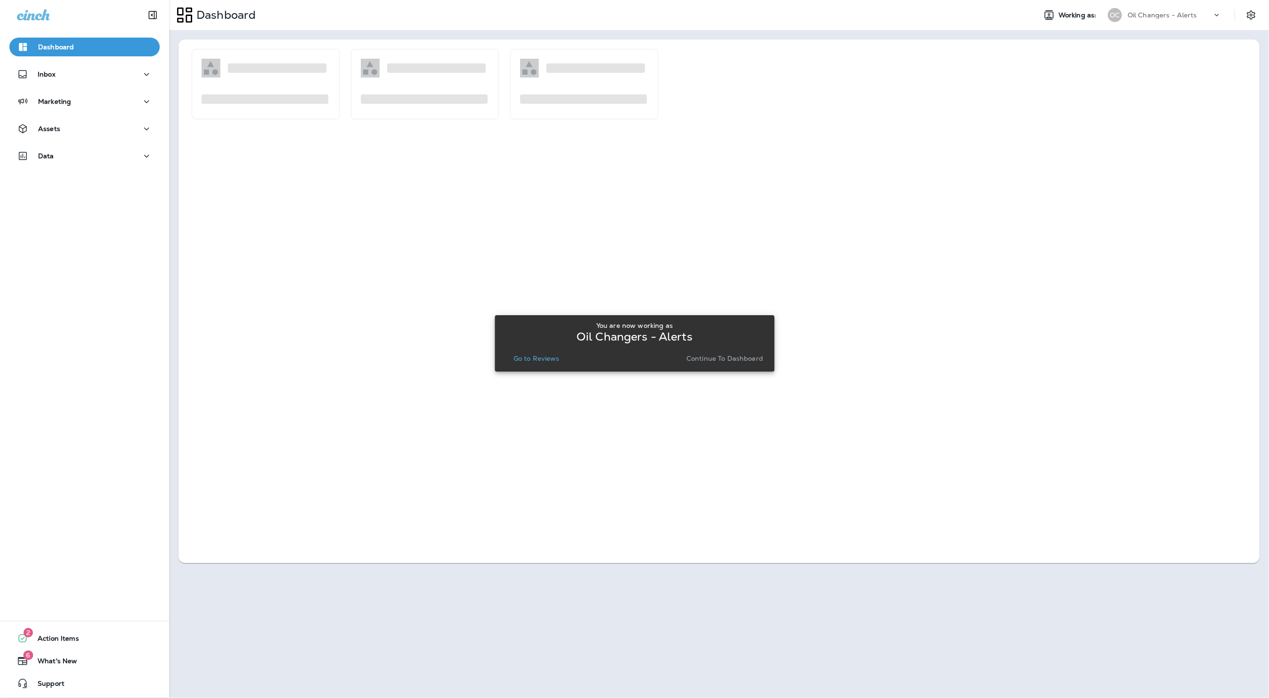
click at [550, 364] on button "Go to Reviews" at bounding box center [537, 358] width 54 height 13
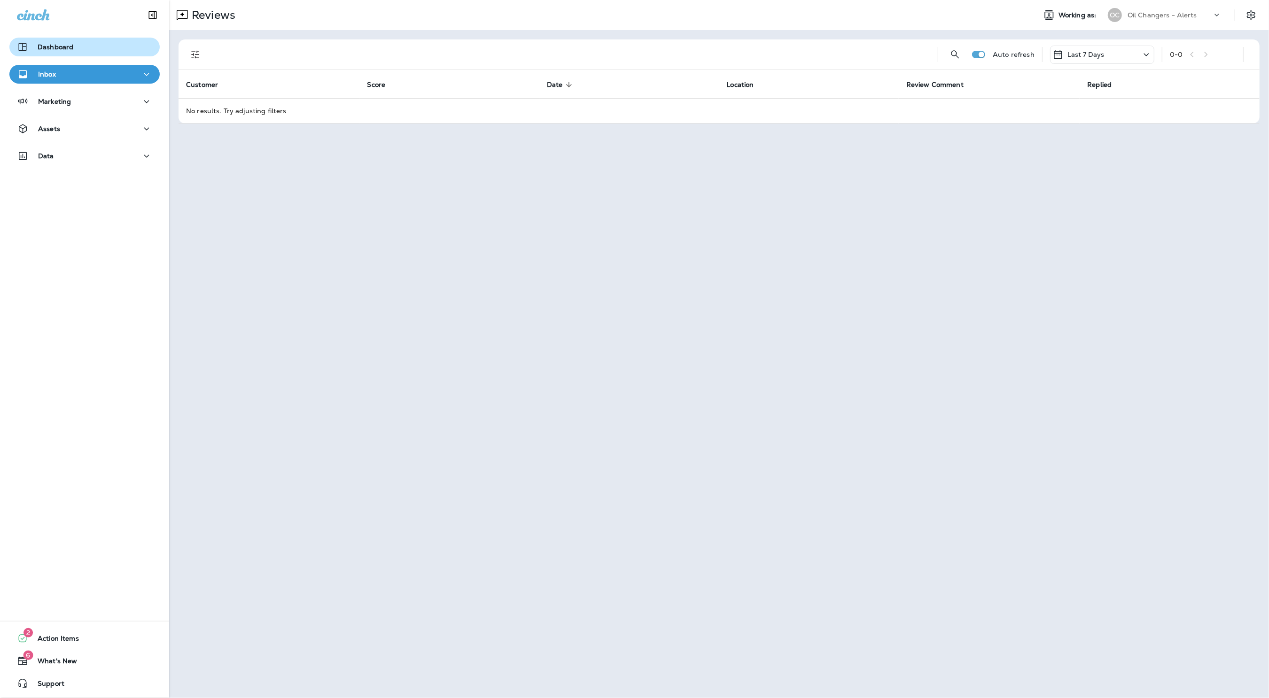
click at [66, 51] on div "Dashboard" at bounding box center [45, 46] width 56 height 11
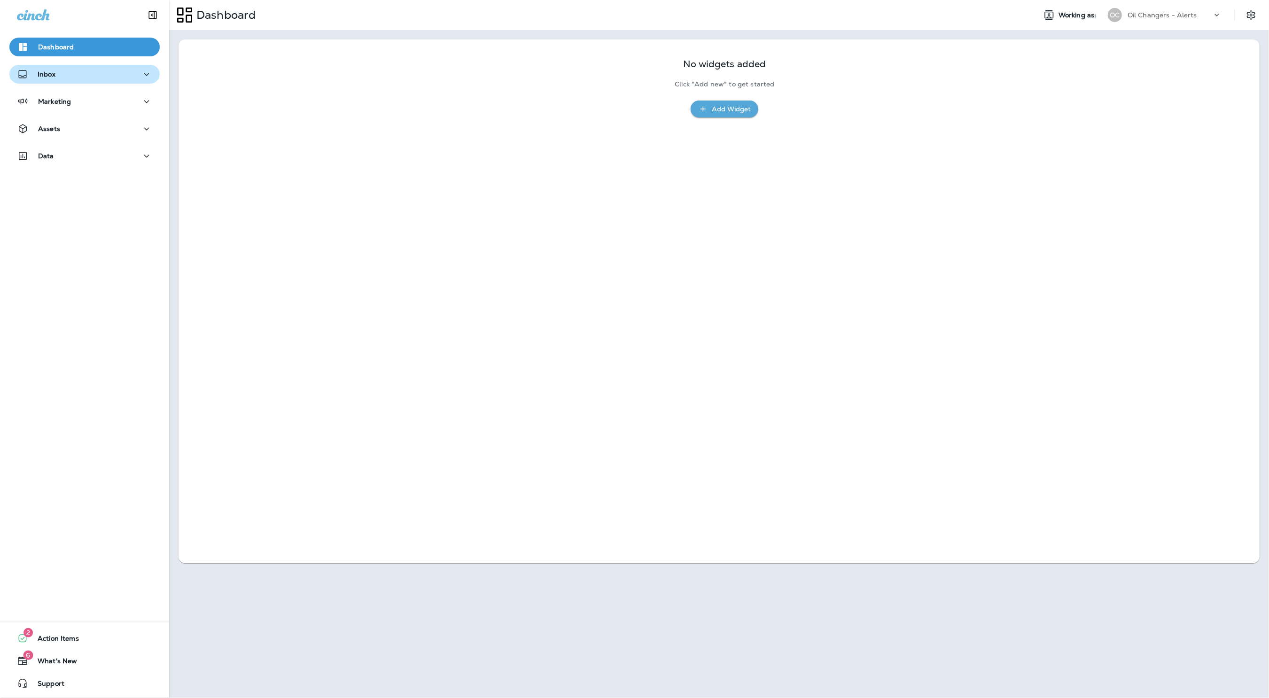
click at [68, 69] on div "Inbox" at bounding box center [84, 75] width 135 height 12
click at [70, 135] on div "Marketing" at bounding box center [84, 127] width 169 height 23
click at [75, 128] on div "Marketing" at bounding box center [84, 126] width 135 height 12
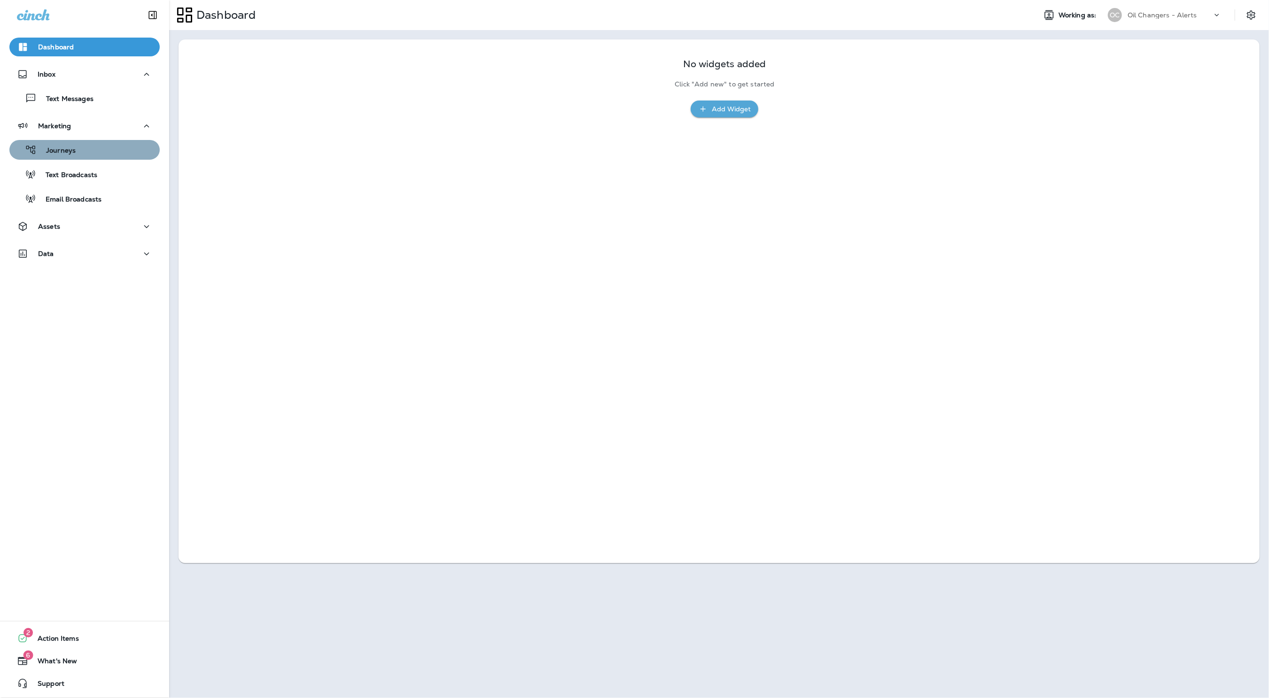
click at [76, 154] on div "Journeys" at bounding box center [84, 150] width 143 height 14
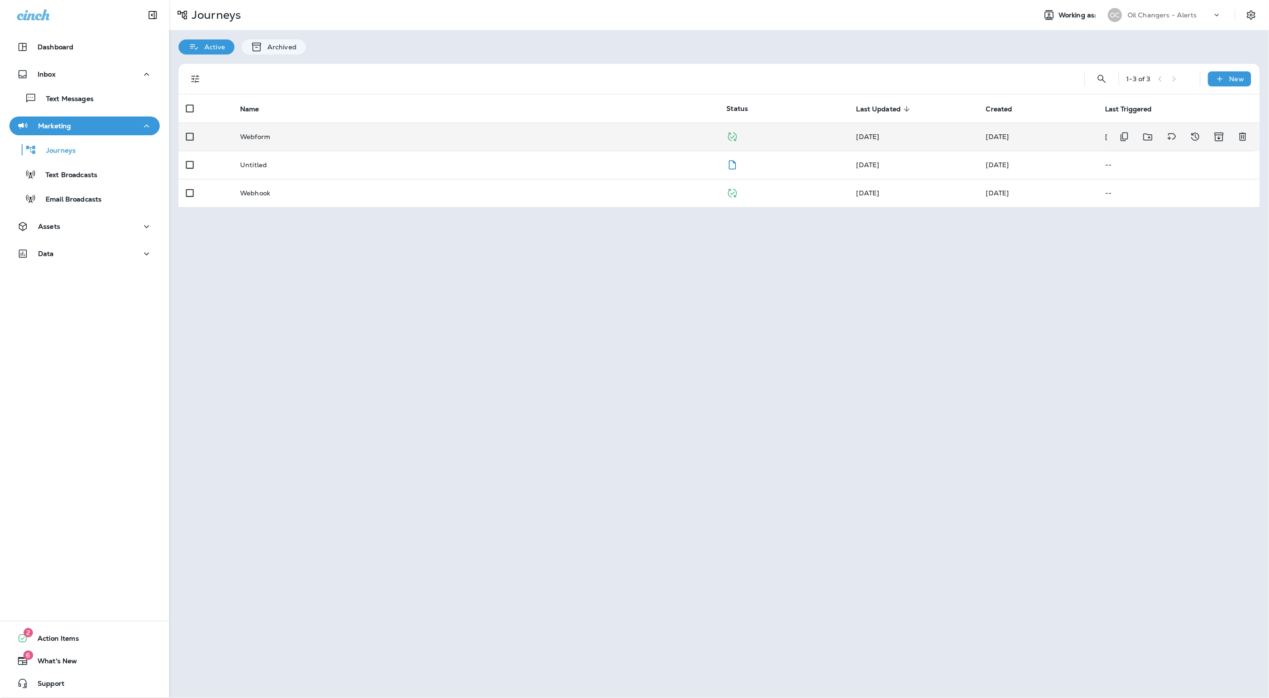
click at [672, 128] on td "Webform" at bounding box center [475, 137] width 486 height 28
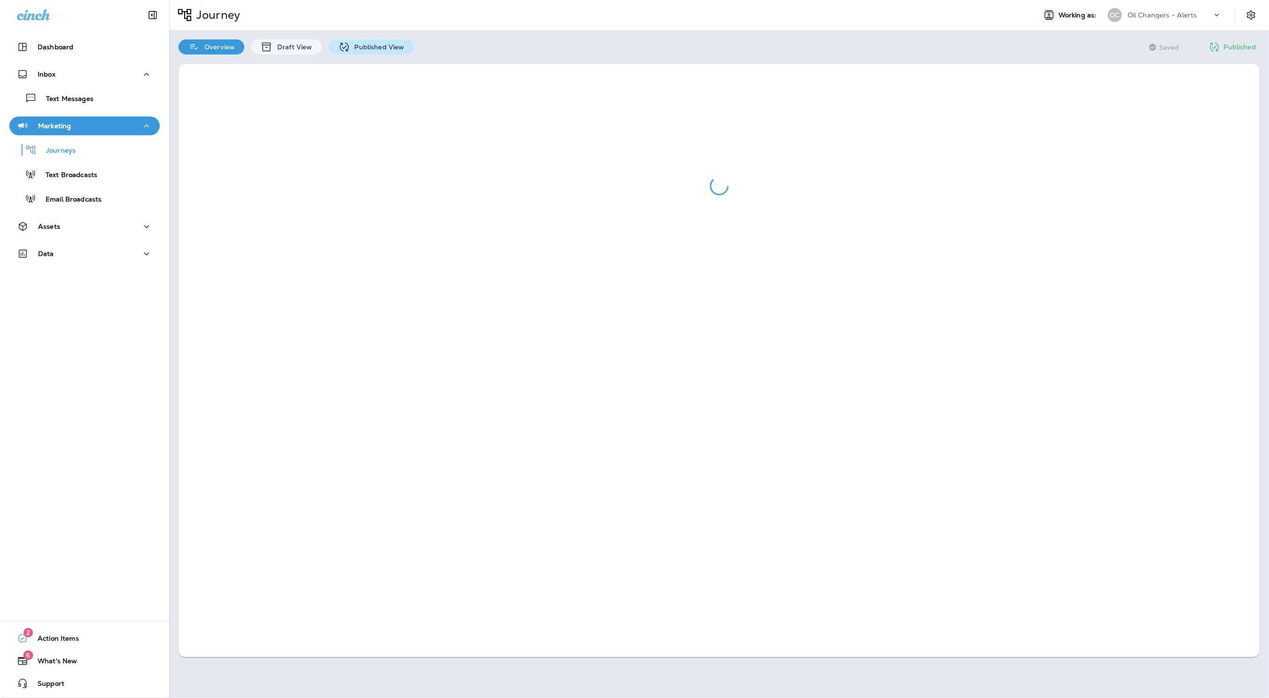
click at [355, 45] on p "Published View" at bounding box center [377, 47] width 54 height 8
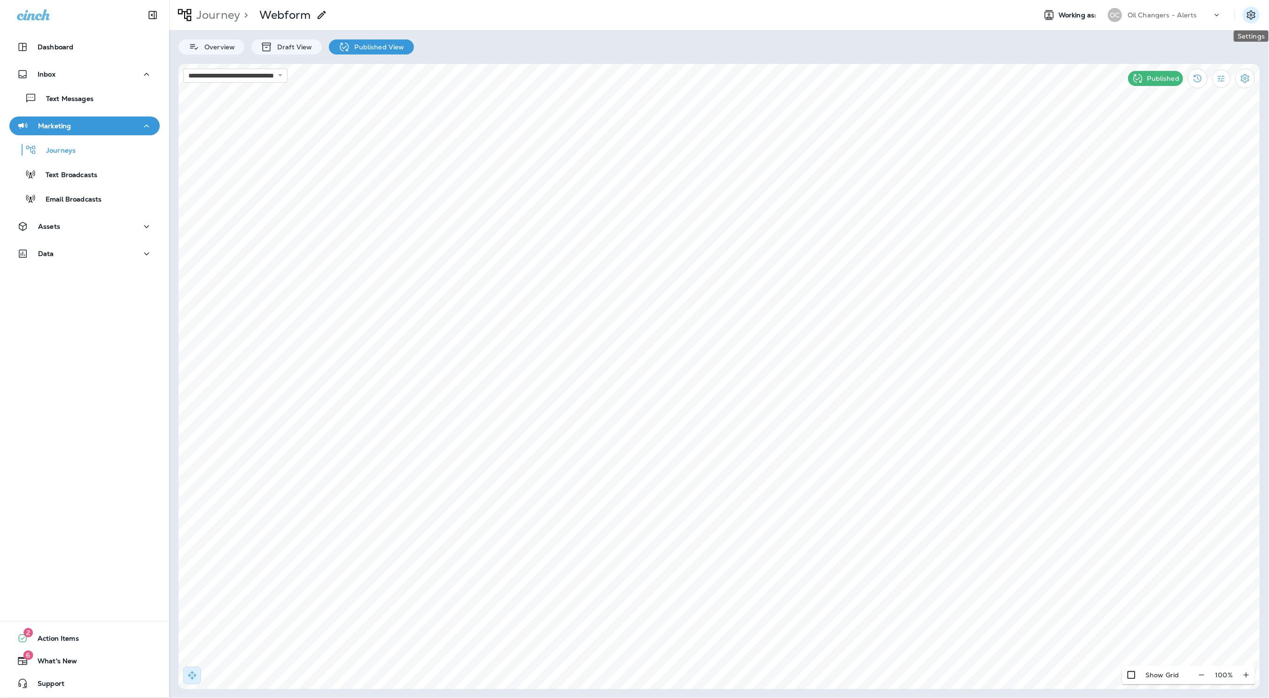
click at [1256, 14] on icon "Settings" at bounding box center [1250, 14] width 11 height 11
click at [654, 238] on button at bounding box center [651, 236] width 10 height 10
click at [84, 52] on div "Dashboard" at bounding box center [84, 46] width 135 height 11
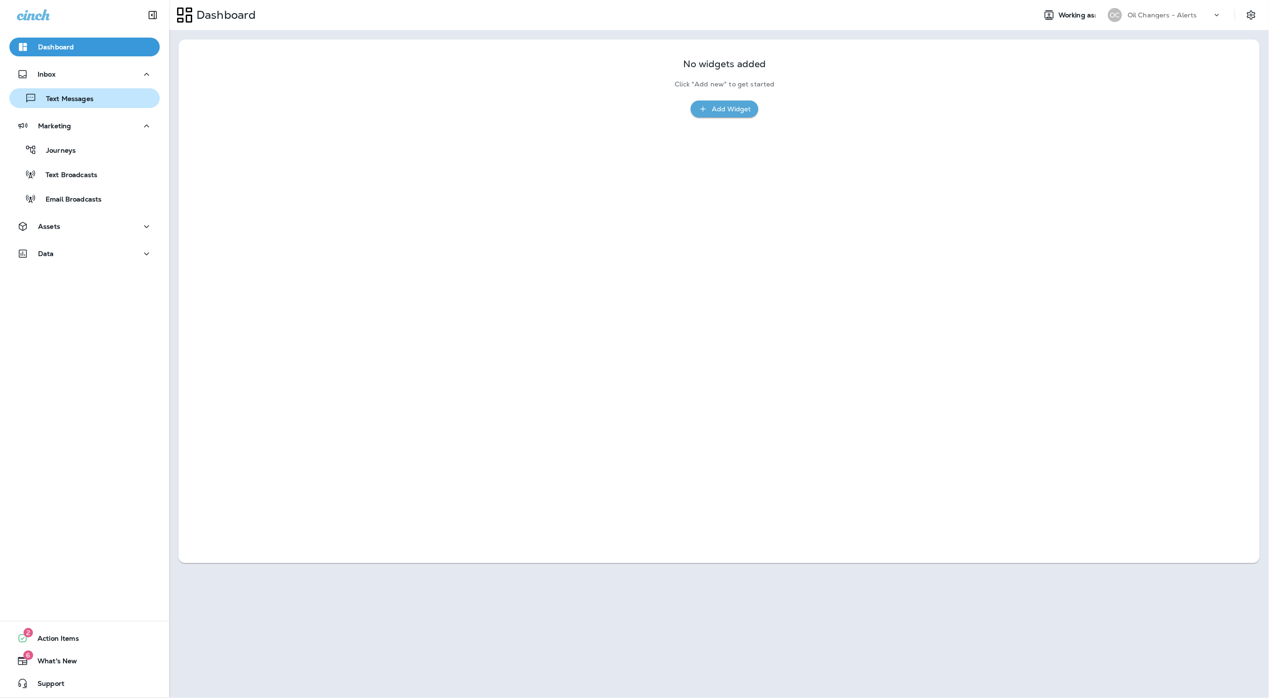
click at [90, 91] on div "Text Messages" at bounding box center [53, 98] width 80 height 14
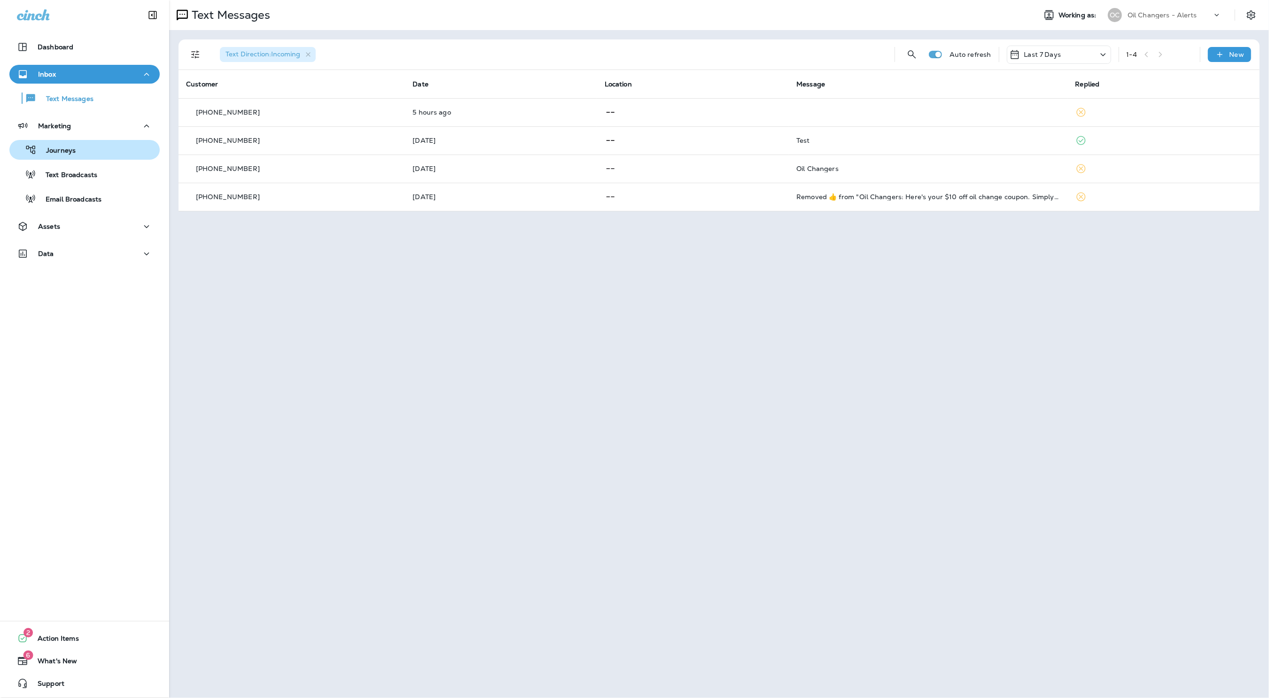
click at [66, 149] on p "Journeys" at bounding box center [56, 151] width 39 height 9
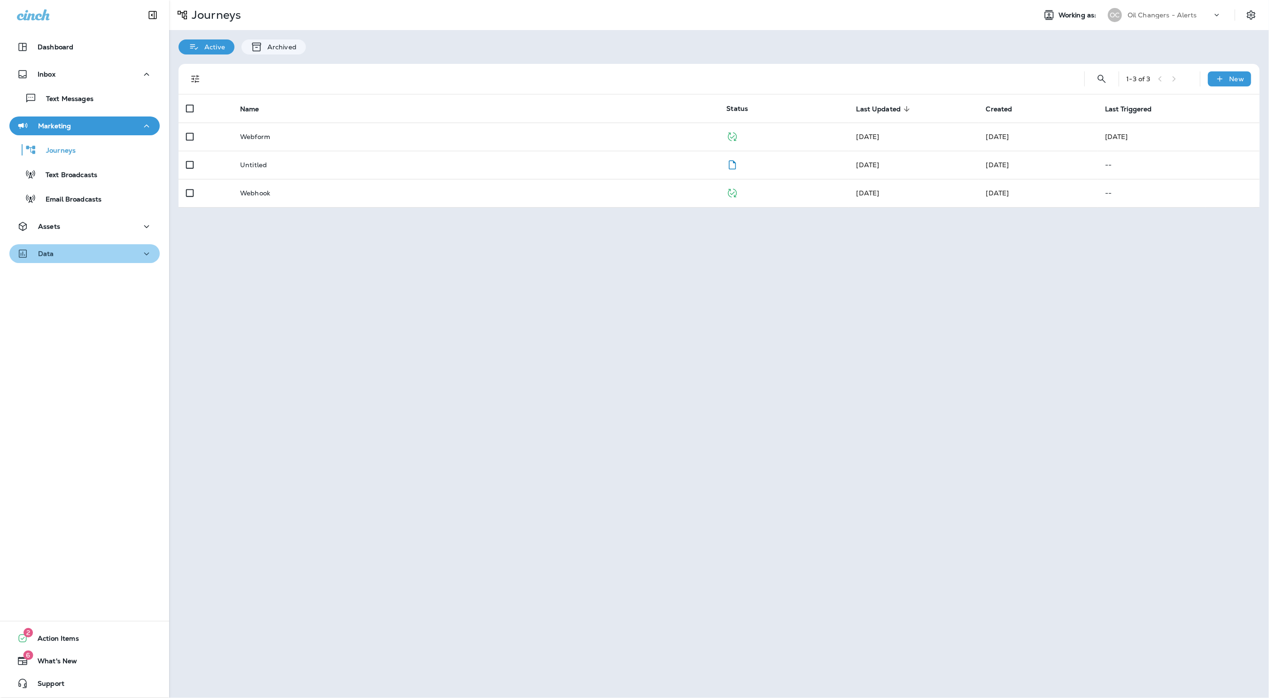
drag, startPoint x: 27, startPoint y: 260, endPoint x: 44, endPoint y: 252, distance: 18.9
click at [27, 260] on button "Data" at bounding box center [84, 253] width 150 height 19
click at [1186, 11] on p "Oil Changers - Alerts" at bounding box center [1162, 15] width 70 height 8
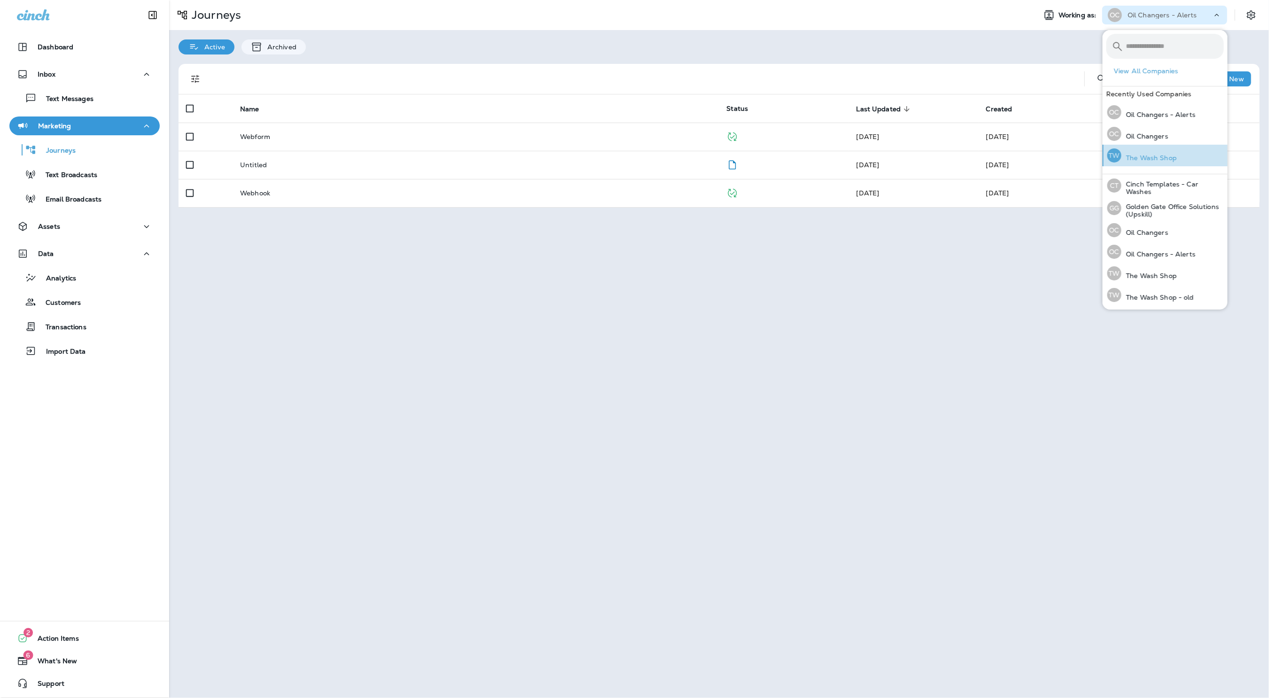
click at [1177, 156] on div "TW The Wash Shop" at bounding box center [1141, 156] width 77 height 22
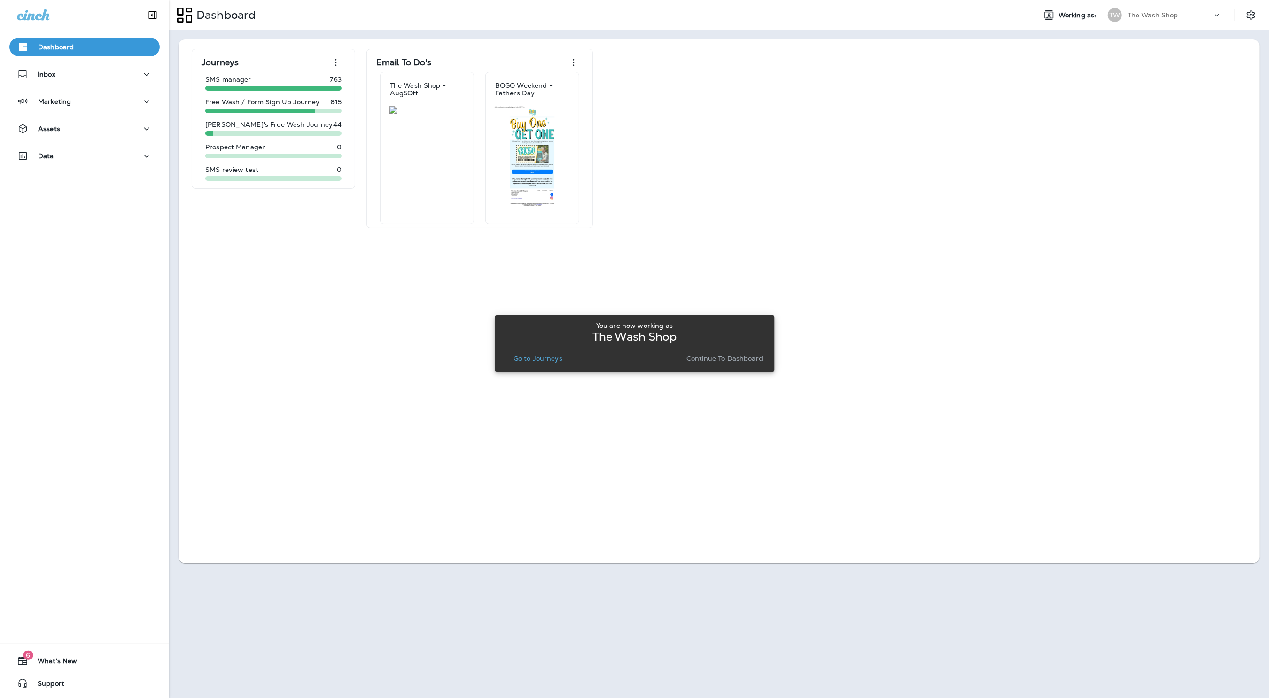
click at [534, 365] on div "You are now working as The Wash Shop Go to Journeys Continue to Dashboard" at bounding box center [634, 343] width 264 height 51
click at [537, 361] on p "Go to Journeys" at bounding box center [537, 359] width 49 height 8
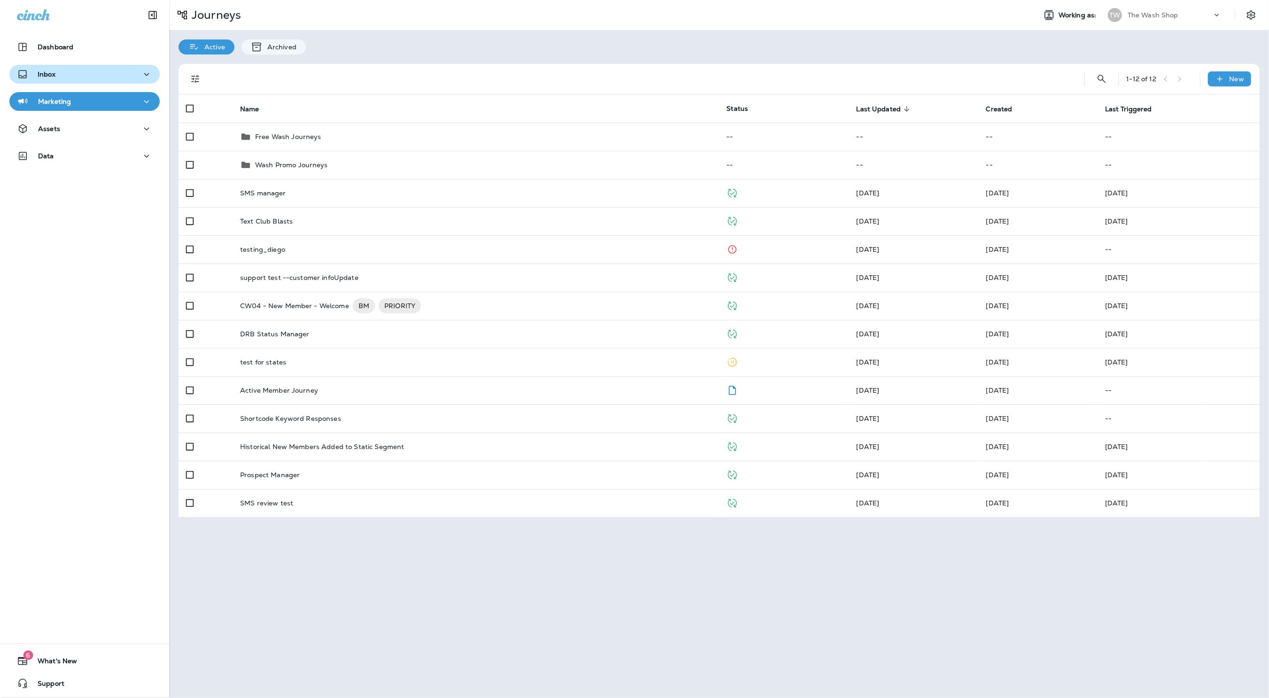
click at [105, 69] on div "Inbox" at bounding box center [84, 75] width 135 height 12
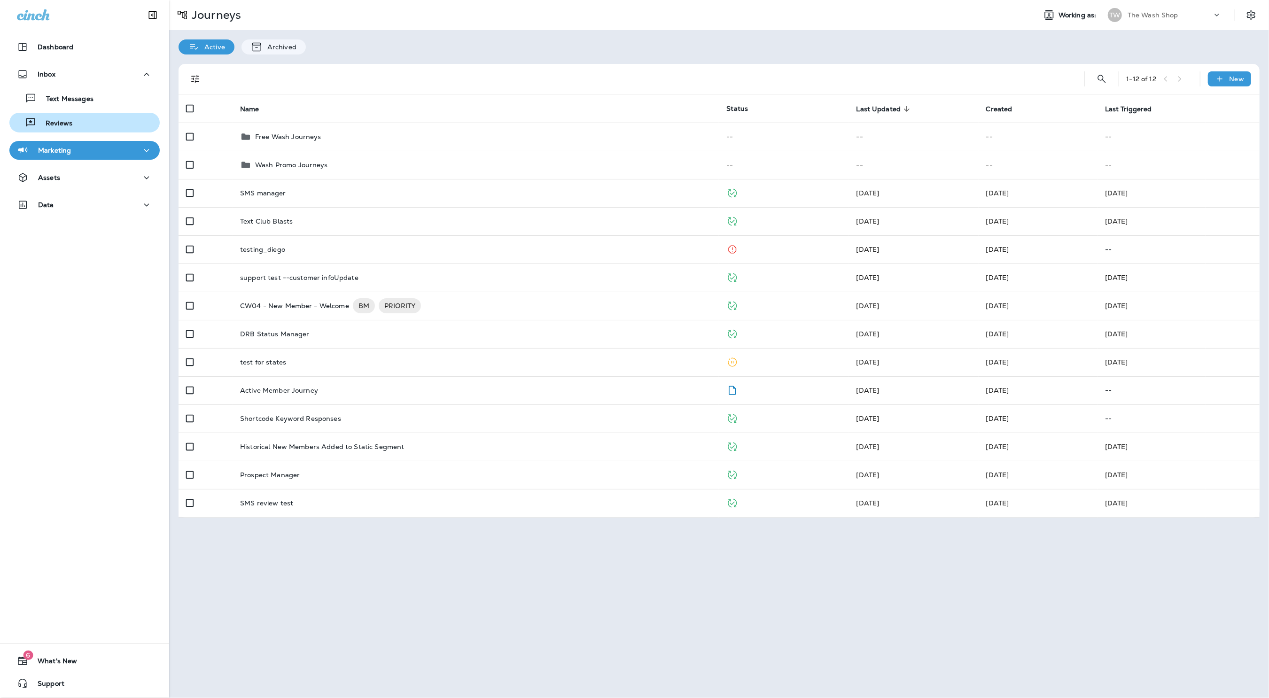
click at [102, 118] on div "Reviews" at bounding box center [84, 123] width 143 height 14
